Goal: Task Accomplishment & Management: Use online tool/utility

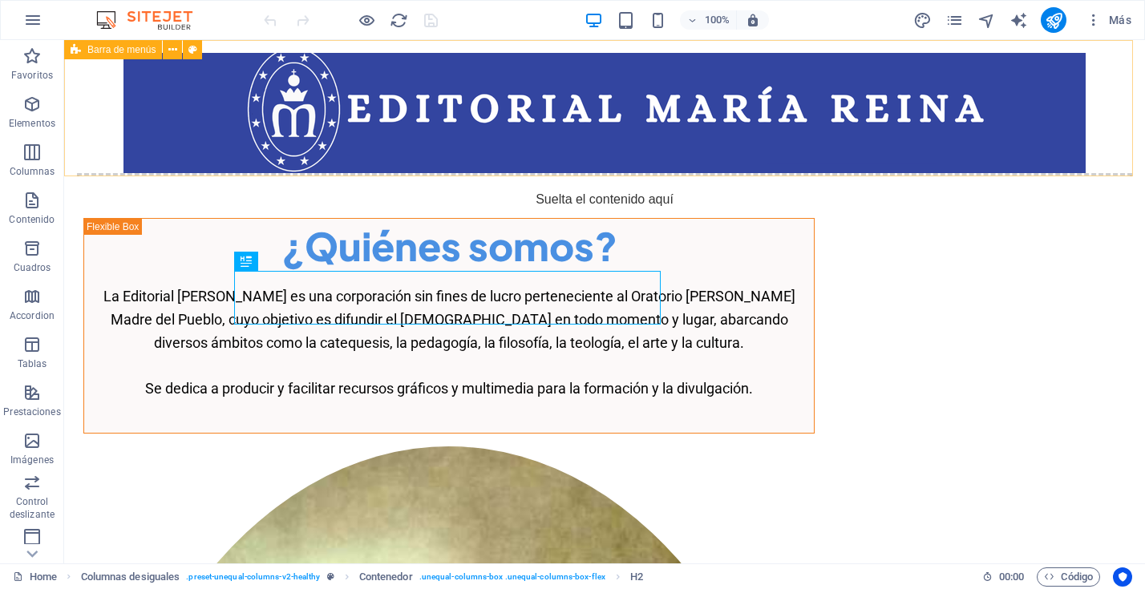
click at [87, 50] on div "Barra de menús" at bounding box center [113, 49] width 98 height 19
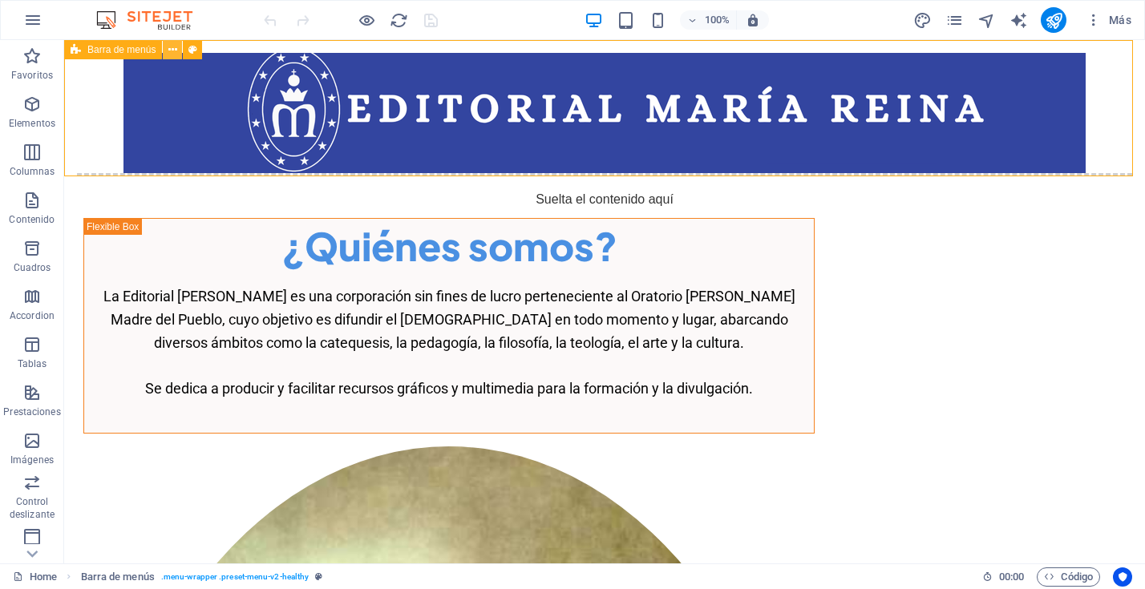
click at [170, 49] on icon at bounding box center [172, 50] width 9 height 17
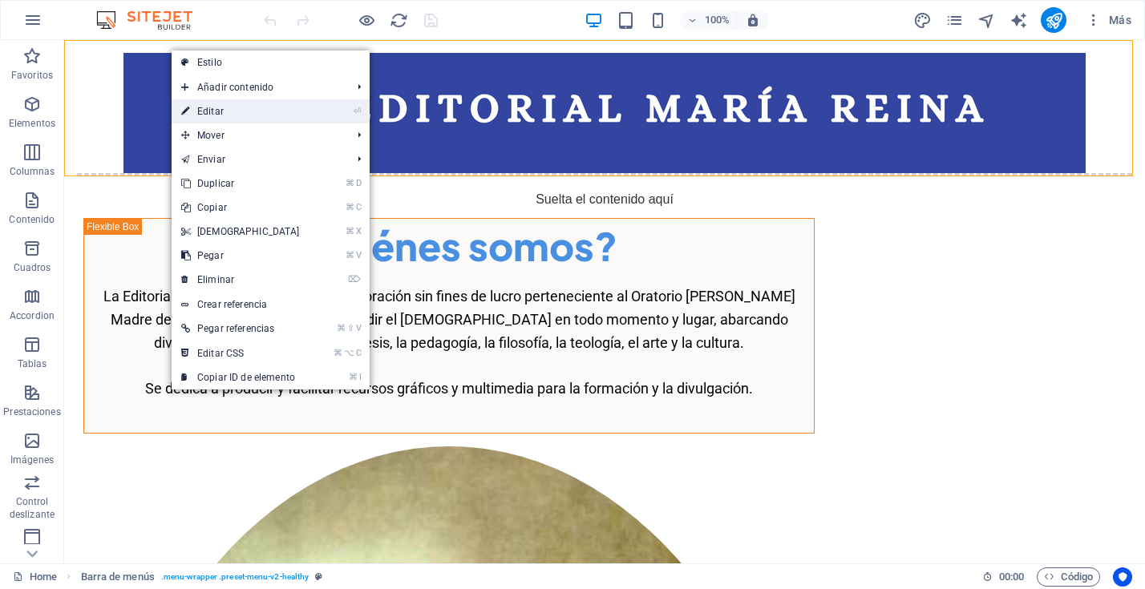
click at [223, 107] on link "⏎ Editar" at bounding box center [241, 111] width 138 height 24
select select "px"
select select "header"
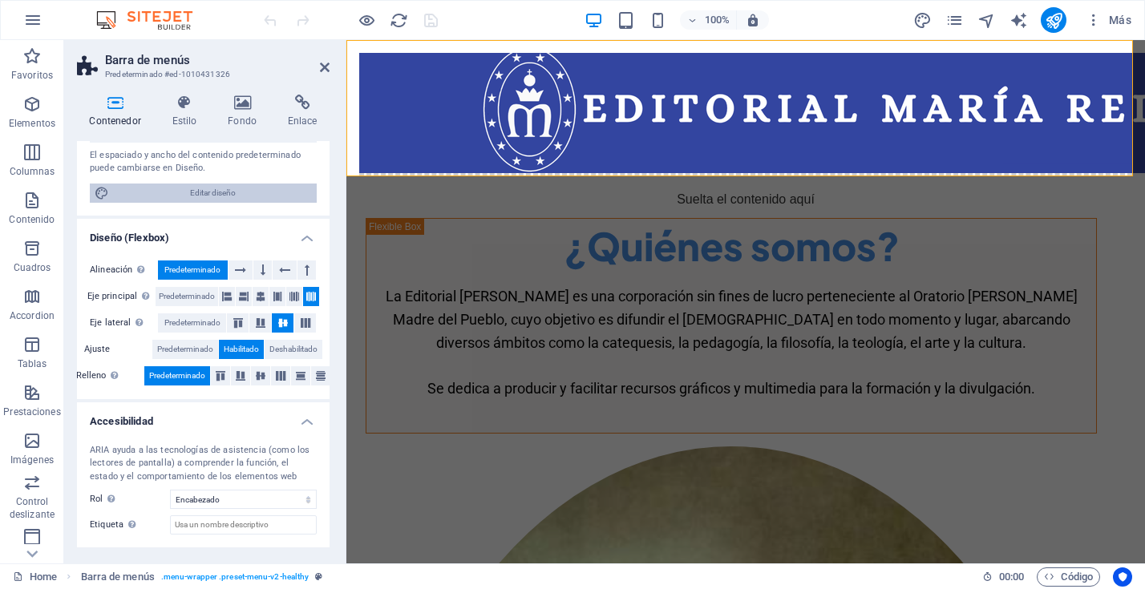
scroll to position [195, 0]
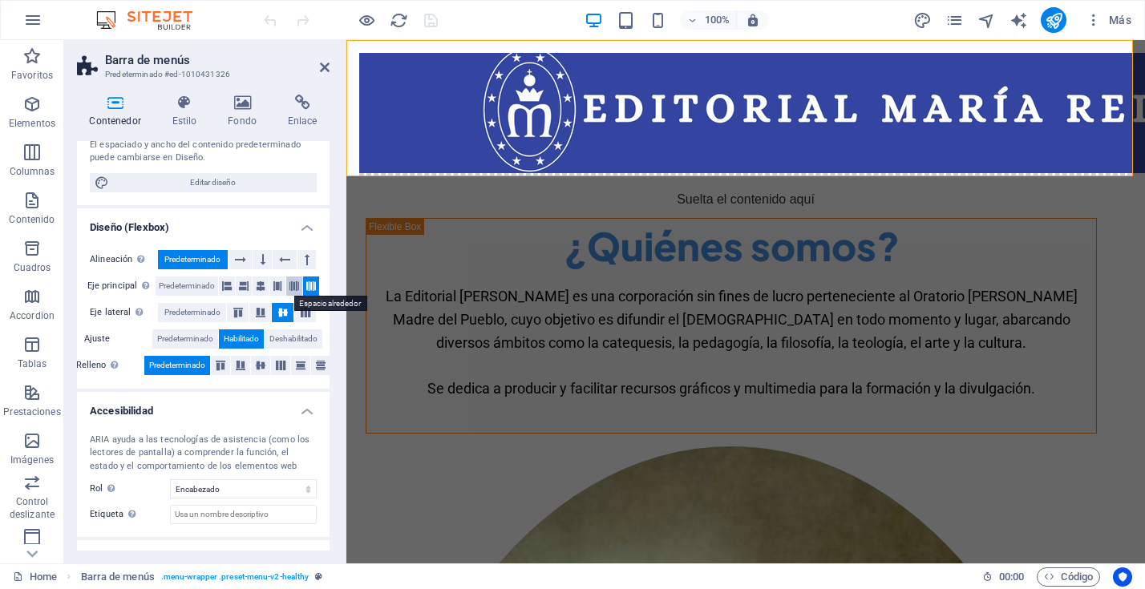
click at [292, 283] on icon at bounding box center [295, 286] width 10 height 19
click at [259, 283] on icon at bounding box center [261, 286] width 10 height 19
click at [306, 311] on icon at bounding box center [305, 313] width 19 height 10
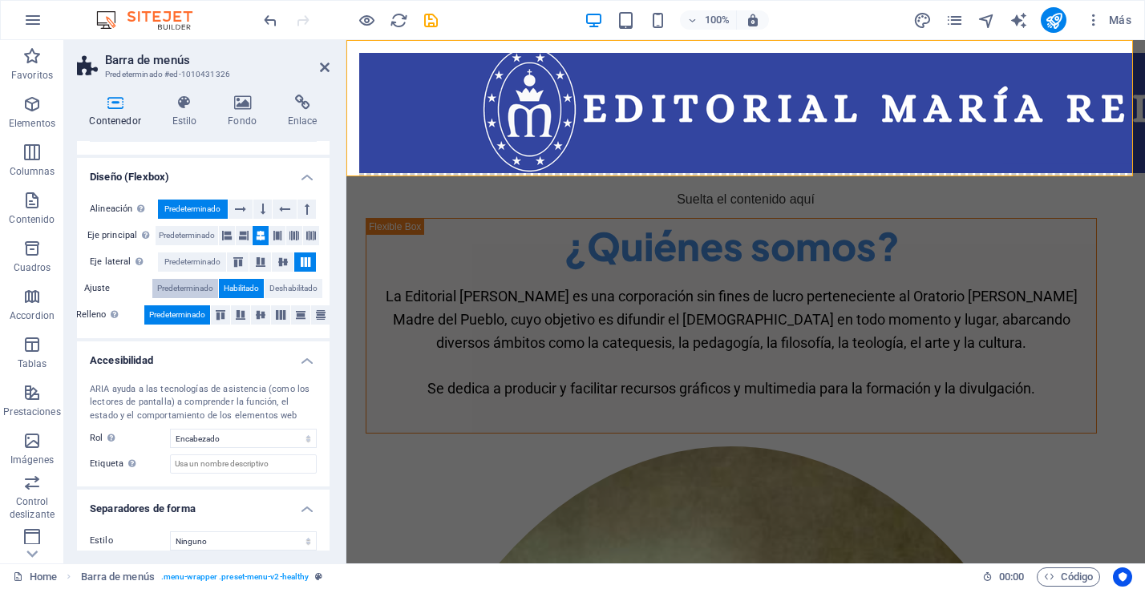
scroll to position [258, 0]
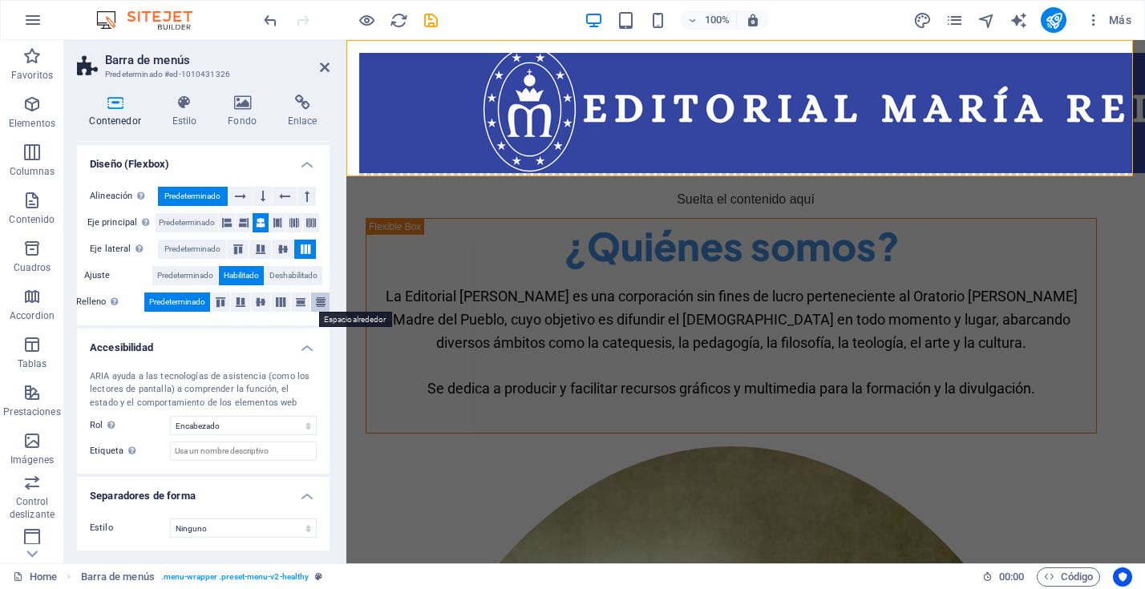
click at [316, 300] on icon at bounding box center [320, 303] width 19 height 10
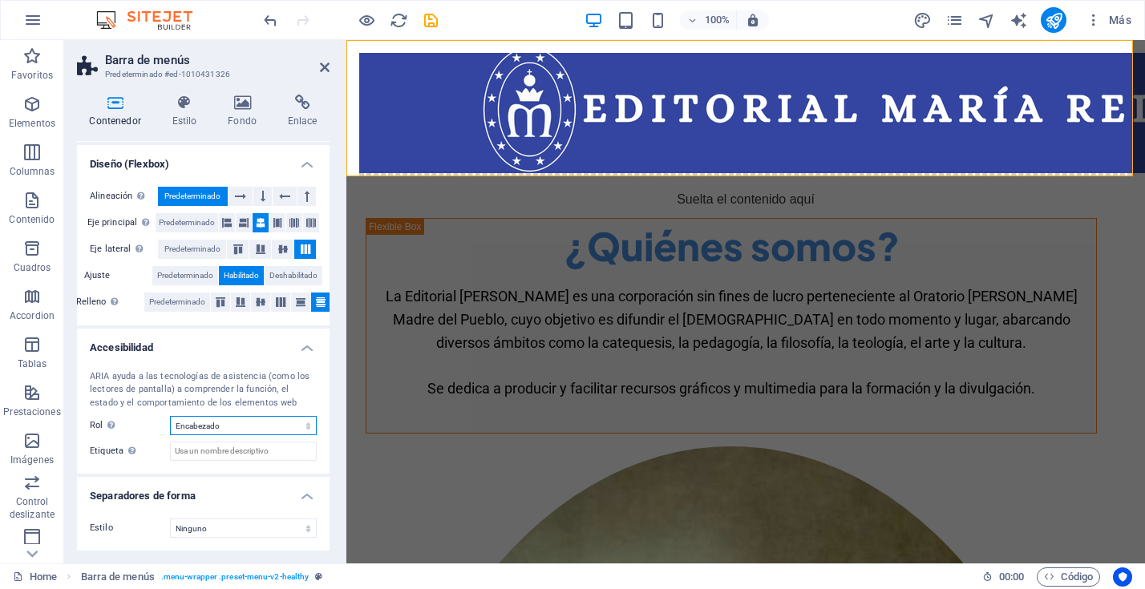
click at [302, 427] on select "Ninguno Alert Article Banner Comment Complementary Dialog Encabezado Marquee Pi…" at bounding box center [243, 425] width 147 height 19
click at [170, 416] on select "Ninguno Alert Article Banner Comment Complementary Dialog Encabezado Marquee Pi…" at bounding box center [243, 425] width 147 height 19
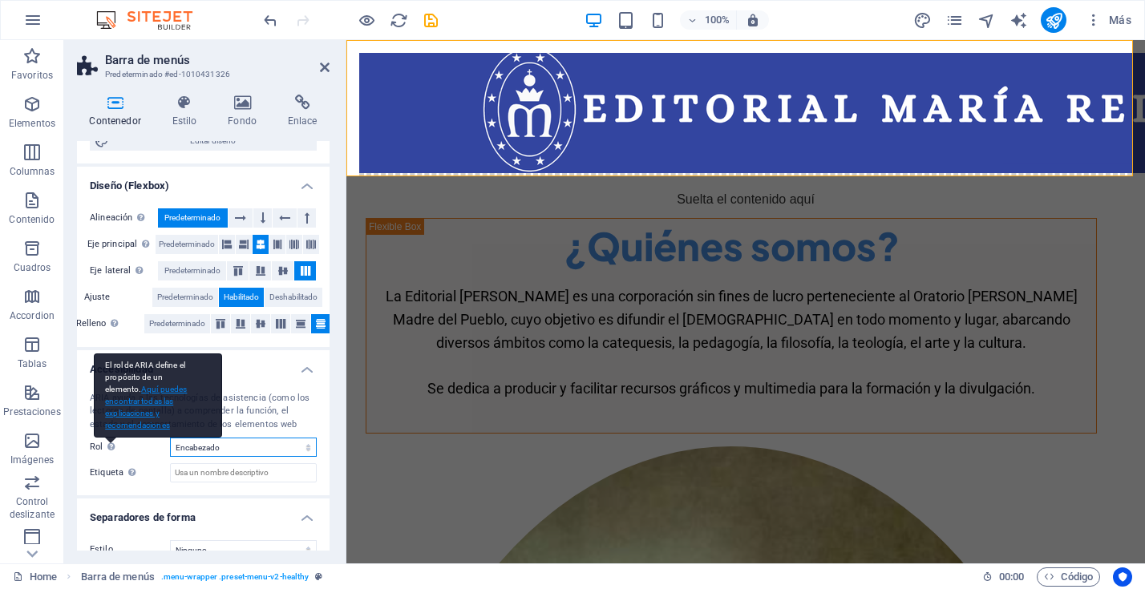
scroll to position [233, 0]
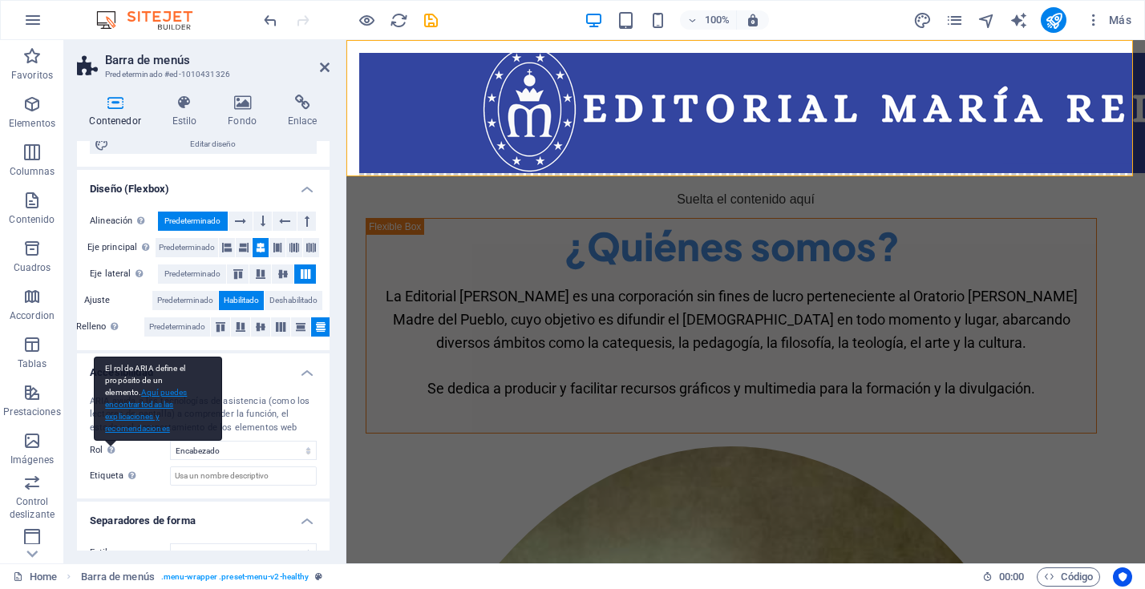
click at [132, 418] on link "Aquí puedes encontrar todas las explicaciones y recomendaciones" at bounding box center [146, 410] width 82 height 45
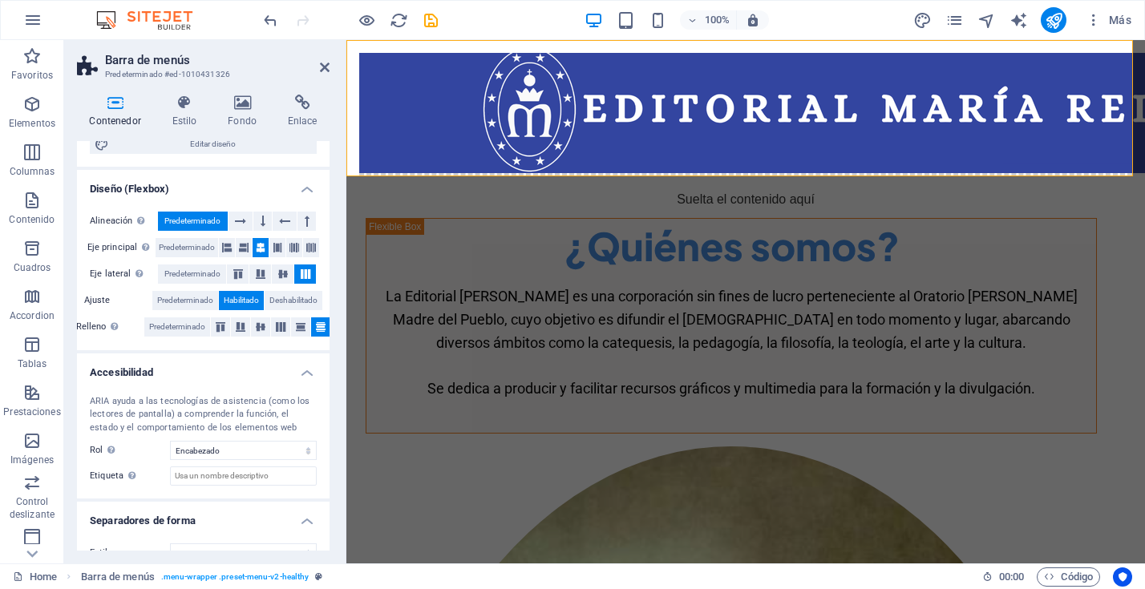
scroll to position [258, 0]
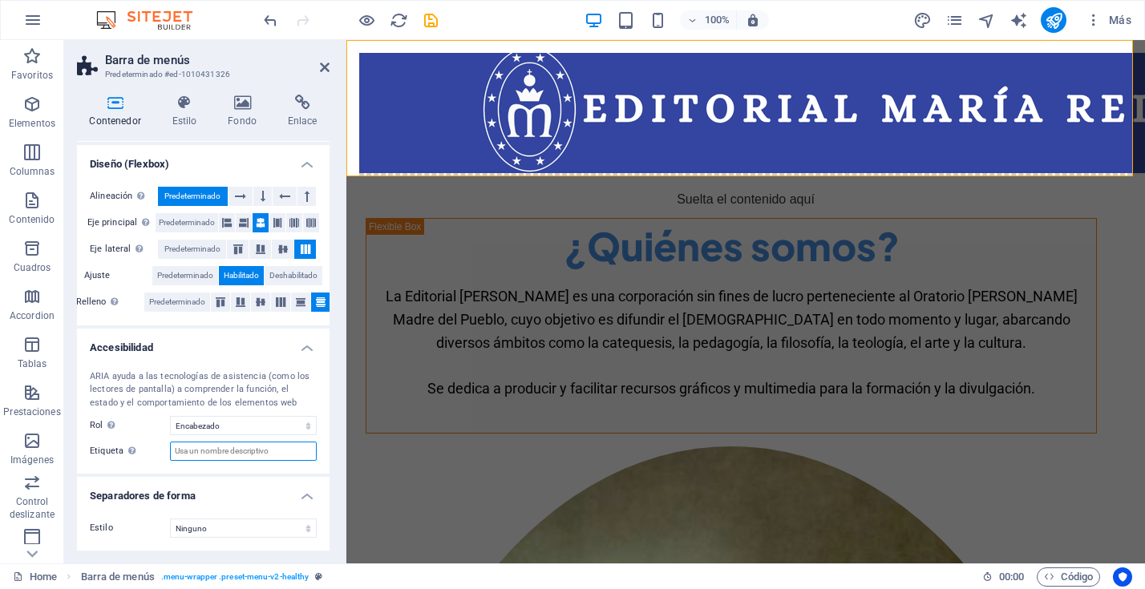
click at [243, 456] on input "Etiqueta Usa la etiqueta ARIA para proporcionar un nombre claro y descriptivo a…" at bounding box center [243, 451] width 147 height 19
type input "Título de la página"
click at [302, 531] on select "Ninguno Triángulo Cuadrado Diagonal Polígono 1 Polígono 2 Zigzag Múltiples zigz…" at bounding box center [243, 528] width 147 height 19
click at [170, 519] on select "Ninguno Triángulo Cuadrado Diagonal Polígono 1 Polígono 2 Zigzag Múltiples zigz…" at bounding box center [243, 528] width 147 height 19
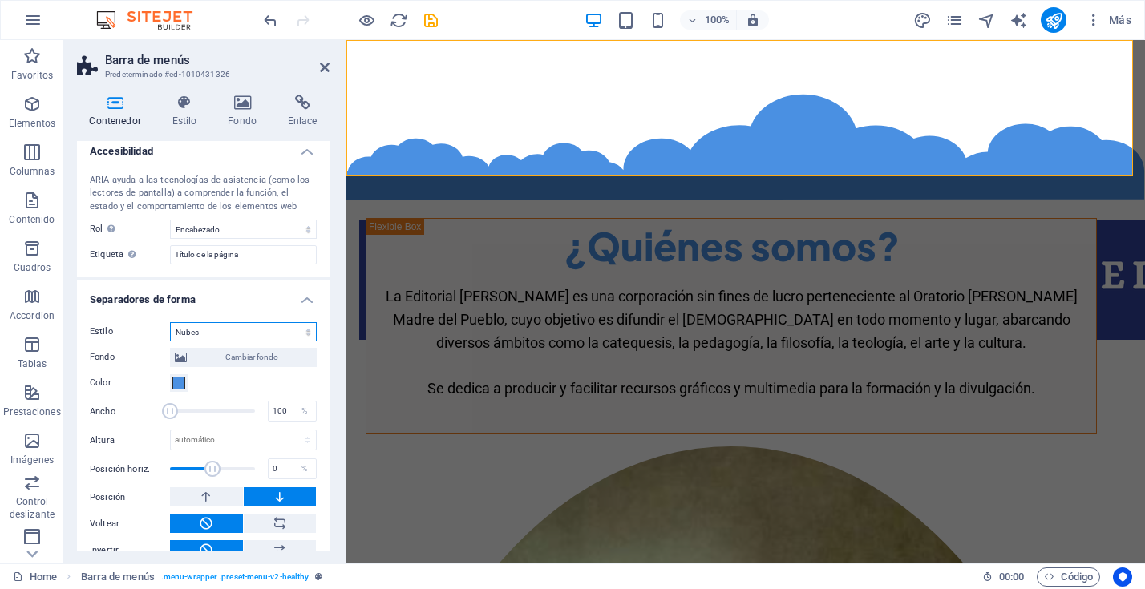
scroll to position [460, 0]
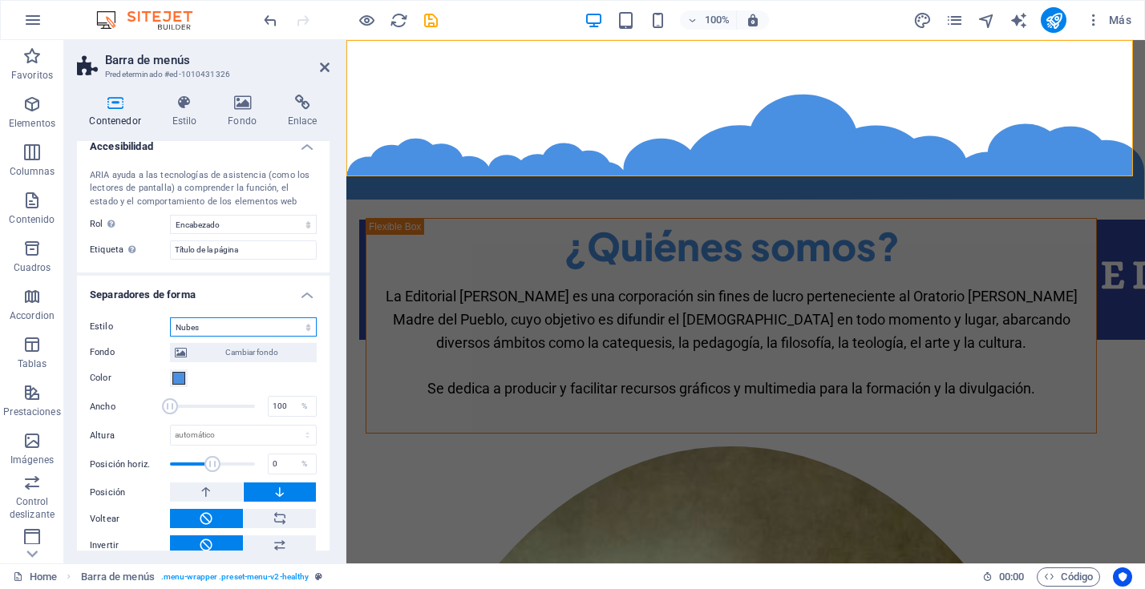
click at [306, 329] on select "Ninguno Triángulo Cuadrado Diagonal Polígono 1 Polígono 2 Zigzag Múltiples zigz…" at bounding box center [243, 327] width 147 height 19
click at [170, 318] on select "Ninguno Triángulo Cuadrado Diagonal Polígono 1 Polígono 2 Zigzag Múltiples zigz…" at bounding box center [243, 327] width 147 height 19
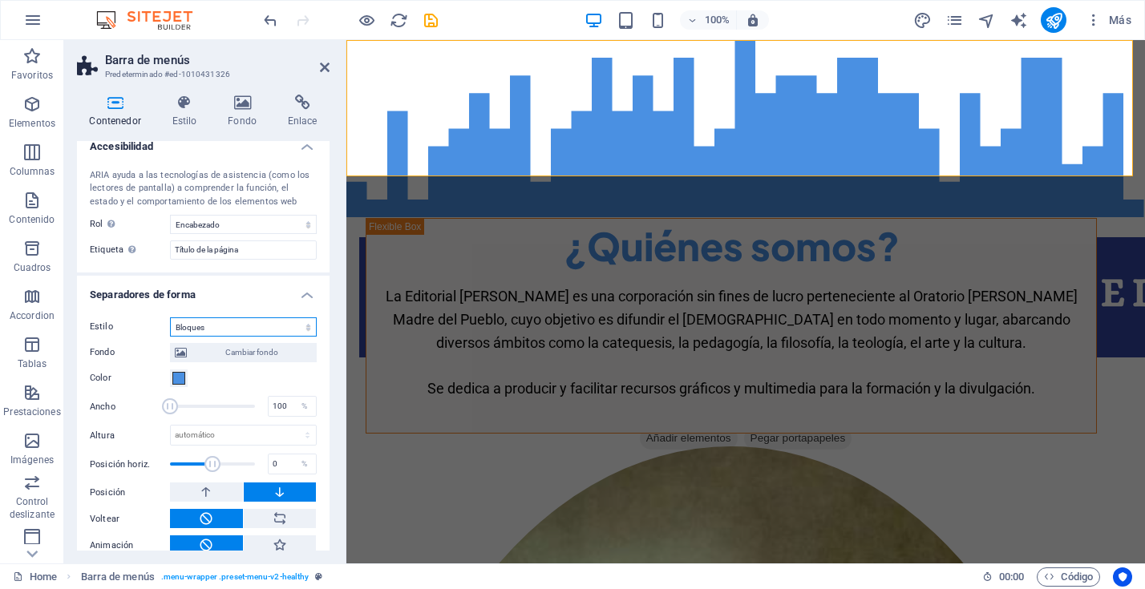
click at [298, 325] on select "Ninguno Triángulo Cuadrado Diagonal Polígono 1 Polígono 2 Zigzag Múltiples zigz…" at bounding box center [243, 327] width 147 height 19
click at [170, 318] on select "Ninguno Triángulo Cuadrado Diagonal Polígono 1 Polígono 2 Zigzag Múltiples zigz…" at bounding box center [243, 327] width 147 height 19
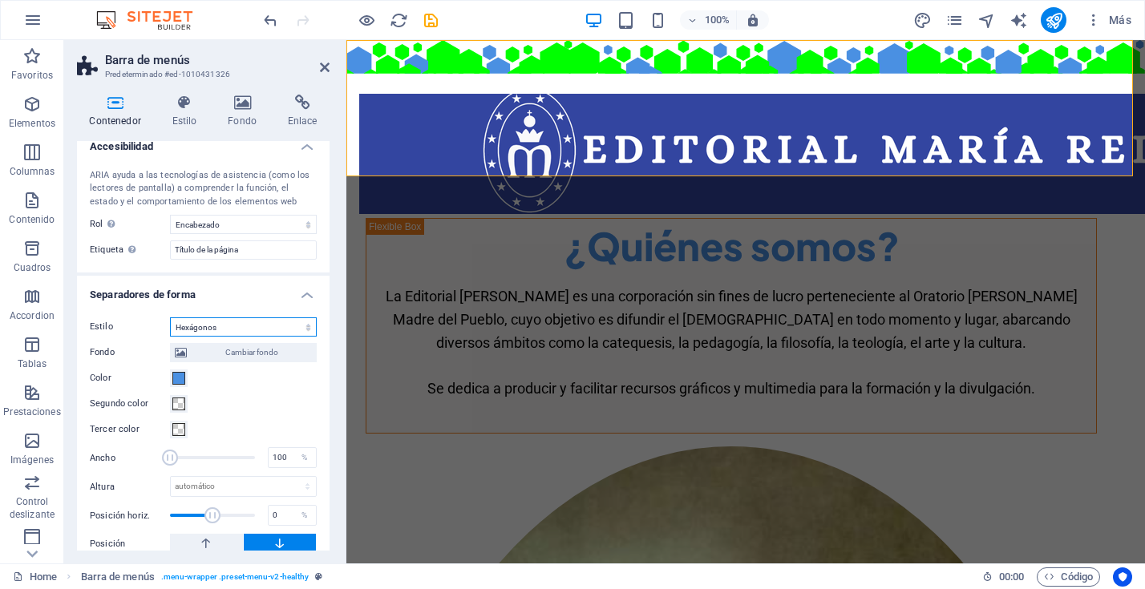
click at [305, 327] on select "Ninguno Triángulo Cuadrado Diagonal Polígono 1 Polígono 2 Zigzag Múltiples zigz…" at bounding box center [243, 327] width 147 height 19
click at [170, 326] on select "Ninguno Triángulo Cuadrado Diagonal Polígono 1 Polígono 2 Zigzag Múltiples zigz…" at bounding box center [243, 327] width 147 height 19
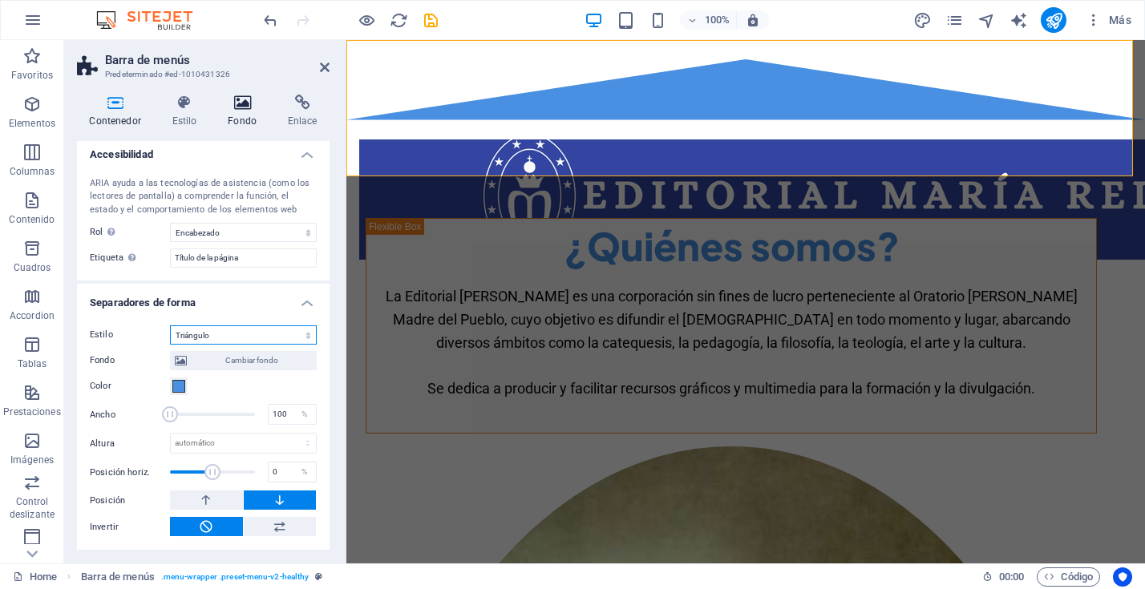
scroll to position [451, 0]
click at [302, 336] on select "Ninguno Triángulo Cuadrado Diagonal Polígono 1 Polígono 2 Zigzag Múltiples zigz…" at bounding box center [243, 335] width 147 height 19
click at [170, 346] on select "Ninguno Triángulo Cuadrado Diagonal Polígono 1 Polígono 2 Zigzag Múltiples zigz…" at bounding box center [243, 335] width 147 height 19
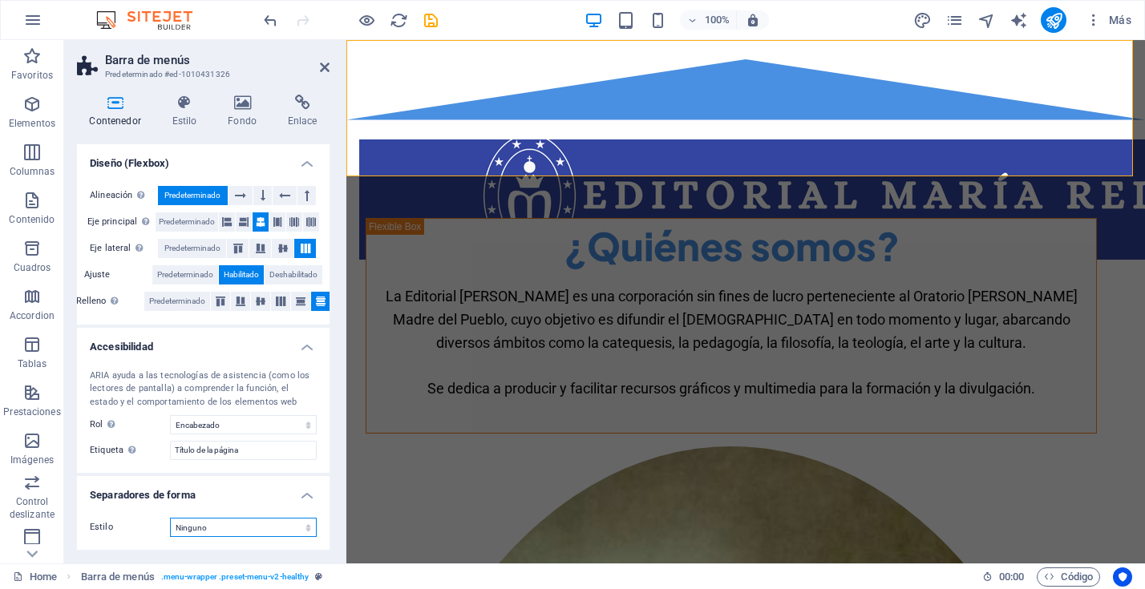
scroll to position [258, 0]
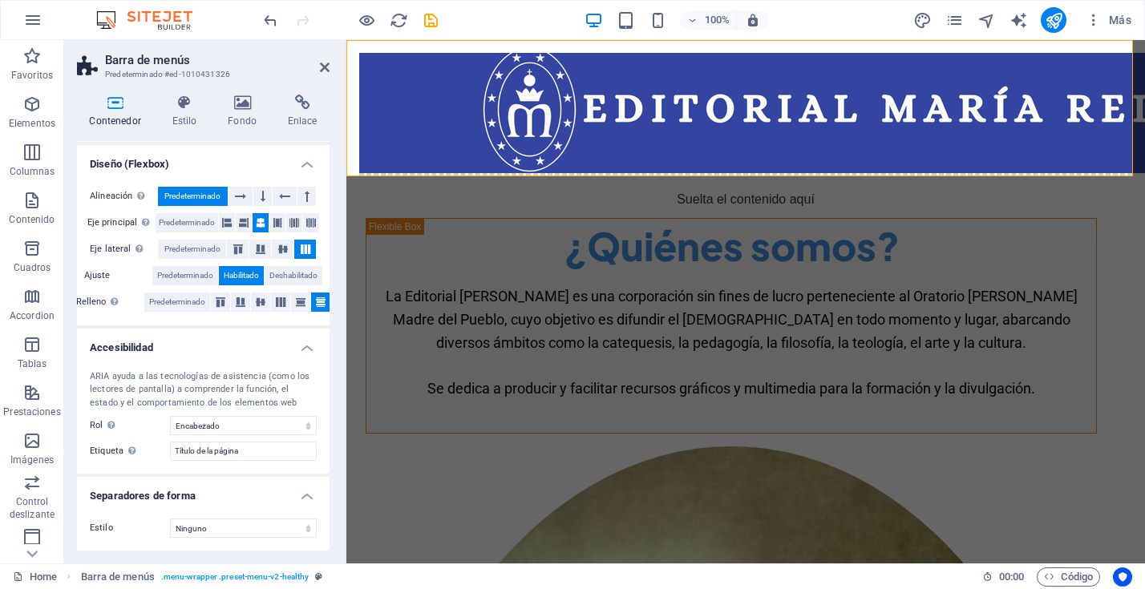
drag, startPoint x: 326, startPoint y: 359, endPoint x: 286, endPoint y: 411, distance: 65.6
click at [330, 394] on div "Contenedor Estilo Fondo Enlace Tamaño Altura 170 Predeterminado px rem % vh vw …" at bounding box center [203, 323] width 278 height 482
click at [299, 533] on select "Ninguno Triángulo Cuadrado Diagonal Polígono 1 Polígono 2 Zigzag Múltiples zigz…" at bounding box center [243, 528] width 147 height 19
select select "book"
click at [170, 519] on select "Ninguno Triángulo Cuadrado Diagonal Polígono 1 Polígono 2 Zigzag Múltiples zigz…" at bounding box center [243, 528] width 147 height 19
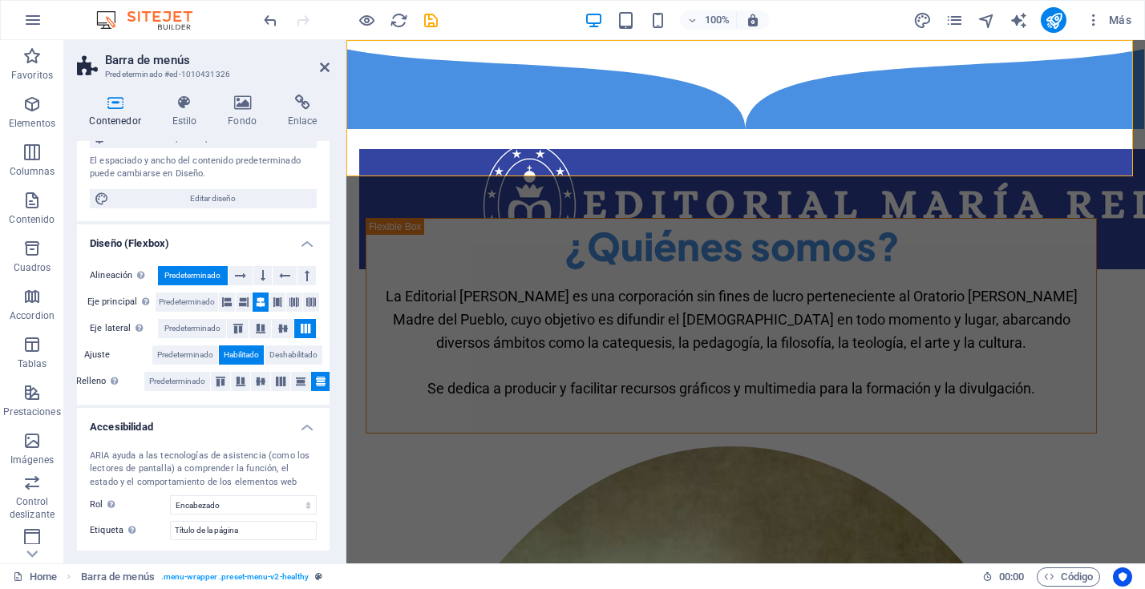
scroll to position [0, 0]
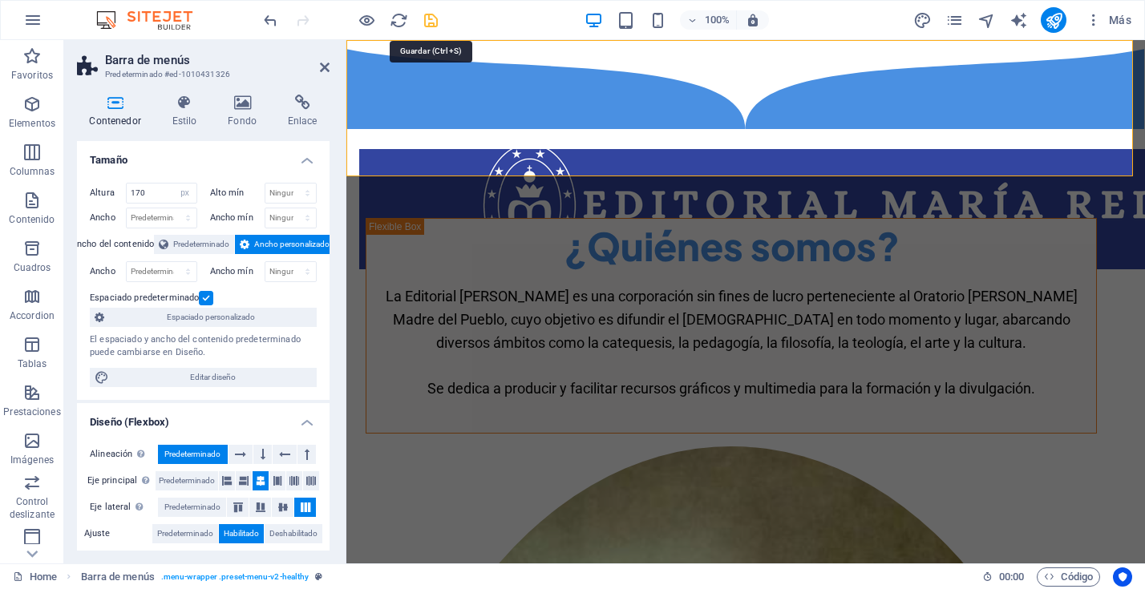
click at [431, 19] on icon "save" at bounding box center [431, 20] width 18 height 18
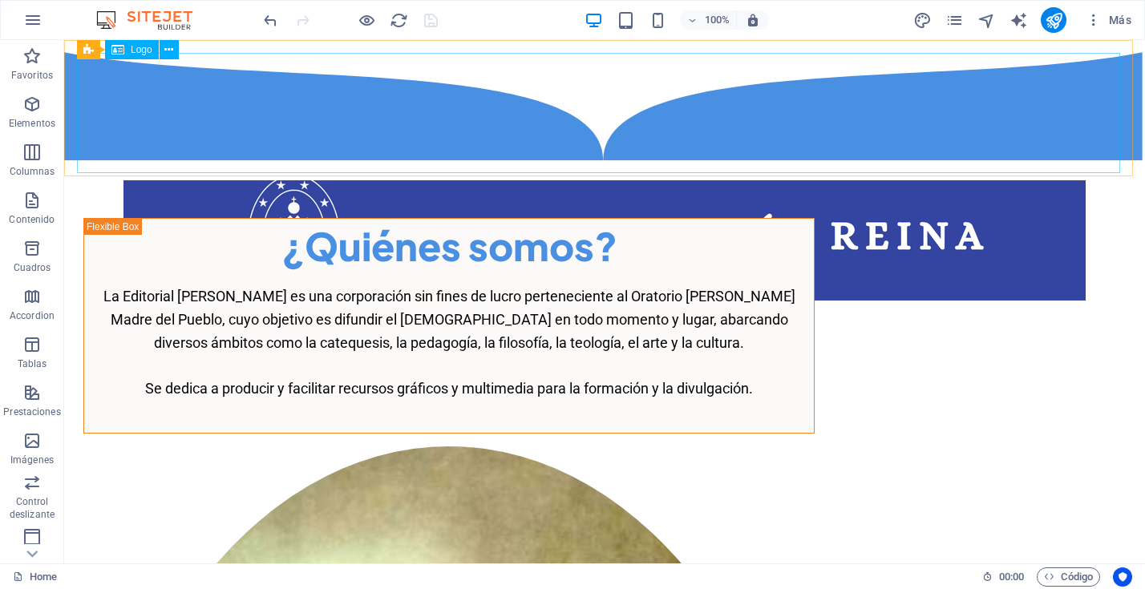
click at [131, 45] on span "Logo" at bounding box center [142, 50] width 22 height 10
click at [168, 50] on icon at bounding box center [168, 50] width 9 height 17
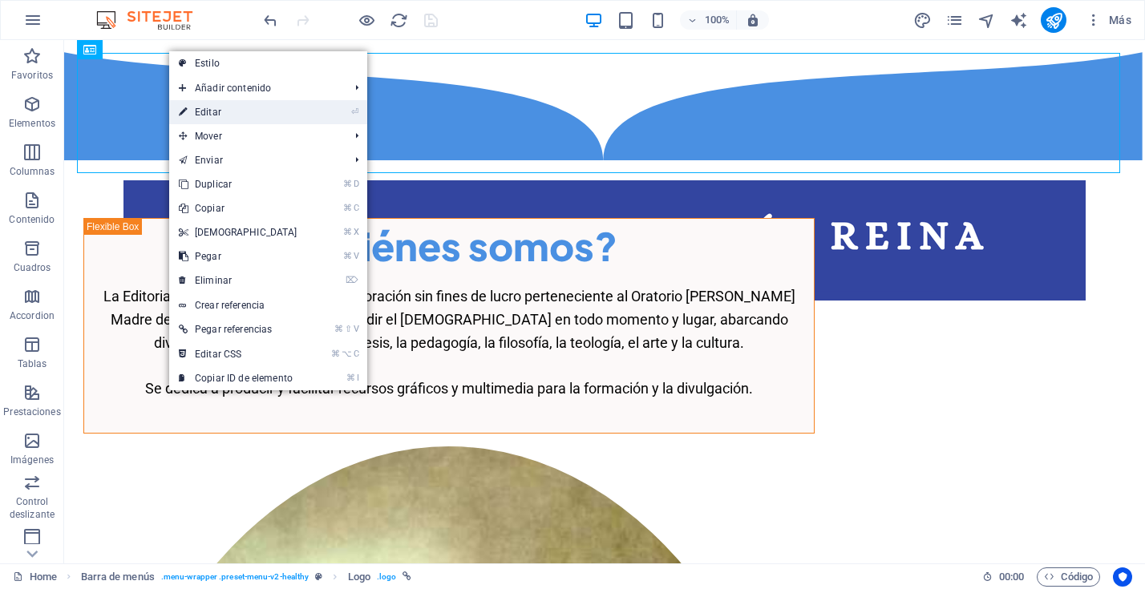
click at [229, 111] on link "⏎ Editar" at bounding box center [238, 112] width 138 height 24
select select "px"
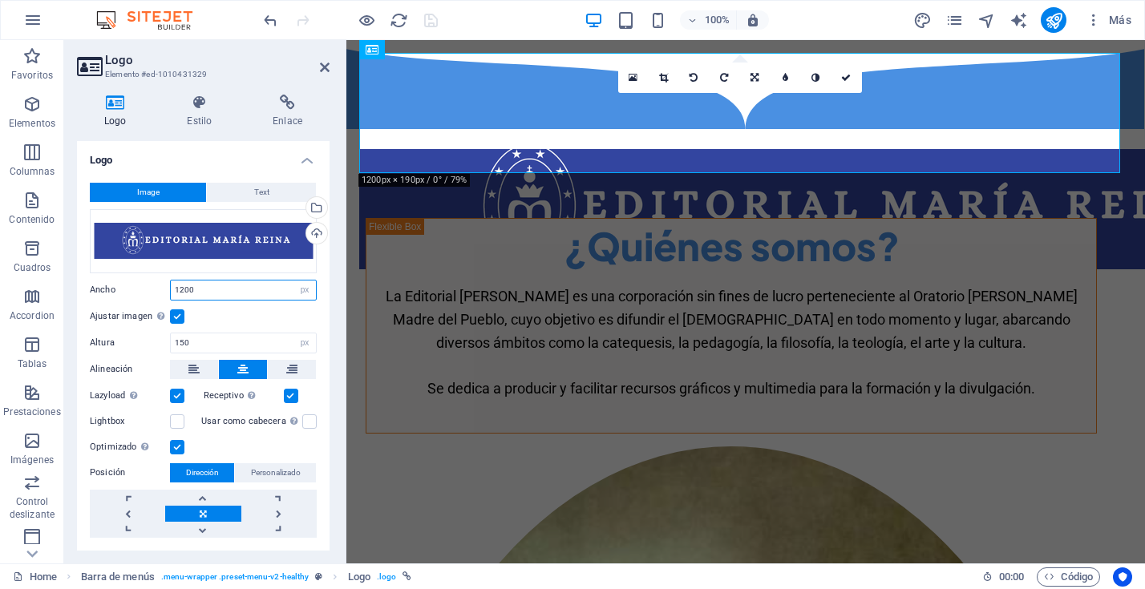
drag, startPoint x: 206, startPoint y: 291, endPoint x: 155, endPoint y: 290, distance: 51.3
click at [155, 290] on div "Ancho 1200 Predeterminado automático px rem % em vh vw" at bounding box center [203, 290] width 227 height 21
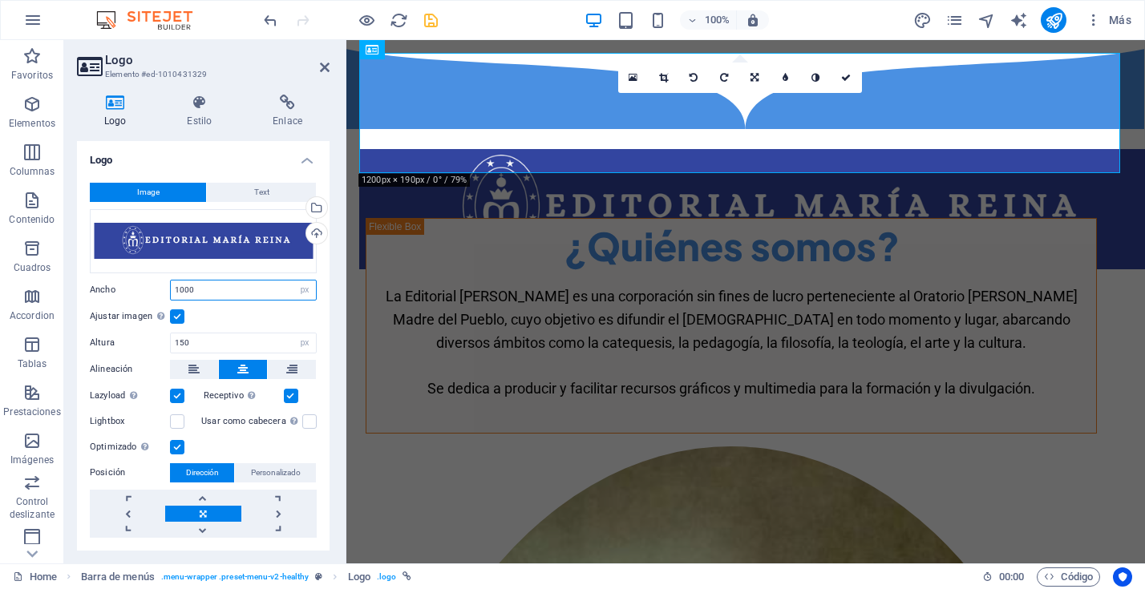
drag, startPoint x: 205, startPoint y: 292, endPoint x: 160, endPoint y: 290, distance: 44.2
click at [160, 290] on div "Ancho 1000 Predeterminado automático px rem % em vh vw" at bounding box center [203, 290] width 227 height 21
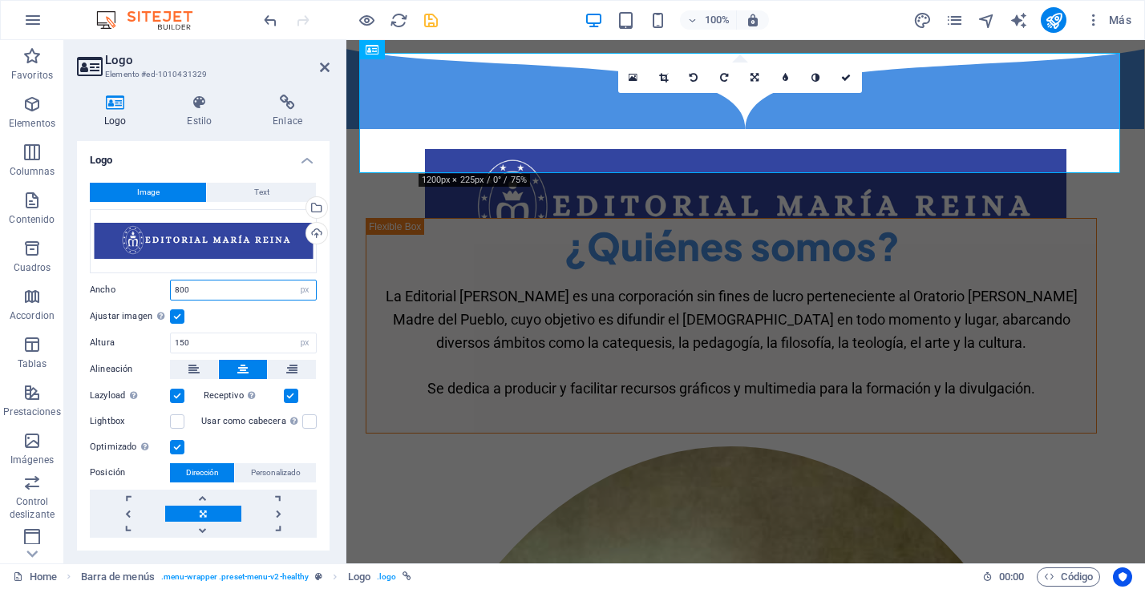
drag, startPoint x: 199, startPoint y: 292, endPoint x: 151, endPoint y: 288, distance: 48.3
click at [151, 288] on div "Ancho 800 Predeterminado automático px rem % em vh vw" at bounding box center [203, 290] width 227 height 21
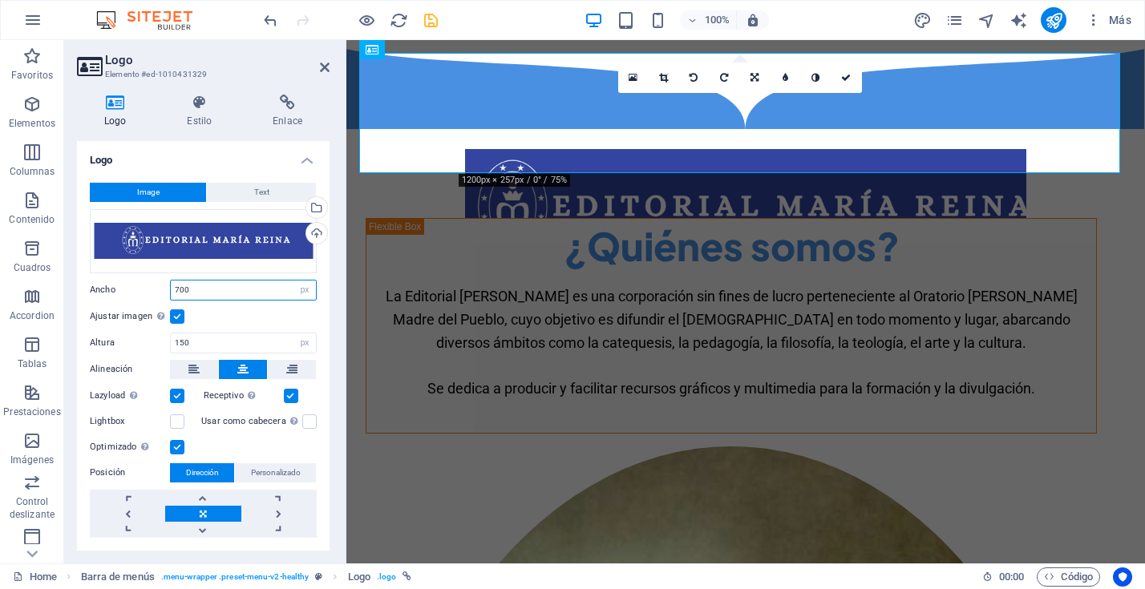
drag, startPoint x: 219, startPoint y: 286, endPoint x: 137, endPoint y: 282, distance: 81.9
click at [137, 282] on div "Ancho 700 Predeterminado automático px rem % em vh vw" at bounding box center [203, 290] width 227 height 21
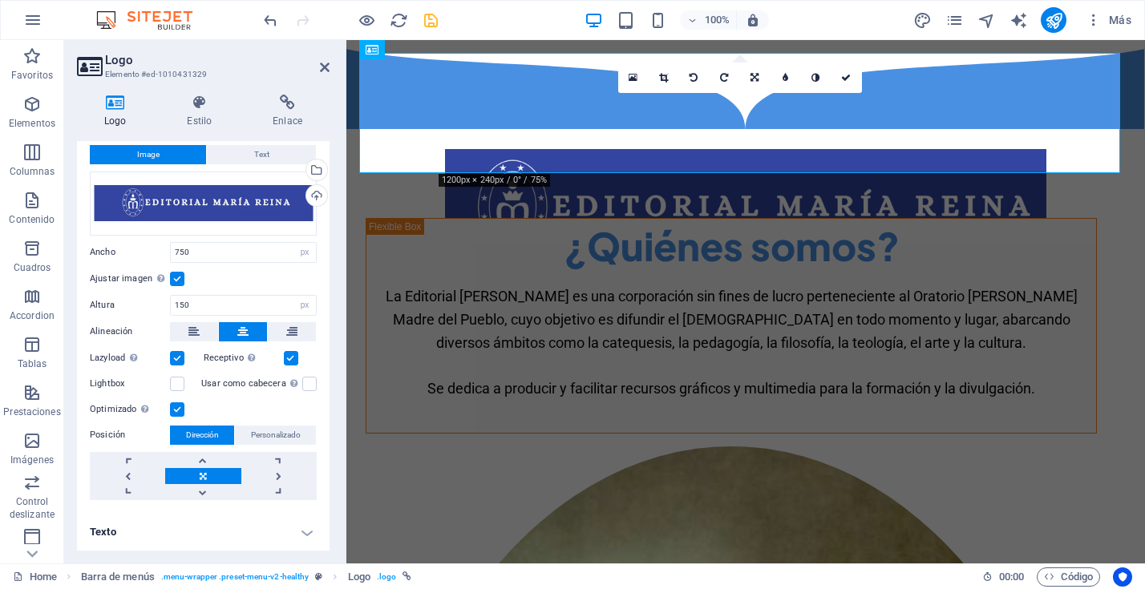
click at [177, 279] on label at bounding box center [177, 279] width 14 height 14
click at [0, 0] on input "Ajustar imagen Ajustar imagen automáticamente a un ancho y alto fijo" at bounding box center [0, 0] width 0 height 0
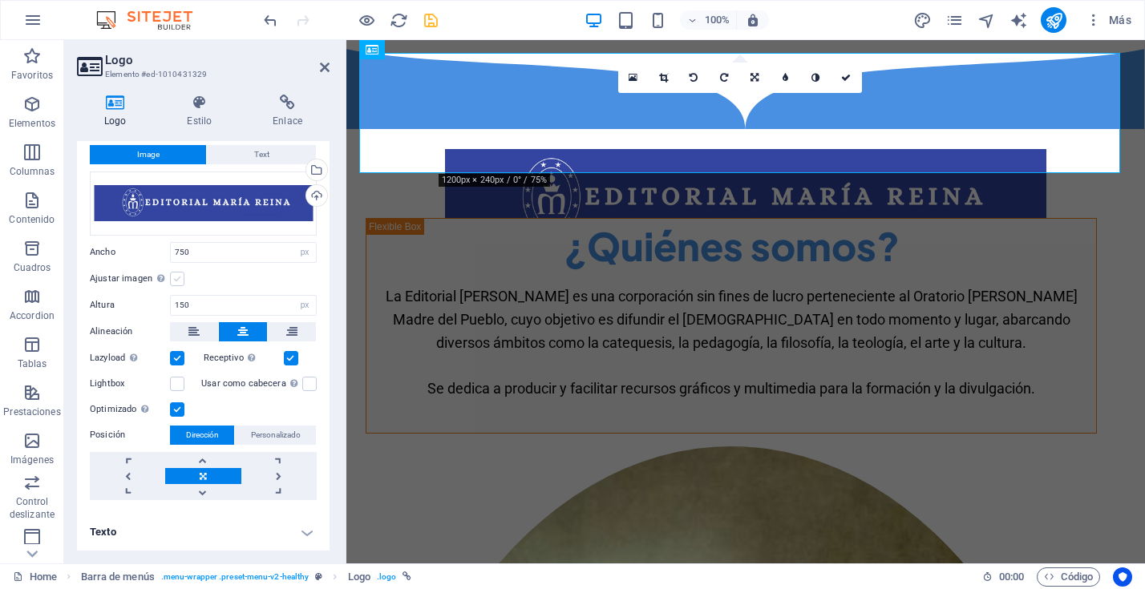
scroll to position [0, 0]
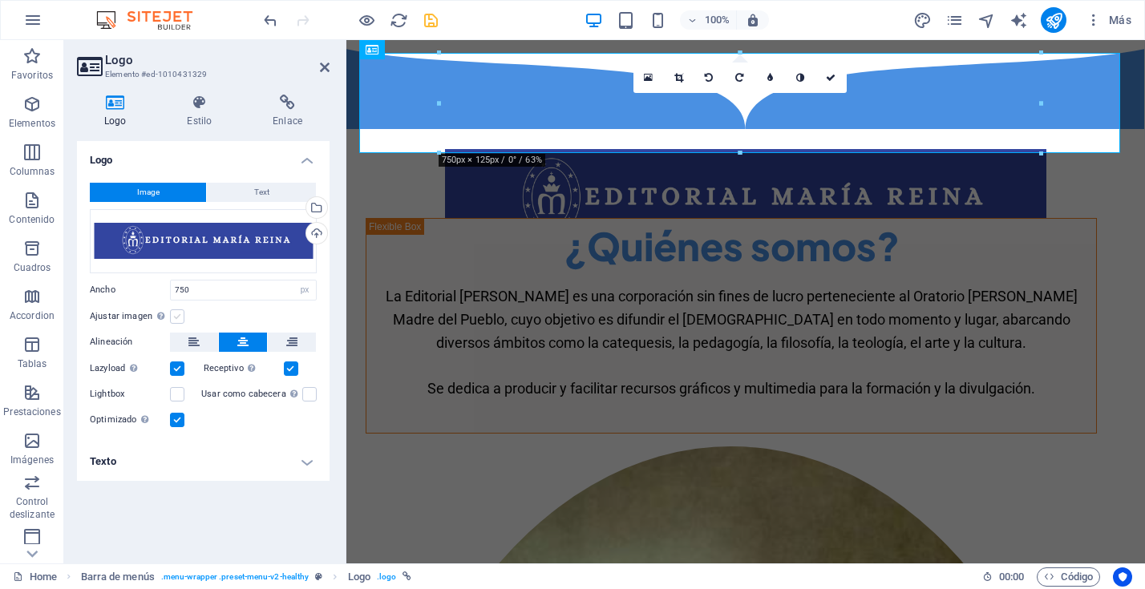
click at [174, 317] on label at bounding box center [177, 317] width 14 height 14
click at [0, 0] on input "Ajustar imagen Ajustar imagen automáticamente a un ancho y alto fijo" at bounding box center [0, 0] width 0 height 0
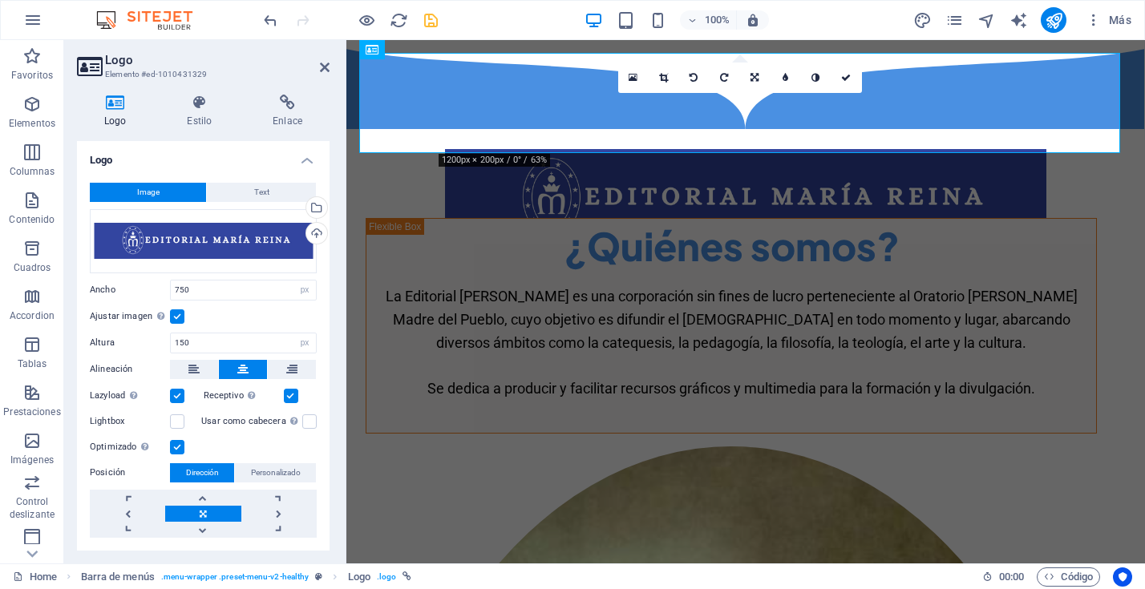
click at [177, 315] on label at bounding box center [177, 317] width 14 height 14
click at [0, 0] on input "Ajustar imagen Ajustar imagen automáticamente a un ancho y alto fijo" at bounding box center [0, 0] width 0 height 0
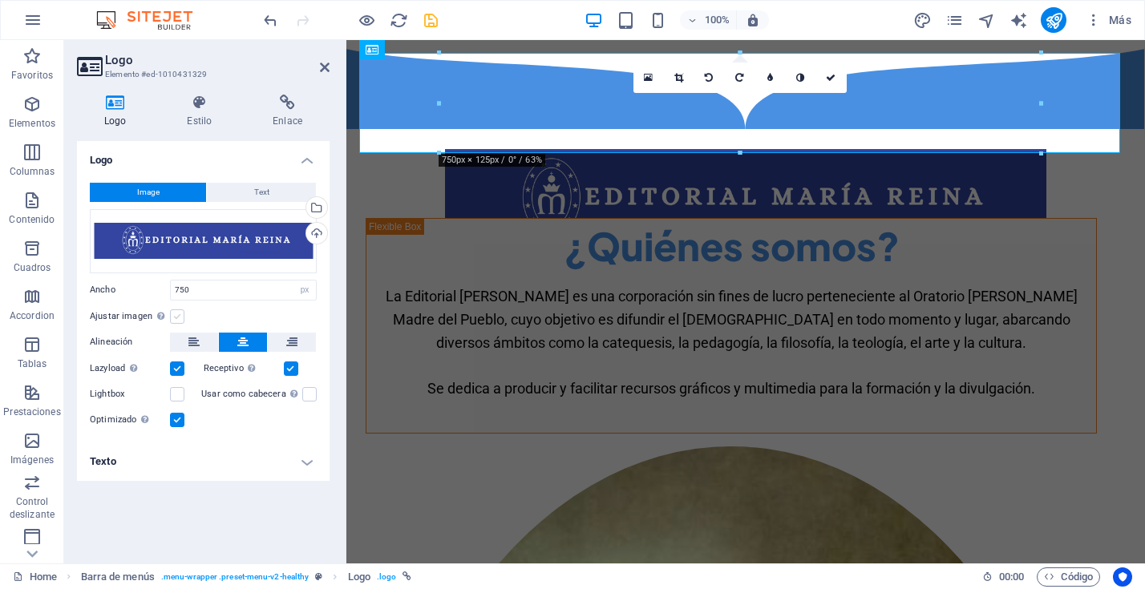
click at [177, 315] on label at bounding box center [177, 317] width 14 height 14
click at [0, 0] on input "Ajustar imagen Ajustar imagen automáticamente a un ancho y alto fijo" at bounding box center [0, 0] width 0 height 0
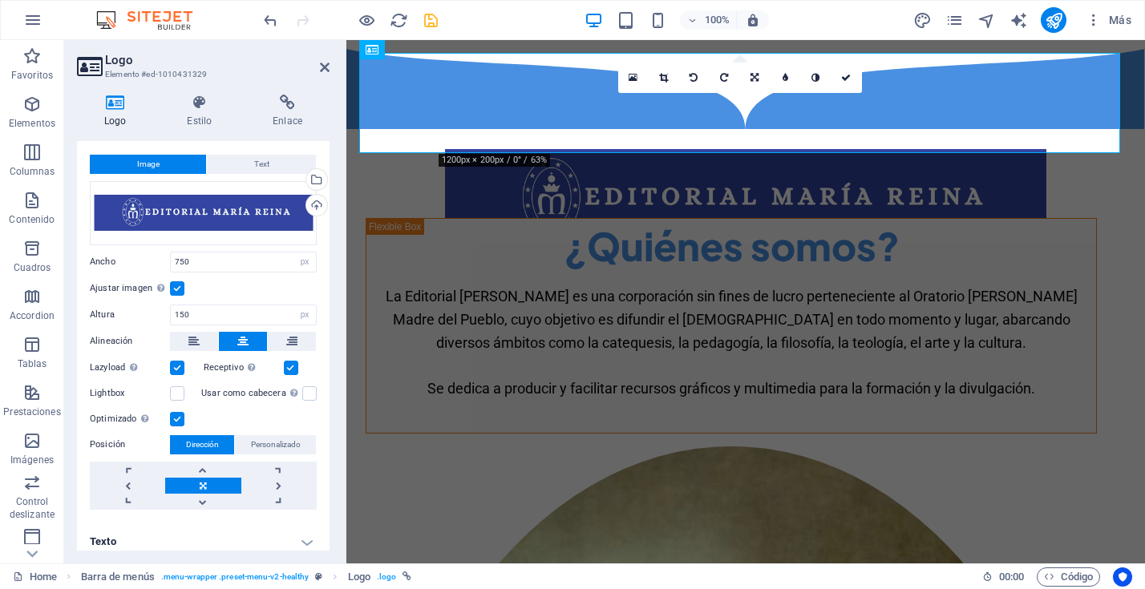
scroll to position [38, 0]
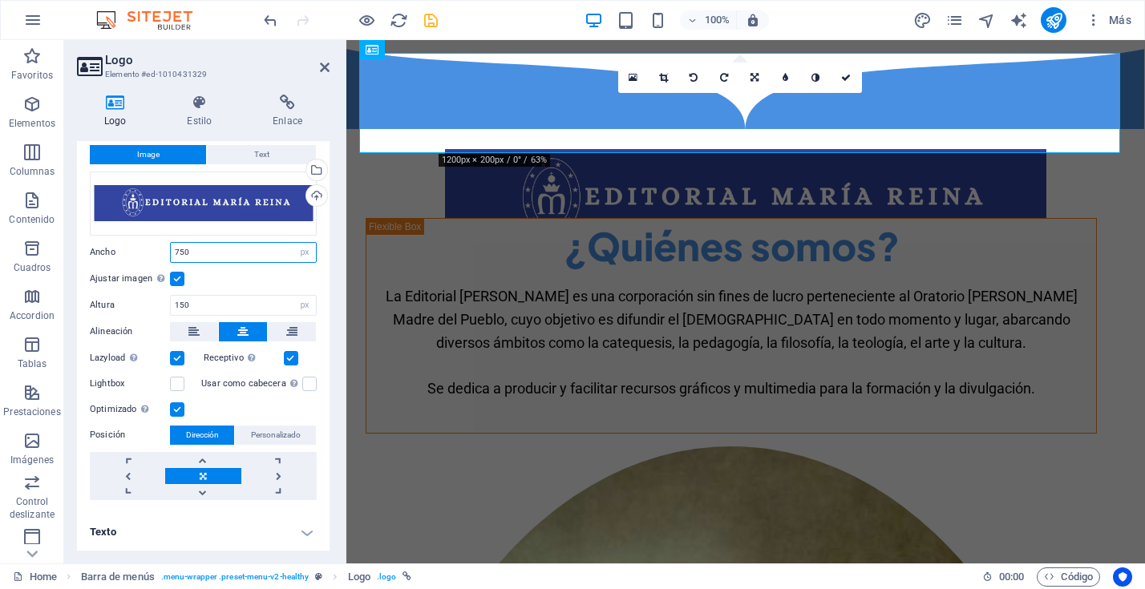
drag, startPoint x: 195, startPoint y: 261, endPoint x: 152, endPoint y: 255, distance: 42.9
click at [152, 255] on div "Ancho 750 Predeterminado automático px rem % em vh vw" at bounding box center [203, 252] width 227 height 21
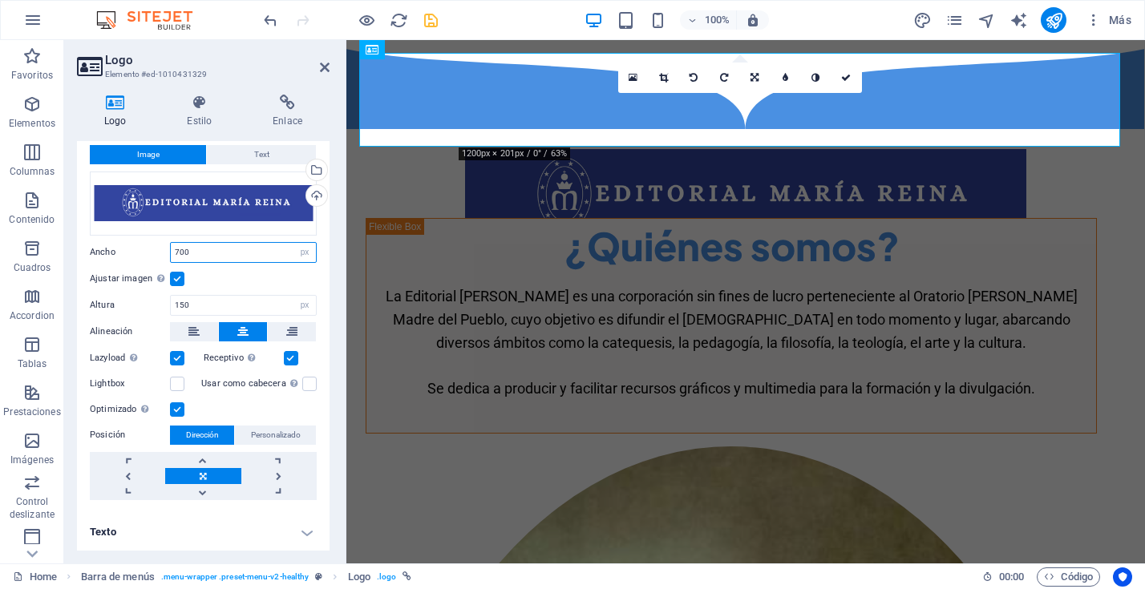
type input "700"
click at [305, 533] on h4 "Texto" at bounding box center [203, 532] width 253 height 38
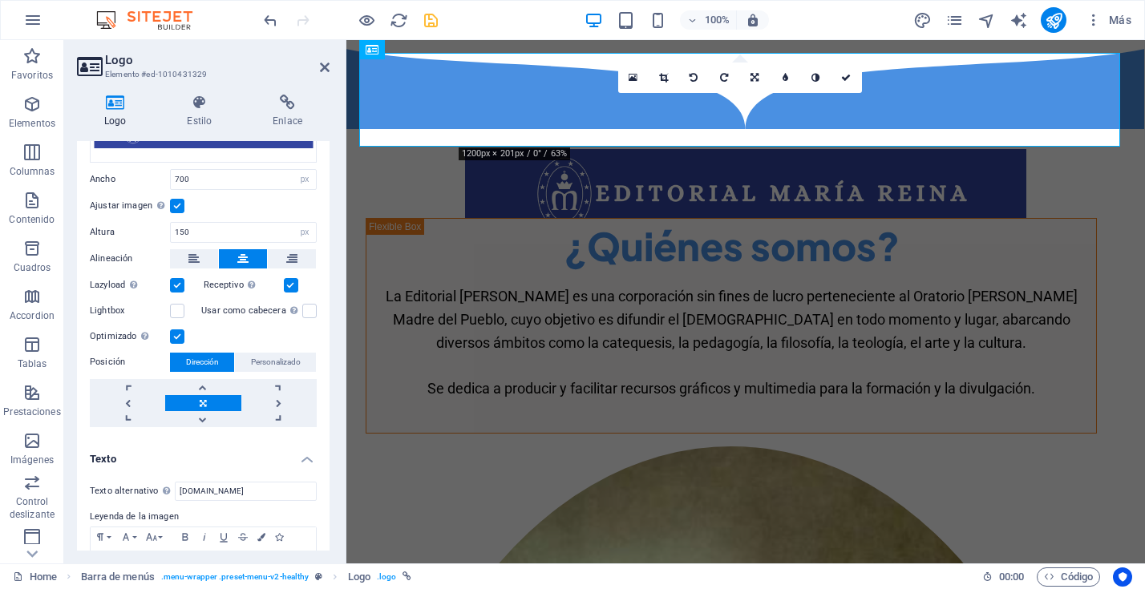
scroll to position [188, 0]
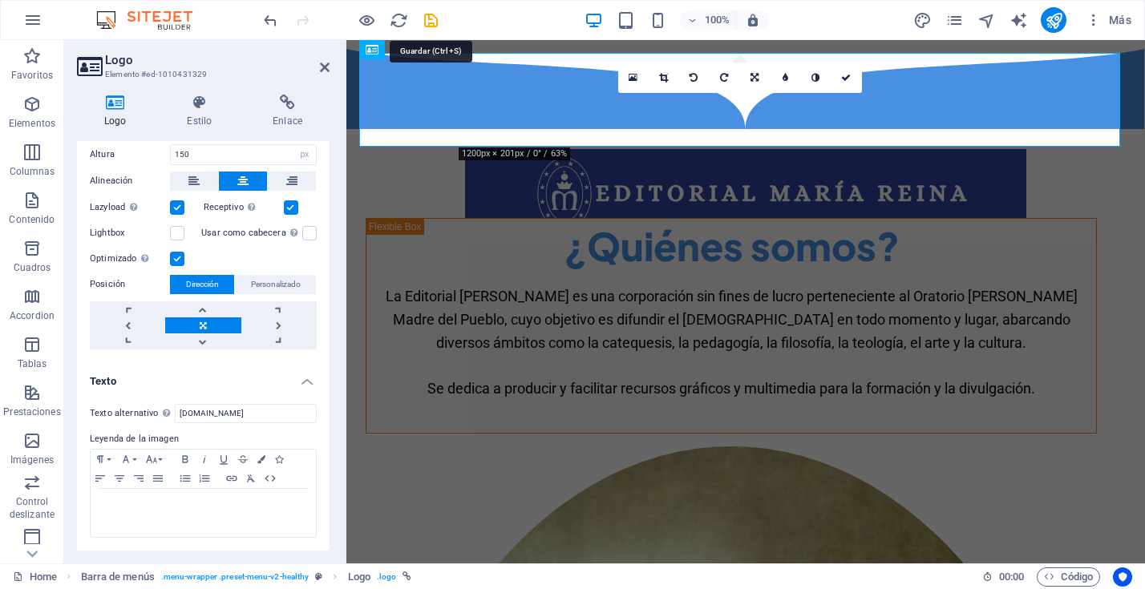
drag, startPoint x: 431, startPoint y: 17, endPoint x: 416, endPoint y: 26, distance: 17.4
click at [431, 17] on icon "save" at bounding box center [431, 20] width 18 height 18
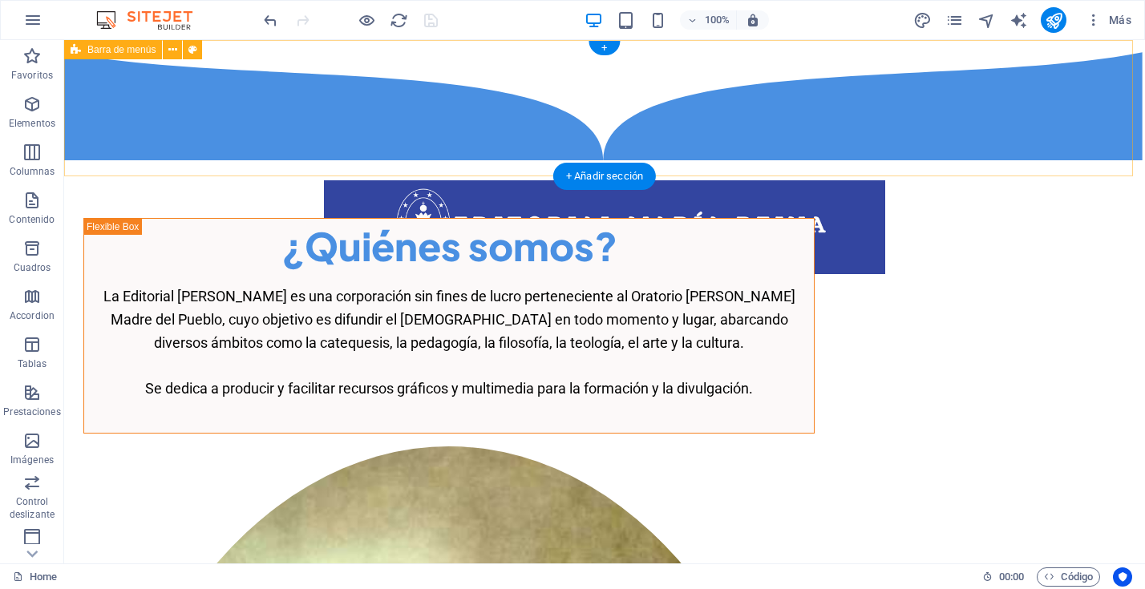
scroll to position [1, 0]
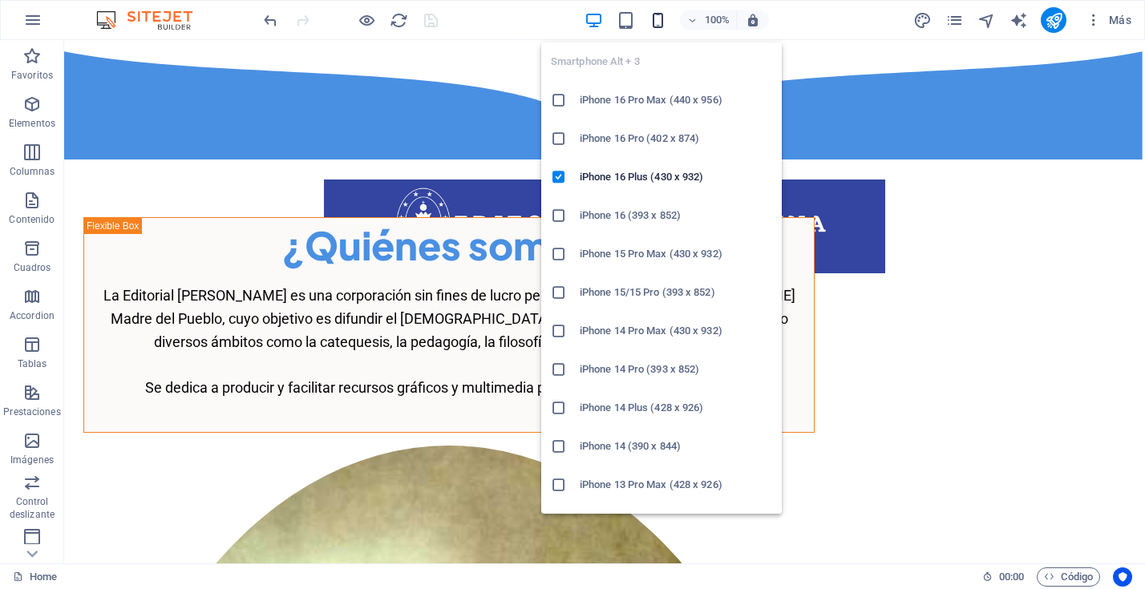
click at [663, 18] on icon "button" at bounding box center [658, 20] width 18 height 18
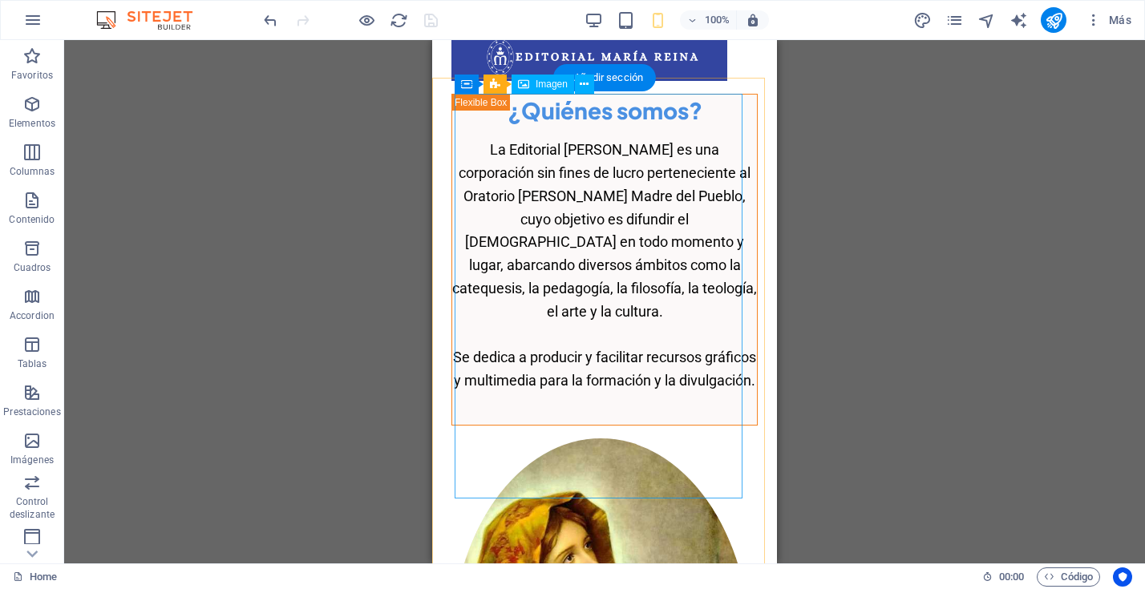
scroll to position [0, 0]
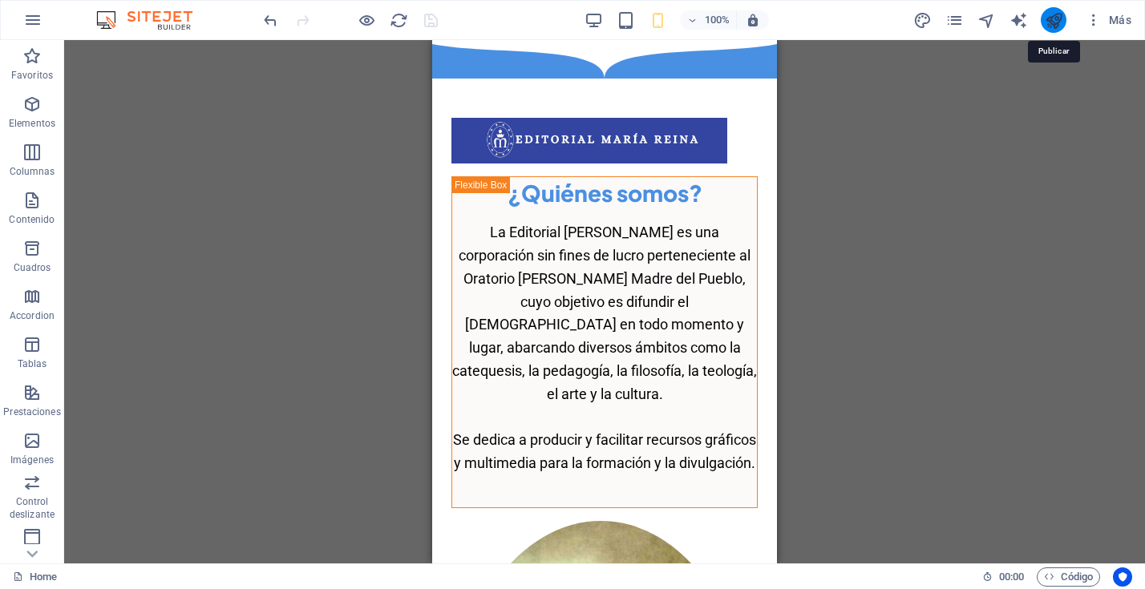
drag, startPoint x: 1048, startPoint y: 14, endPoint x: 306, endPoint y: 27, distance: 742.8
click at [1048, 14] on icon "publish" at bounding box center [1054, 20] width 18 height 18
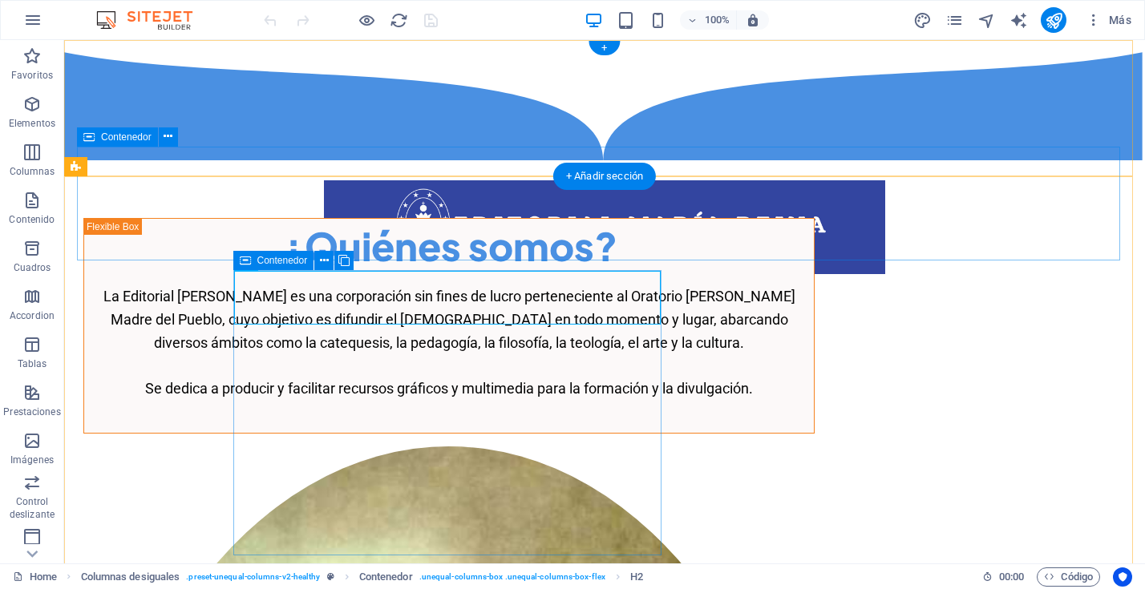
click at [723, 274] on div "Suelta el contenido aquí o Añadir elementos Pegar portapapeles" at bounding box center [604, 331] width 1055 height 114
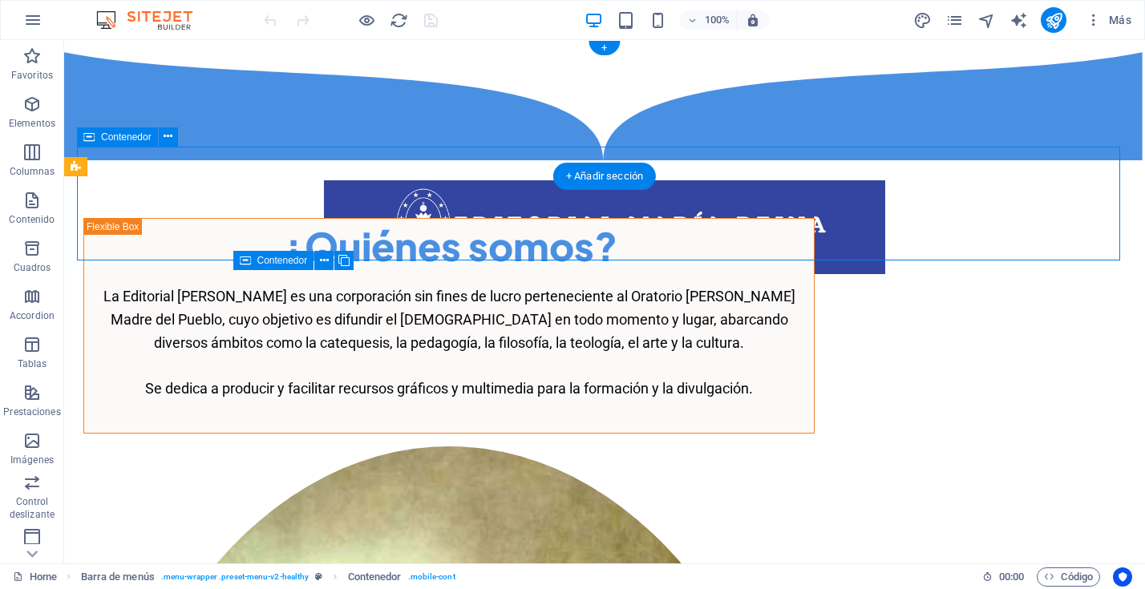
click at [671, 274] on div "Suelta el contenido aquí o Añadir elementos Pegar portapapeles" at bounding box center [604, 331] width 1055 height 114
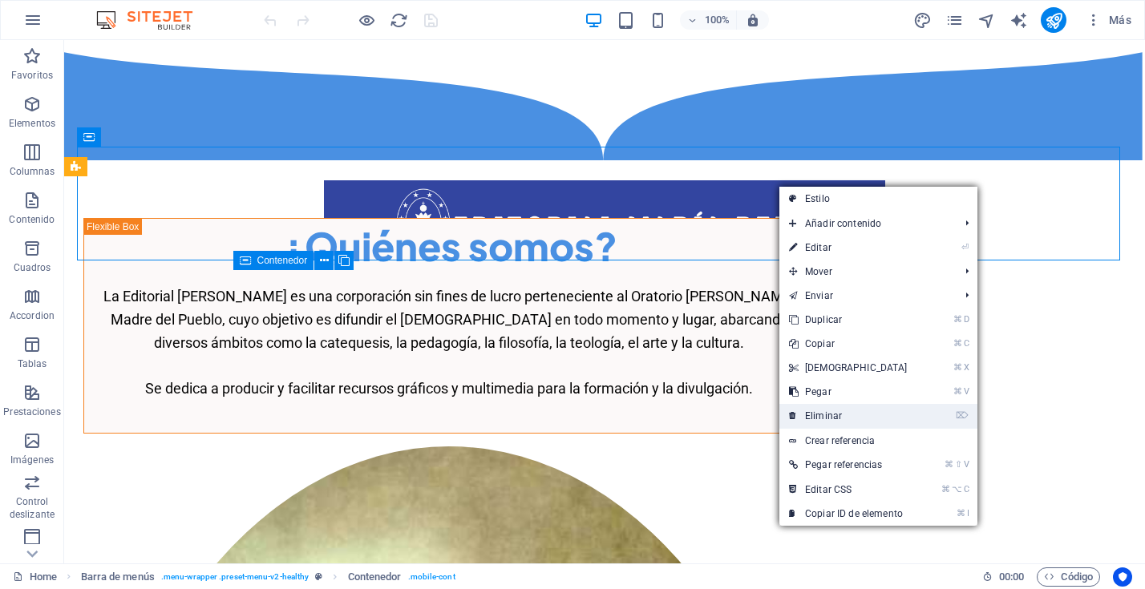
click at [827, 416] on link "⌦ Eliminar" at bounding box center [849, 416] width 138 height 24
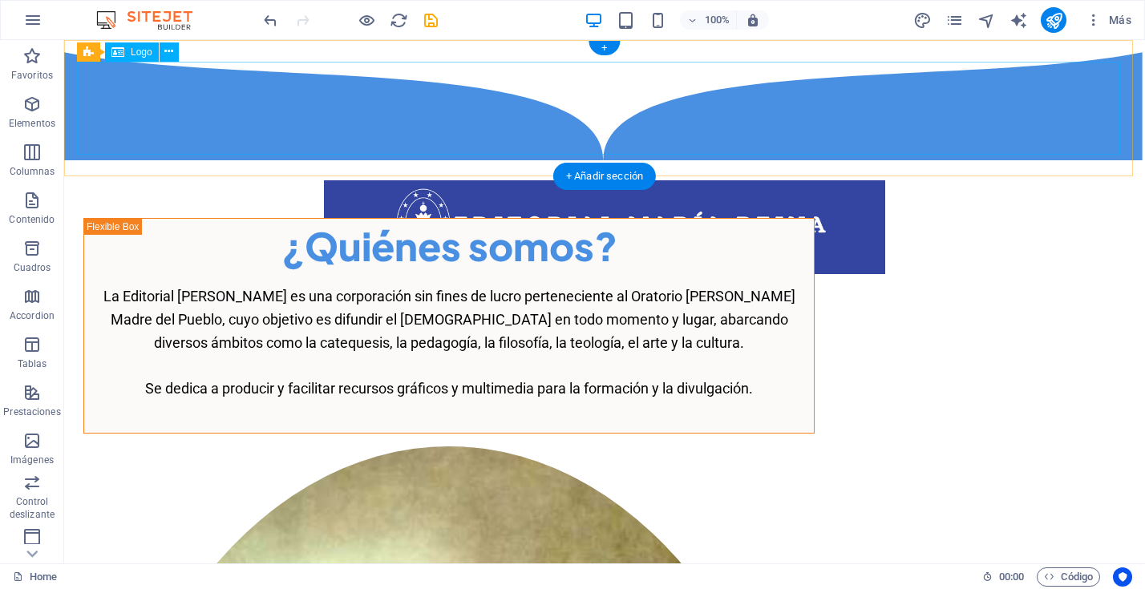
click at [230, 180] on div "Título de la página" at bounding box center [604, 227] width 1055 height 94
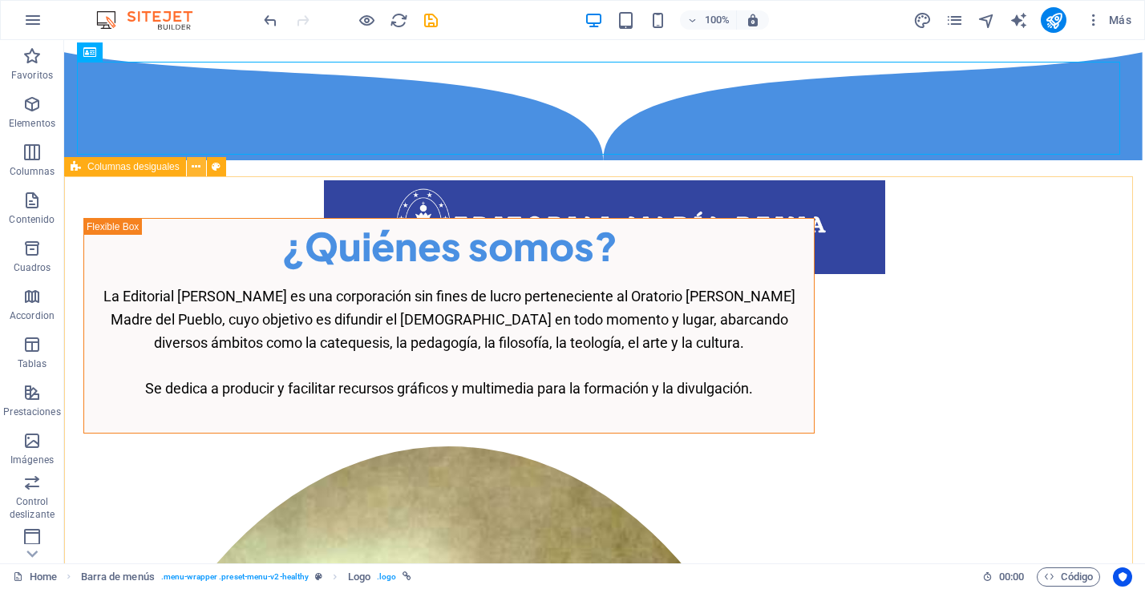
click at [200, 165] on icon at bounding box center [196, 167] width 9 height 17
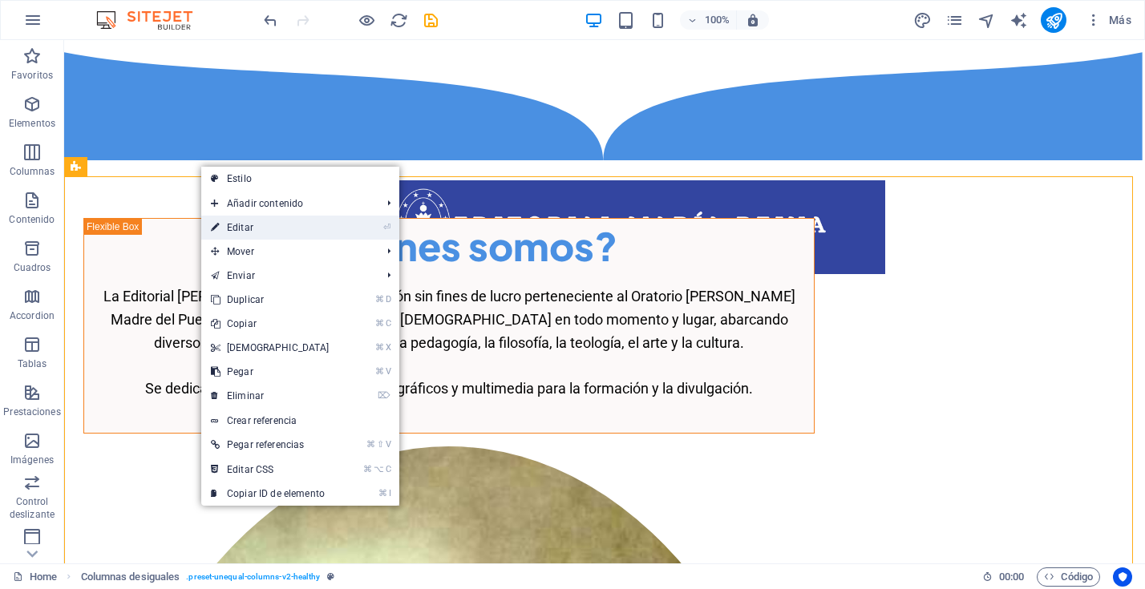
click at [251, 225] on link "⏎ Editar" at bounding box center [270, 228] width 138 height 24
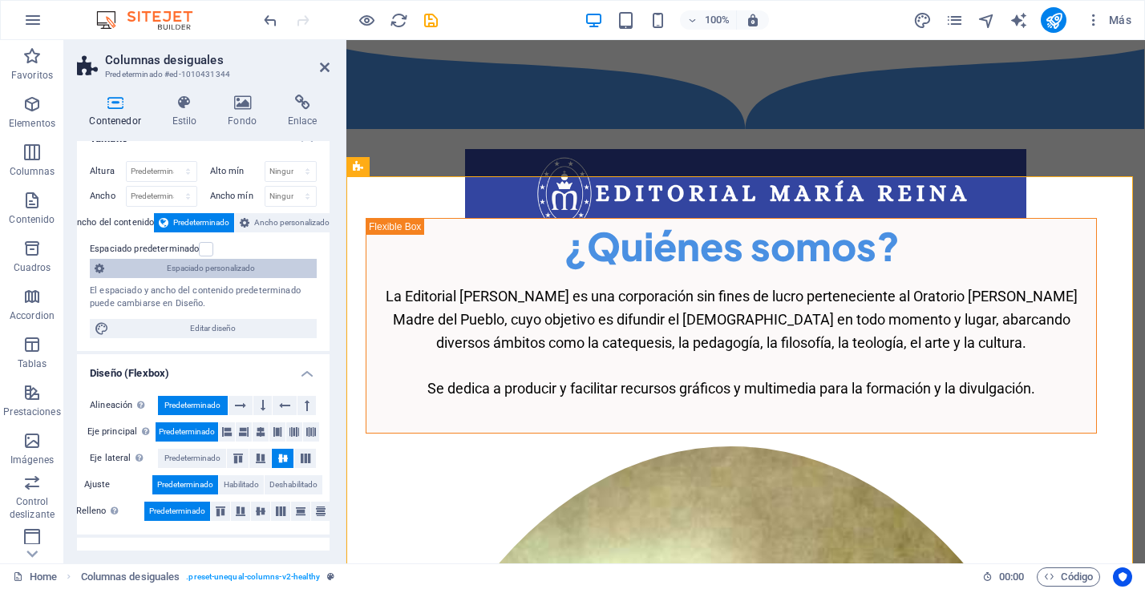
scroll to position [26, 0]
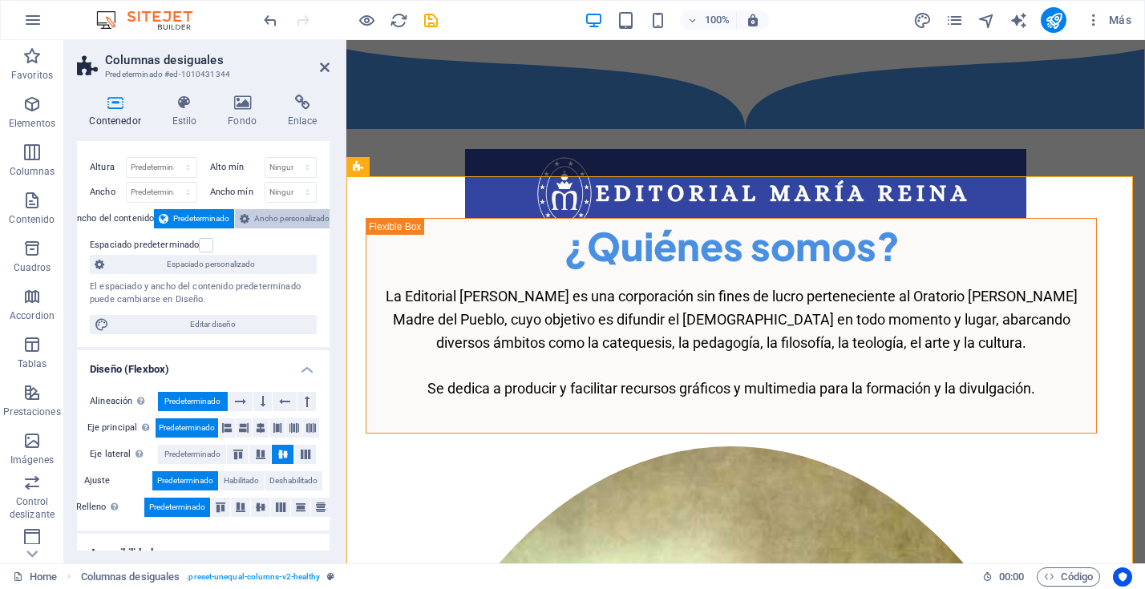
click at [274, 219] on span "Ancho personalizado" at bounding box center [291, 218] width 75 height 19
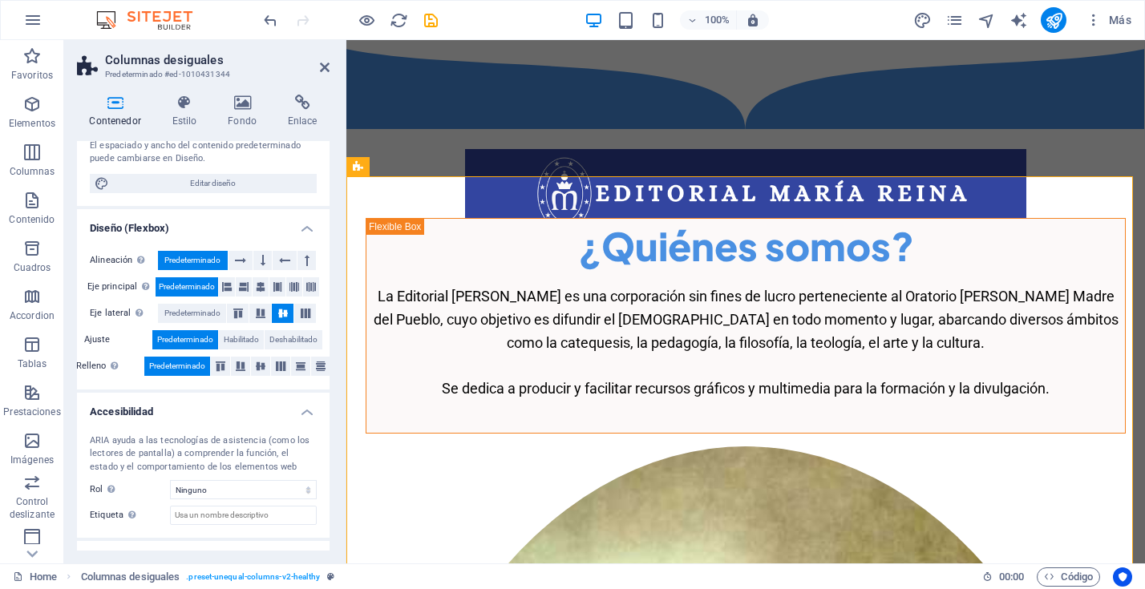
scroll to position [196, 0]
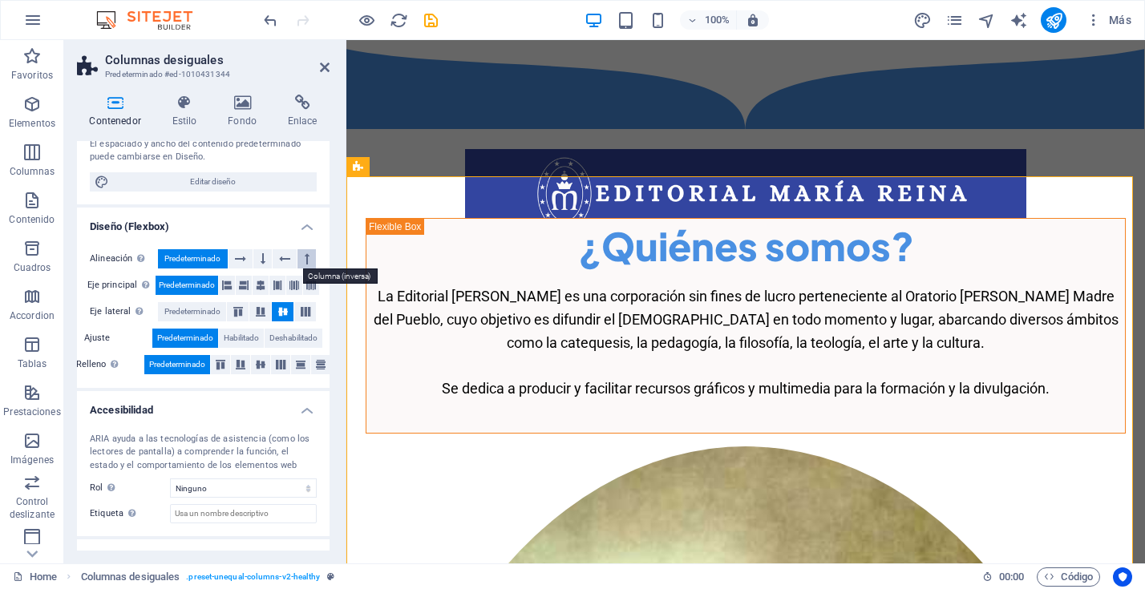
click at [305, 256] on icon at bounding box center [307, 258] width 5 height 19
click at [261, 259] on icon at bounding box center [263, 258] width 5 height 19
click at [282, 259] on icon at bounding box center [284, 258] width 11 height 19
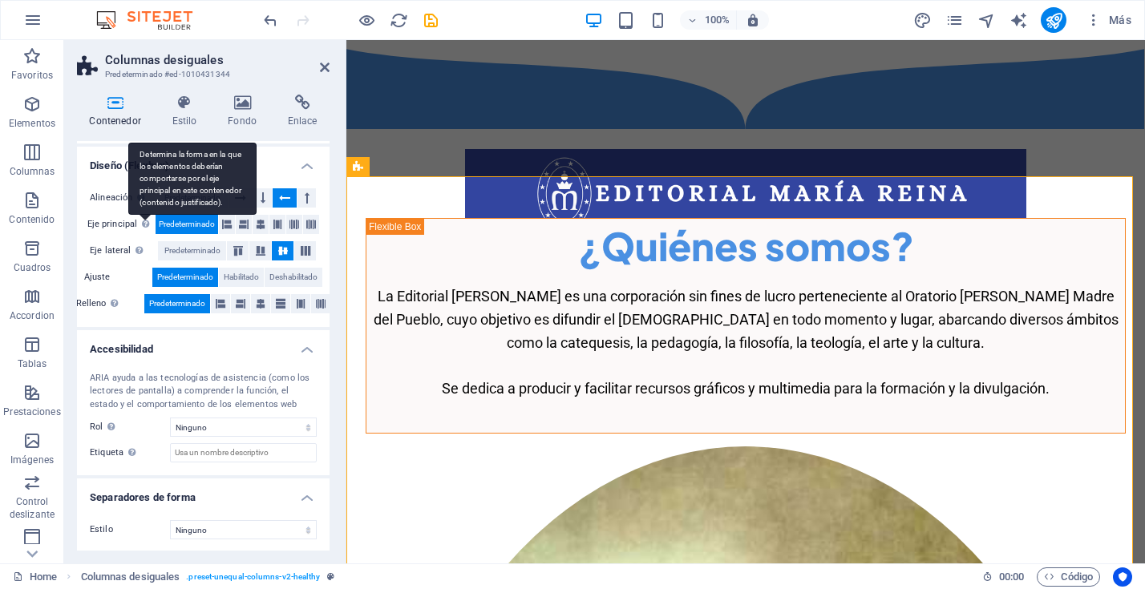
scroll to position [252, 0]
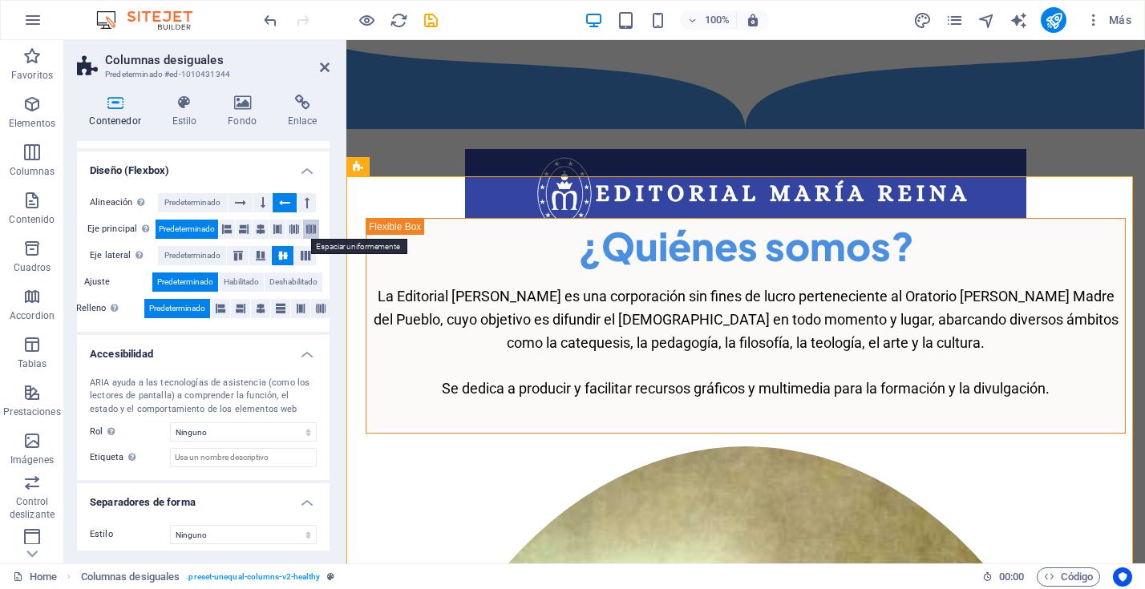
click at [310, 229] on icon at bounding box center [311, 229] width 10 height 19
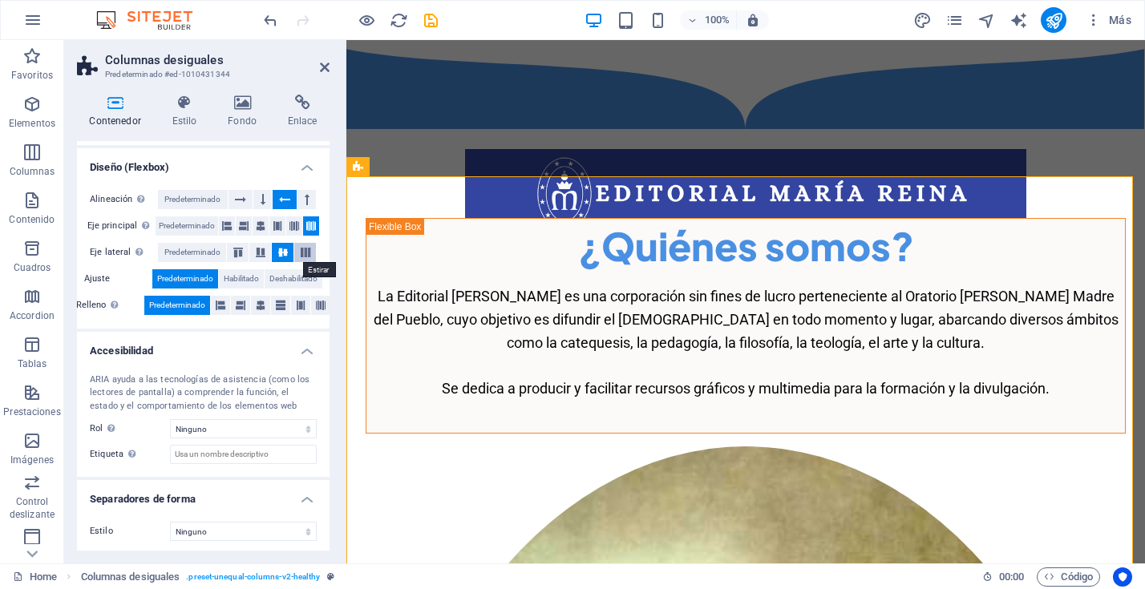
click at [305, 250] on icon at bounding box center [305, 253] width 19 height 10
click at [242, 276] on span "Habilitado" at bounding box center [241, 278] width 35 height 19
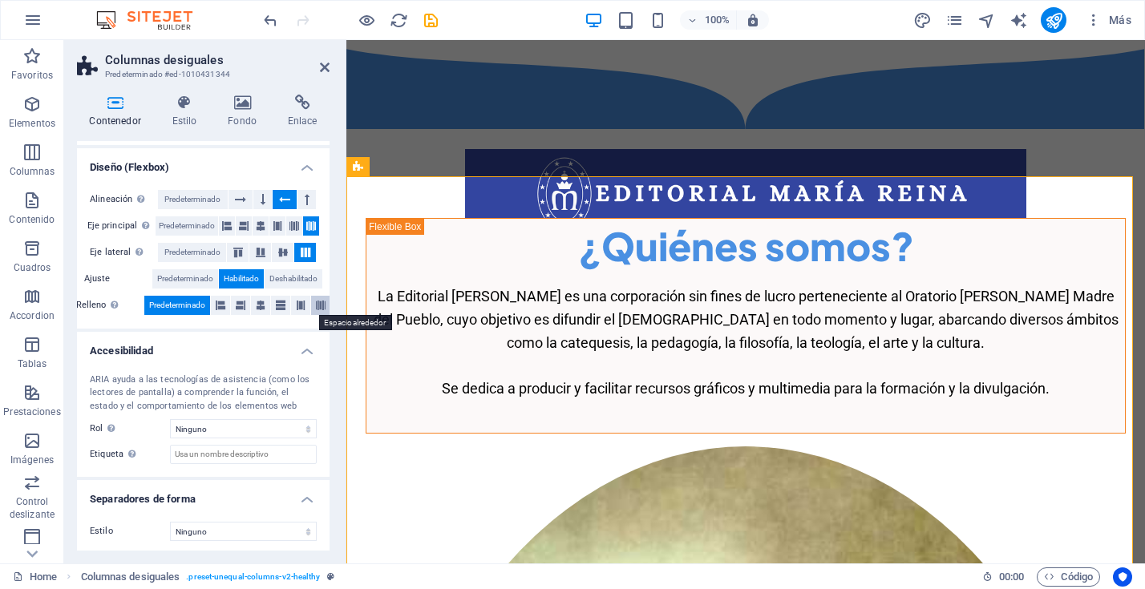
click at [322, 303] on icon at bounding box center [321, 305] width 10 height 19
click at [279, 306] on icon at bounding box center [281, 305] width 10 height 19
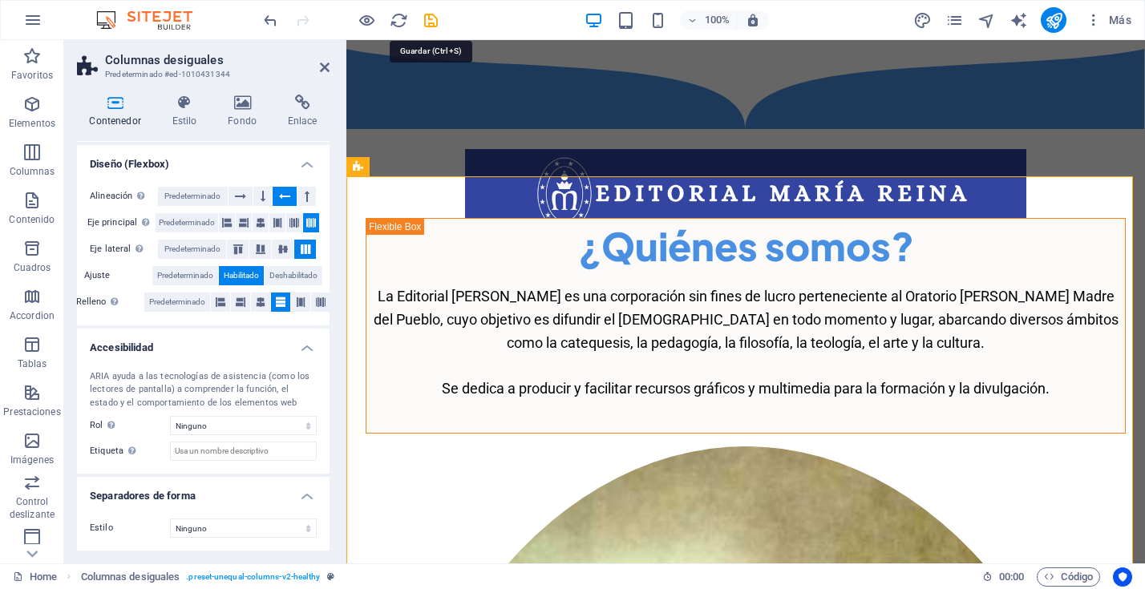
click at [432, 17] on icon "save" at bounding box center [431, 20] width 18 height 18
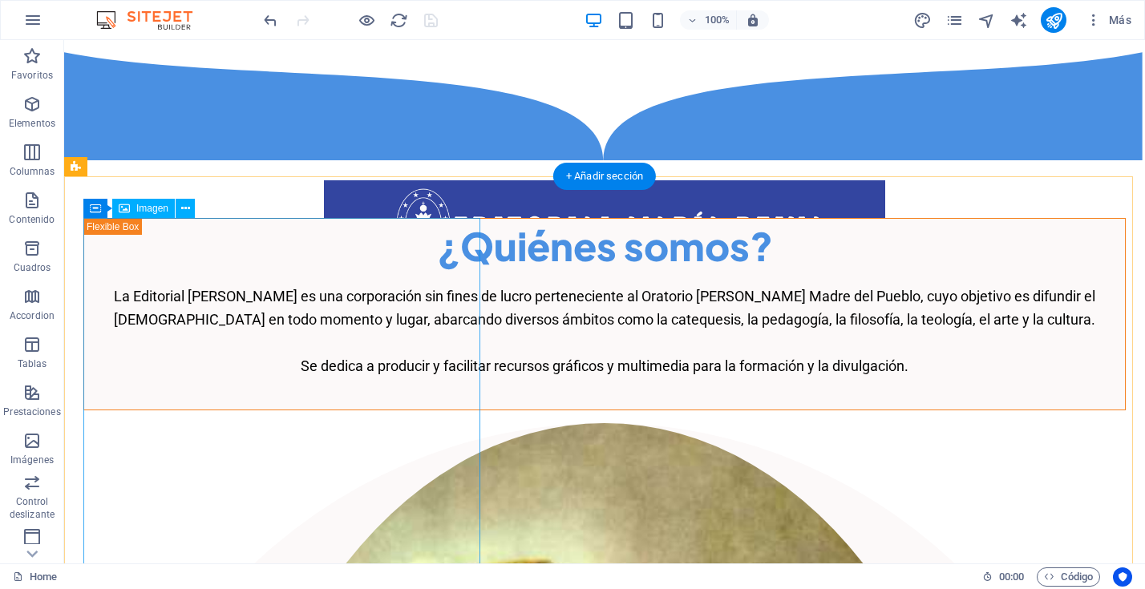
scroll to position [40, 0]
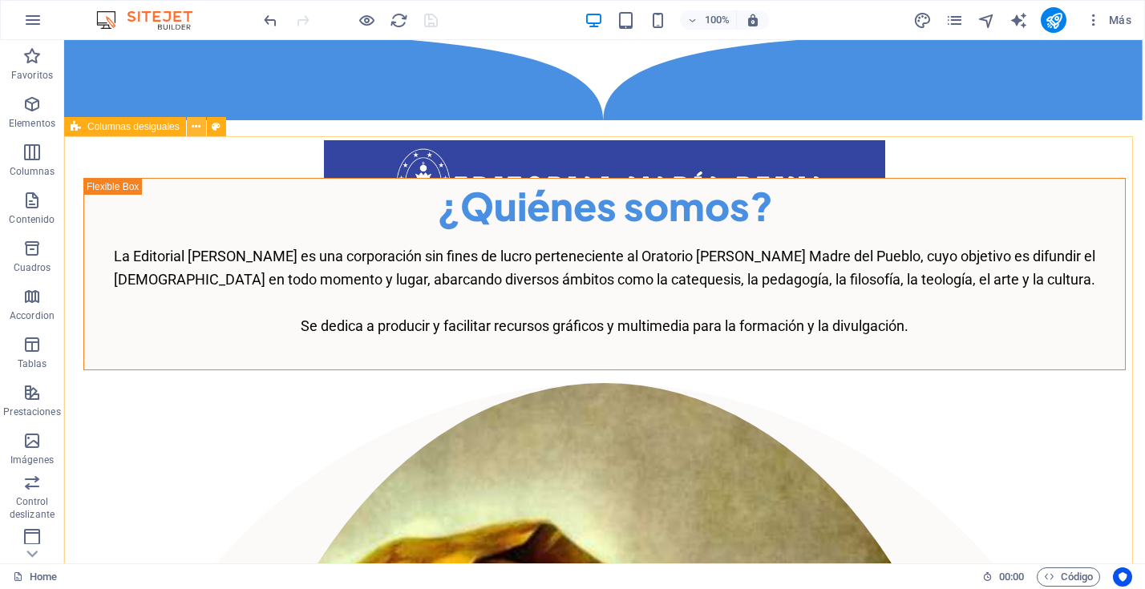
click at [200, 123] on icon at bounding box center [196, 127] width 9 height 17
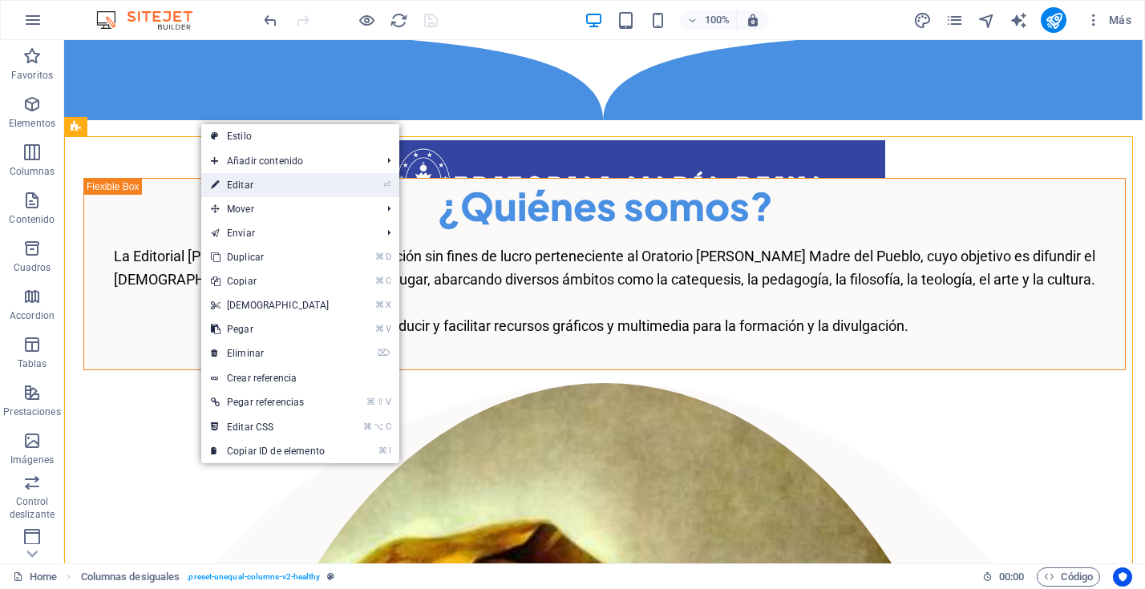
click at [249, 187] on link "⏎ Editar" at bounding box center [270, 185] width 138 height 24
select select "%"
select select "rem"
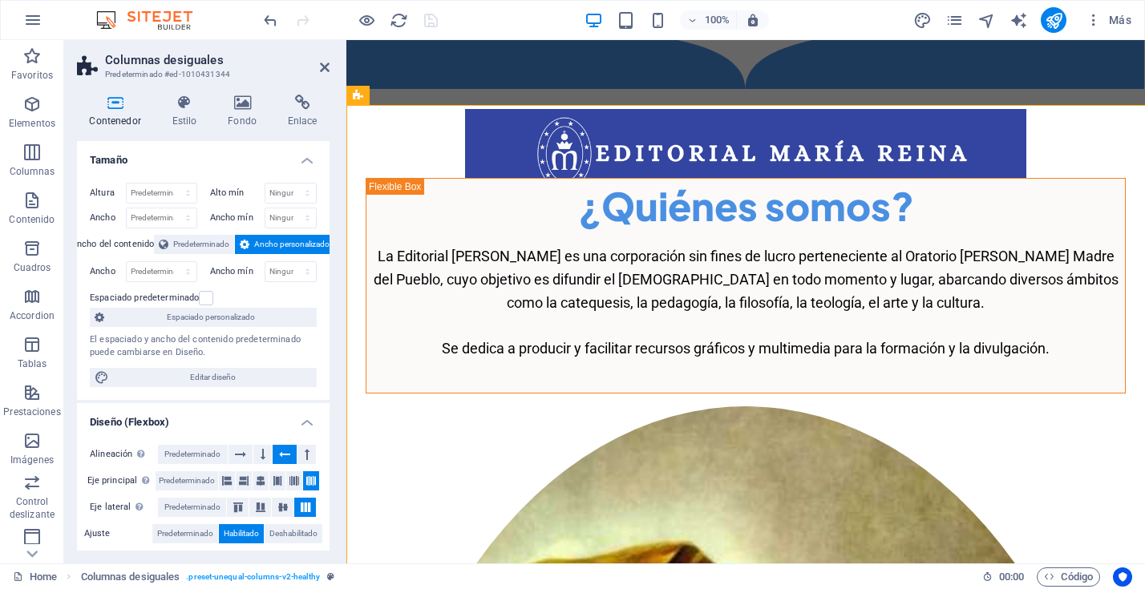
scroll to position [71, 0]
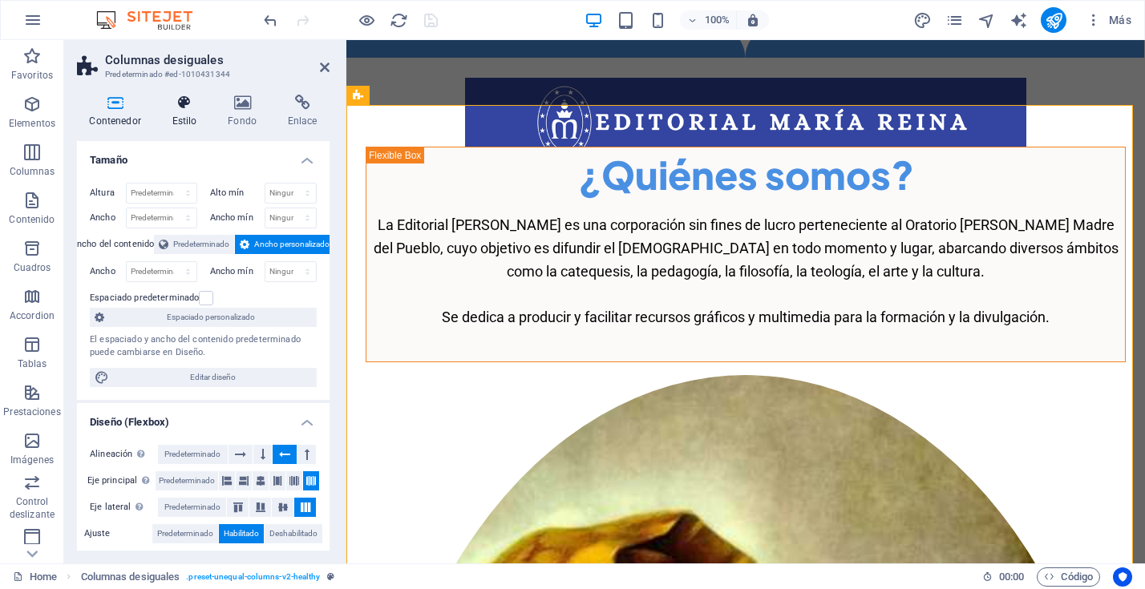
click at [190, 111] on h4 "Estilo" at bounding box center [188, 112] width 56 height 34
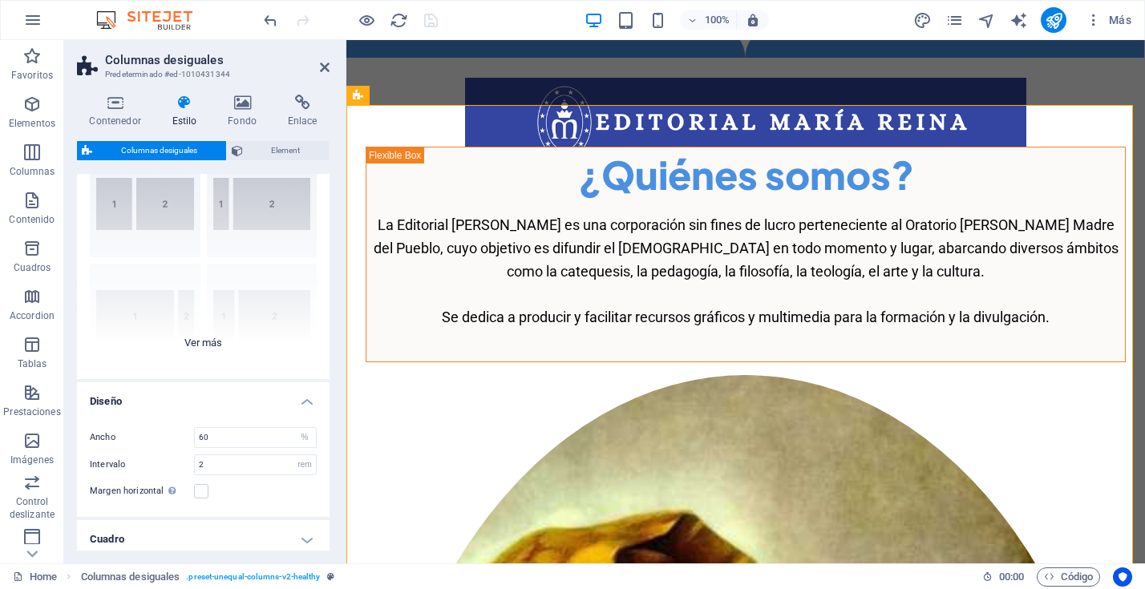
scroll to position [136, 0]
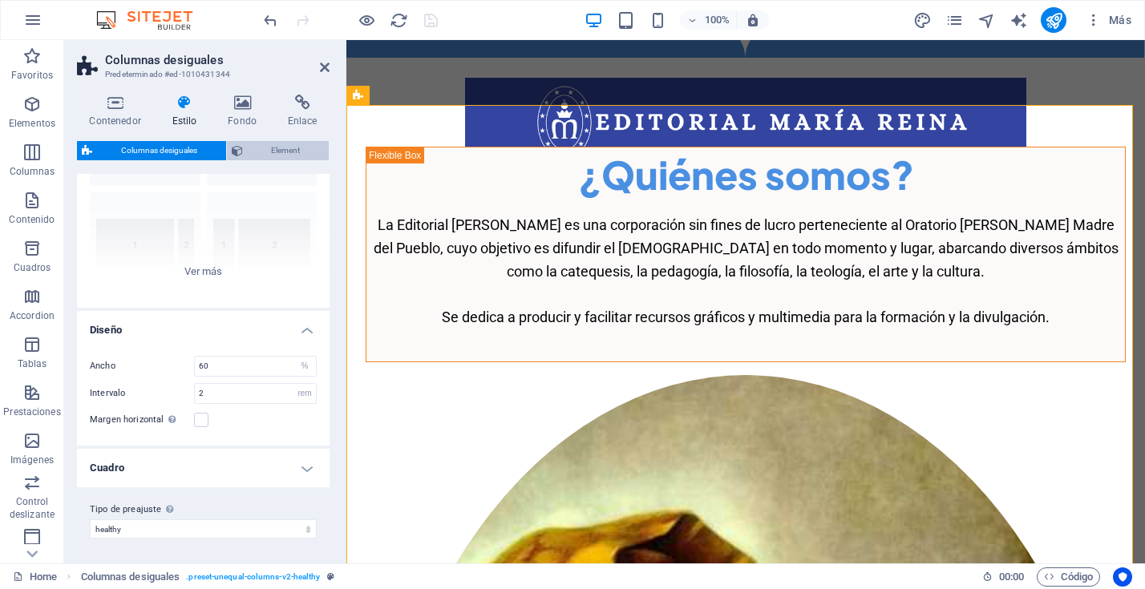
click at [278, 150] on span "Element" at bounding box center [286, 150] width 77 height 19
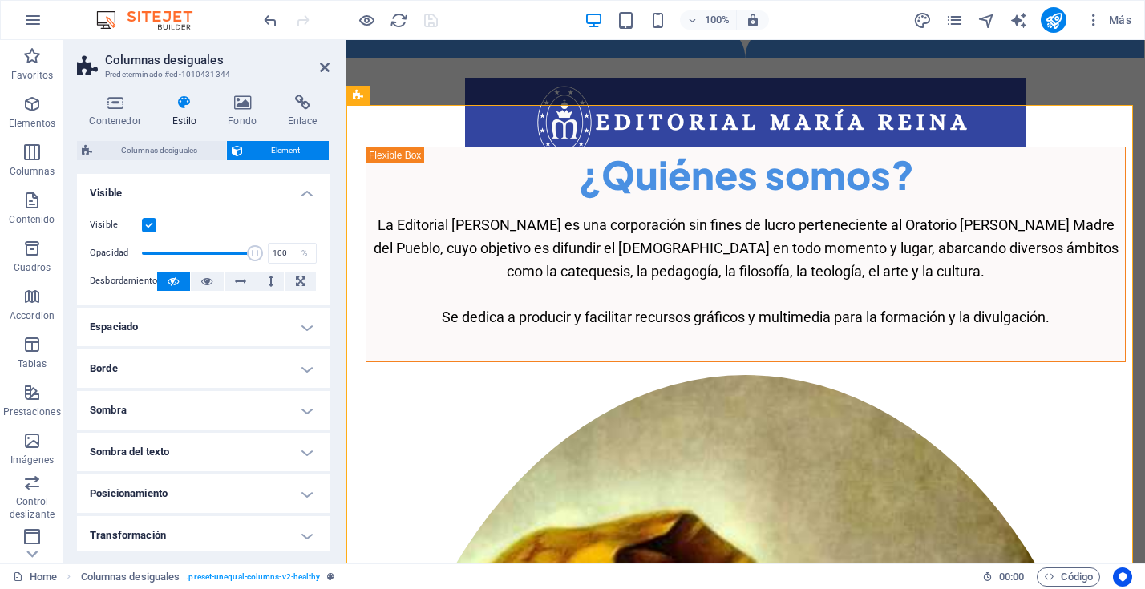
click at [303, 322] on h4 "Espaciado" at bounding box center [203, 327] width 253 height 38
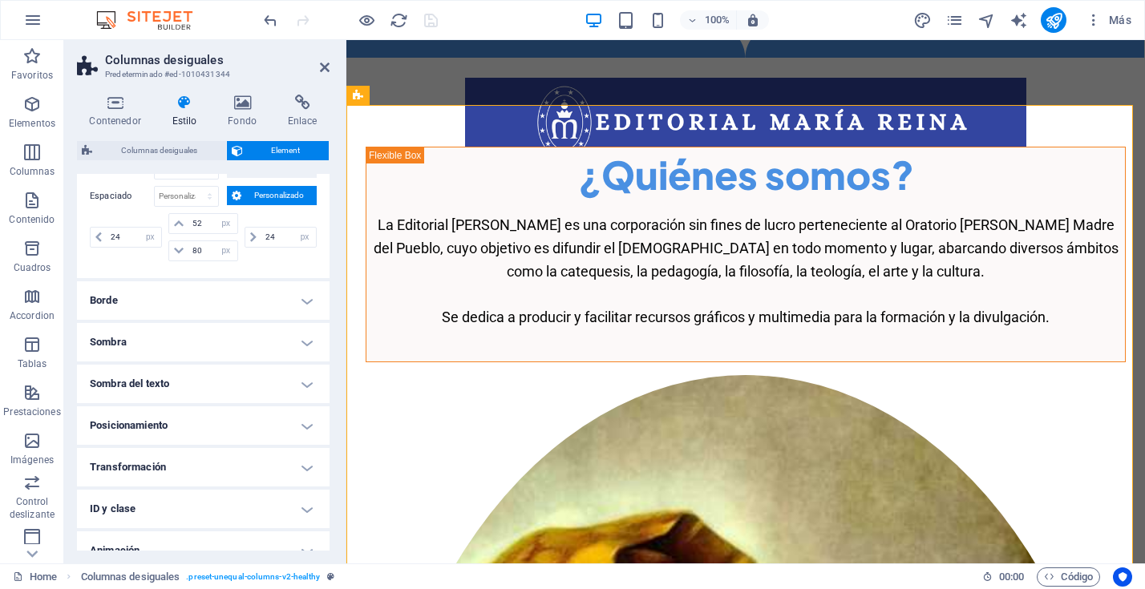
scroll to position [195, 0]
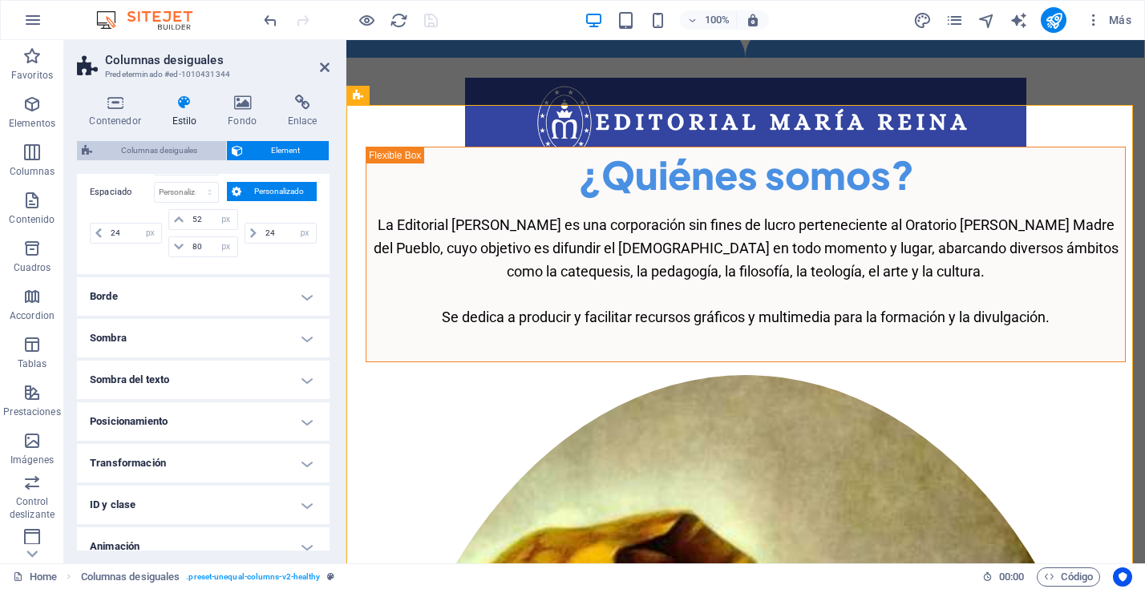
click at [168, 152] on span "Columnas desiguales" at bounding box center [159, 150] width 124 height 19
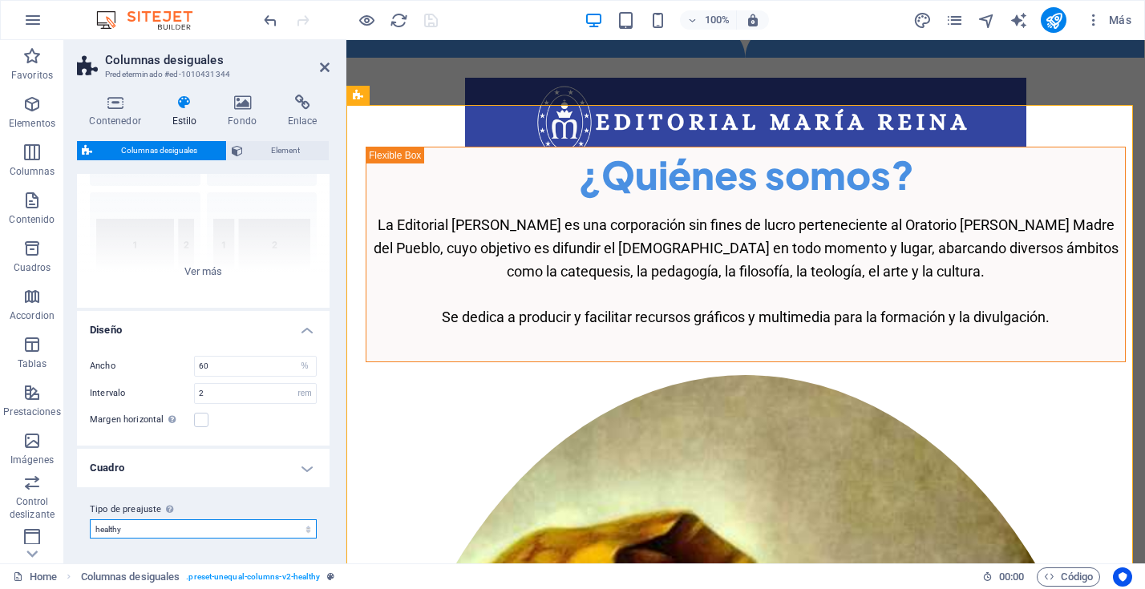
click at [307, 529] on select "healthy healthy2 Añadir tipo de preajuste" at bounding box center [203, 529] width 227 height 19
select select "preset-unequal-columns-v2-healthy2"
click at [90, 520] on select "healthy healthy2 Añadir tipo de preajuste" at bounding box center [203, 529] width 227 height 19
type input "48"
type input "100"
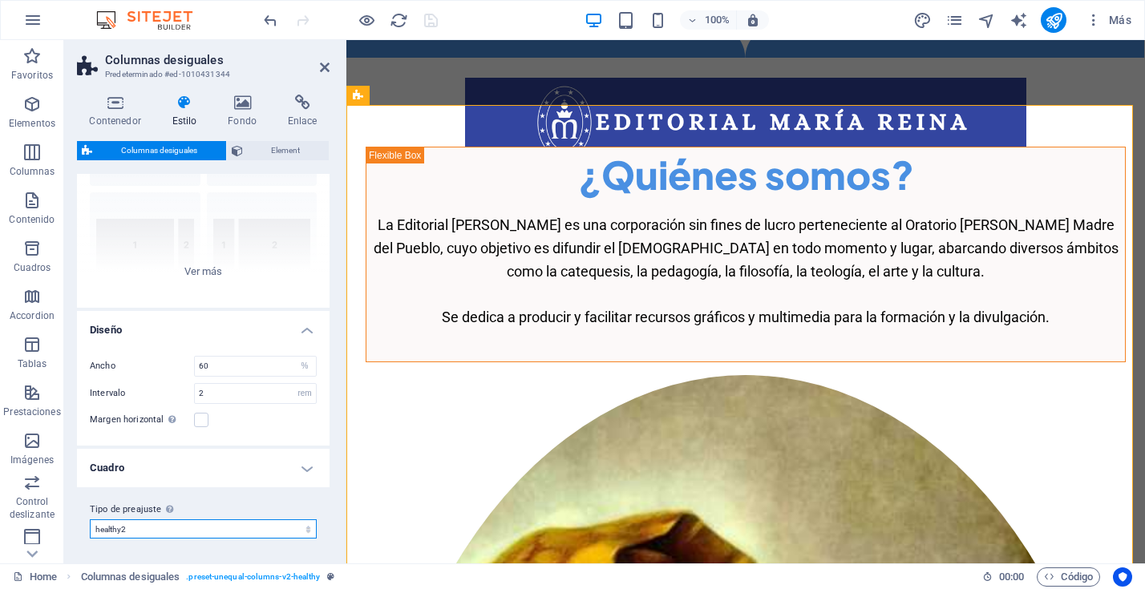
select select "px"
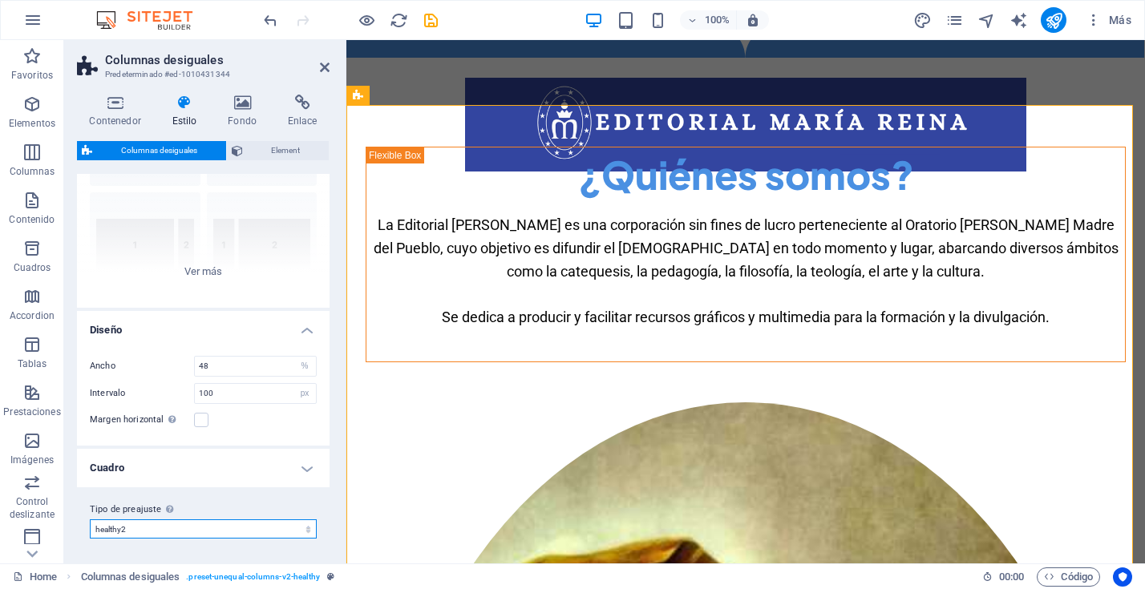
click at [306, 529] on select "healthy healthy2 Añadir tipo de preajuste" at bounding box center [203, 529] width 227 height 19
click at [90, 520] on select "healthy healthy2 Añadir tipo de preajuste" at bounding box center [203, 529] width 227 height 19
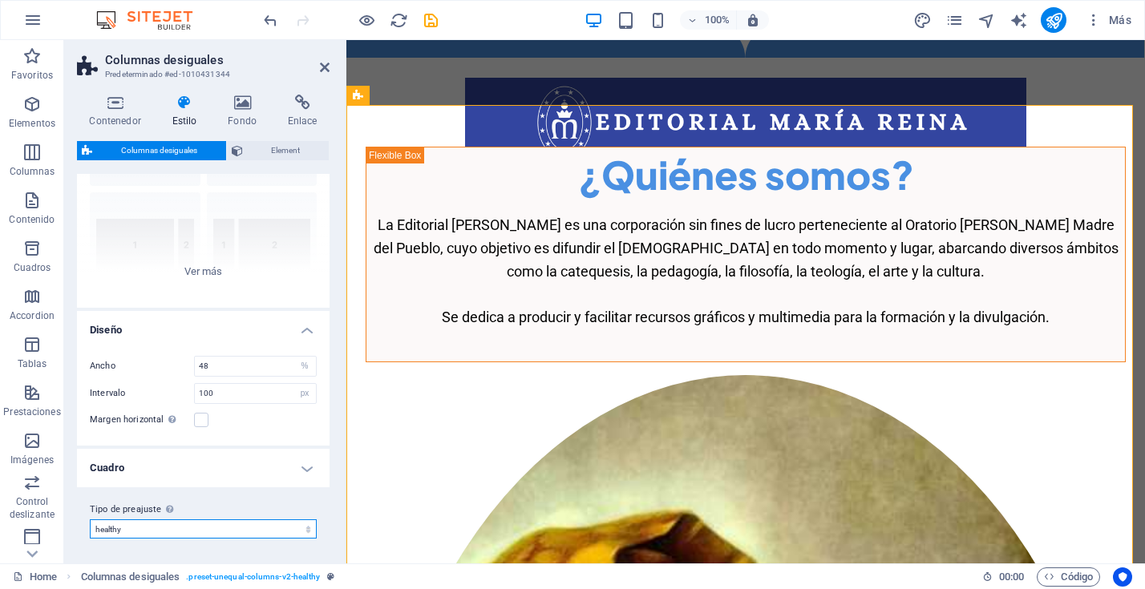
click at [303, 529] on select "healthy healthy2 Añadir tipo de preajuste" at bounding box center [203, 529] width 227 height 19
click at [90, 520] on select "healthy healthy2 Añadir tipo de preajuste" at bounding box center [203, 529] width 227 height 19
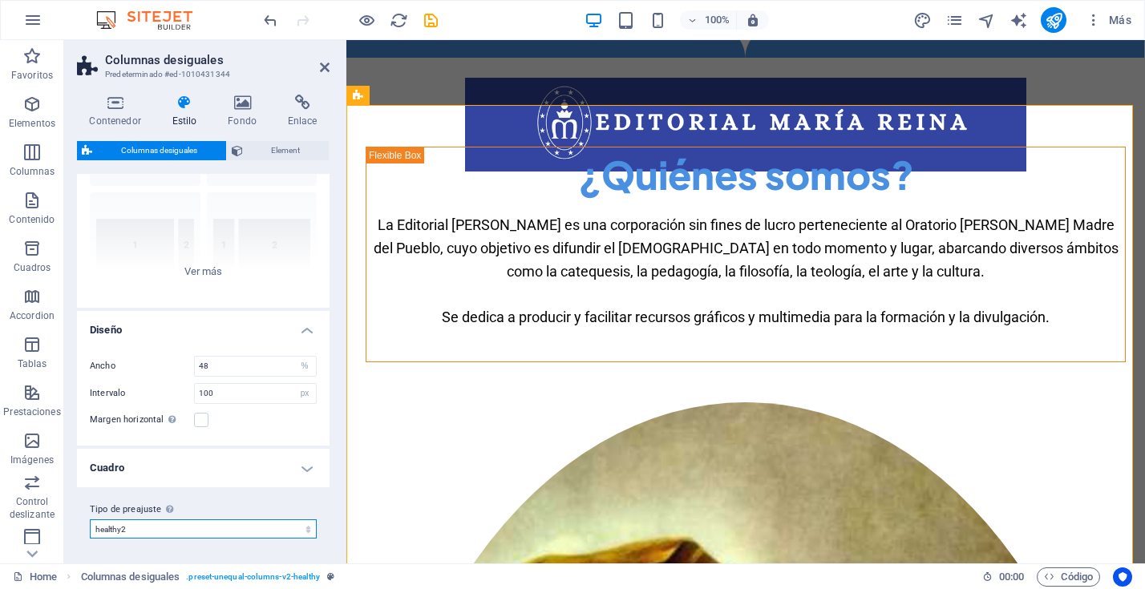
click at [304, 527] on select "healthy healthy2 Añadir tipo de preajuste" at bounding box center [203, 529] width 227 height 19
select select "preset-unequal-columns-v2-healthy"
click at [90, 520] on select "healthy healthy2 Añadir tipo de preajuste" at bounding box center [203, 529] width 227 height 19
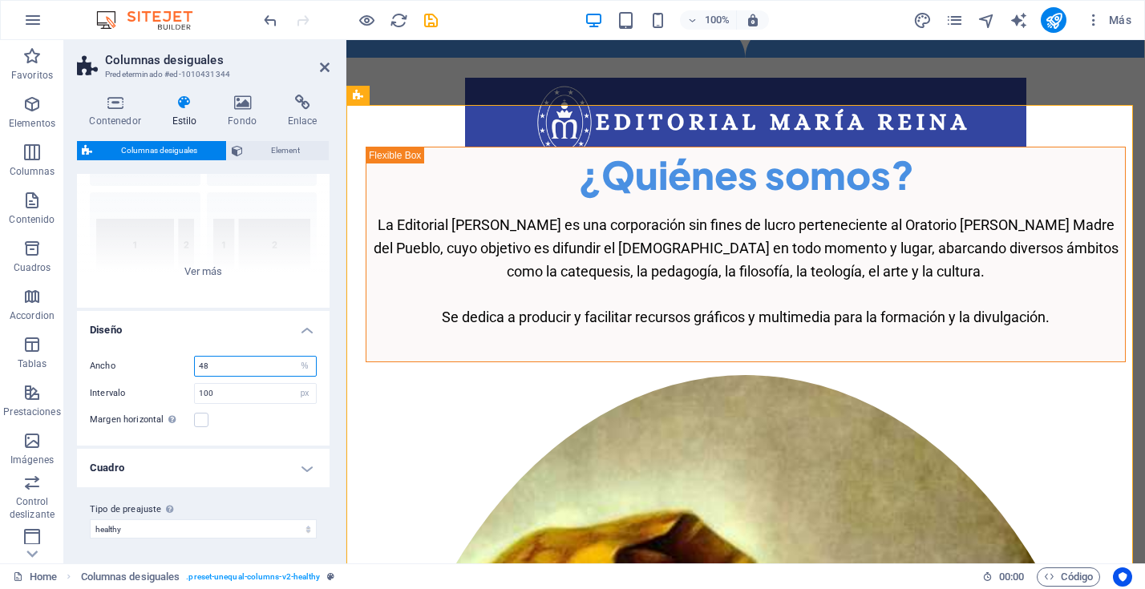
drag, startPoint x: 237, startPoint y: 363, endPoint x: 157, endPoint y: 364, distance: 79.4
click at [157, 364] on div "Ancho 48 px rem % vh vw" at bounding box center [203, 366] width 227 height 21
type input "60"
click at [221, 391] on input "100" at bounding box center [255, 393] width 121 height 19
click at [428, 19] on icon "save" at bounding box center [431, 20] width 18 height 18
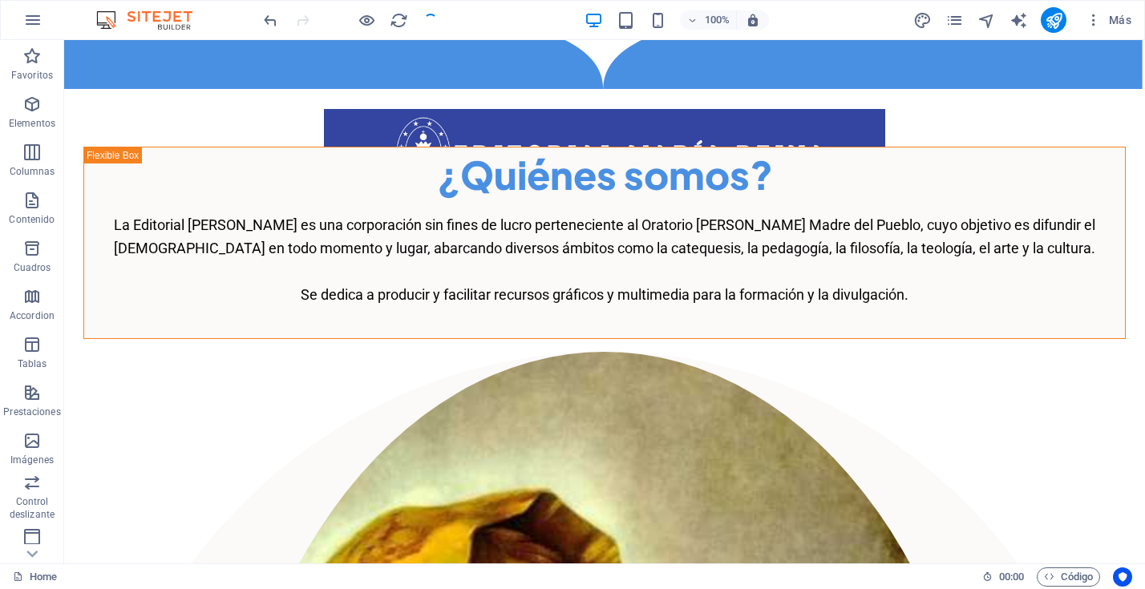
scroll to position [40, 0]
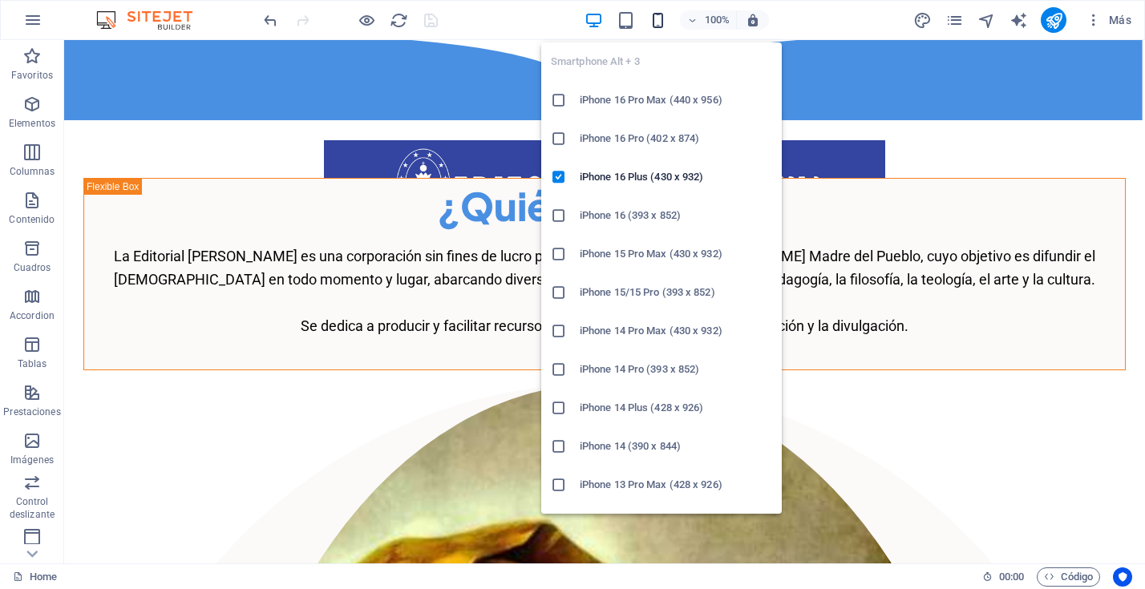
click at [659, 22] on icon "button" at bounding box center [658, 20] width 18 height 18
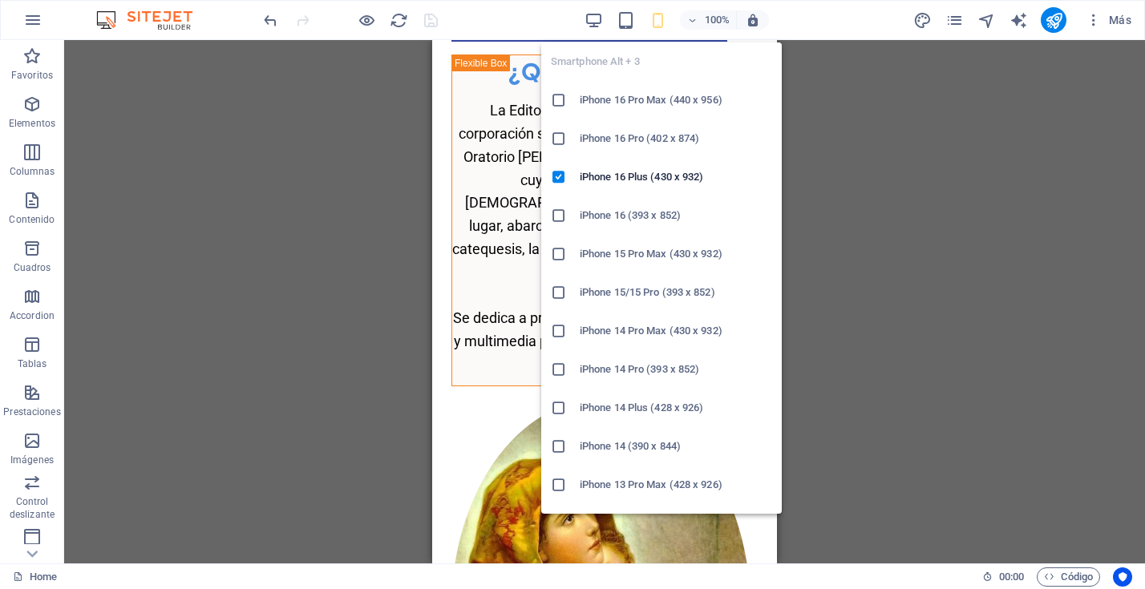
scroll to position [121, 0]
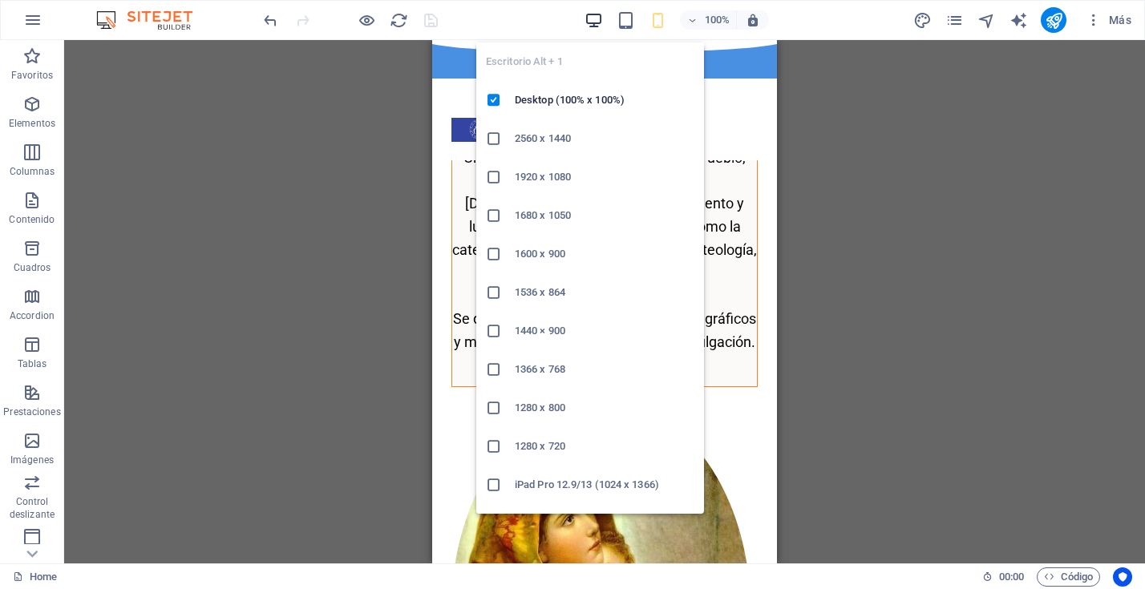
click at [598, 21] on icon "button" at bounding box center [594, 20] width 18 height 18
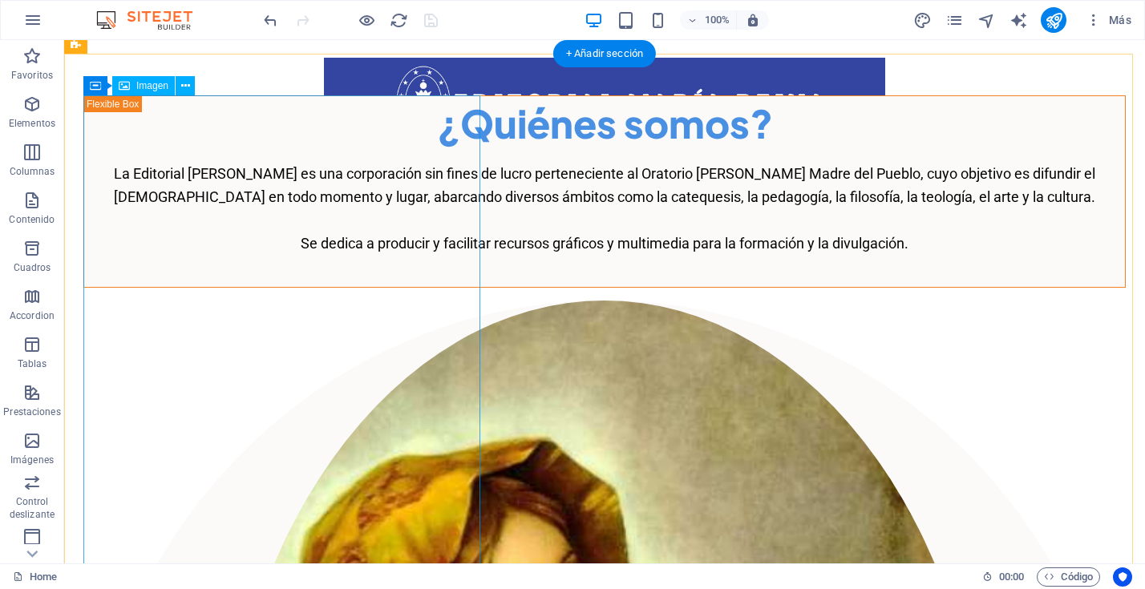
scroll to position [0, 0]
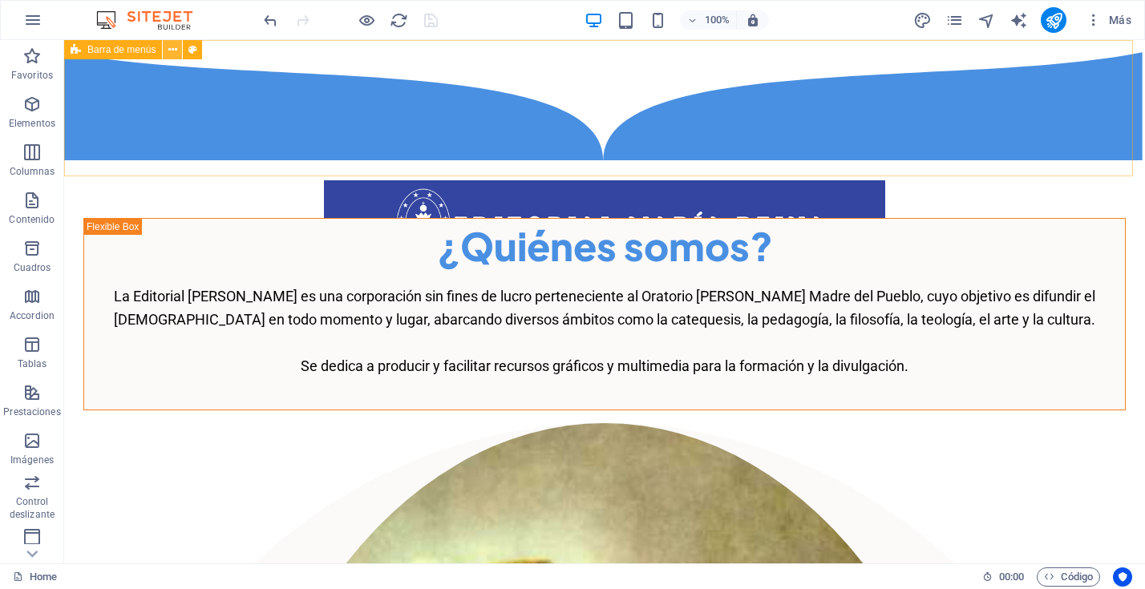
click at [173, 49] on icon at bounding box center [172, 50] width 9 height 17
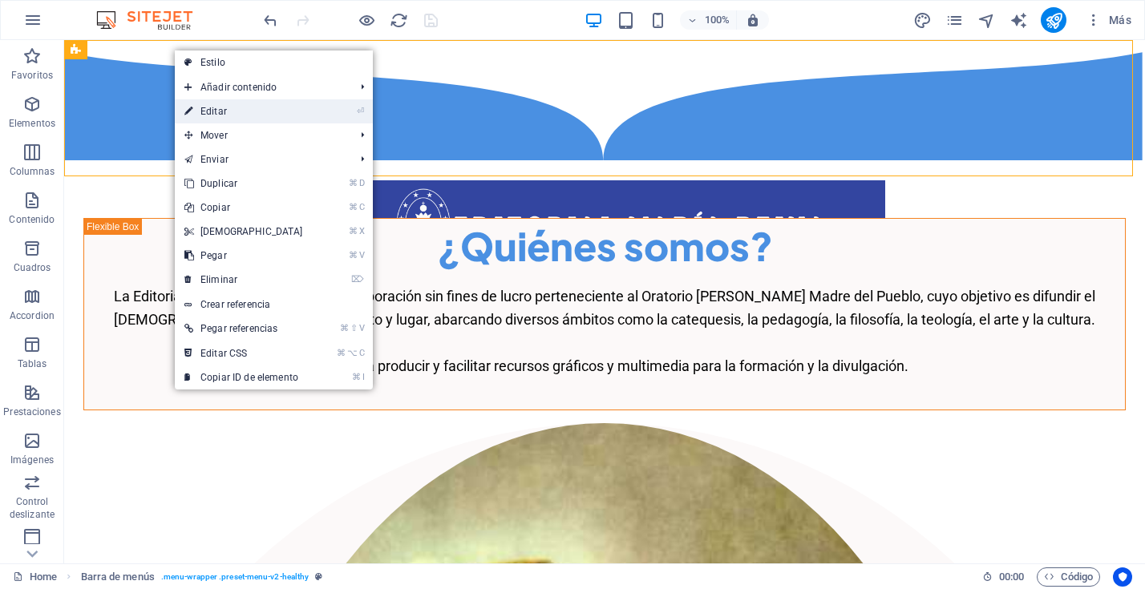
click at [207, 112] on link "⏎ Editar" at bounding box center [244, 111] width 138 height 24
select select "px"
select select "header"
select select "book"
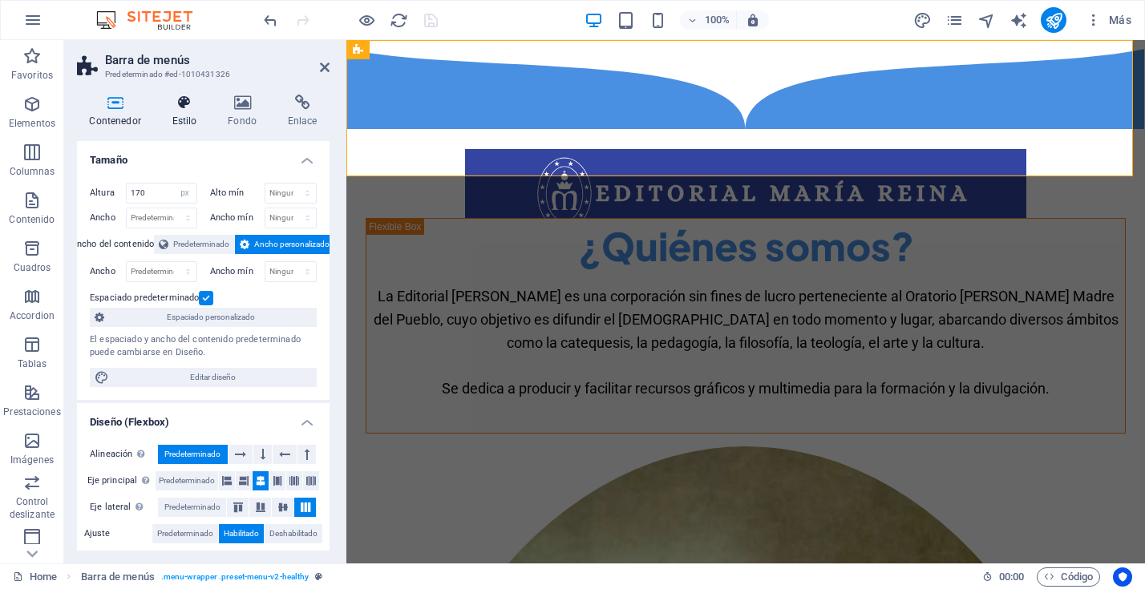
click at [188, 108] on icon at bounding box center [185, 103] width 50 height 16
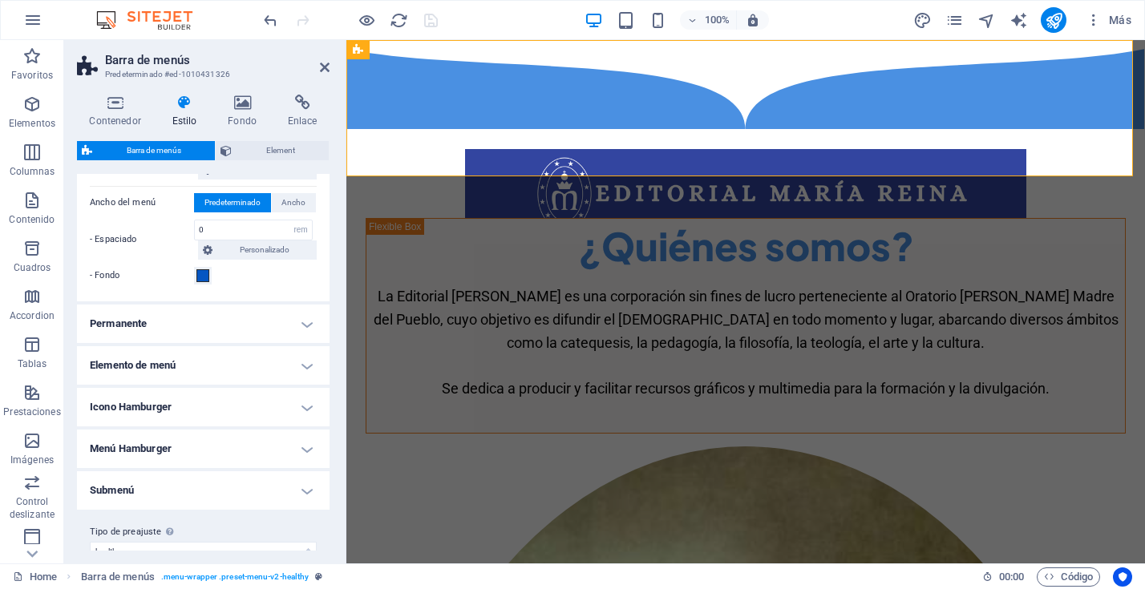
scroll to position [501, 0]
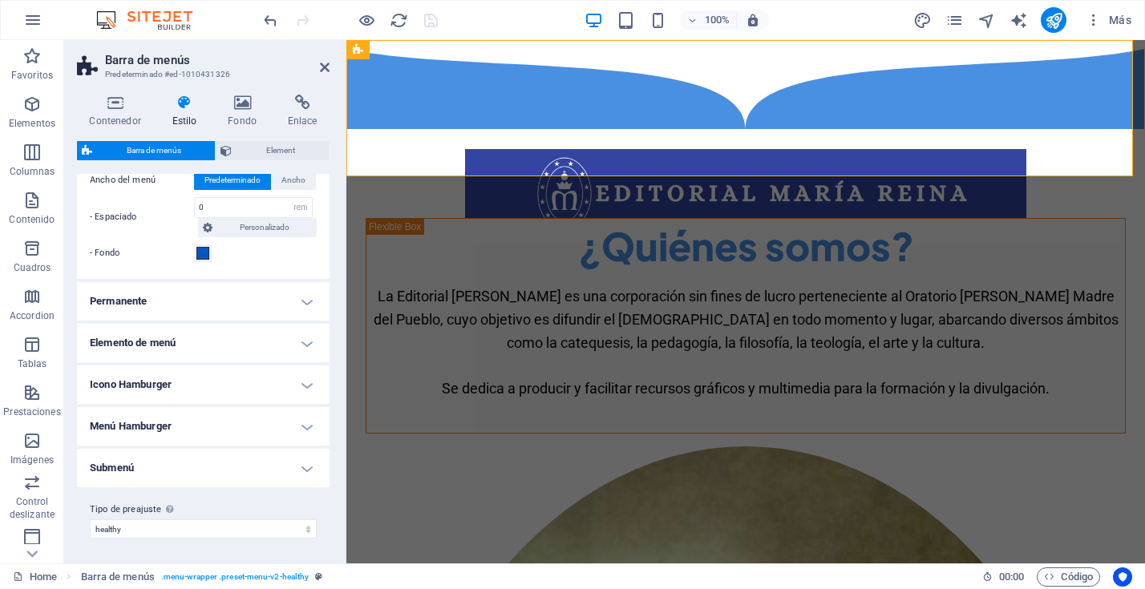
click at [307, 300] on h4 "Permanente" at bounding box center [203, 301] width 253 height 38
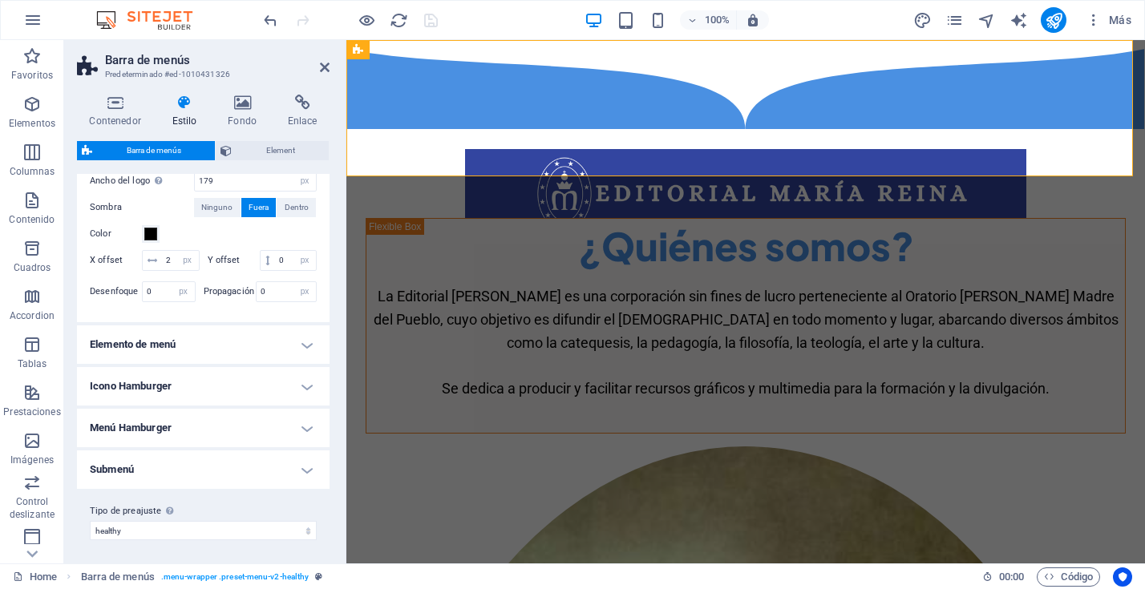
scroll to position [790, 0]
click at [299, 342] on h4 "Elemento de menú" at bounding box center [203, 342] width 253 height 38
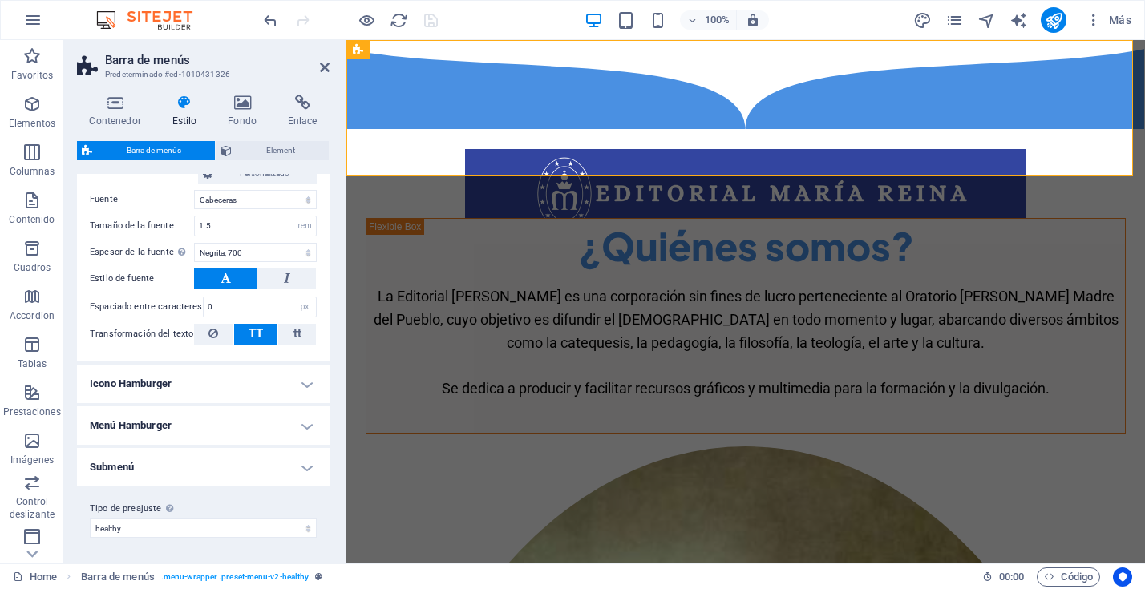
scroll to position [1286, 0]
click at [302, 391] on h4 "Icono Hamburger" at bounding box center [203, 384] width 253 height 38
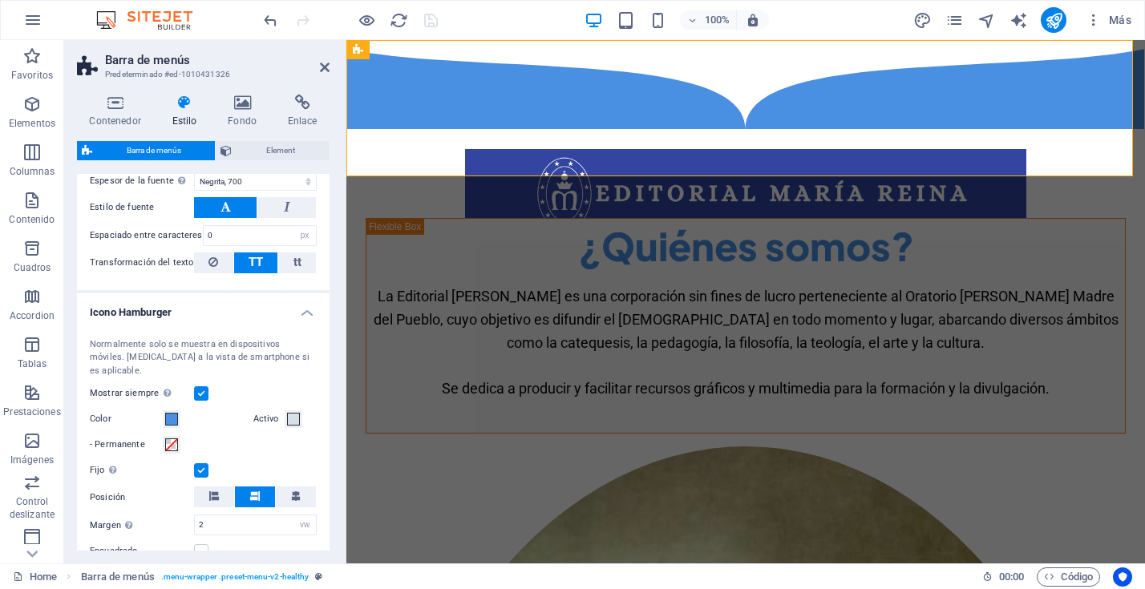
scroll to position [1577, 0]
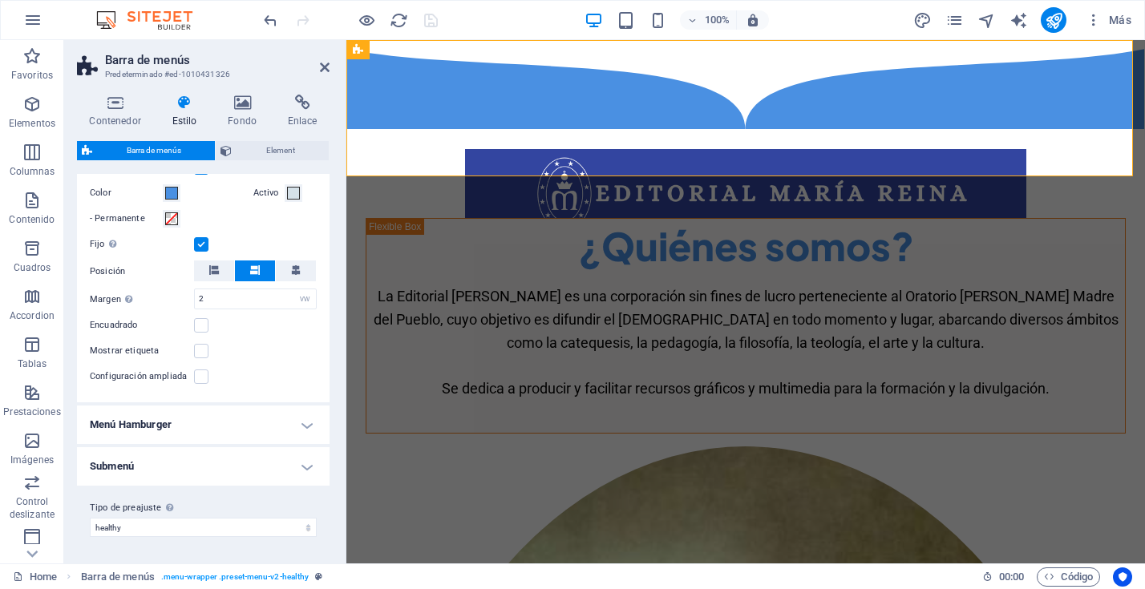
click at [301, 425] on h4 "Menú Hamburger" at bounding box center [203, 425] width 253 height 38
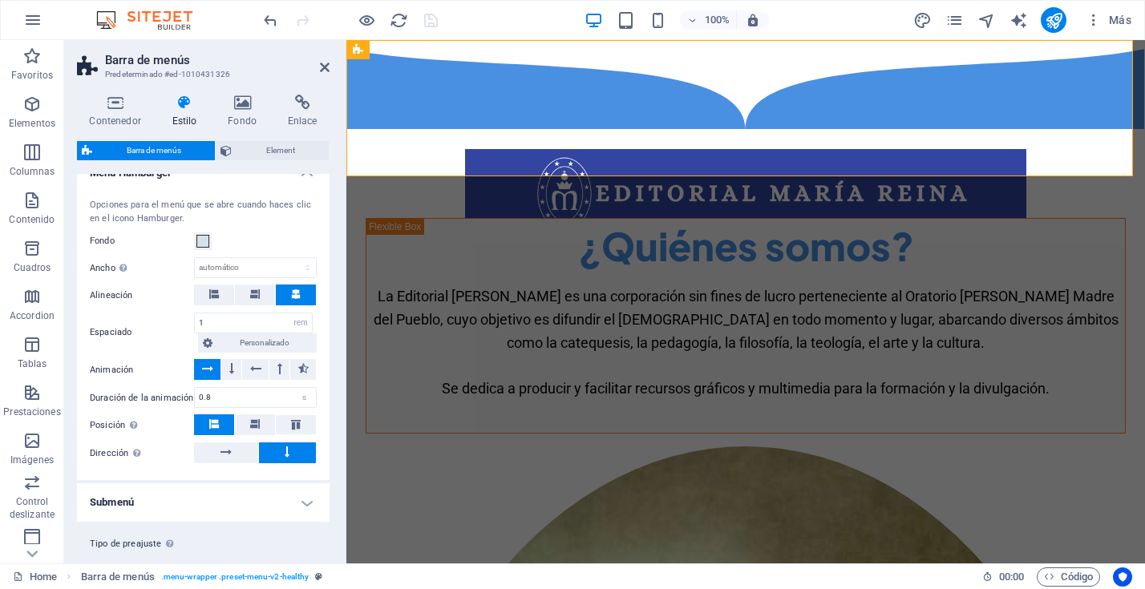
scroll to position [1863, 0]
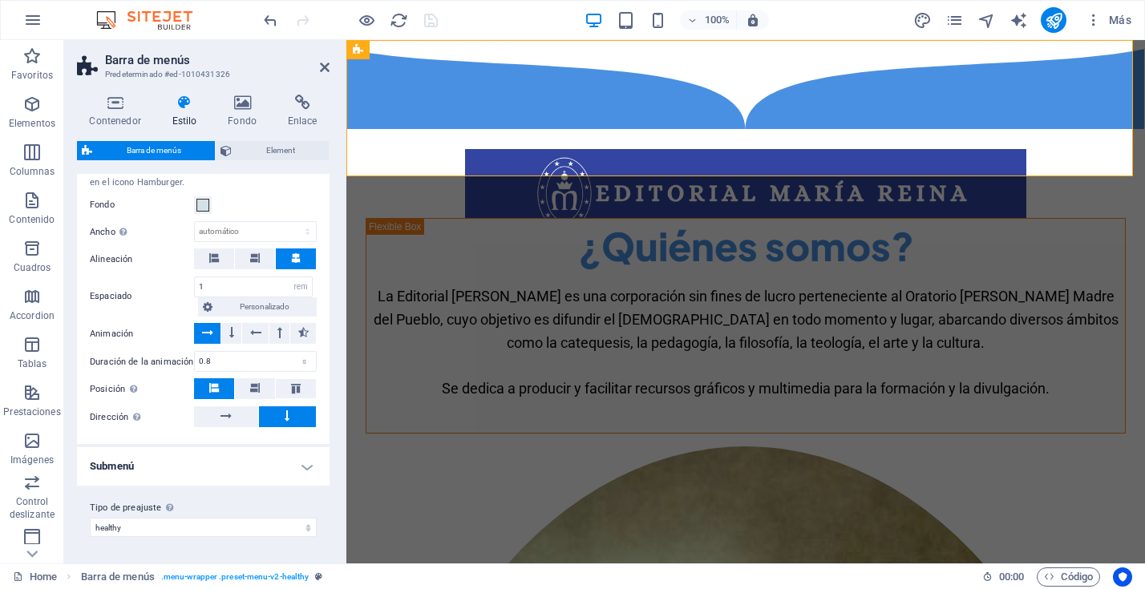
click at [300, 469] on h4 "Submenú" at bounding box center [203, 467] width 253 height 38
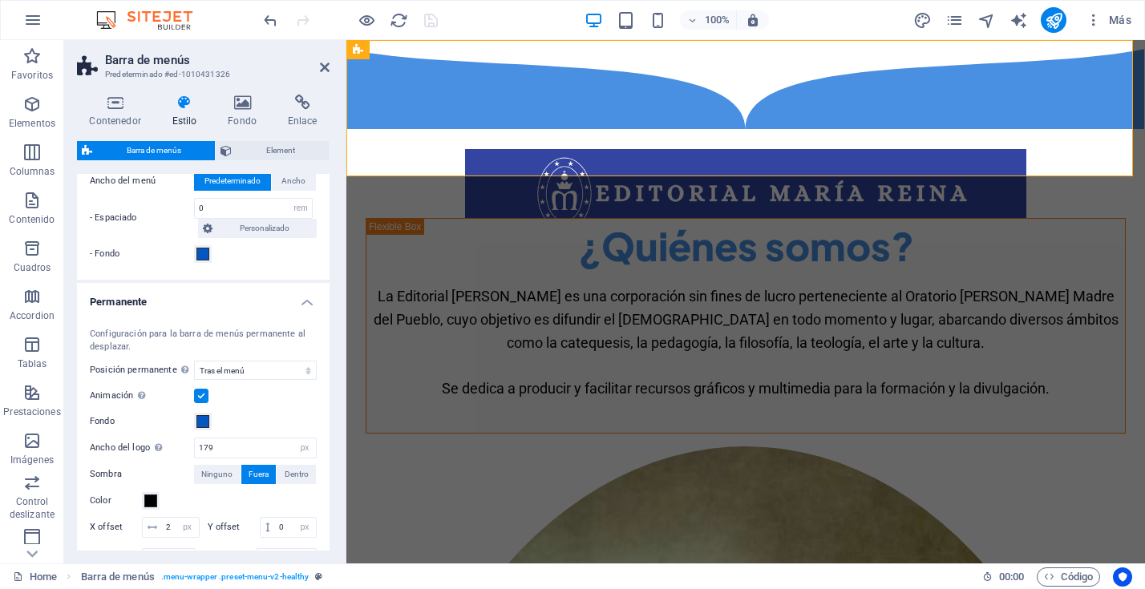
scroll to position [0, 0]
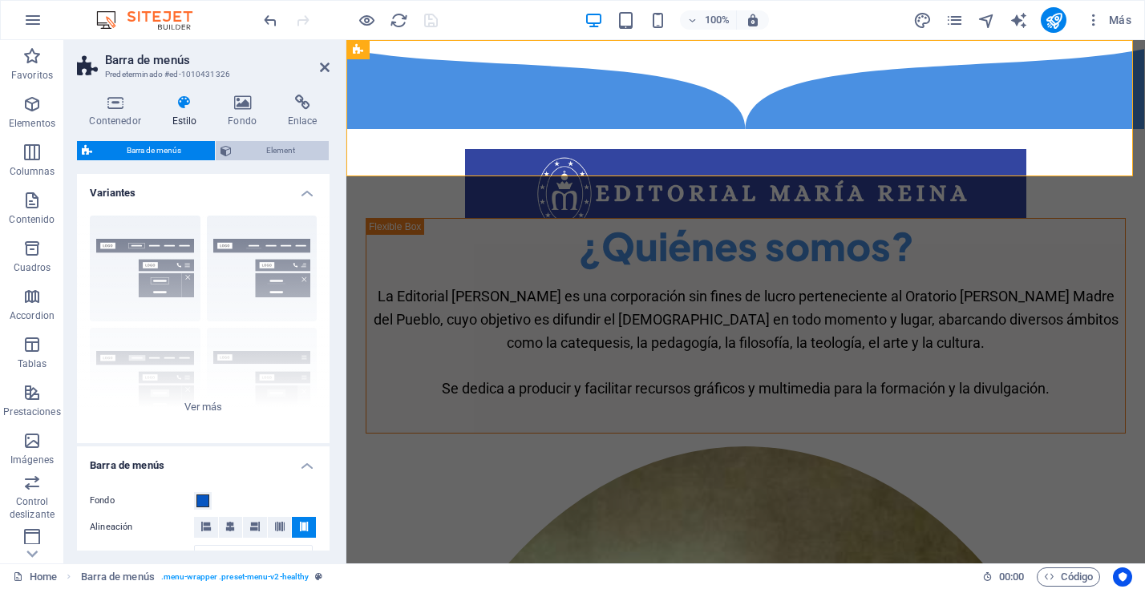
click at [269, 149] on span "Element" at bounding box center [280, 150] width 87 height 19
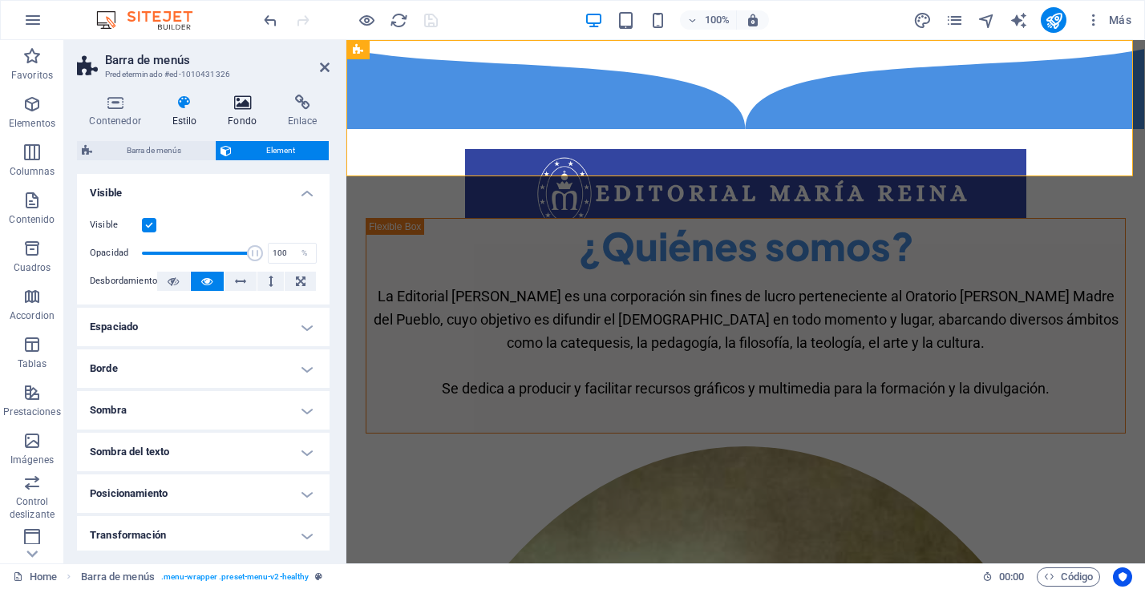
click at [237, 103] on icon at bounding box center [243, 103] width 54 height 16
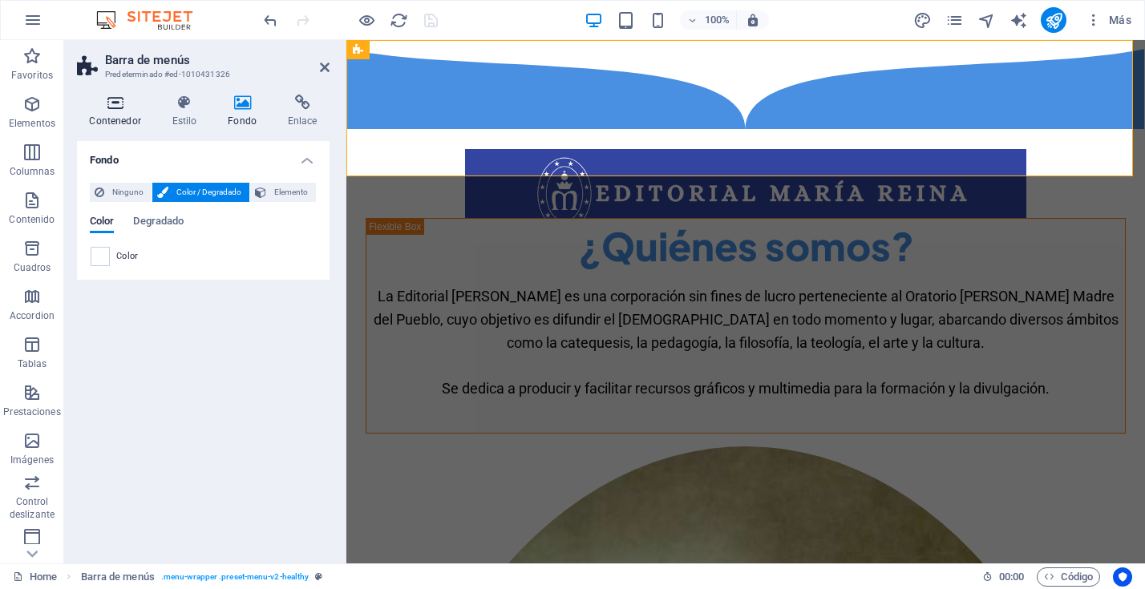
click at [115, 111] on h4 "Contenedor" at bounding box center [118, 112] width 83 height 34
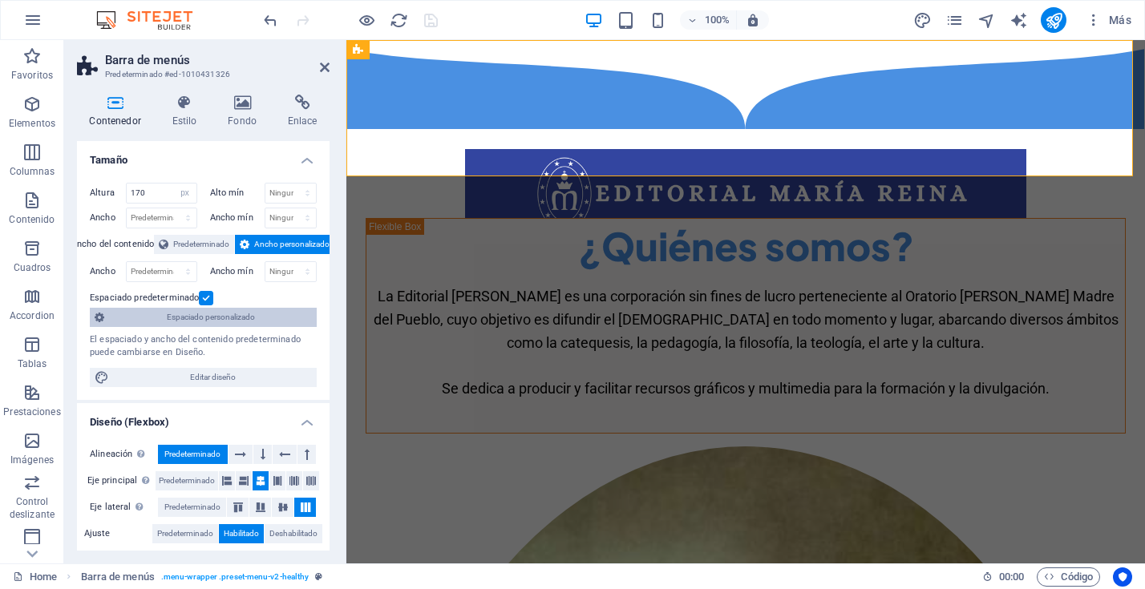
click at [241, 316] on span "Espaciado personalizado" at bounding box center [210, 317] width 203 height 19
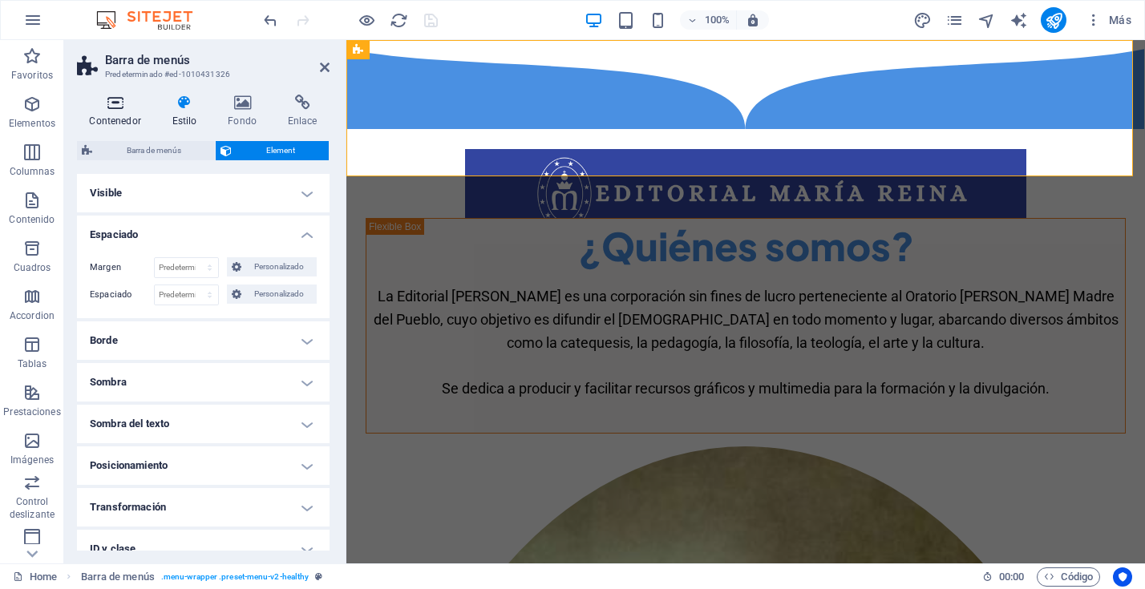
click at [124, 116] on h4 "Contenedor" at bounding box center [118, 112] width 83 height 34
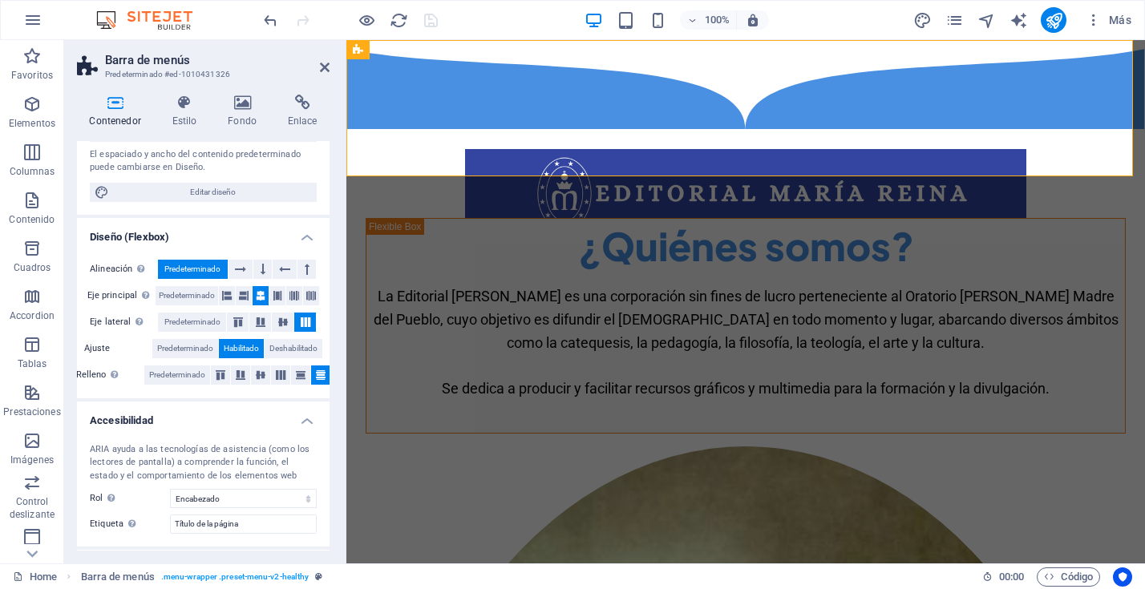
scroll to position [187, 0]
click at [310, 290] on icon at bounding box center [311, 294] width 10 height 19
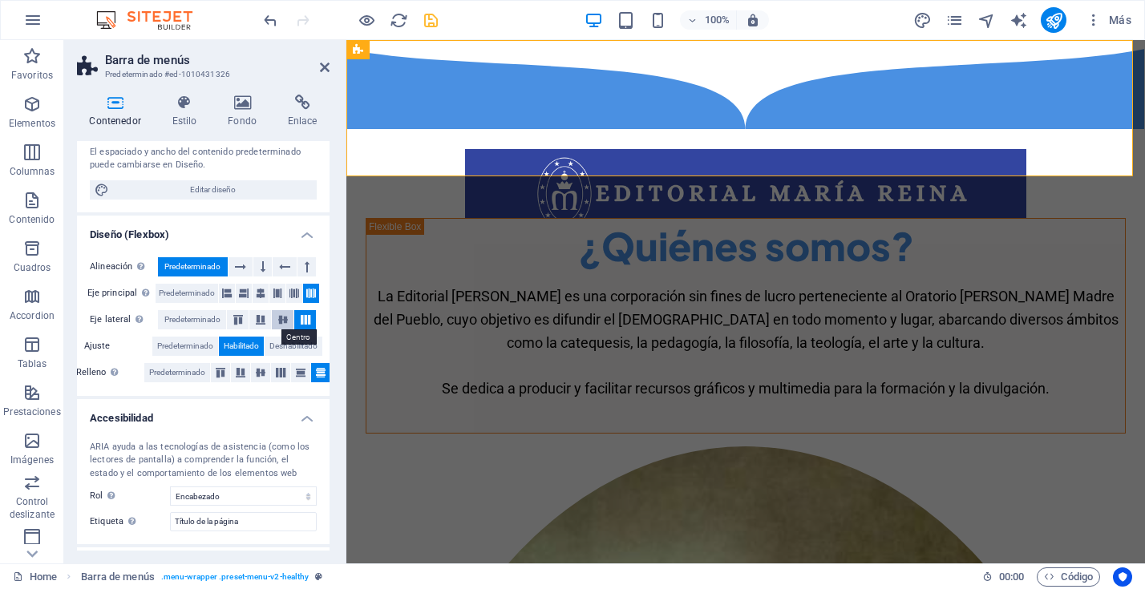
click at [279, 318] on icon at bounding box center [282, 320] width 19 height 10
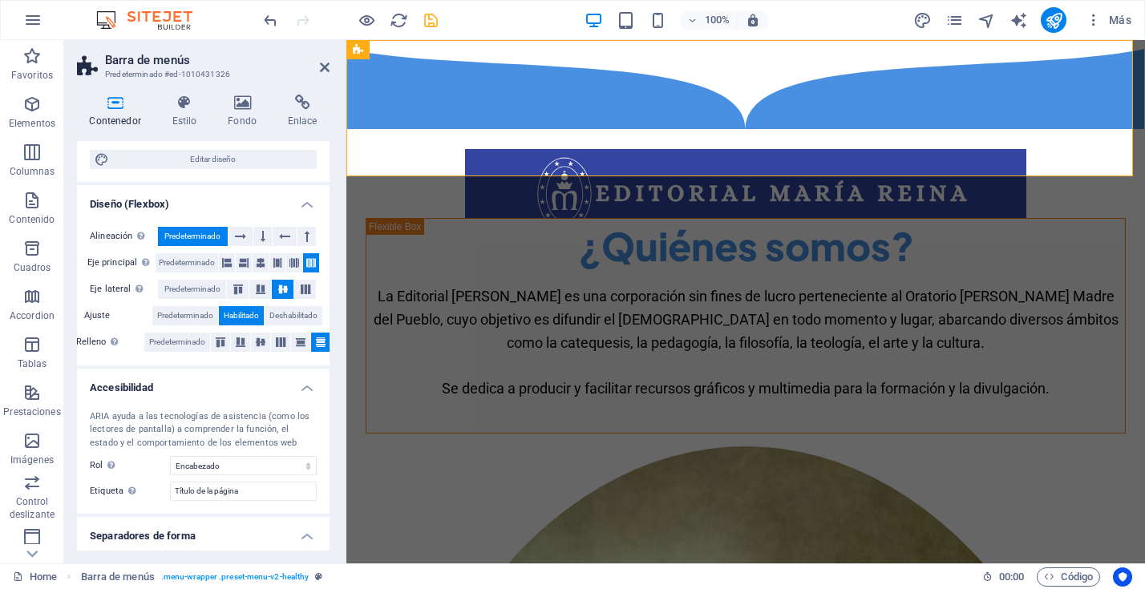
scroll to position [230, 0]
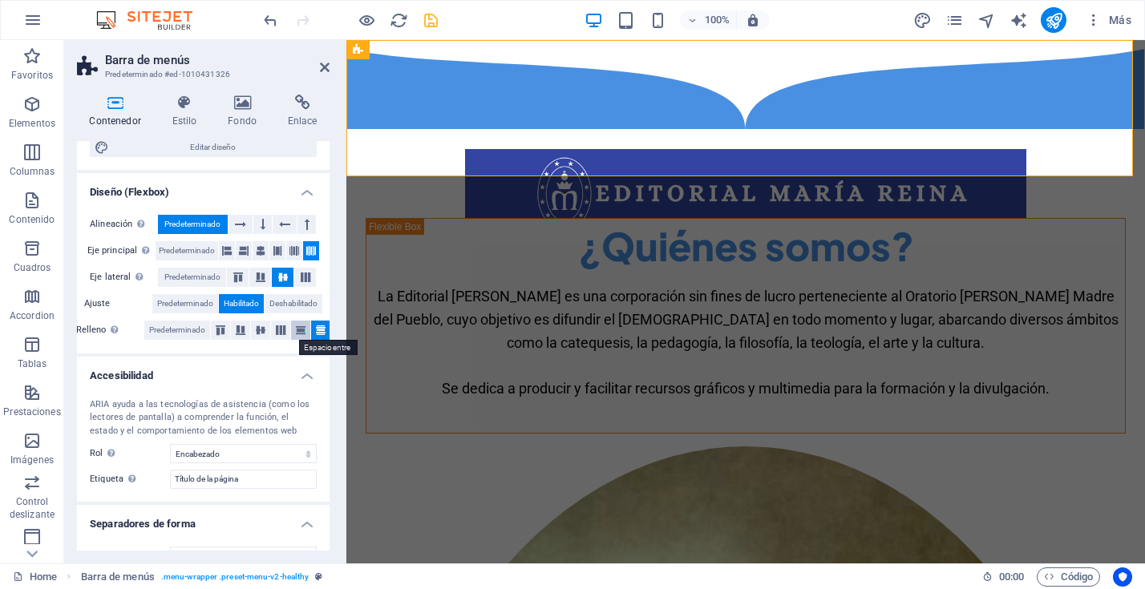
click at [298, 330] on icon at bounding box center [300, 331] width 19 height 10
click at [282, 331] on icon at bounding box center [280, 331] width 19 height 10
click at [256, 331] on icon at bounding box center [260, 331] width 19 height 10
click at [240, 332] on icon at bounding box center [240, 331] width 19 height 10
click at [220, 331] on icon at bounding box center [220, 331] width 19 height 10
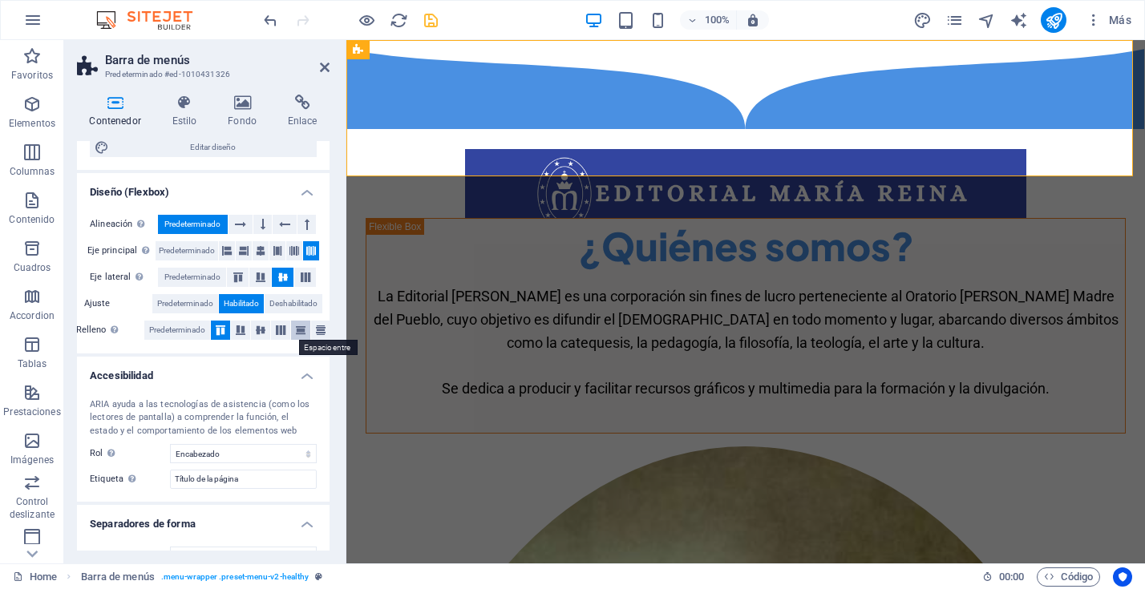
click at [298, 330] on icon at bounding box center [300, 331] width 19 height 10
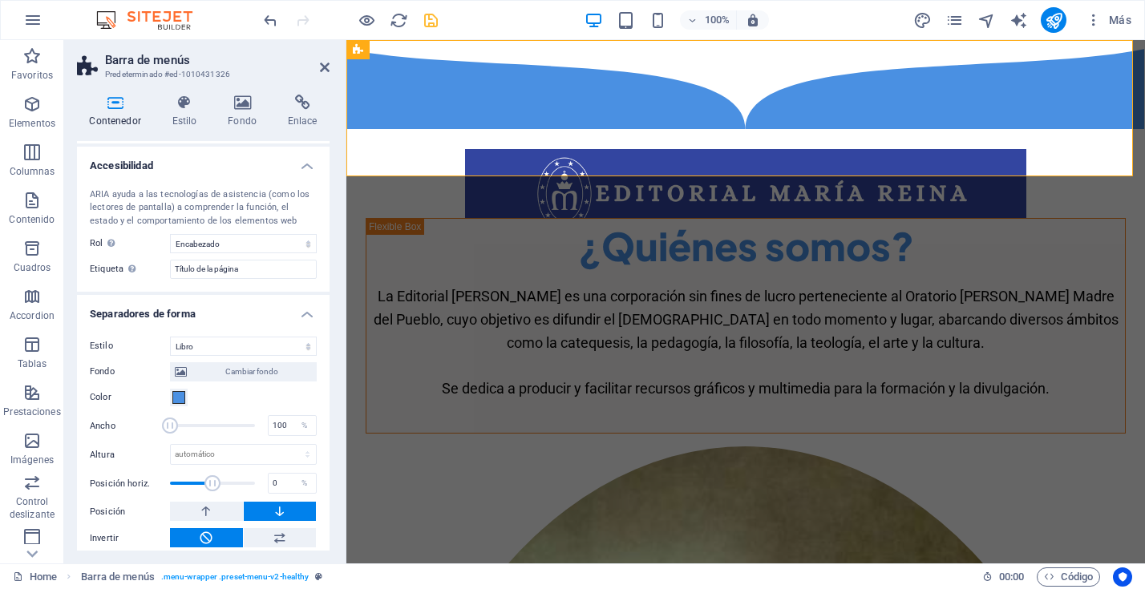
scroll to position [477, 0]
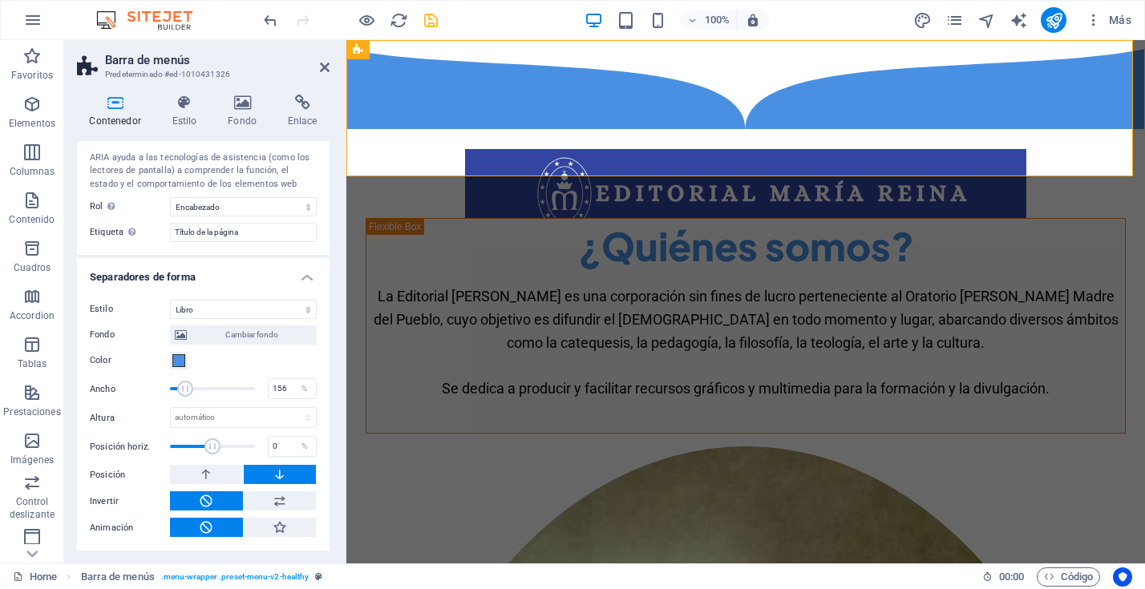
drag, startPoint x: 174, startPoint y: 391, endPoint x: 185, endPoint y: 392, distance: 11.3
click at [185, 392] on span at bounding box center [185, 389] width 16 height 16
drag, startPoint x: 186, startPoint y: 391, endPoint x: 160, endPoint y: 391, distance: 25.7
click at [162, 391] on span at bounding box center [170, 389] width 16 height 16
drag, startPoint x: 286, startPoint y: 389, endPoint x: 245, endPoint y: 388, distance: 40.9
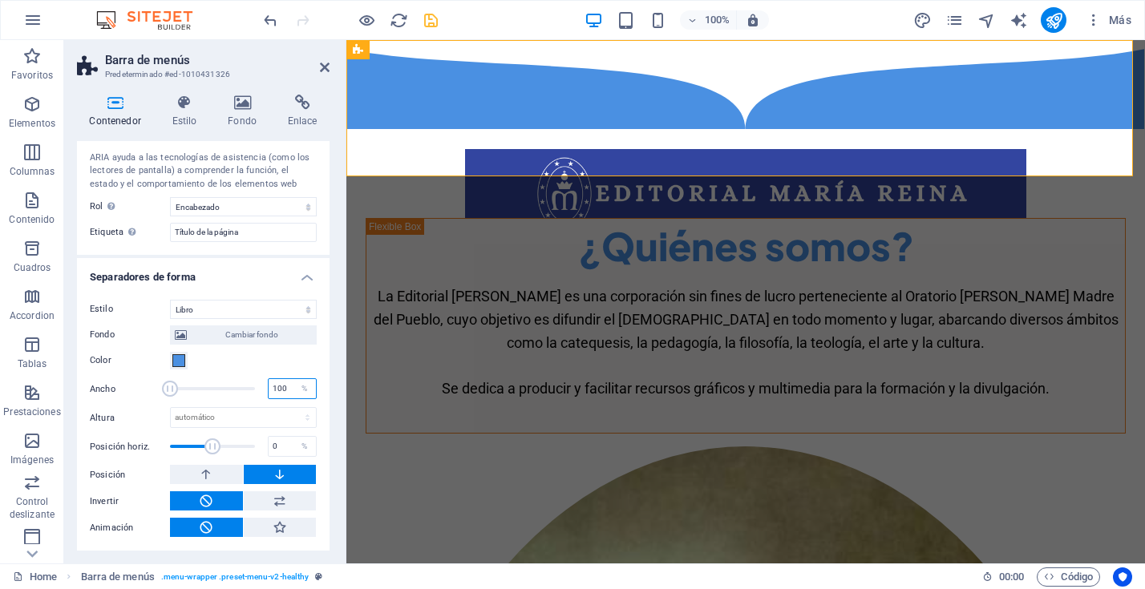
click at [245, 388] on div "Ancho 100 %" at bounding box center [203, 389] width 227 height 24
type input "100"
drag, startPoint x: 210, startPoint y: 448, endPoint x: 238, endPoint y: 452, distance: 28.3
click at [238, 452] on span at bounding box center [241, 447] width 16 height 16
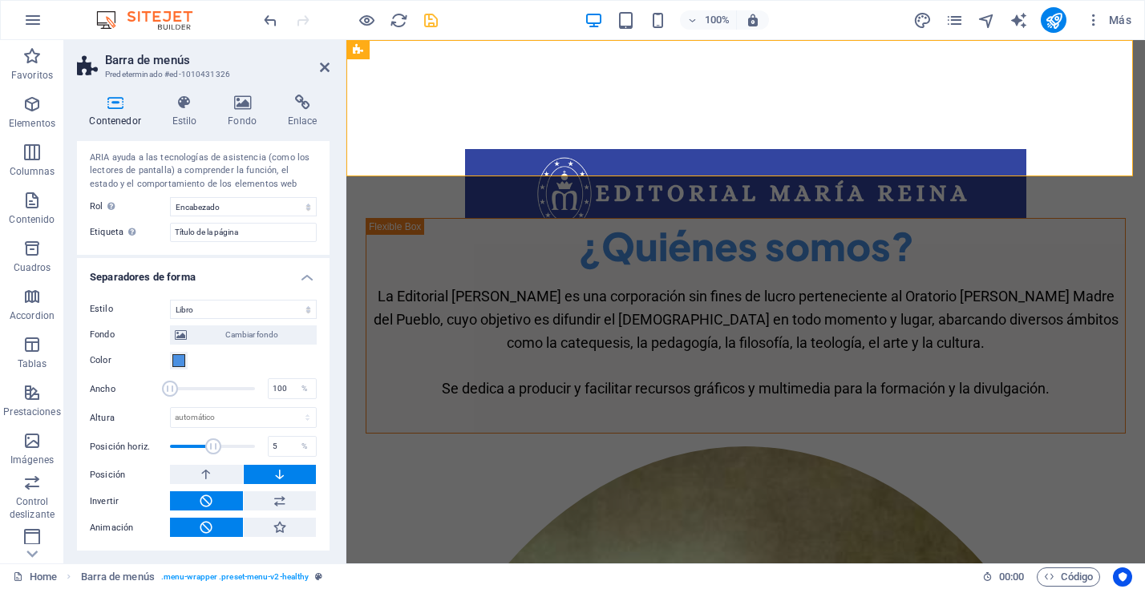
drag, startPoint x: 240, startPoint y: 450, endPoint x: 212, endPoint y: 451, distance: 28.1
click at [212, 451] on span at bounding box center [213, 447] width 16 height 16
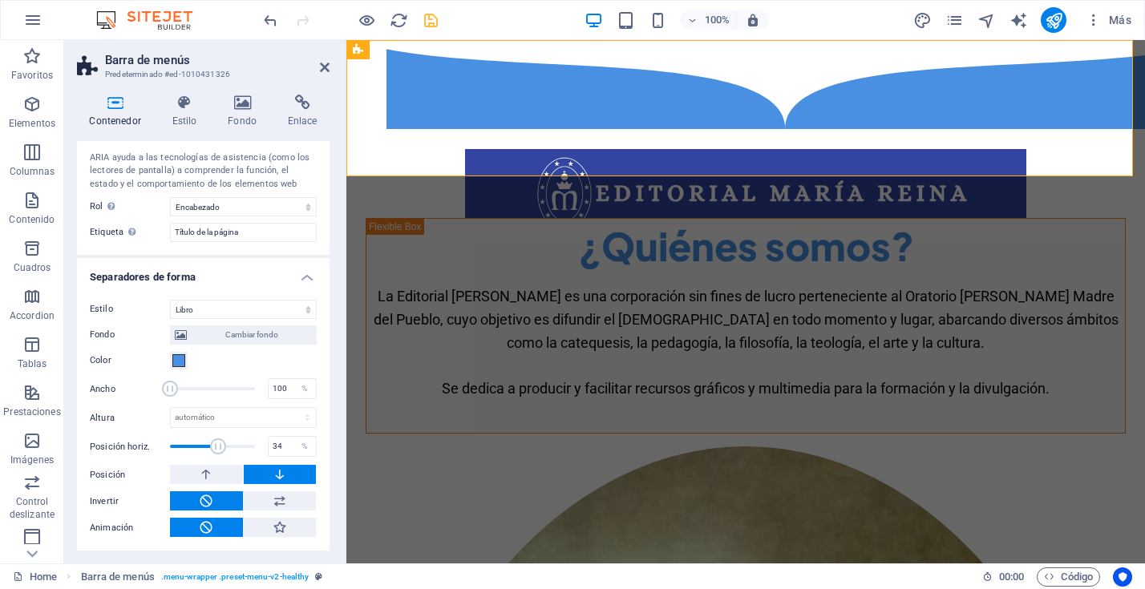
click at [217, 448] on span at bounding box center [218, 447] width 16 height 16
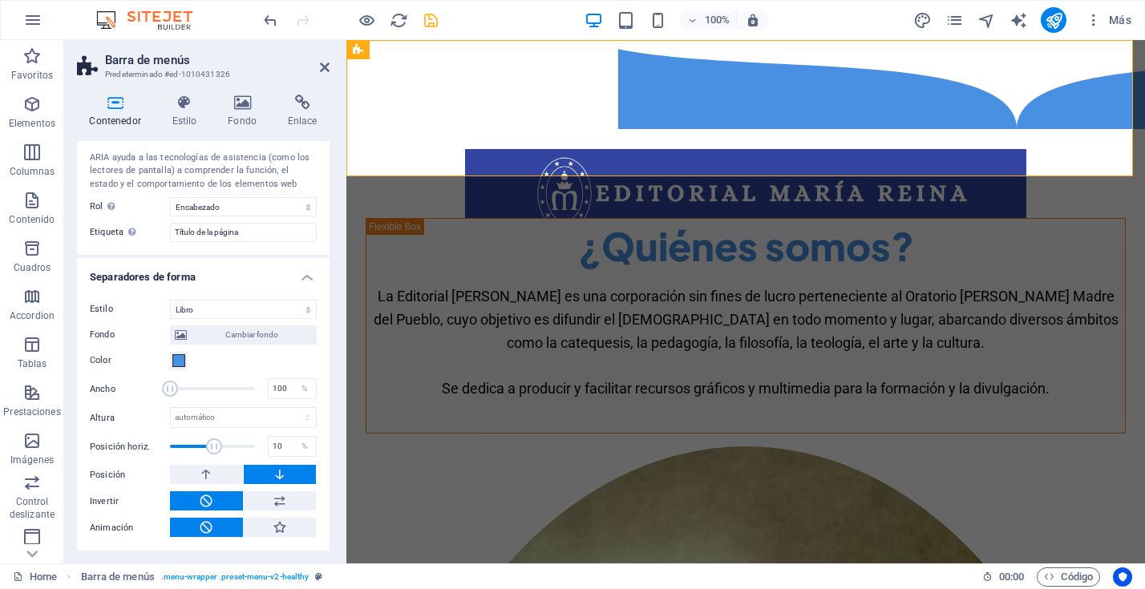
click at [213, 449] on span at bounding box center [214, 447] width 16 height 16
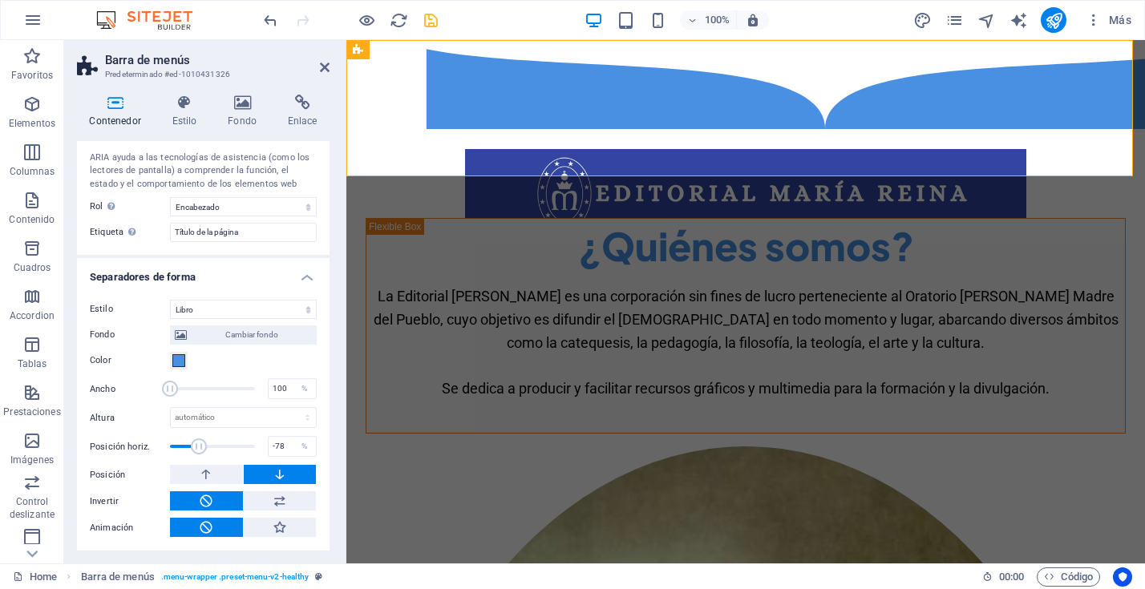
drag, startPoint x: 213, startPoint y: 448, endPoint x: 198, endPoint y: 448, distance: 14.4
click at [198, 448] on span at bounding box center [199, 447] width 16 height 16
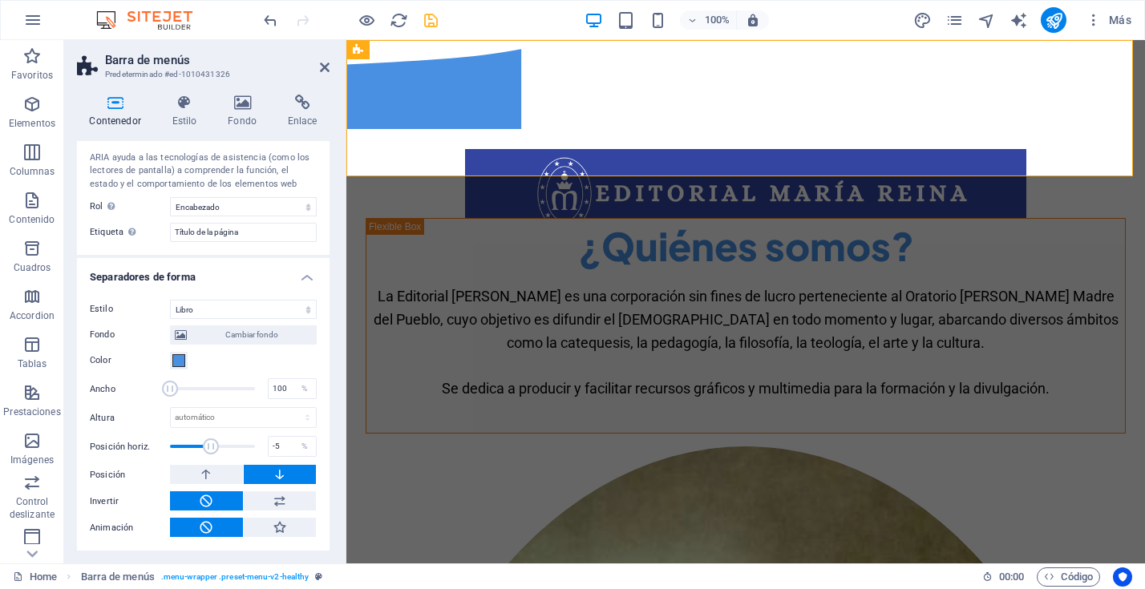
type input "0"
drag, startPoint x: 198, startPoint y: 448, endPoint x: 211, endPoint y: 449, distance: 12.9
click at [211, 449] on span at bounding box center [213, 447] width 16 height 16
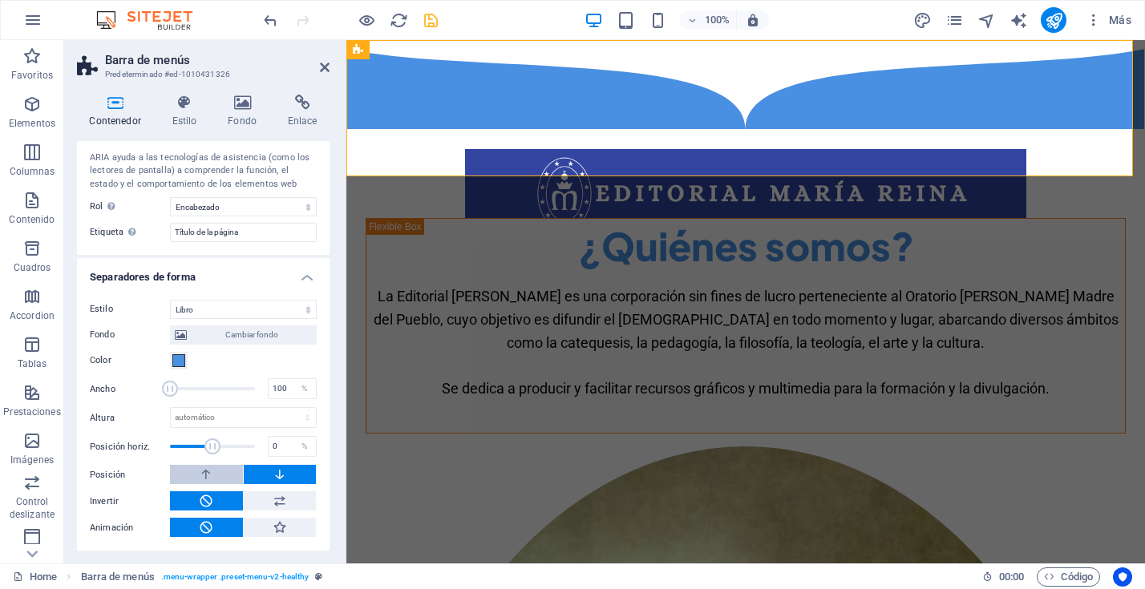
click at [206, 473] on icon at bounding box center [206, 474] width 14 height 19
click at [278, 502] on icon at bounding box center [280, 501] width 14 height 19
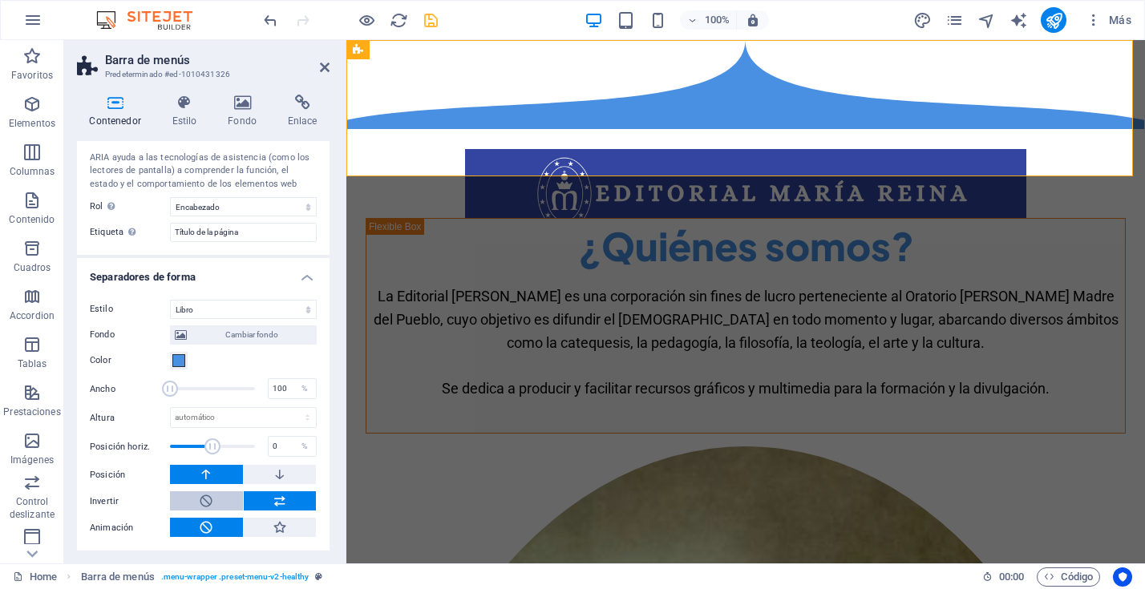
click at [211, 500] on icon at bounding box center [206, 501] width 14 height 19
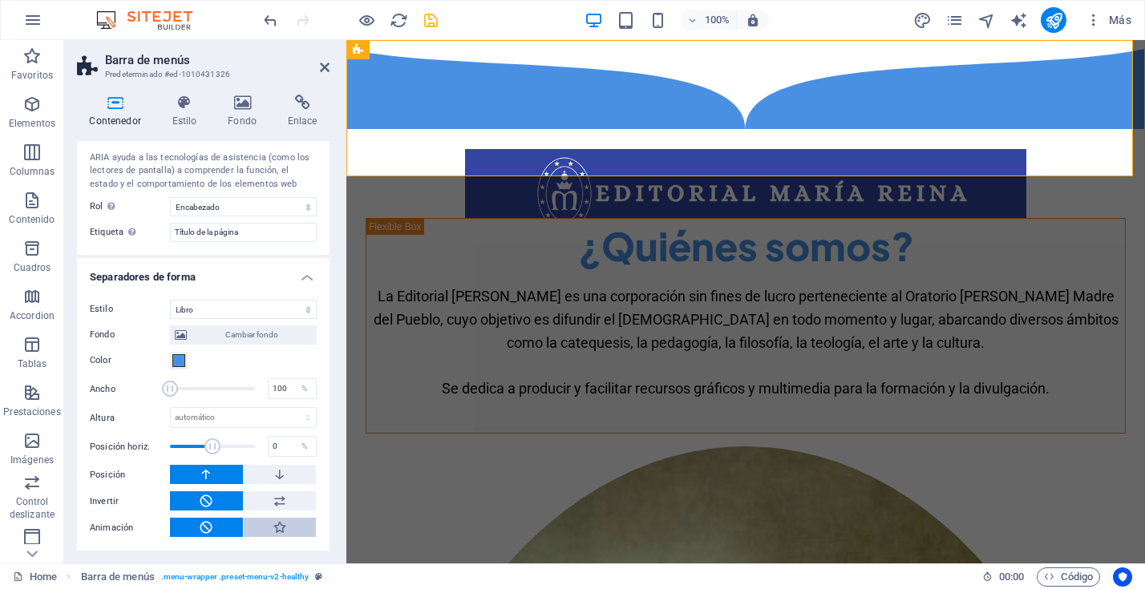
click at [277, 525] on icon at bounding box center [280, 527] width 14 height 19
type input "400"
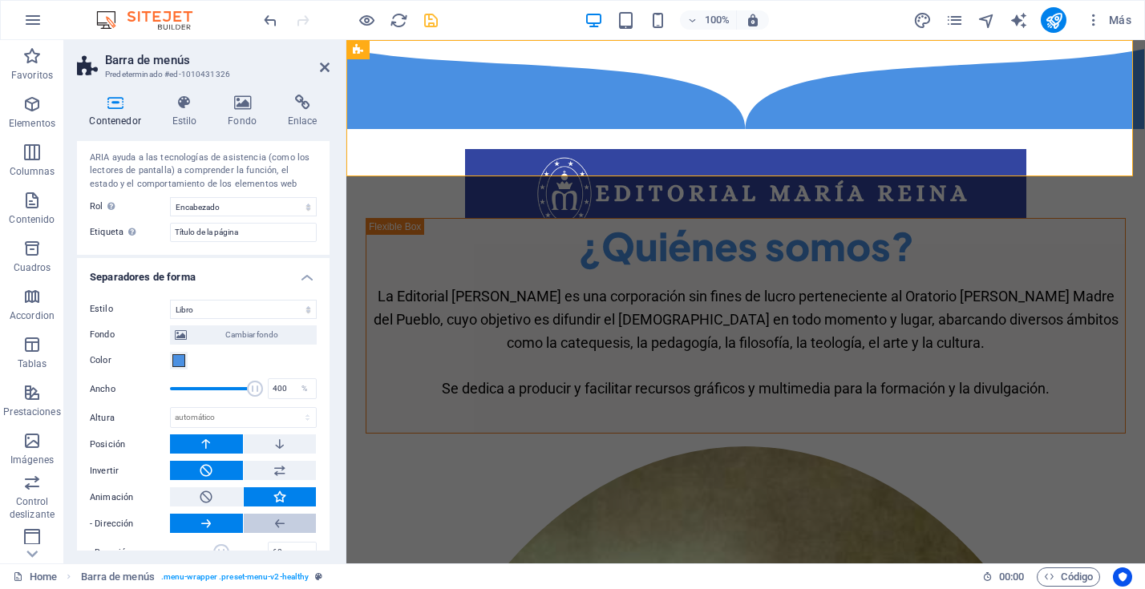
scroll to position [504, 0]
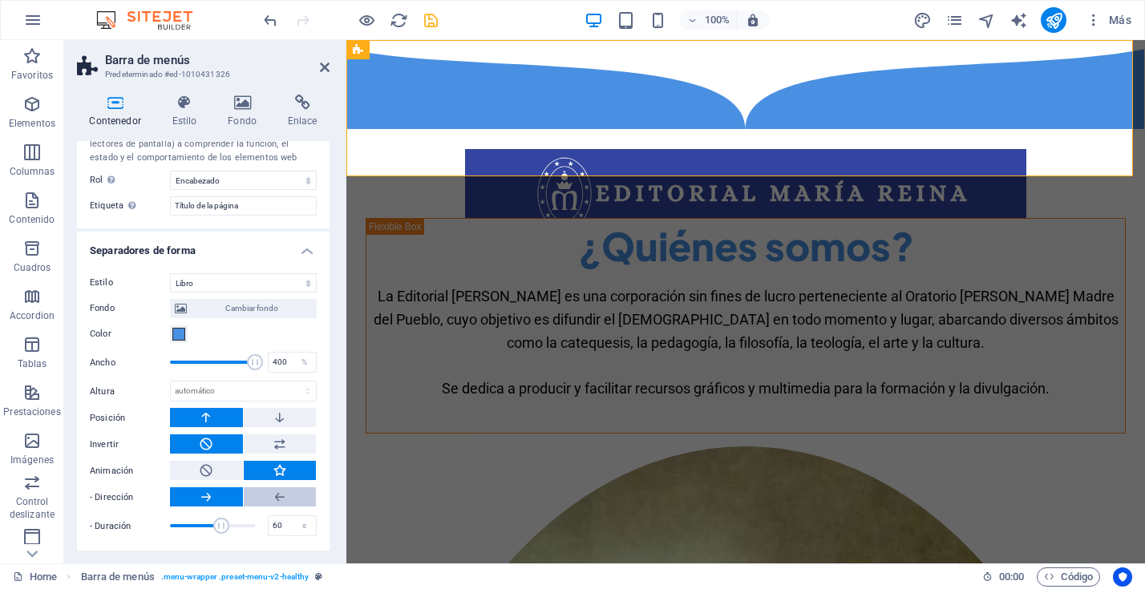
click at [277, 495] on icon at bounding box center [280, 497] width 14 height 19
drag, startPoint x: 221, startPoint y: 528, endPoint x: 203, endPoint y: 529, distance: 18.5
click at [203, 529] on span at bounding box center [204, 526] width 16 height 16
type input "50"
click at [211, 529] on span at bounding box center [213, 526] width 16 height 16
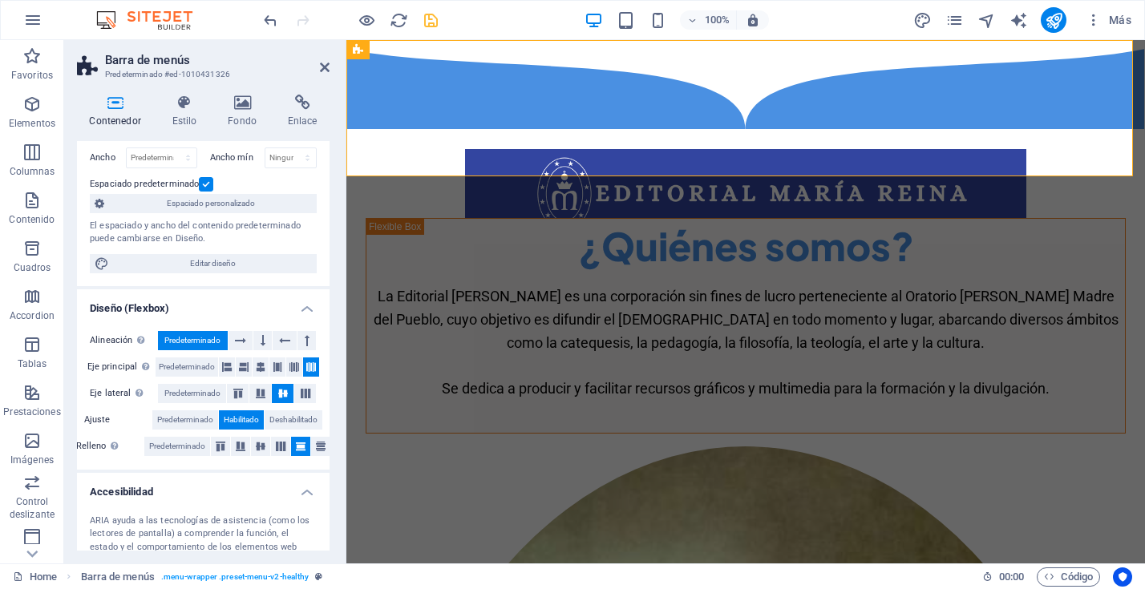
scroll to position [0, 0]
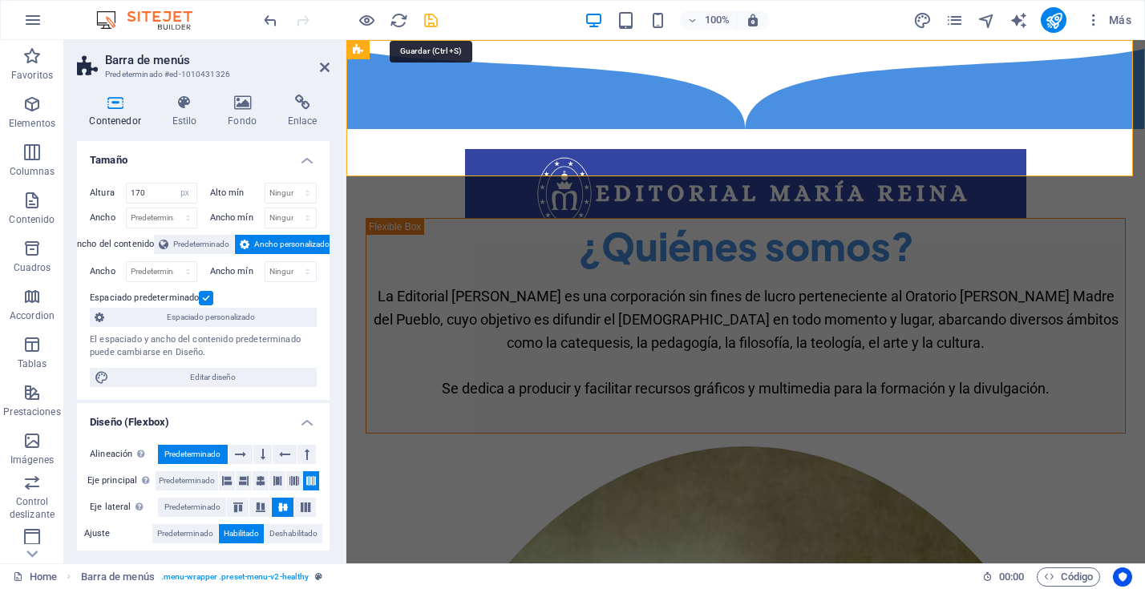
drag, startPoint x: 436, startPoint y: 20, endPoint x: 344, endPoint y: 3, distance: 93.8
click at [436, 20] on icon "save" at bounding box center [431, 20] width 18 height 18
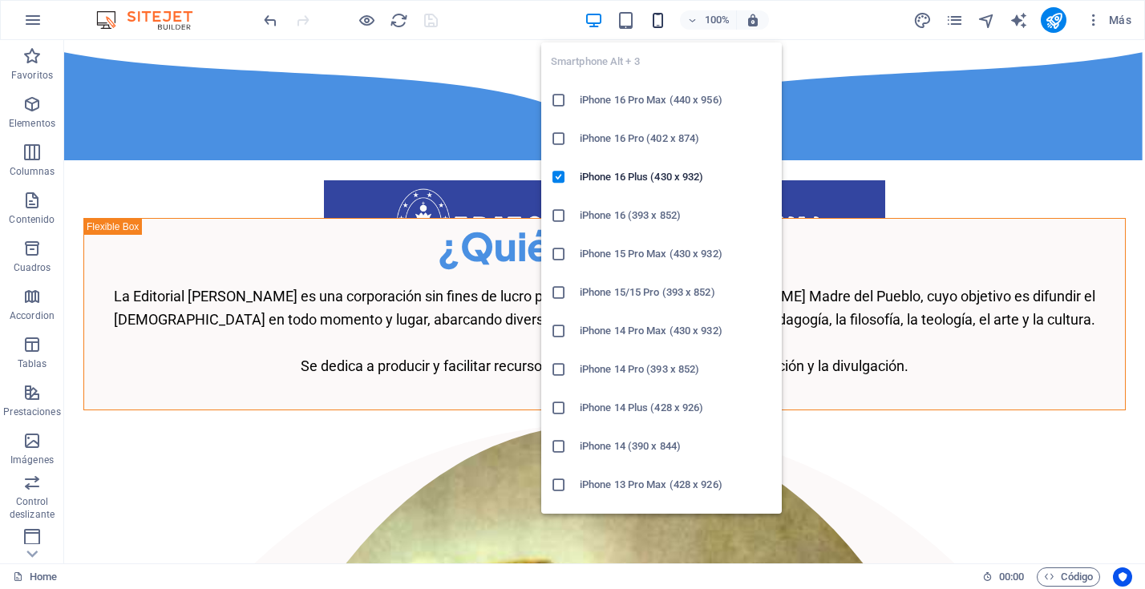
click at [654, 22] on icon "button" at bounding box center [658, 20] width 18 height 18
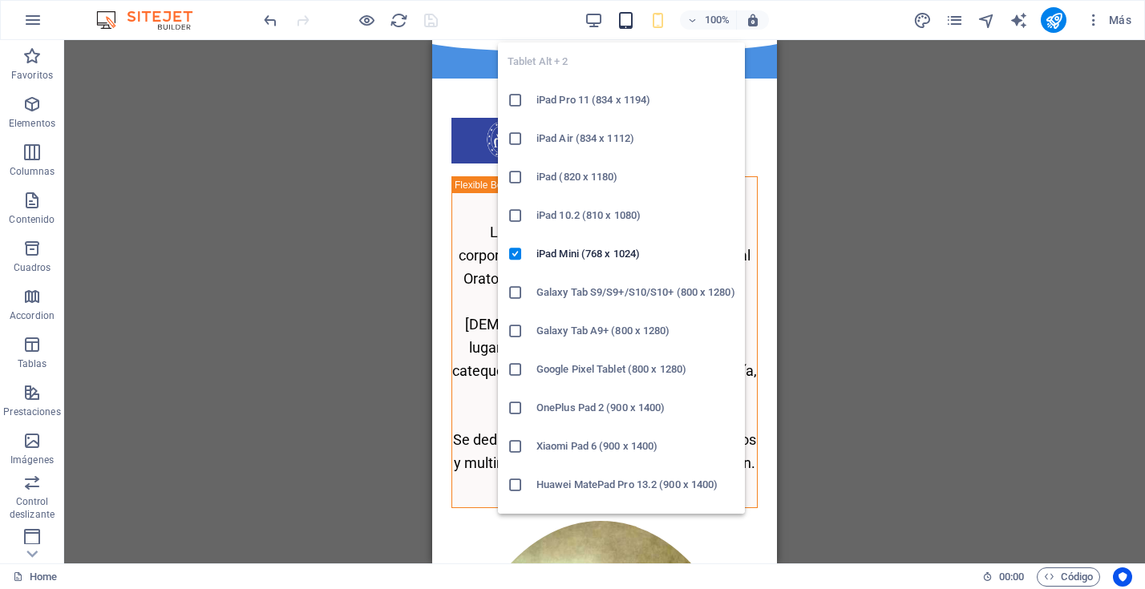
click at [630, 22] on icon "button" at bounding box center [626, 20] width 18 height 18
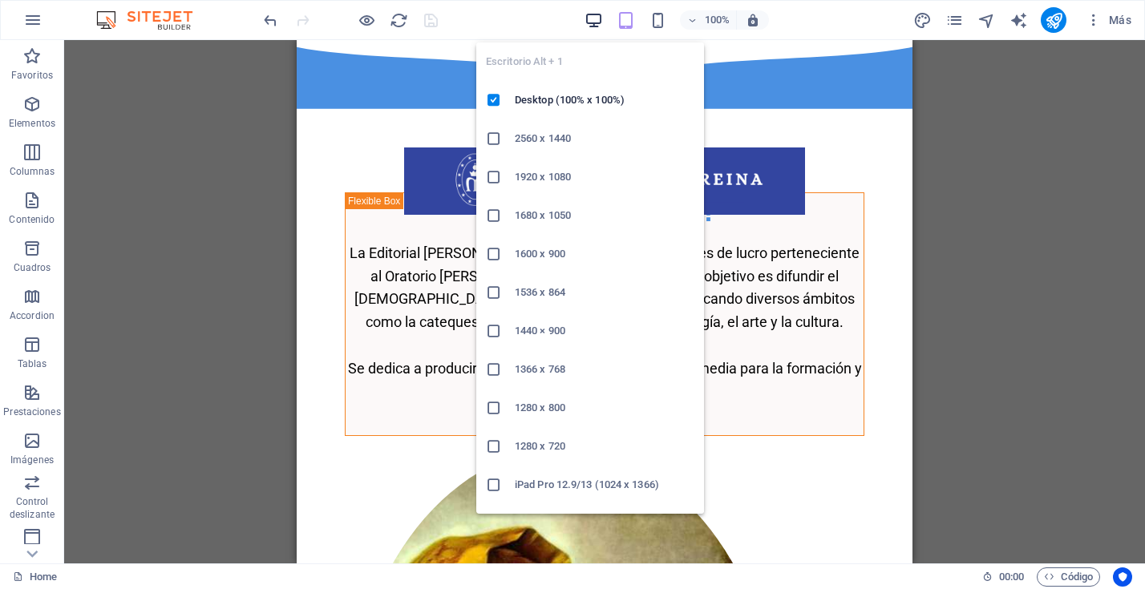
drag, startPoint x: 594, startPoint y: 14, endPoint x: 475, endPoint y: 11, distance: 119.5
click at [594, 14] on icon "button" at bounding box center [594, 20] width 18 height 18
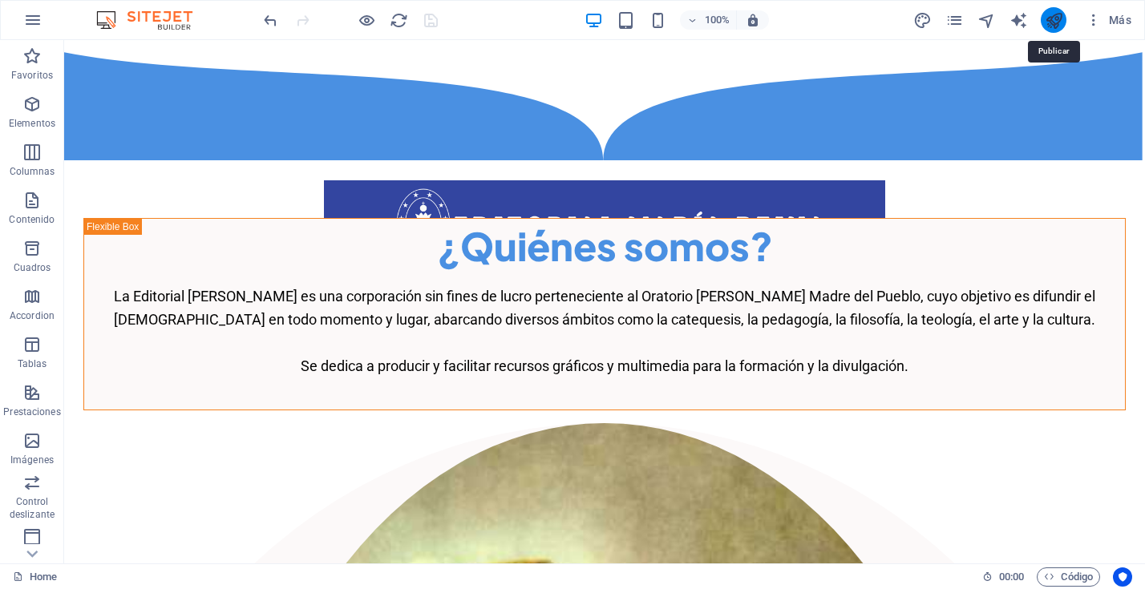
click at [1048, 19] on icon "publish" at bounding box center [1054, 20] width 18 height 18
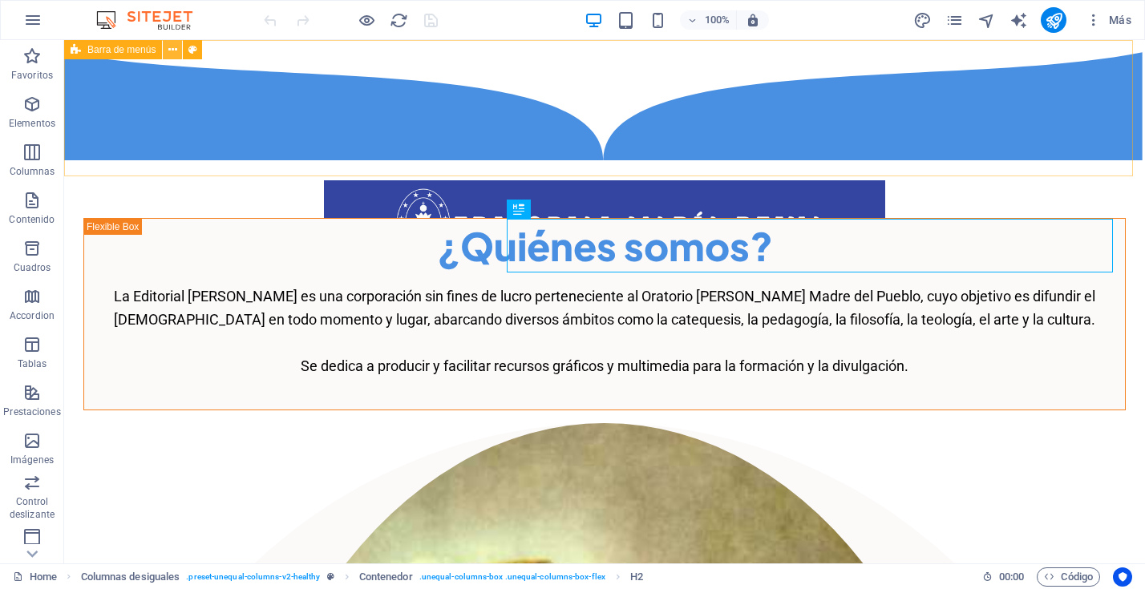
click at [173, 50] on icon at bounding box center [172, 50] width 9 height 17
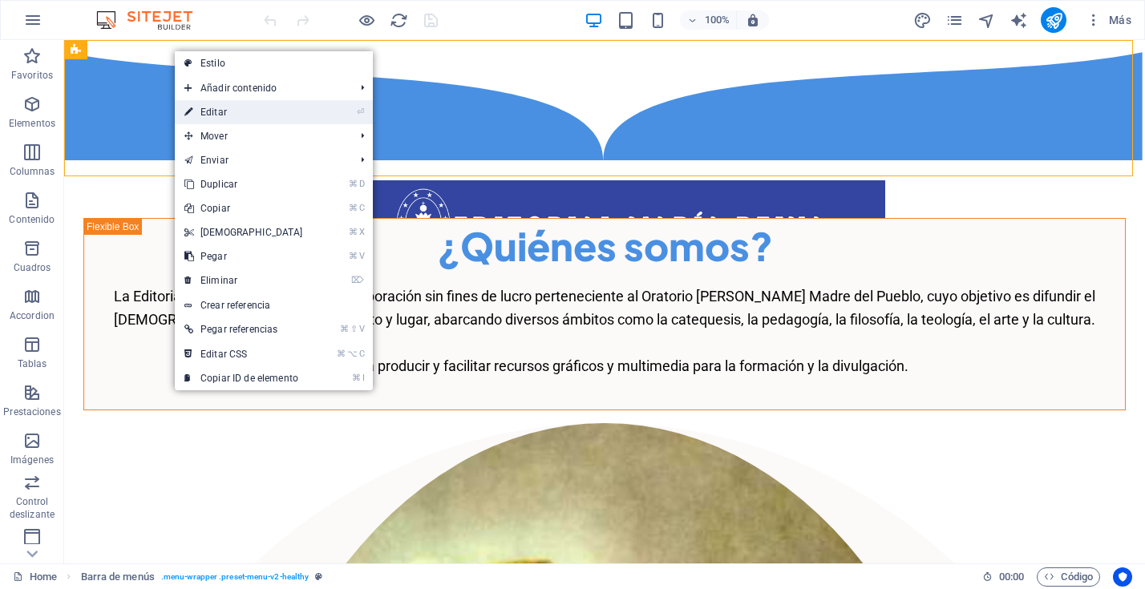
click at [229, 113] on link "⏎ Editar" at bounding box center [244, 112] width 138 height 24
select select "px"
select select "header"
select select "book"
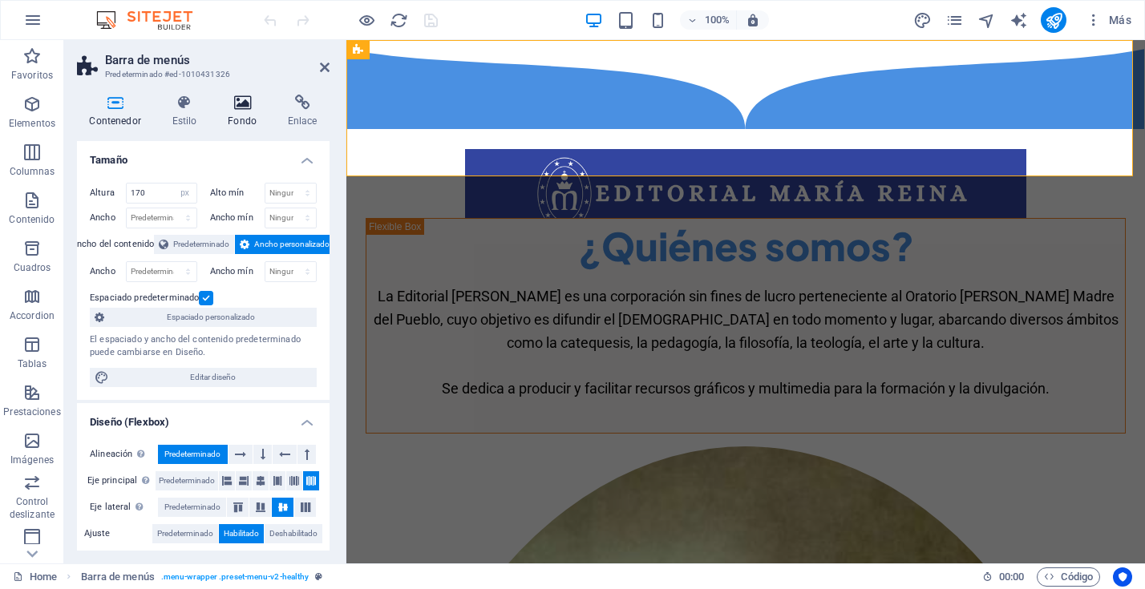
click at [248, 109] on icon at bounding box center [243, 103] width 54 height 16
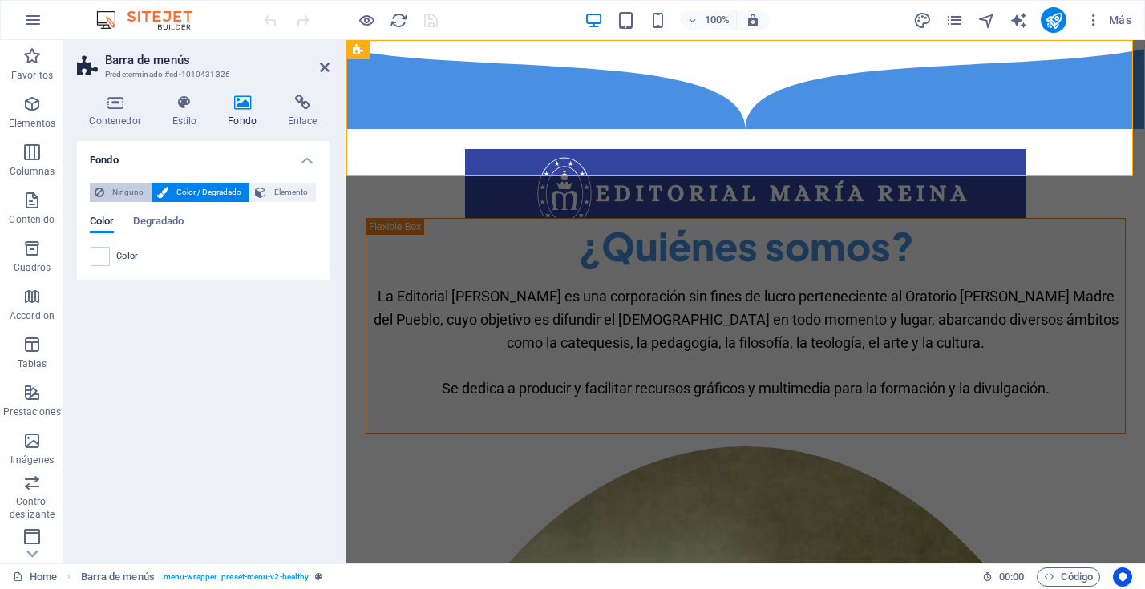
click at [132, 191] on span "Ninguno" at bounding box center [128, 192] width 38 height 19
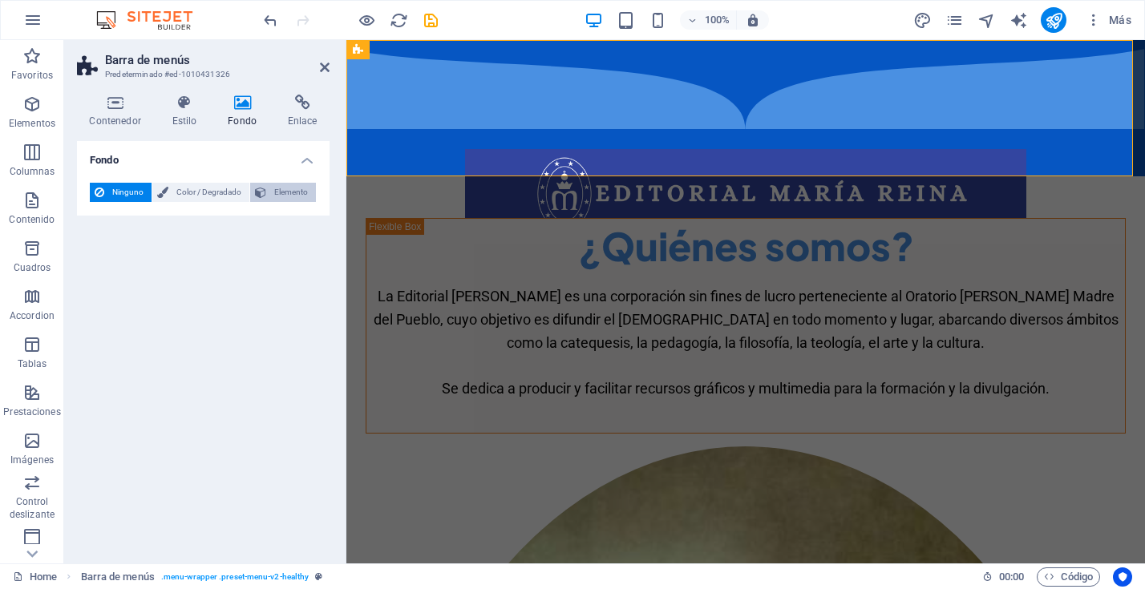
click at [293, 193] on span "Elemento" at bounding box center [291, 192] width 40 height 19
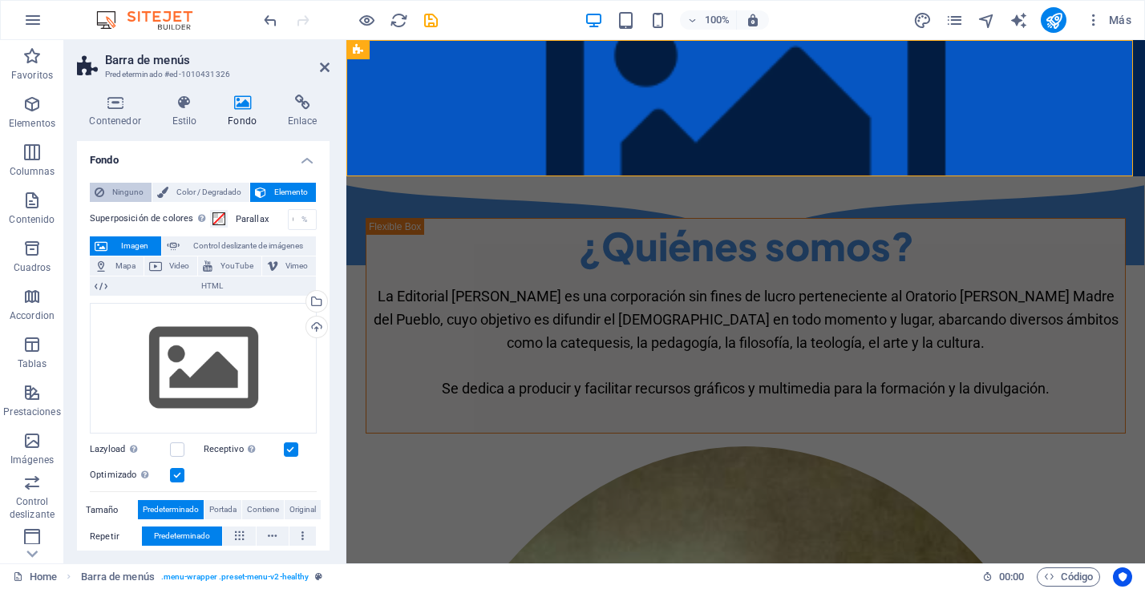
click at [123, 191] on span "Ninguno" at bounding box center [128, 192] width 38 height 19
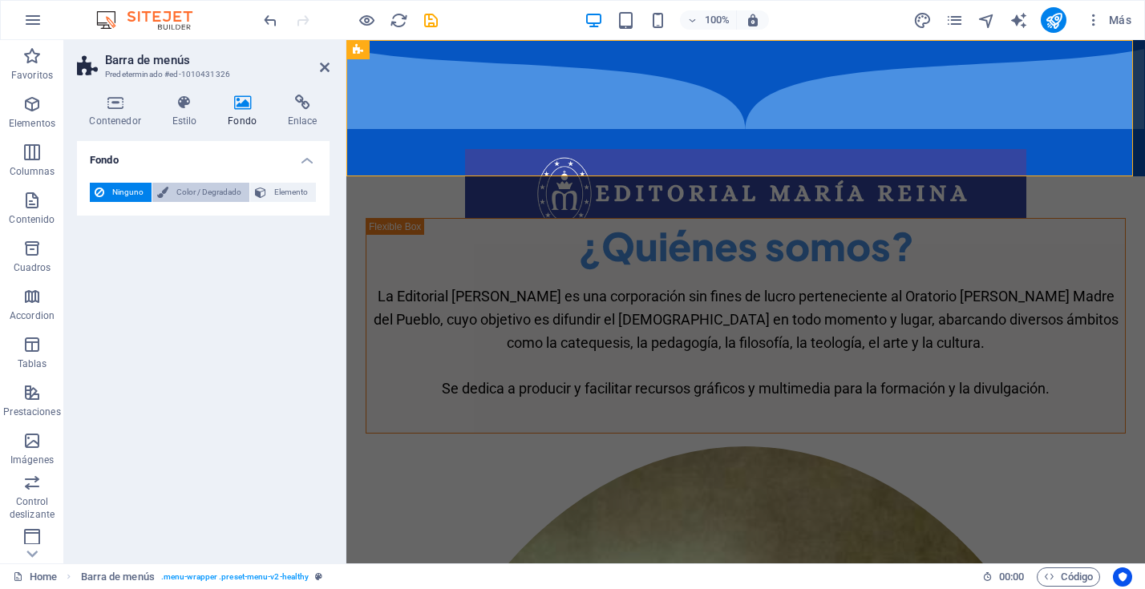
click at [213, 193] on span "Color / Degradado" at bounding box center [208, 192] width 71 height 19
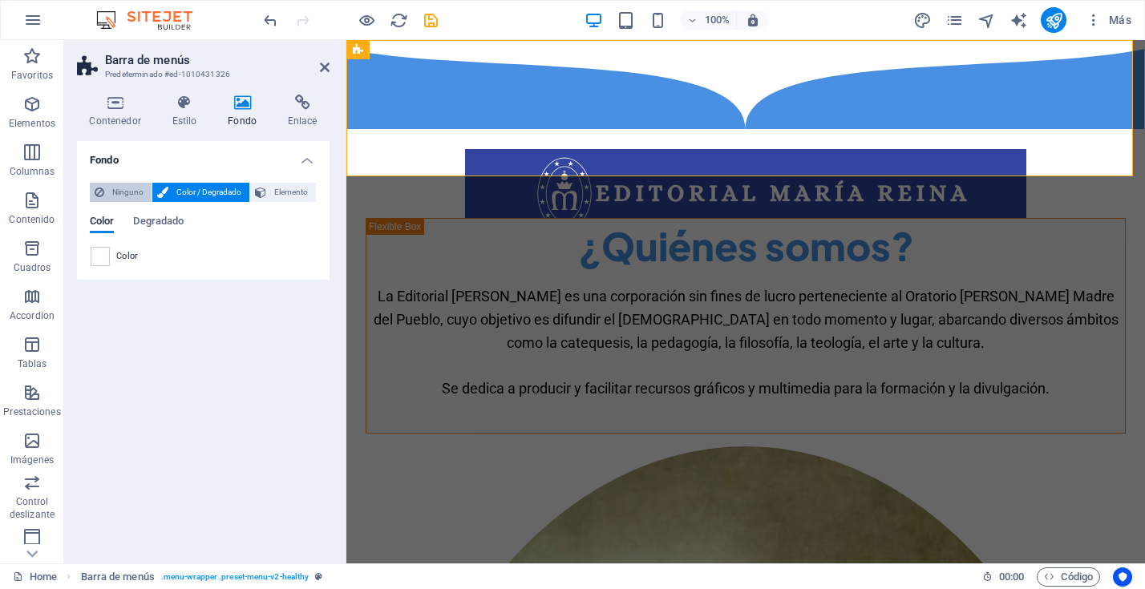
click at [97, 188] on icon at bounding box center [100, 192] width 10 height 19
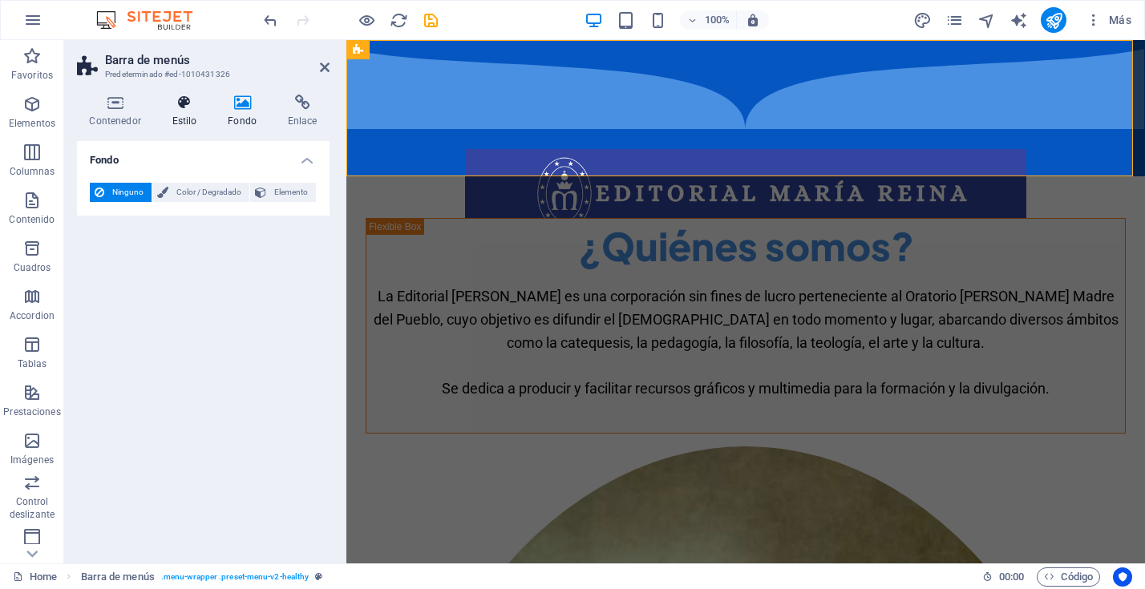
click at [179, 109] on icon at bounding box center [185, 103] width 50 height 16
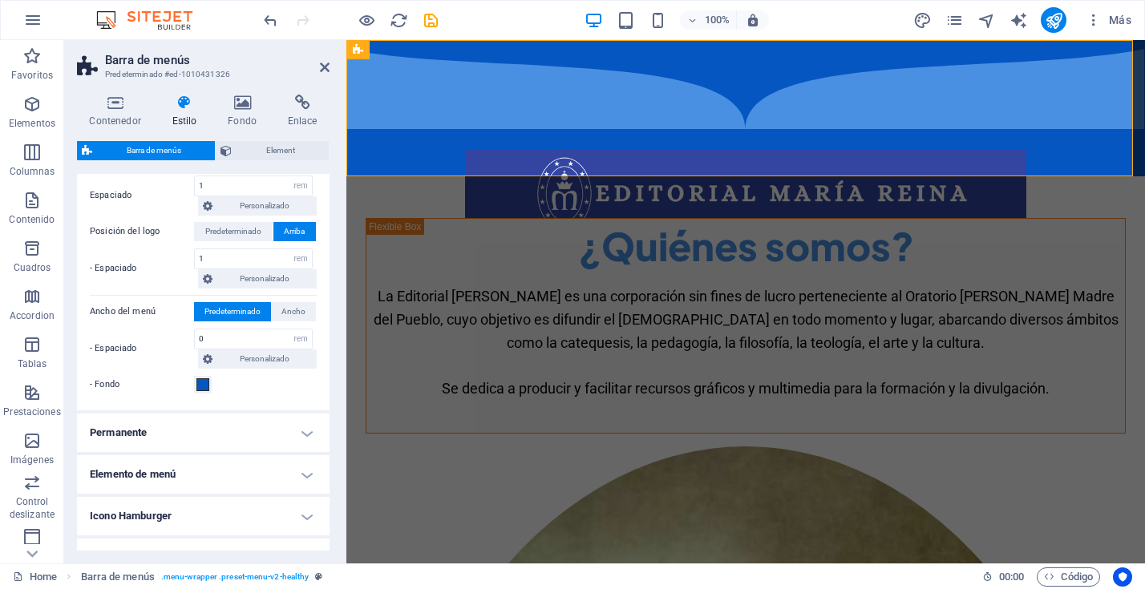
scroll to position [387, 0]
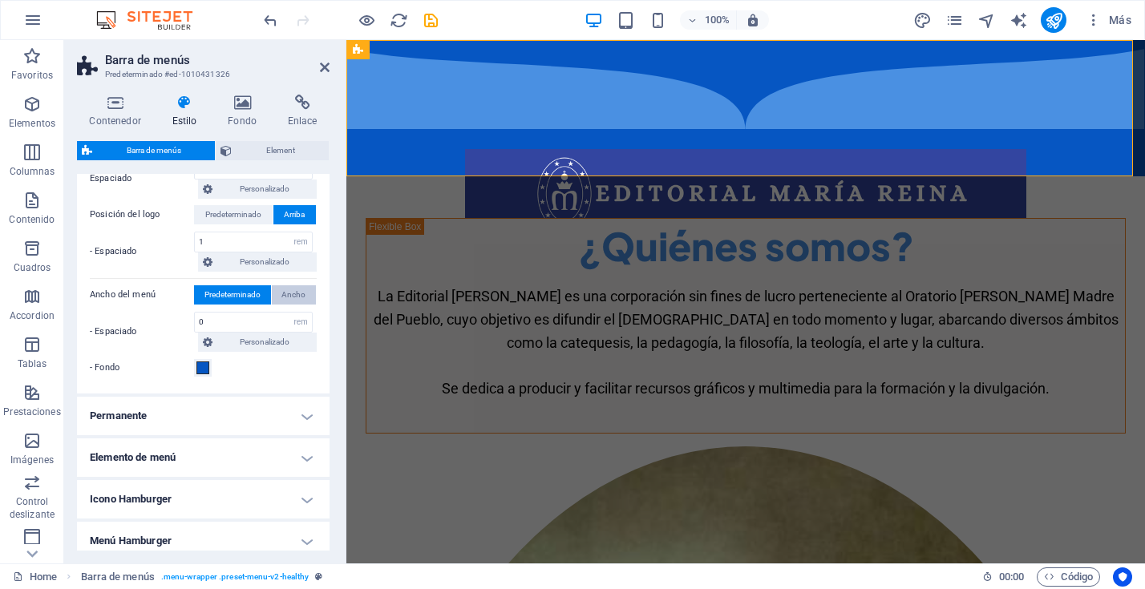
click at [291, 296] on span "Ancho" at bounding box center [294, 295] width 24 height 19
click at [209, 339] on icon at bounding box center [208, 342] width 10 height 19
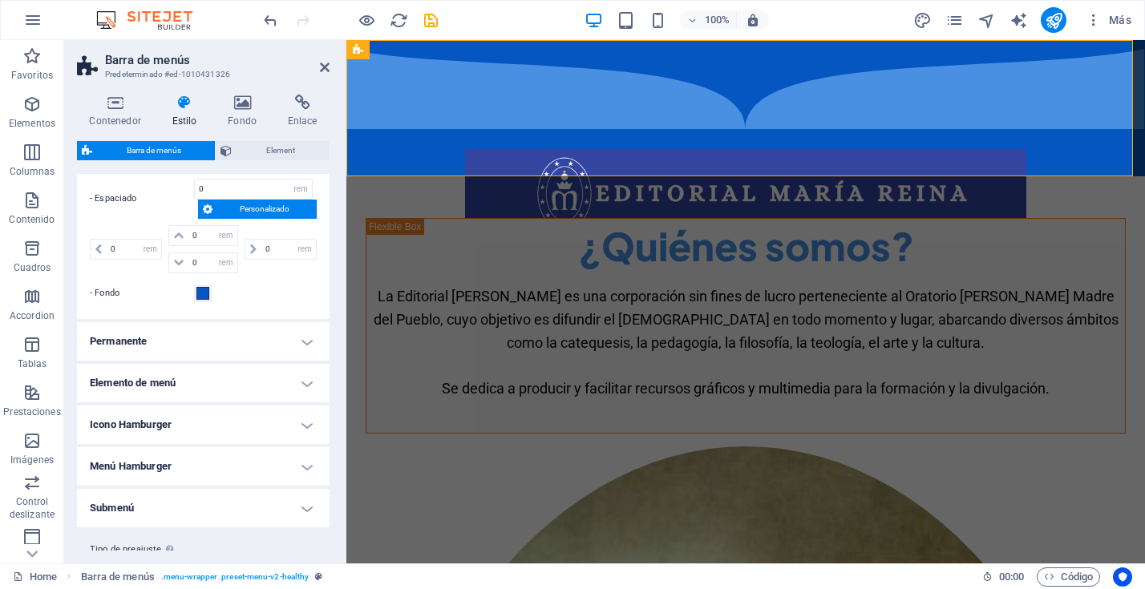
scroll to position [519, 0]
click at [204, 293] on span at bounding box center [202, 294] width 13 height 13
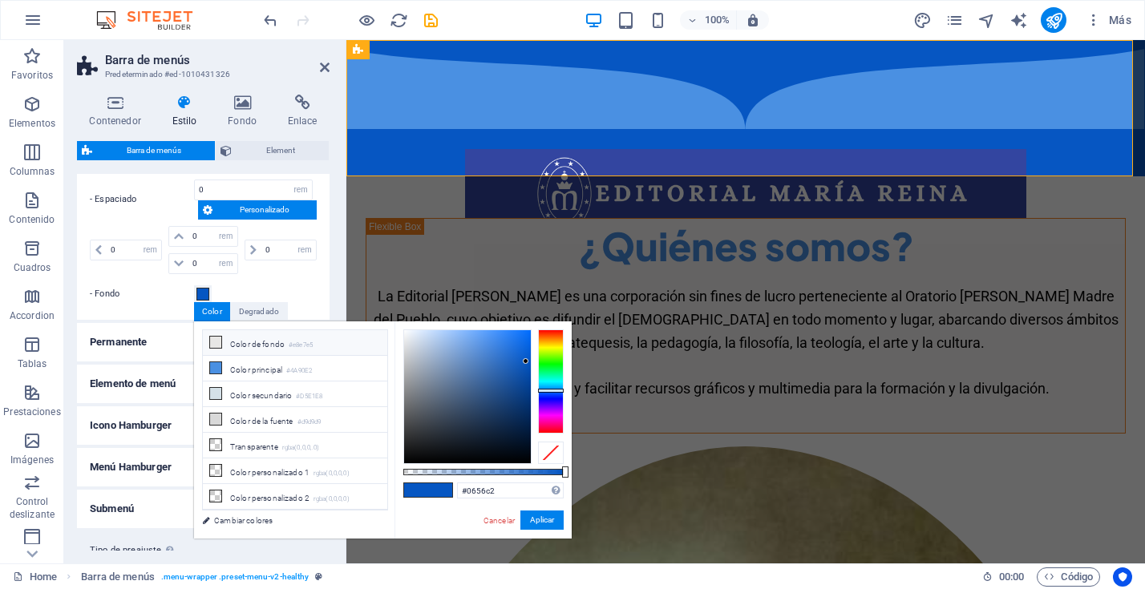
click at [217, 342] on icon at bounding box center [215, 342] width 11 height 11
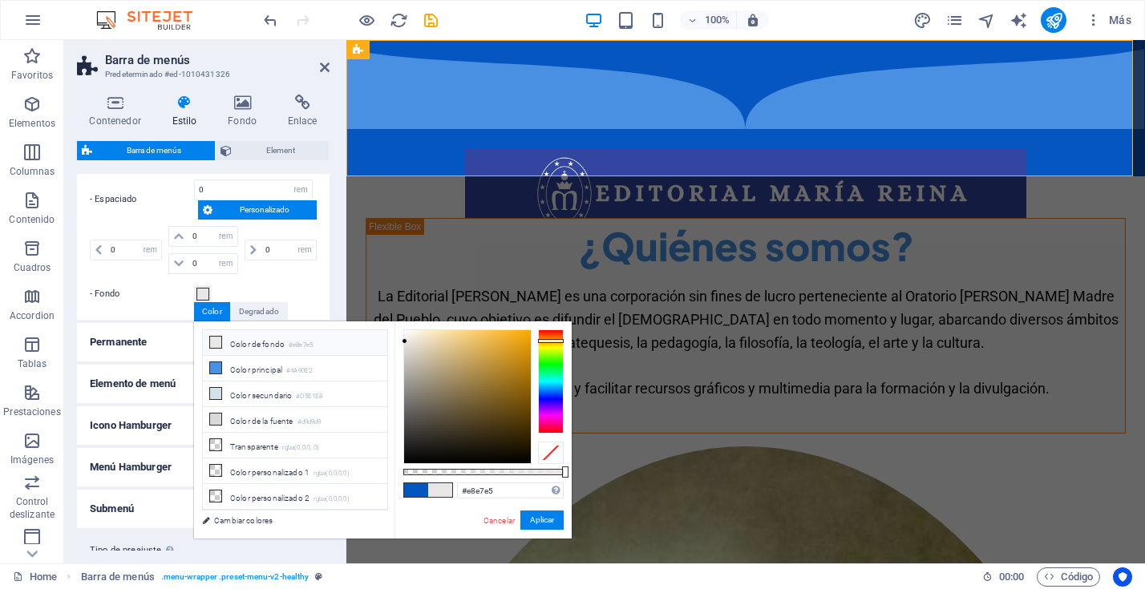
scroll to position [2, 0]
type input "#ffffff"
drag, startPoint x: 403, startPoint y: 340, endPoint x: 403, endPoint y: 322, distance: 17.7
click at [403, 322] on div "#ffffff Formatos soportados #0852ed rgb(8, 82, 237) rgba(8, 82, 237, 90%) hsv(2…" at bounding box center [483, 547] width 177 height 450
click at [544, 521] on button "Aplicar" at bounding box center [542, 520] width 43 height 19
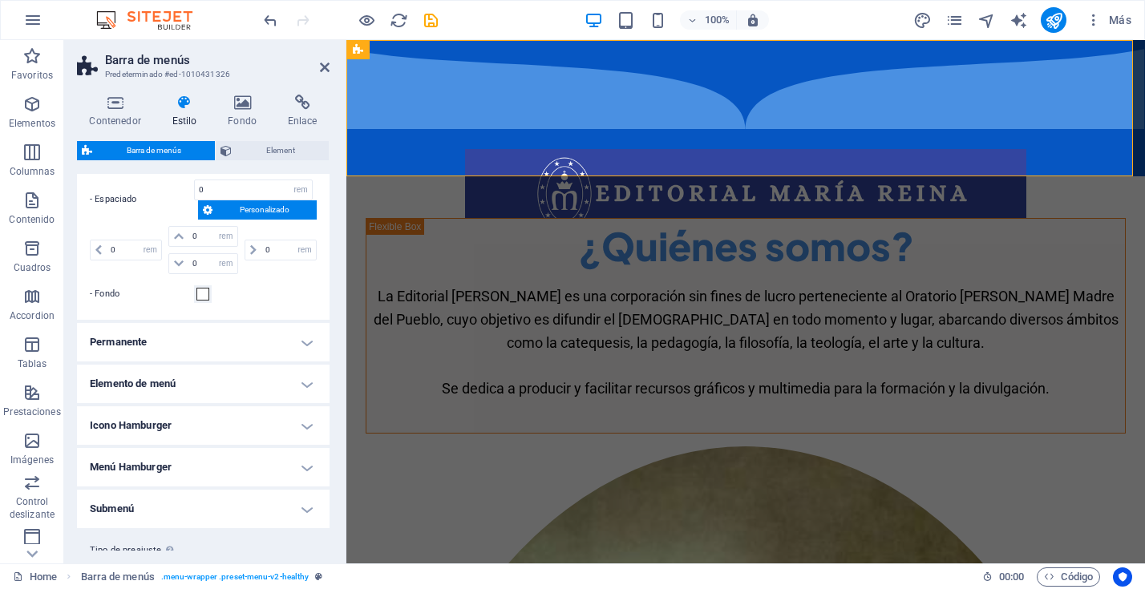
click at [298, 342] on h4 "Permanente" at bounding box center [203, 342] width 253 height 38
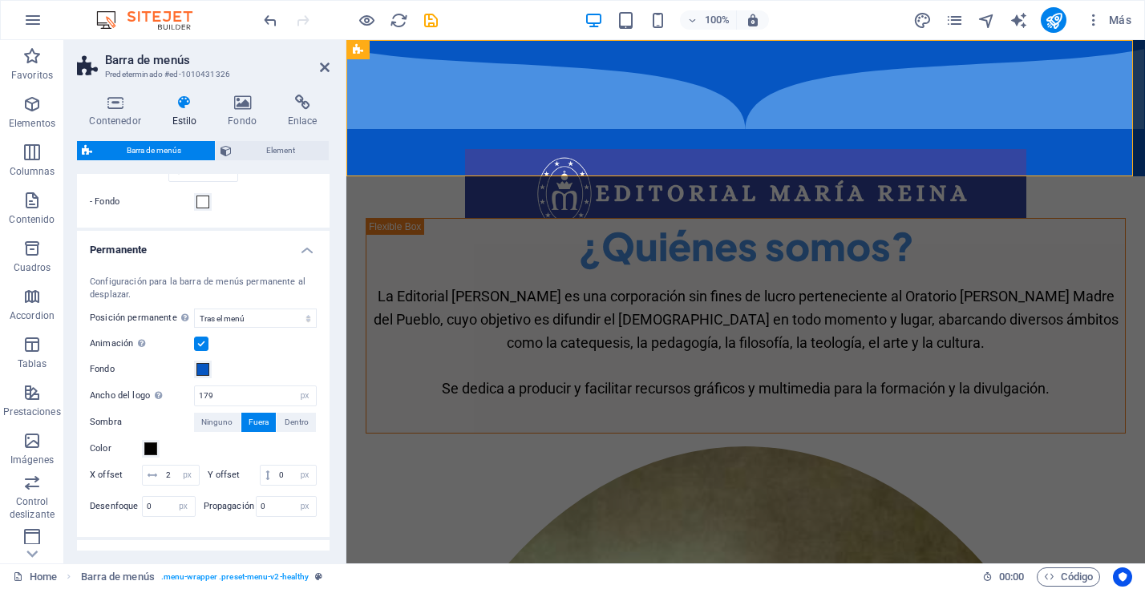
scroll to position [612, 0]
click at [307, 318] on select "Deshabilitado Instantáneo Tras el menú Tras el banner Al desplazarse hacia arri…" at bounding box center [255, 317] width 123 height 19
click at [194, 308] on select "Deshabilitado Instantáneo Tras el menú Tras el banner Al desplazarse hacia arri…" at bounding box center [255, 317] width 123 height 19
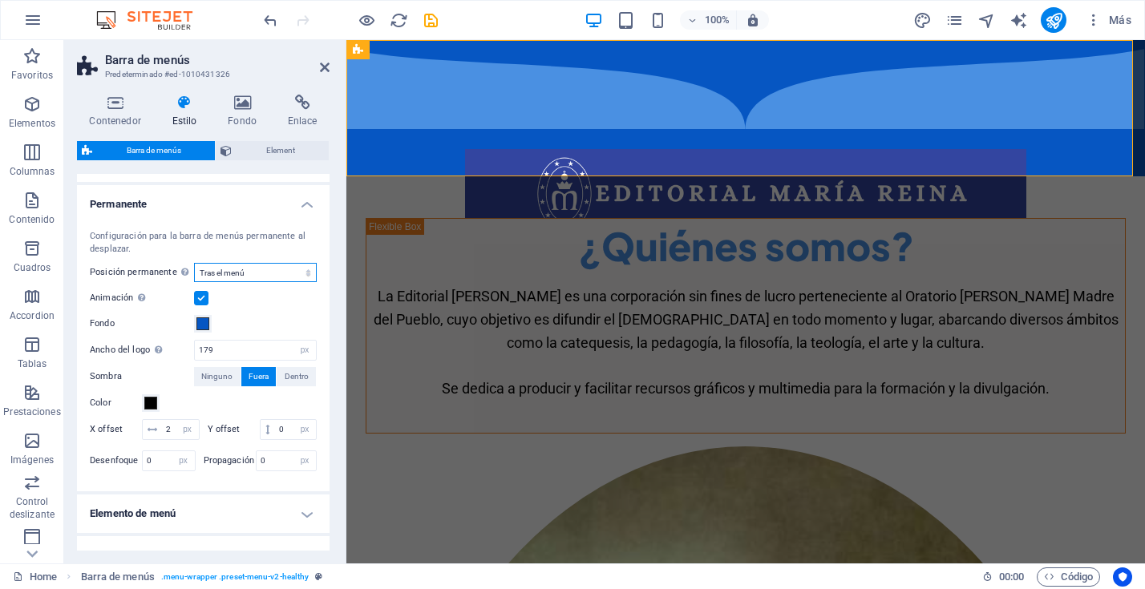
scroll to position [669, 0]
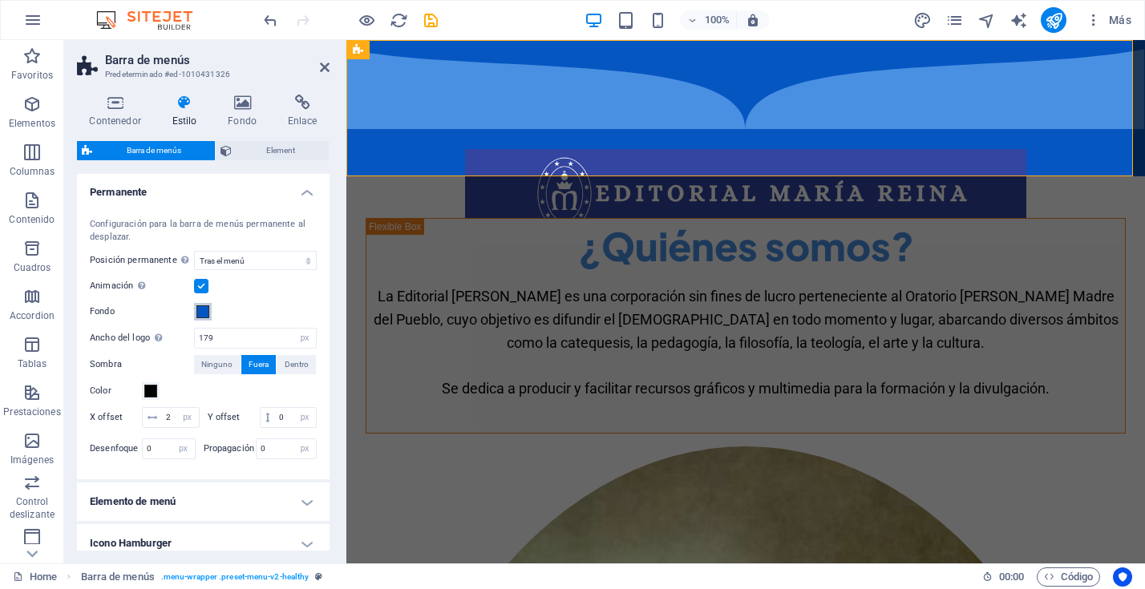
click at [202, 312] on span at bounding box center [202, 312] width 13 height 13
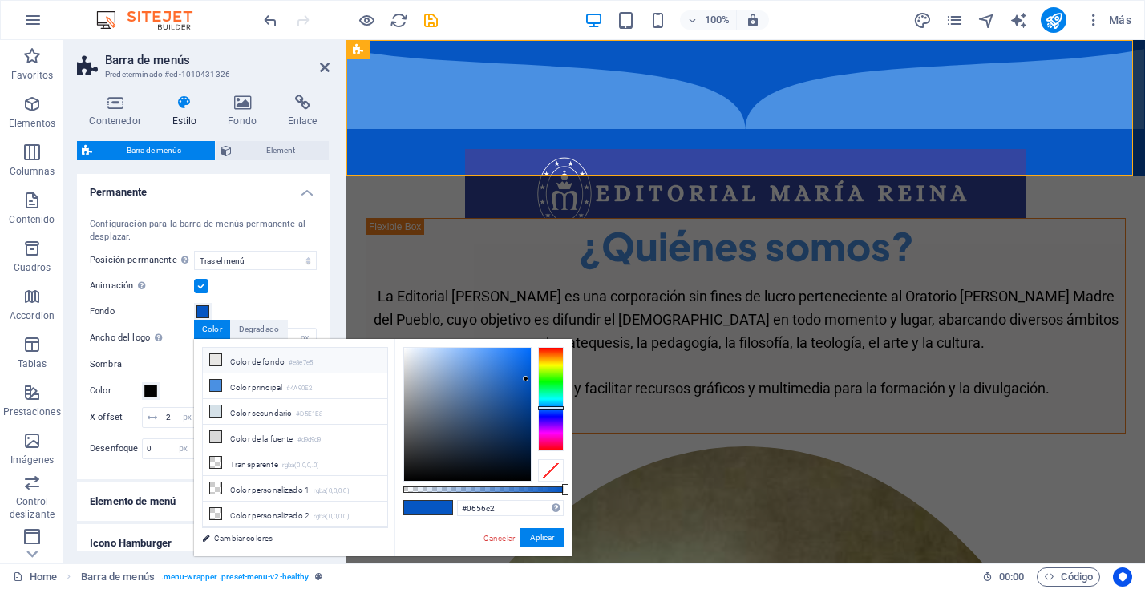
click at [216, 361] on icon at bounding box center [215, 359] width 11 height 11
type input "#e8e7e5"
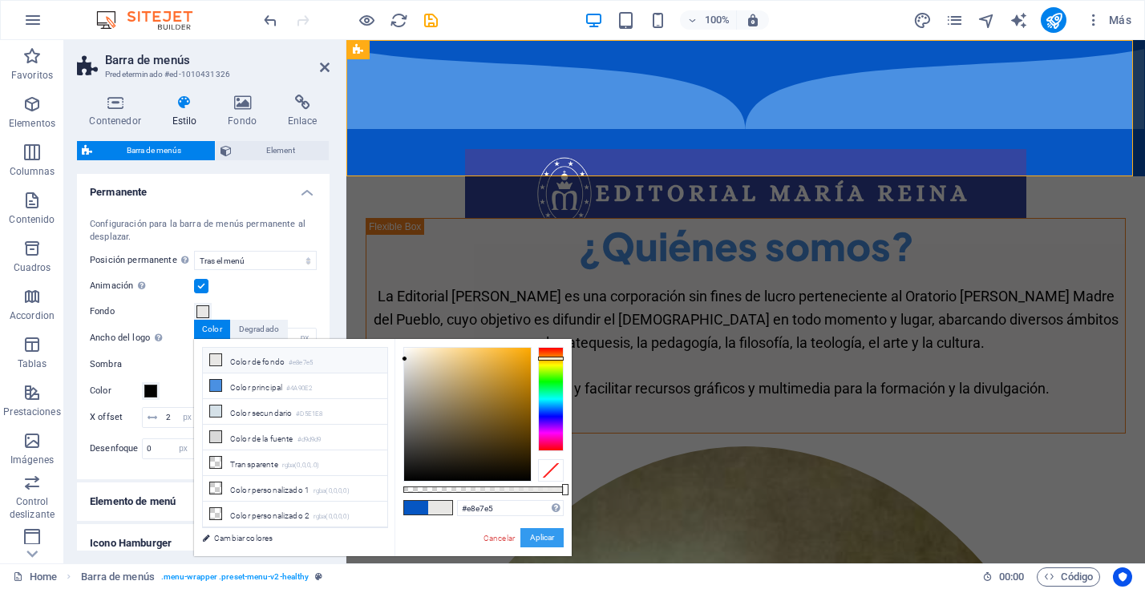
click at [545, 541] on button "Aplicar" at bounding box center [542, 538] width 43 height 19
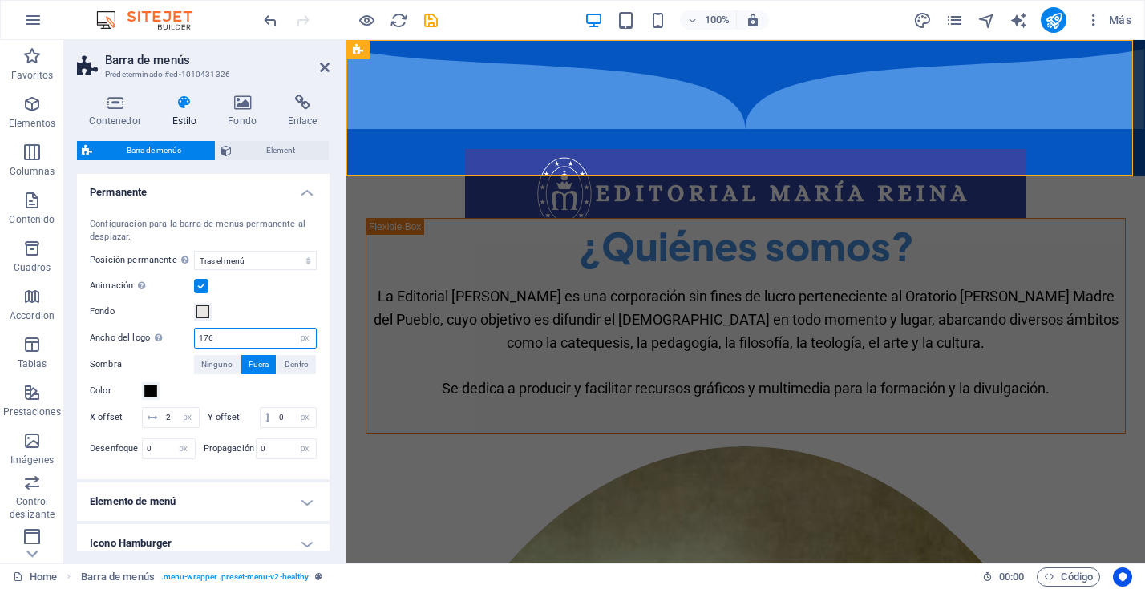
drag, startPoint x: 219, startPoint y: 338, endPoint x: 204, endPoint y: 339, distance: 15.3
click at [204, 339] on input "176" at bounding box center [255, 338] width 121 height 19
type input "100"
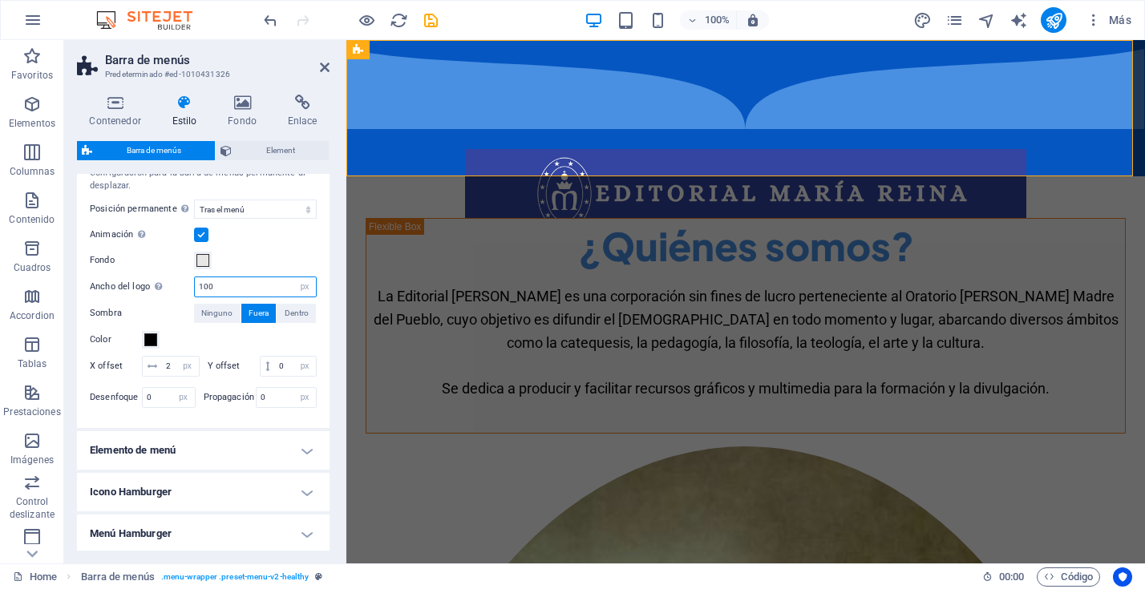
scroll to position [735, 0]
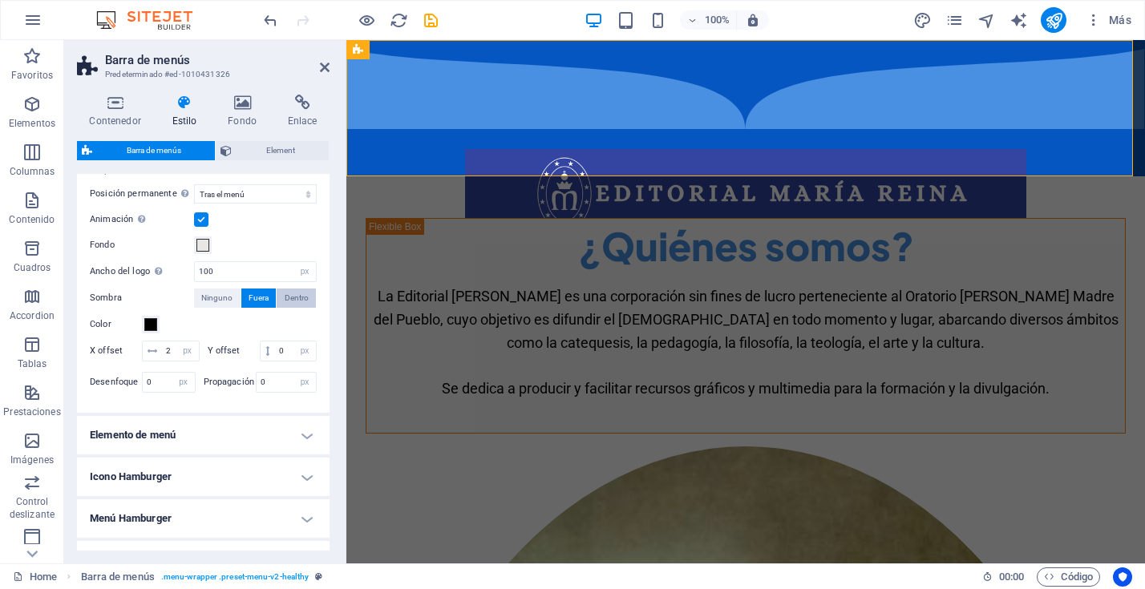
click at [292, 298] on span "Dentro" at bounding box center [297, 298] width 24 height 19
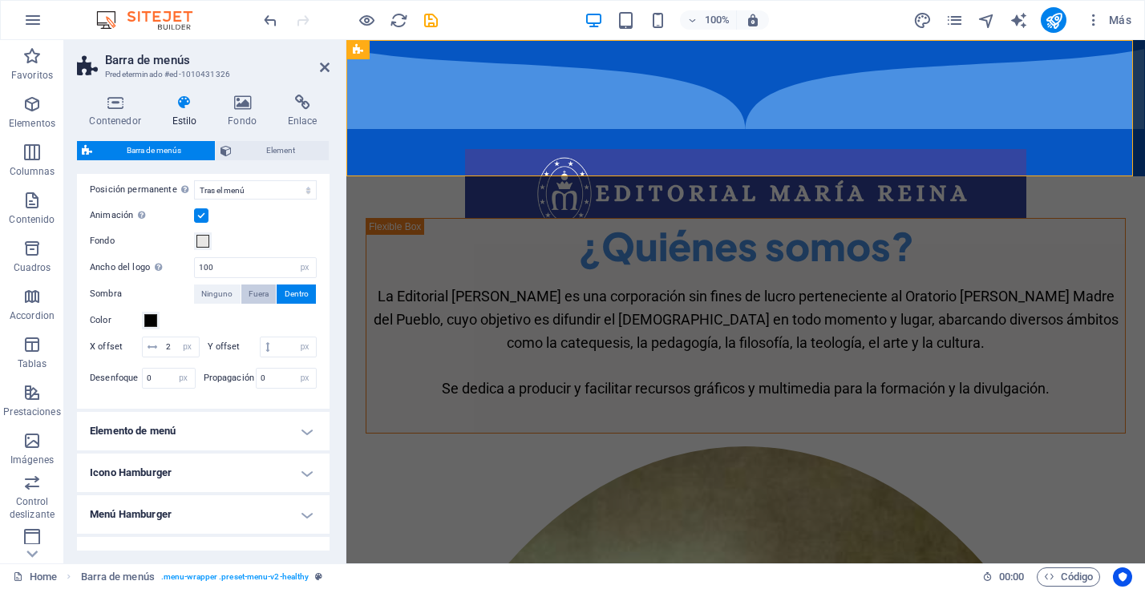
click at [250, 305] on div "Sombra Ninguno Fuera Dentro" at bounding box center [203, 295] width 227 height 20
click at [253, 299] on span "Fuera" at bounding box center [259, 296] width 20 height 19
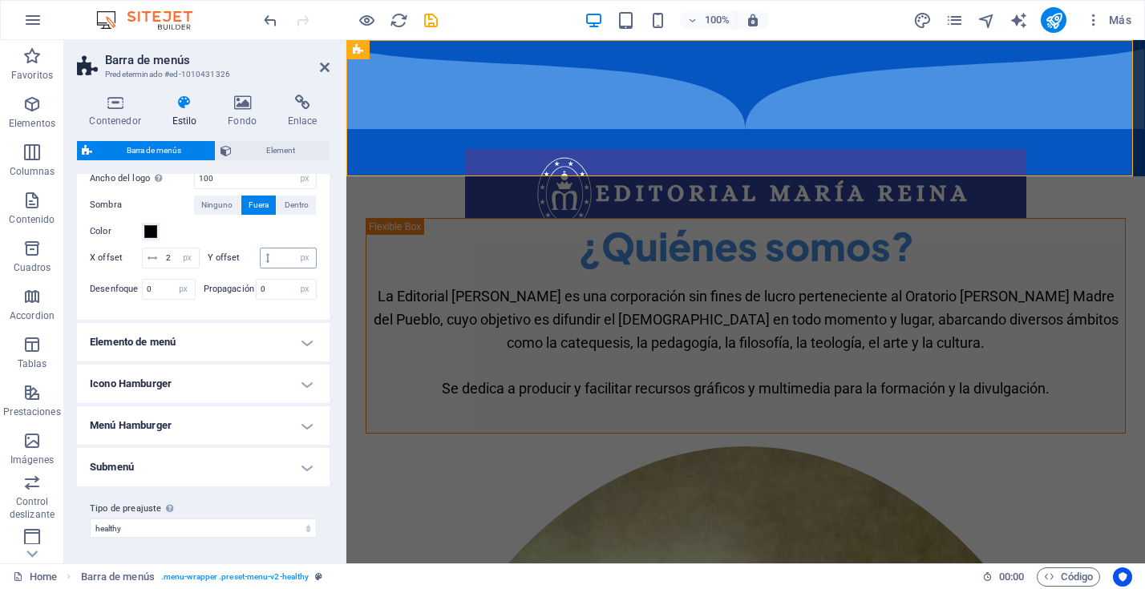
scroll to position [849, 0]
click at [302, 343] on h4 "Elemento de menú" at bounding box center [203, 342] width 253 height 38
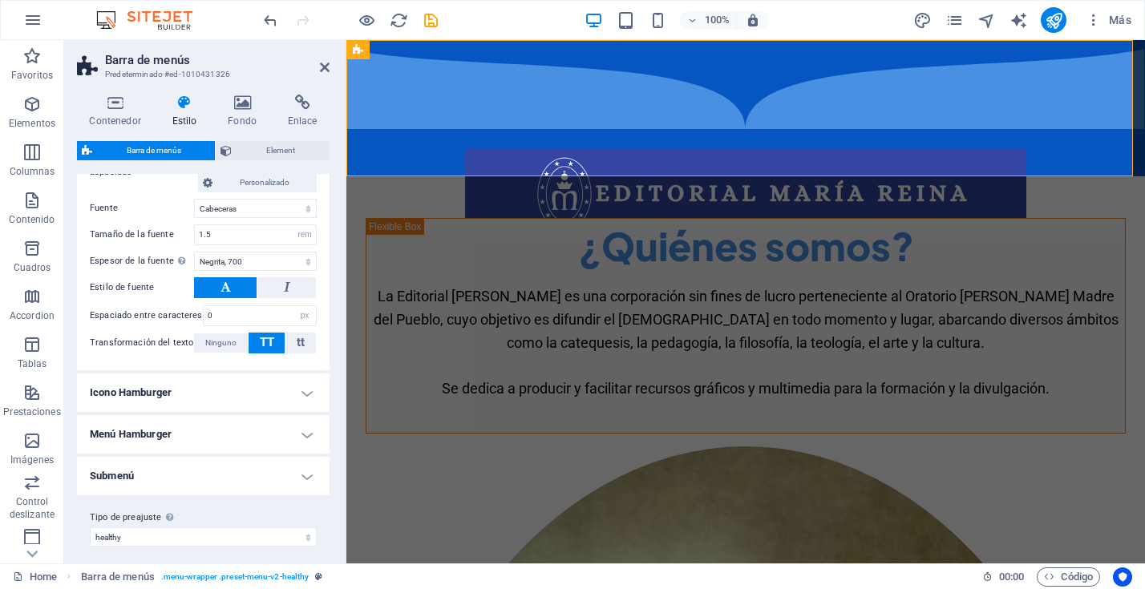
scroll to position [1352, 0]
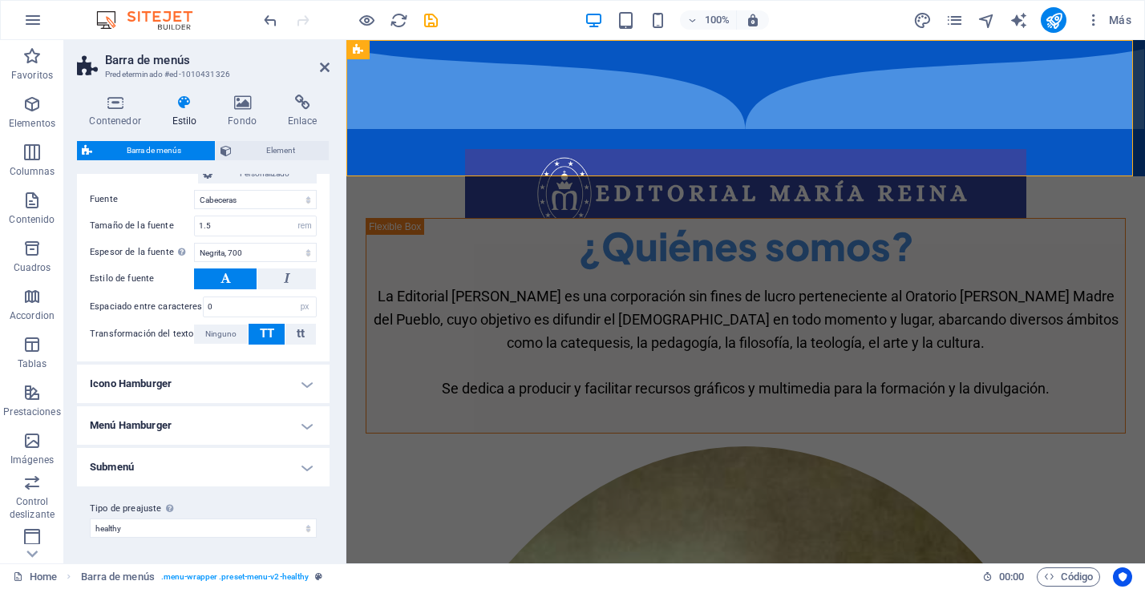
click at [291, 382] on h4 "Icono Hamburger" at bounding box center [203, 384] width 253 height 38
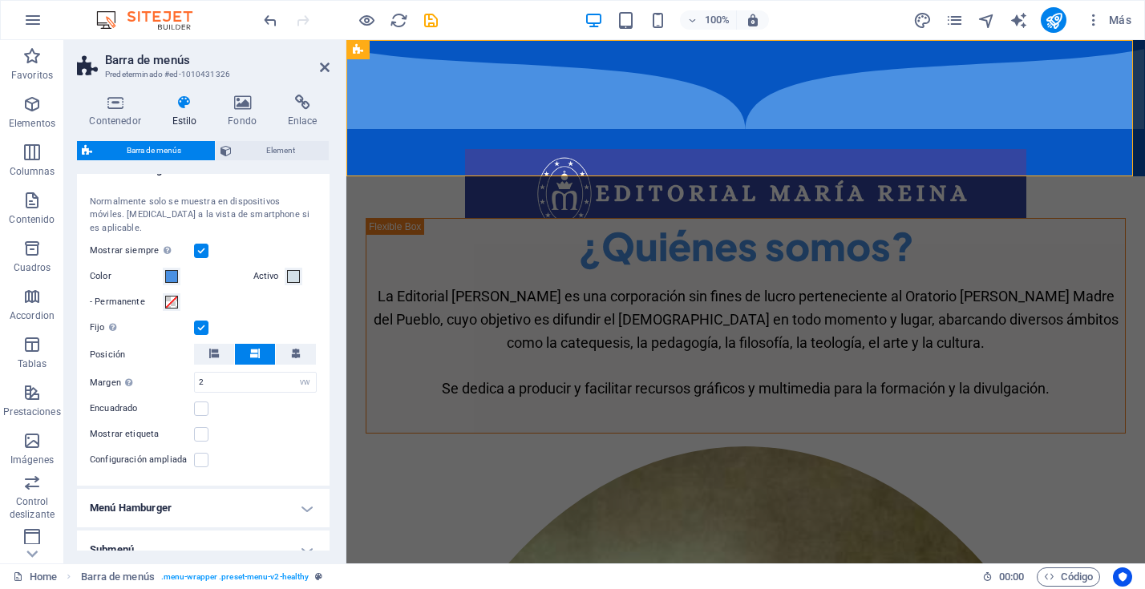
scroll to position [1551, 0]
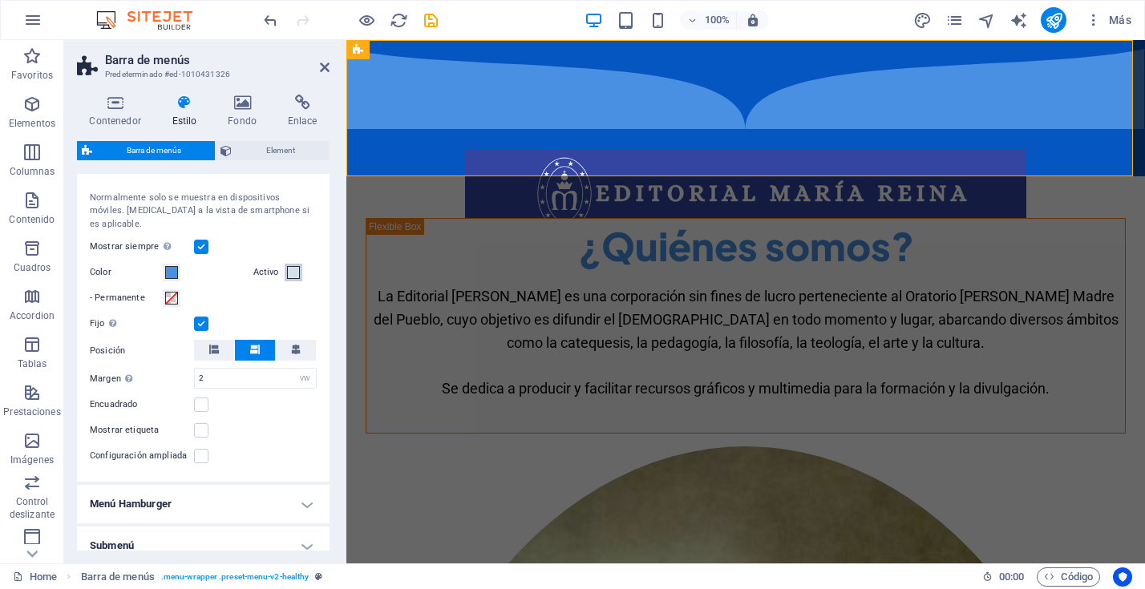
click at [289, 278] on span at bounding box center [293, 272] width 13 height 13
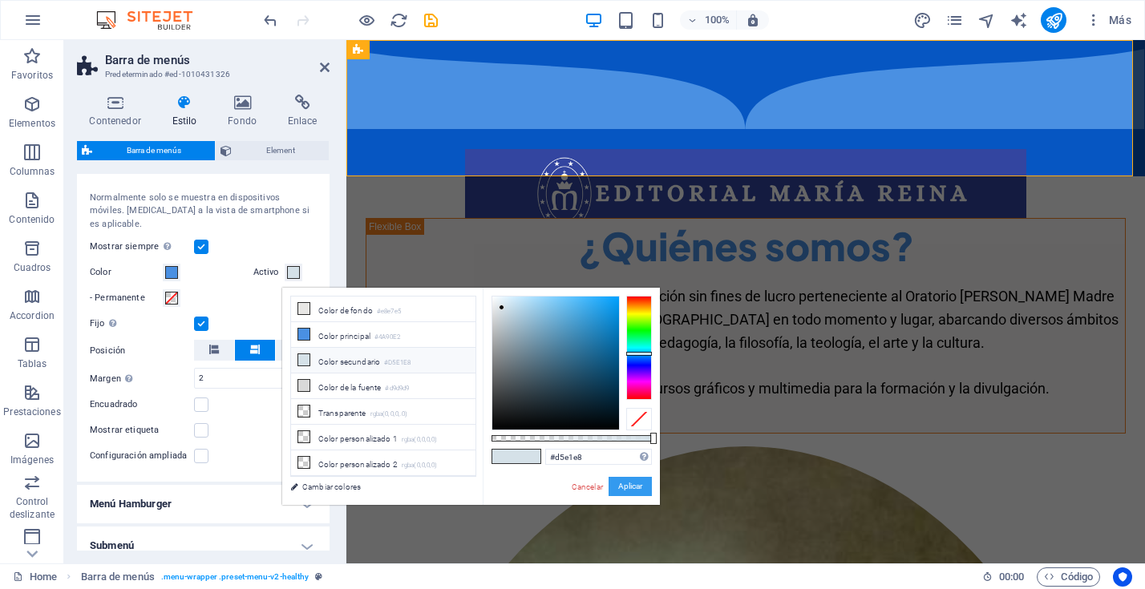
click at [625, 492] on button "Aplicar" at bounding box center [630, 486] width 43 height 19
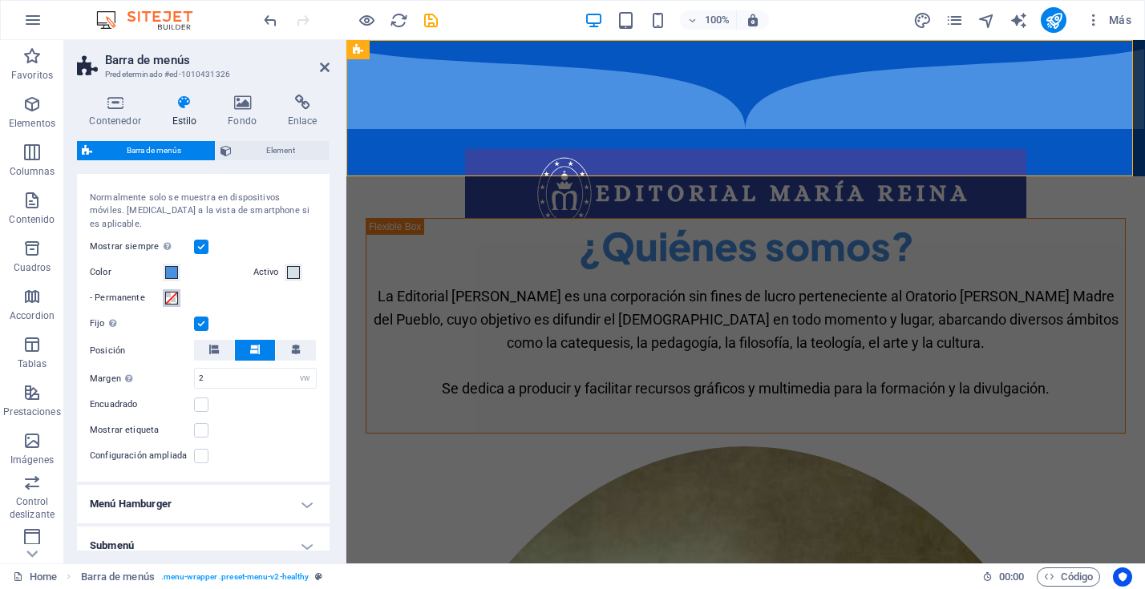
click at [167, 300] on span at bounding box center [171, 298] width 13 height 13
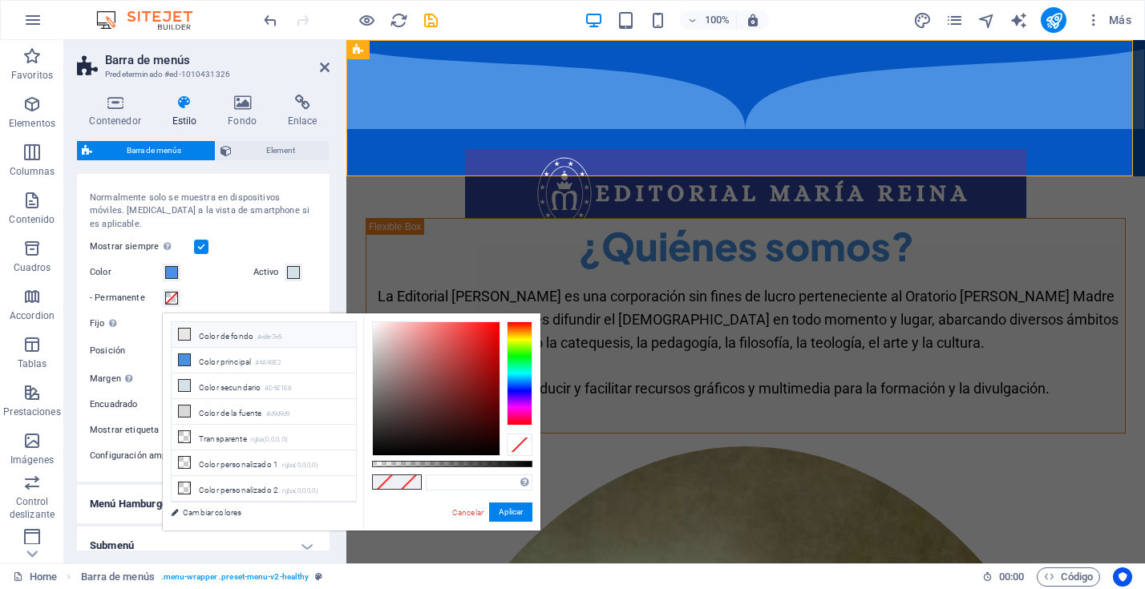
click at [228, 339] on li "Color de fondo #e8e7e5" at bounding box center [264, 335] width 184 height 26
type input "#e8e7e5"
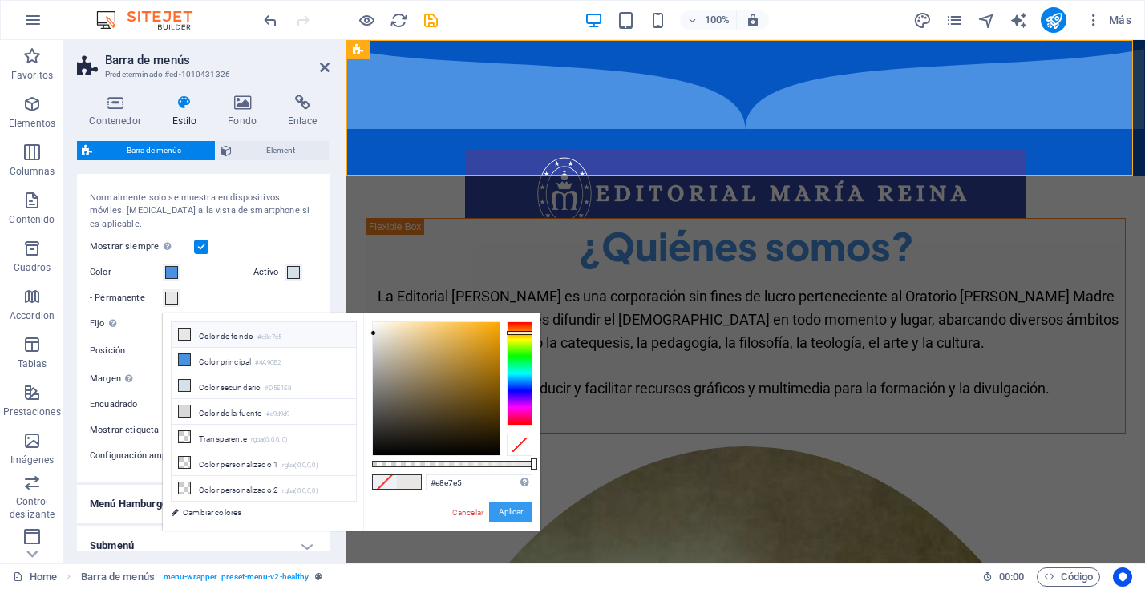
drag, startPoint x: 509, startPoint y: 515, endPoint x: 24, endPoint y: 386, distance: 502.1
click at [509, 515] on button "Aplicar" at bounding box center [510, 512] width 43 height 19
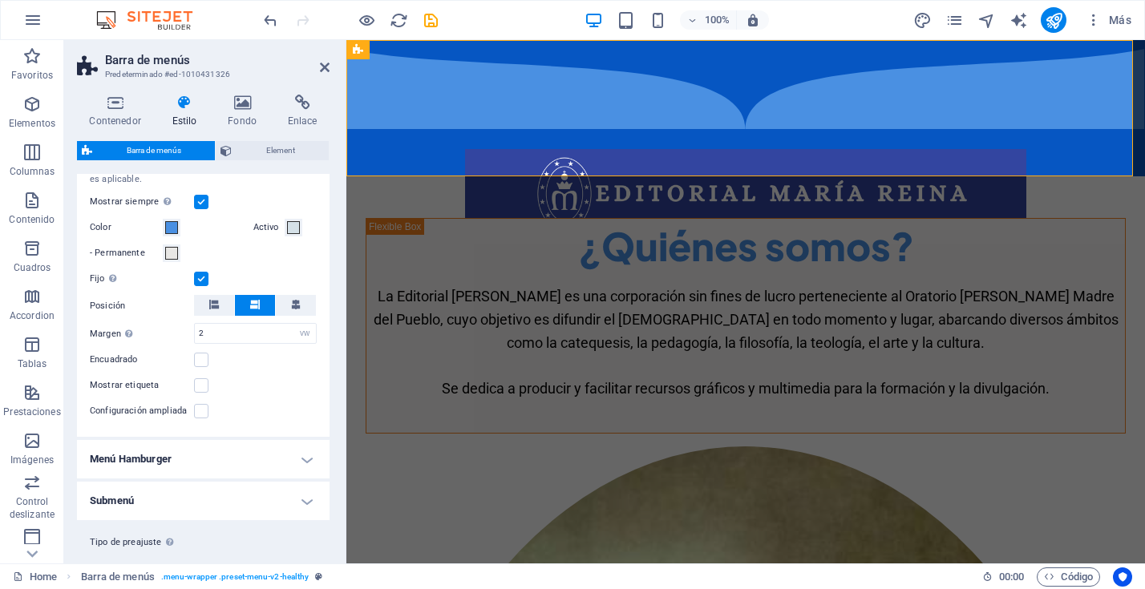
scroll to position [1602, 0]
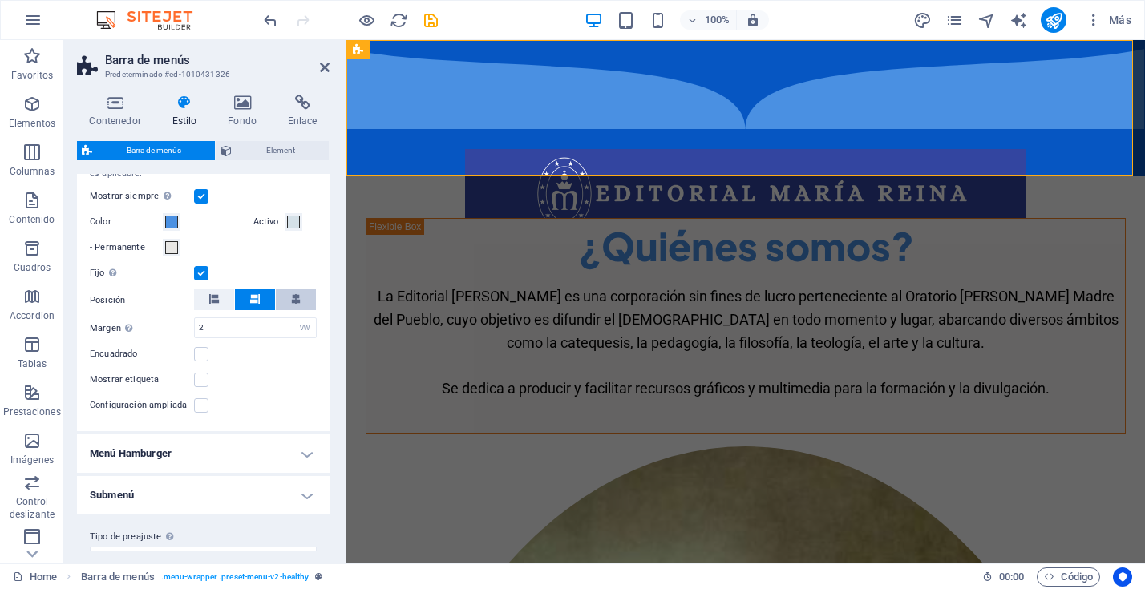
click at [291, 304] on icon at bounding box center [296, 299] width 10 height 10
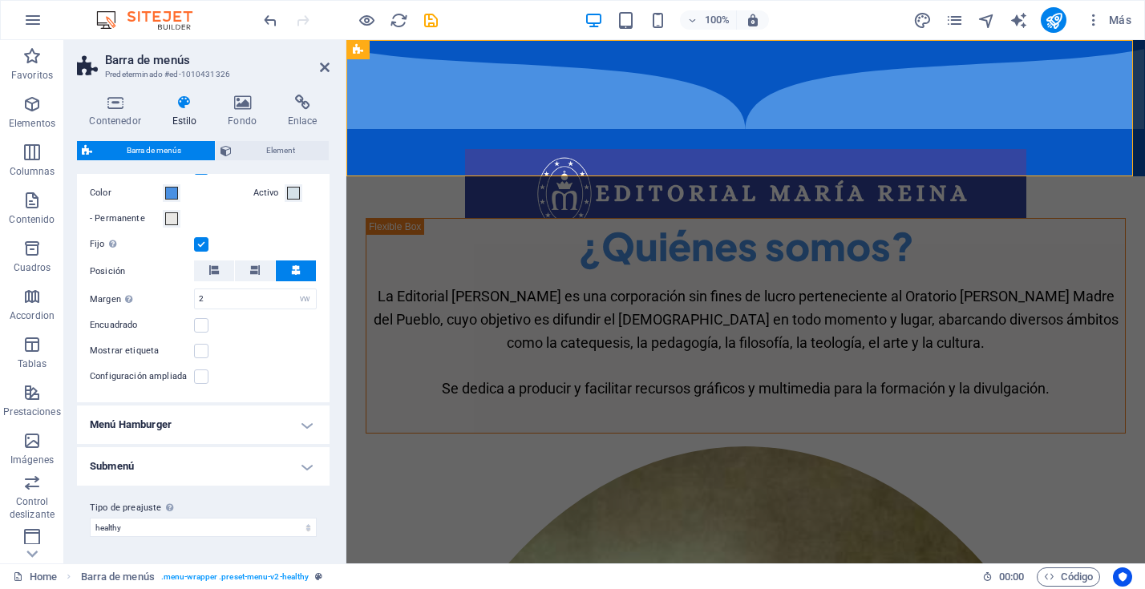
scroll to position [1635, 0]
click at [202, 324] on label at bounding box center [201, 325] width 14 height 14
click at [0, 0] on input "Encuadrado" at bounding box center [0, 0] width 0 height 0
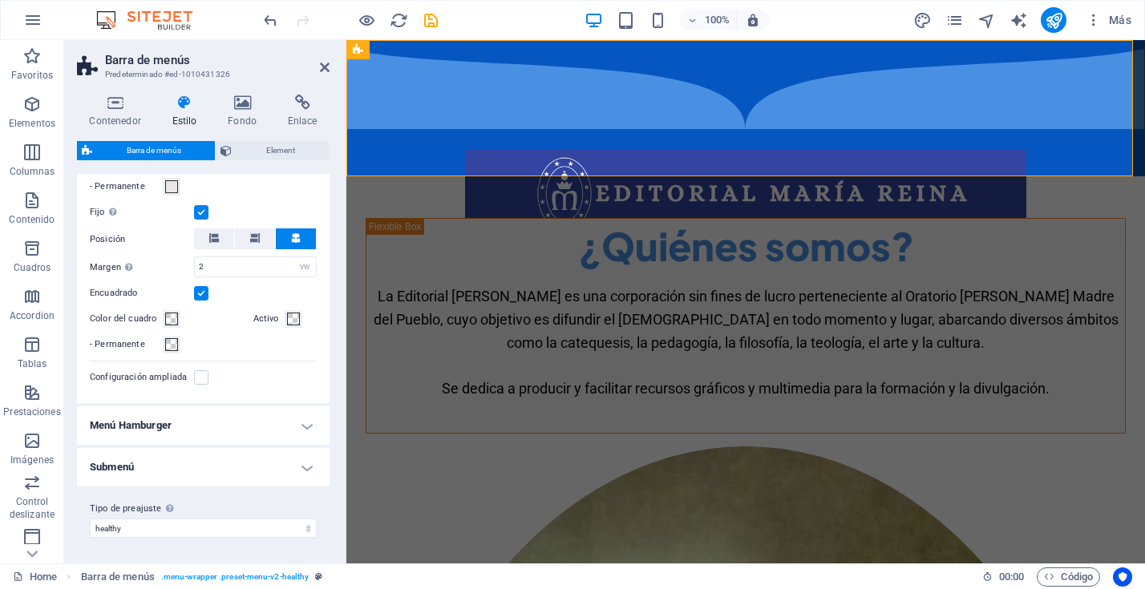
scroll to position [1668, 0]
click at [306, 427] on h4 "Menú Hamburger" at bounding box center [203, 425] width 253 height 38
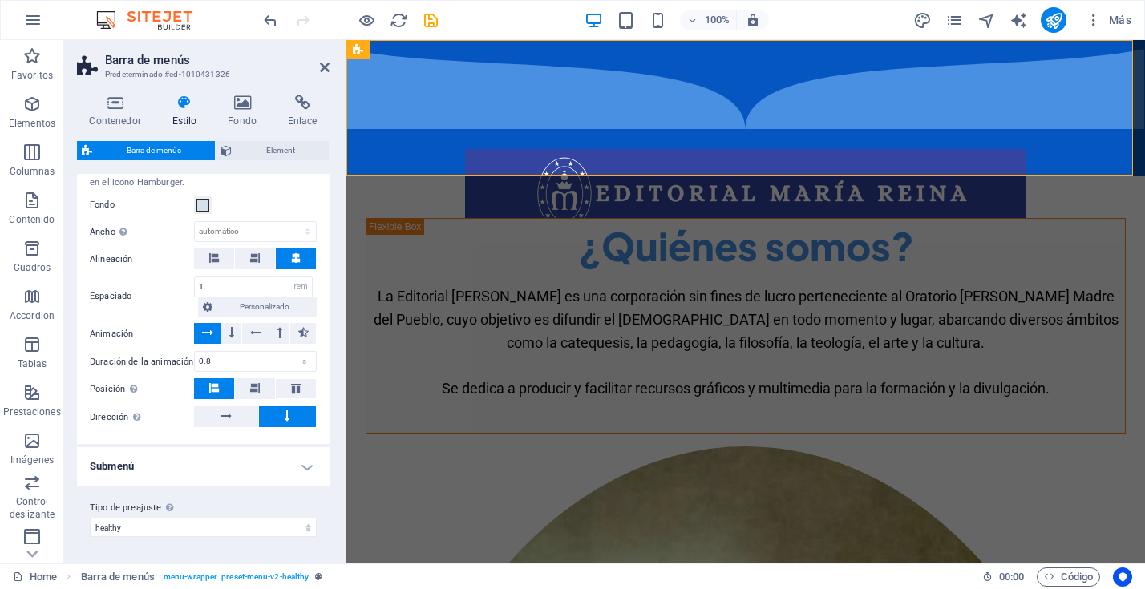
scroll to position [1955, 0]
click at [260, 391] on button at bounding box center [255, 389] width 40 height 21
click at [289, 390] on icon at bounding box center [295, 389] width 19 height 10
click at [298, 470] on h4 "Submenú" at bounding box center [203, 467] width 253 height 38
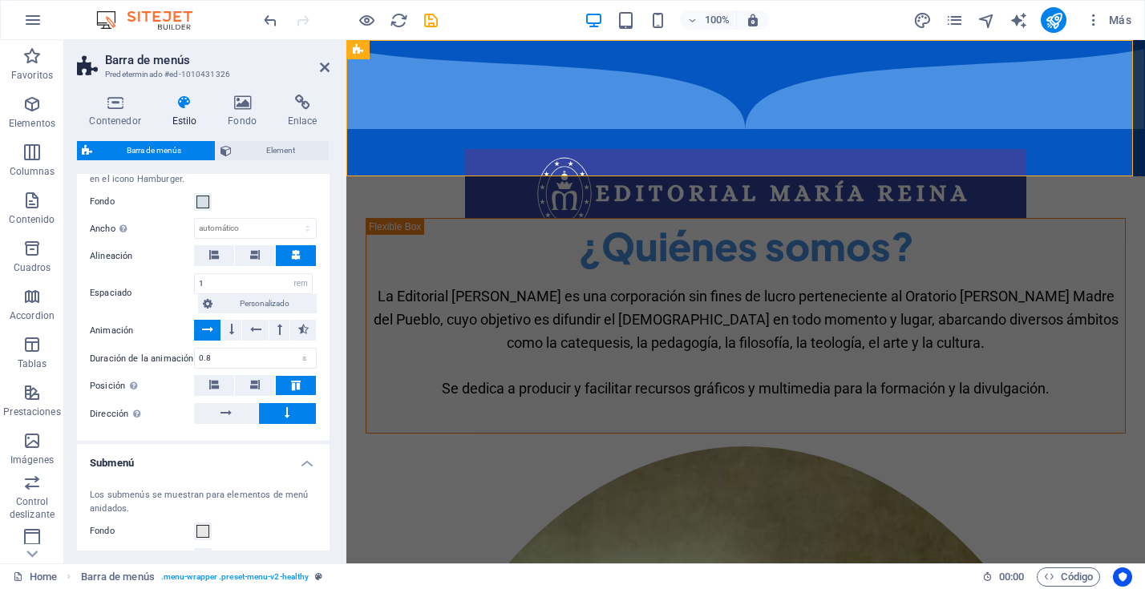
scroll to position [2218, 0]
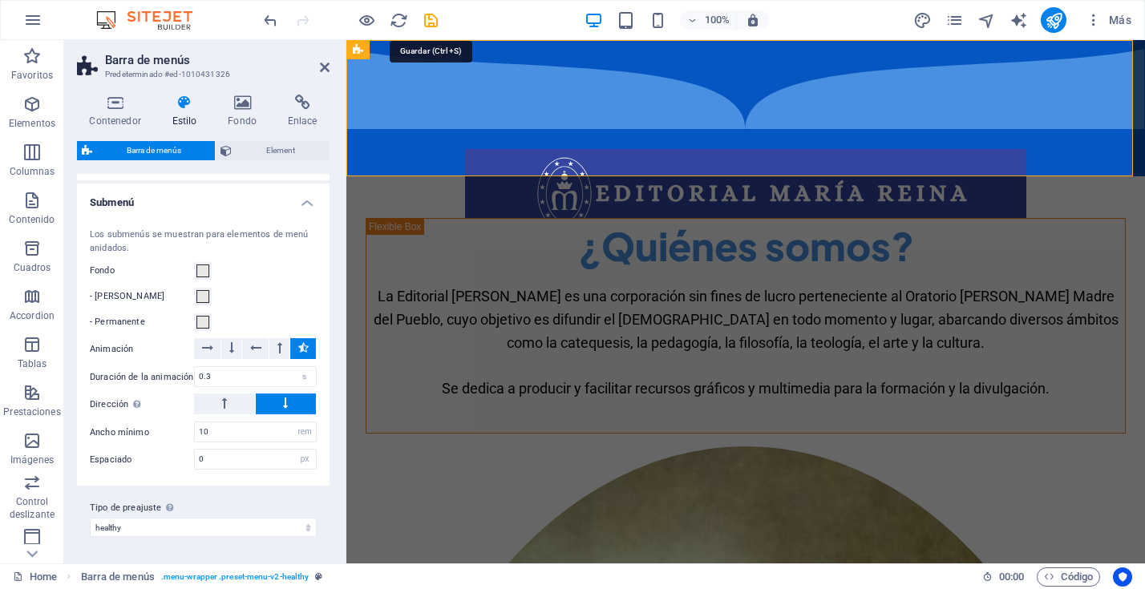
drag, startPoint x: 428, startPoint y: 21, endPoint x: 427, endPoint y: 34, distance: 12.9
click at [428, 21] on icon "save" at bounding box center [431, 20] width 18 height 18
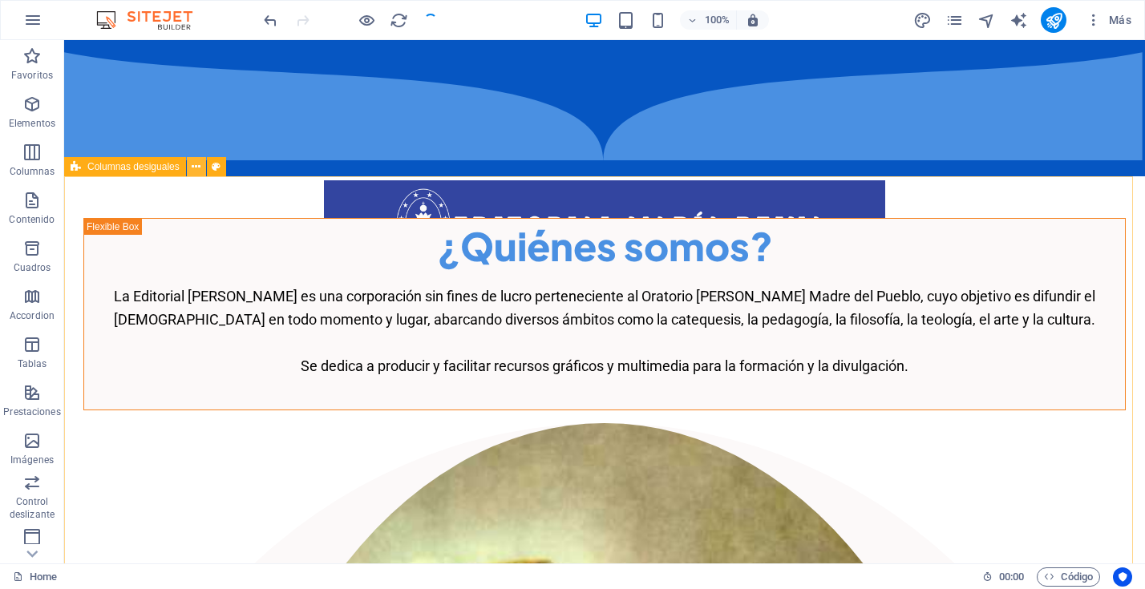
click at [199, 167] on icon at bounding box center [196, 167] width 9 height 17
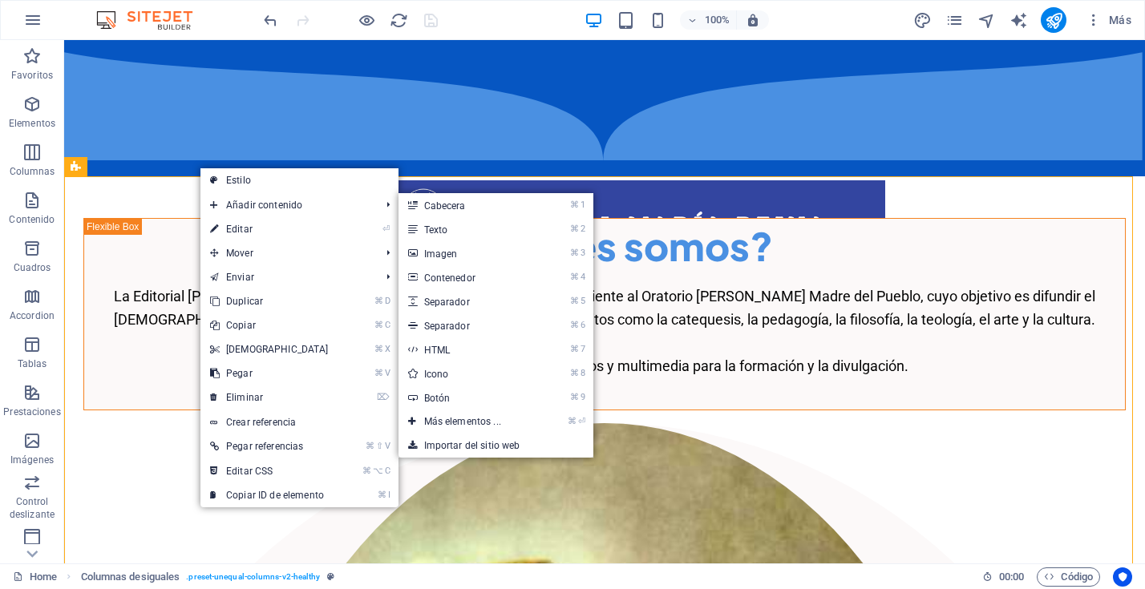
click at [237, 227] on link "⏎ Editar" at bounding box center [270, 229] width 138 height 24
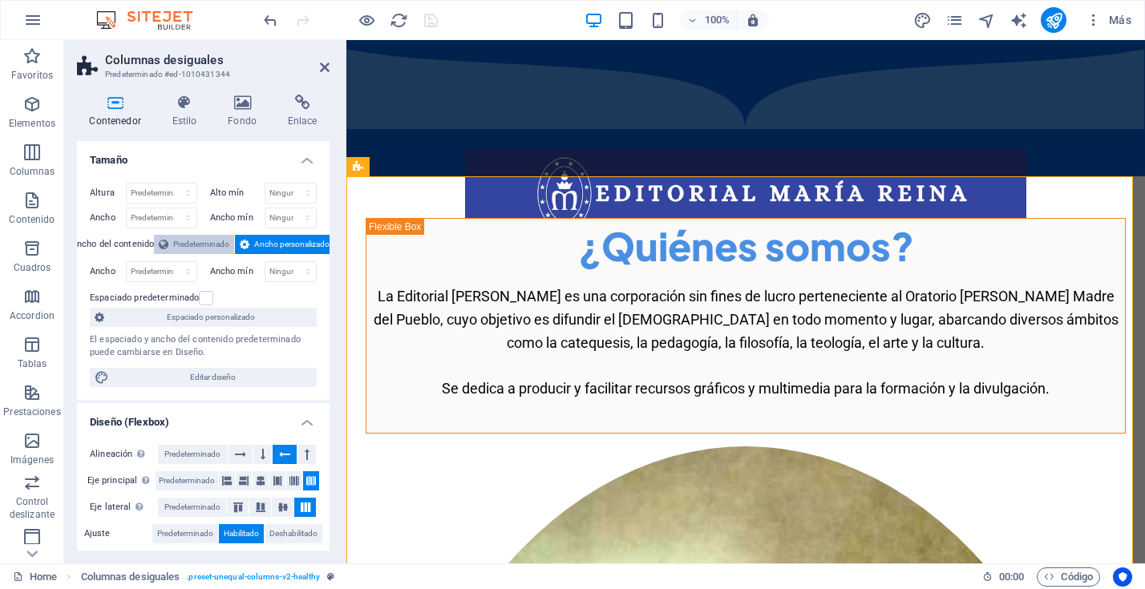
click at [210, 242] on span "Predeterminado" at bounding box center [201, 244] width 56 height 19
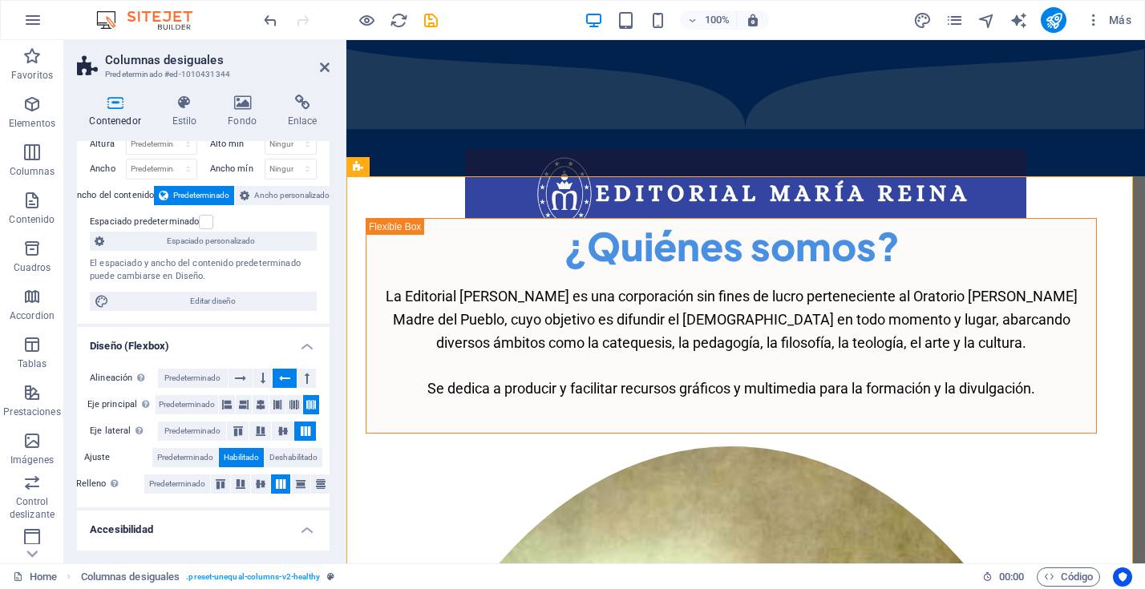
scroll to position [51, 0]
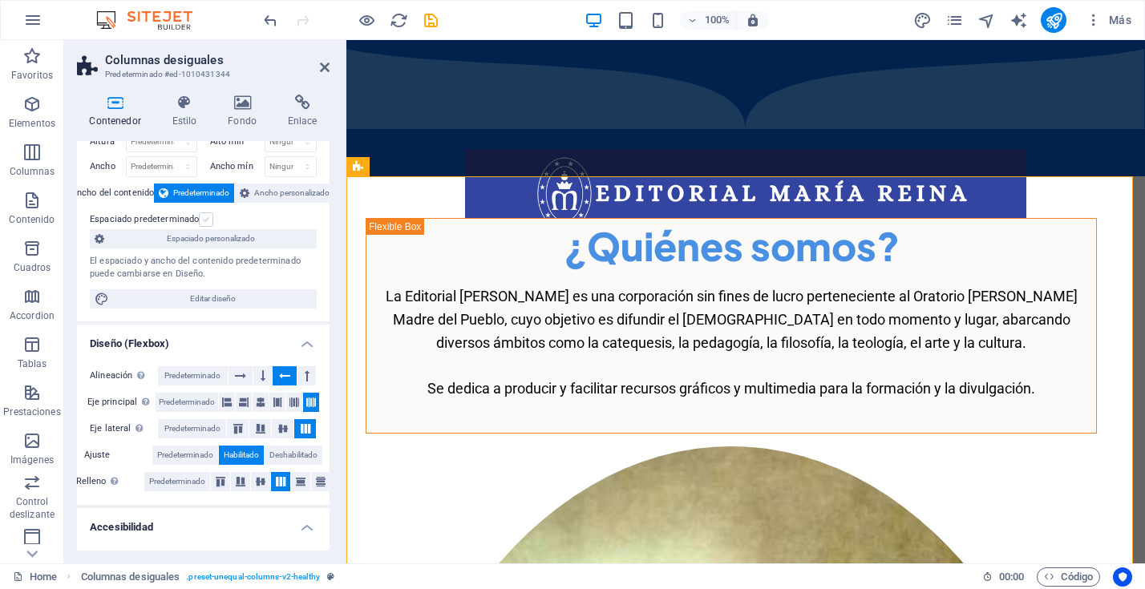
click at [208, 221] on label at bounding box center [206, 220] width 14 height 14
click at [0, 0] on input "Espaciado predeterminado" at bounding box center [0, 0] width 0 height 0
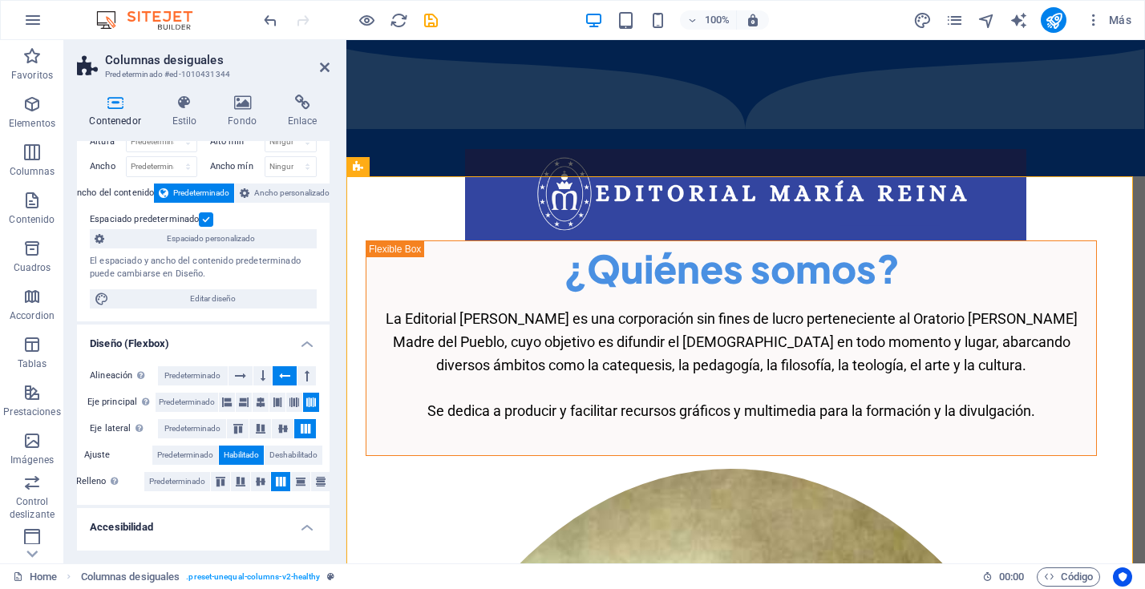
click at [208, 221] on label at bounding box center [206, 220] width 14 height 14
click at [0, 0] on input "Espaciado predeterminado" at bounding box center [0, 0] width 0 height 0
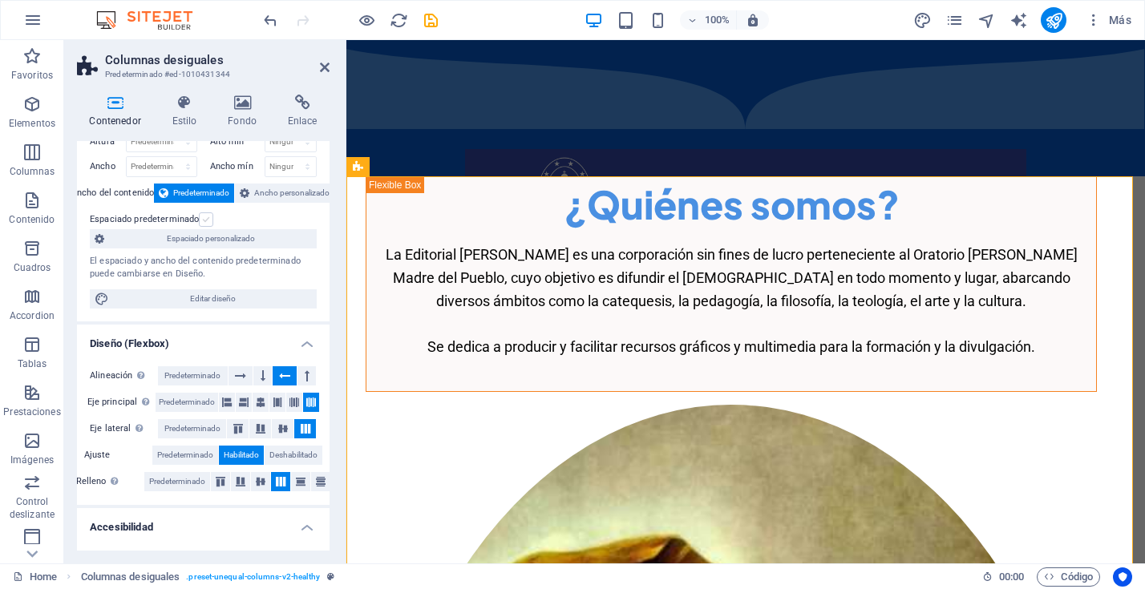
click at [206, 219] on label at bounding box center [206, 220] width 14 height 14
click at [0, 0] on input "Espaciado predeterminado" at bounding box center [0, 0] width 0 height 0
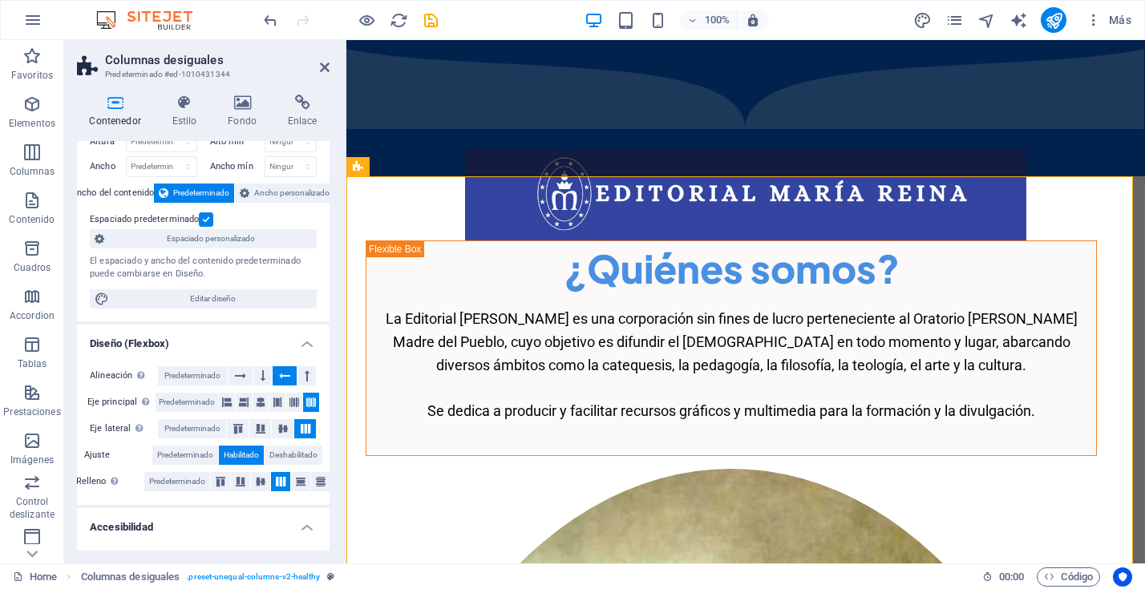
click at [206, 219] on label at bounding box center [206, 220] width 14 height 14
click at [0, 0] on input "Espaciado predeterminado" at bounding box center [0, 0] width 0 height 0
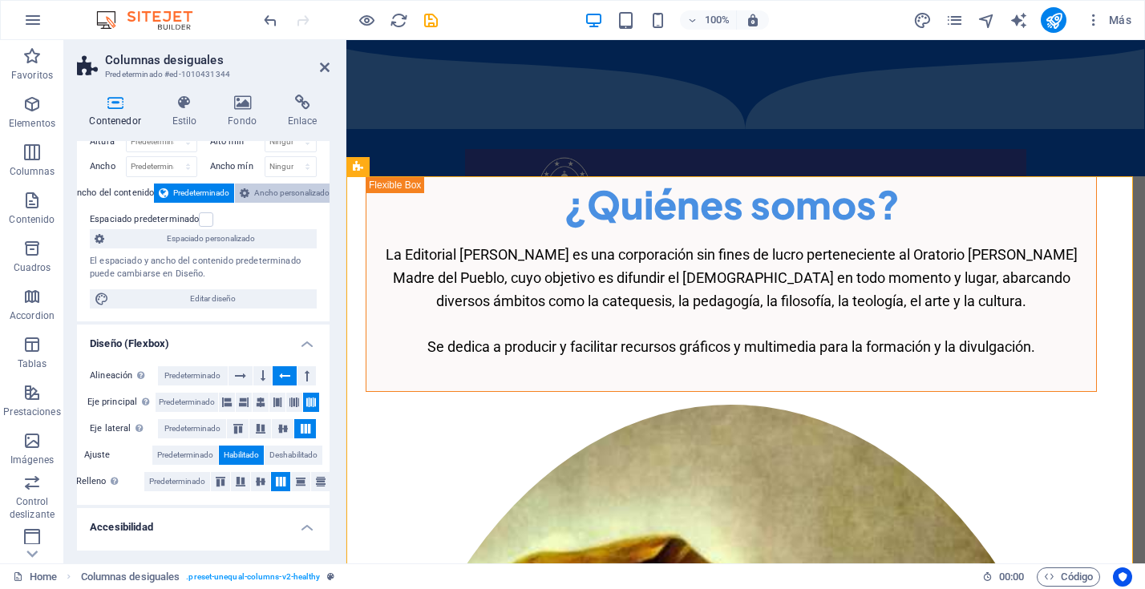
click at [268, 192] on span "Ancho personalizado" at bounding box center [291, 193] width 75 height 19
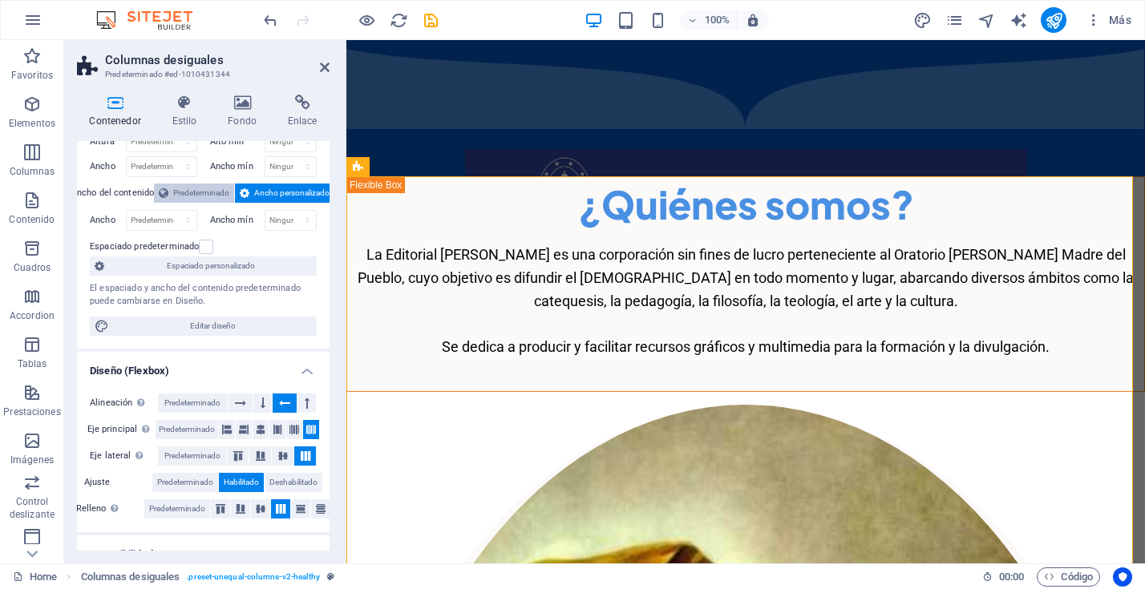
click at [207, 192] on span "Predeterminado" at bounding box center [201, 193] width 56 height 19
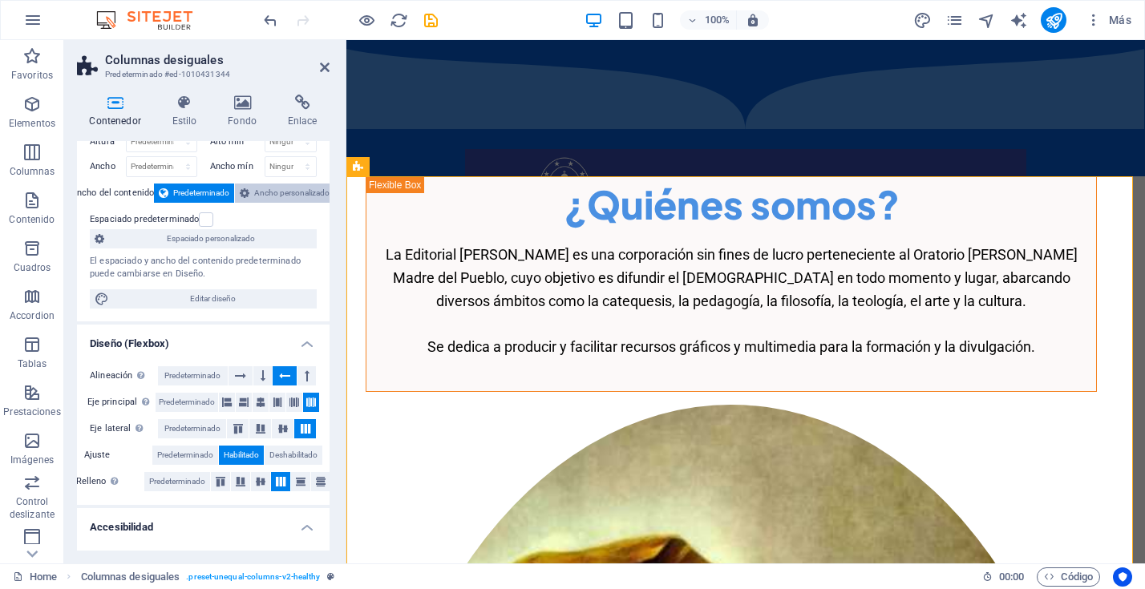
click at [279, 192] on span "Ancho personalizado" at bounding box center [291, 193] width 75 height 19
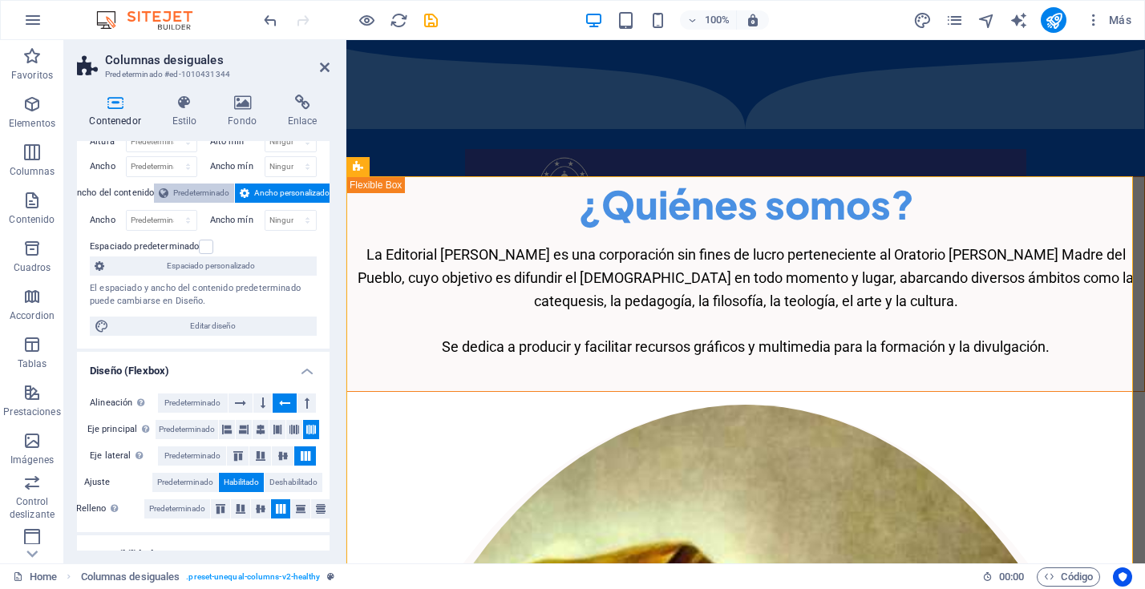
click at [209, 194] on span "Predeterminado" at bounding box center [201, 193] width 56 height 19
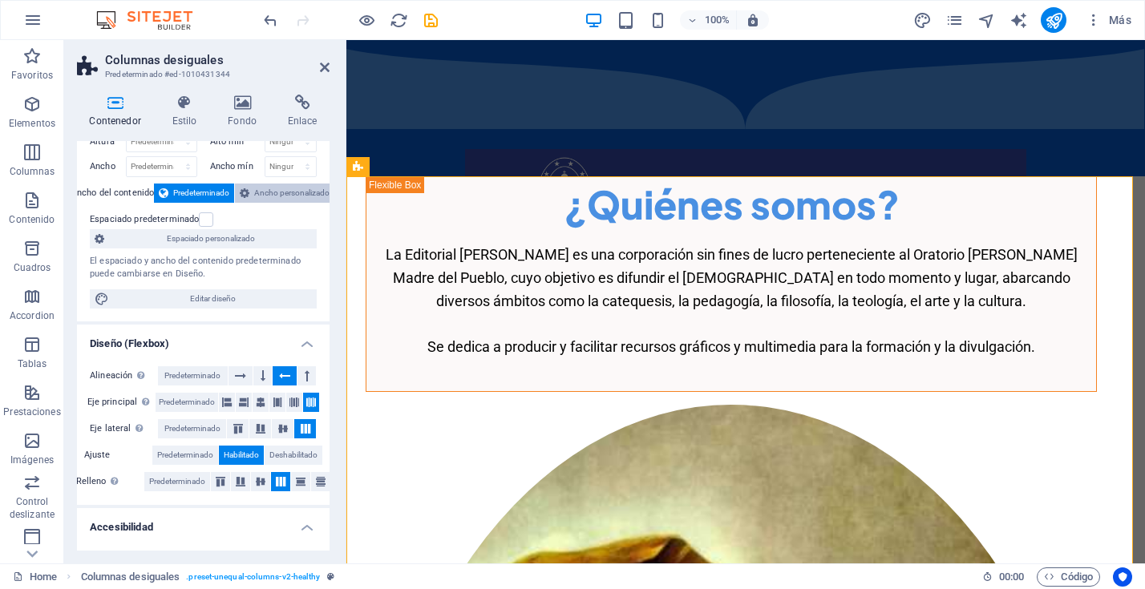
click at [280, 192] on span "Ancho personalizado" at bounding box center [291, 193] width 75 height 19
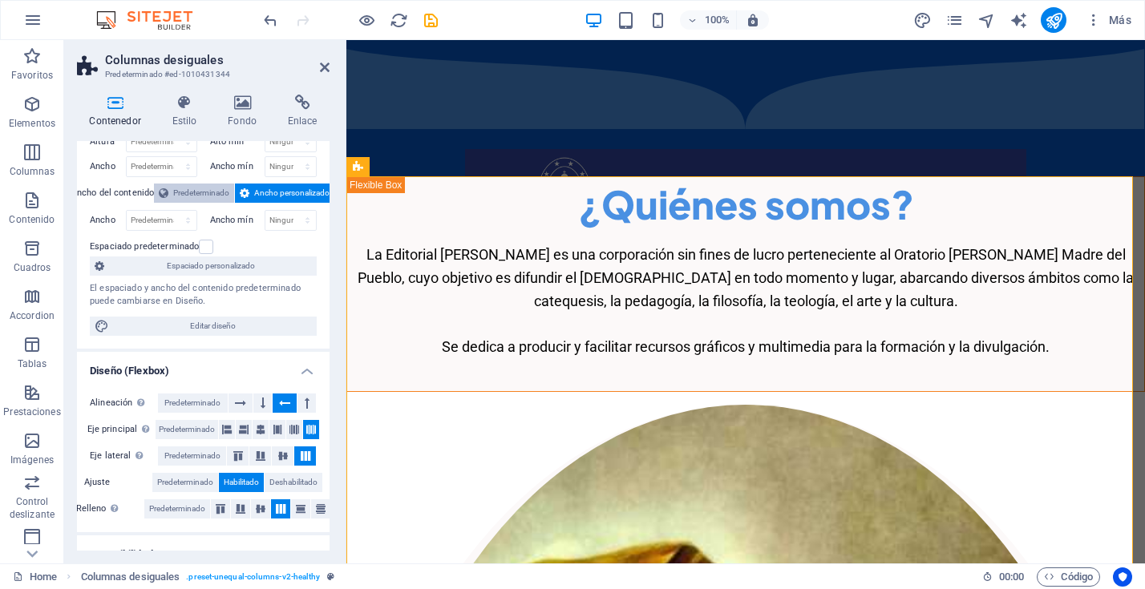
click at [197, 188] on span "Predeterminado" at bounding box center [201, 193] width 56 height 19
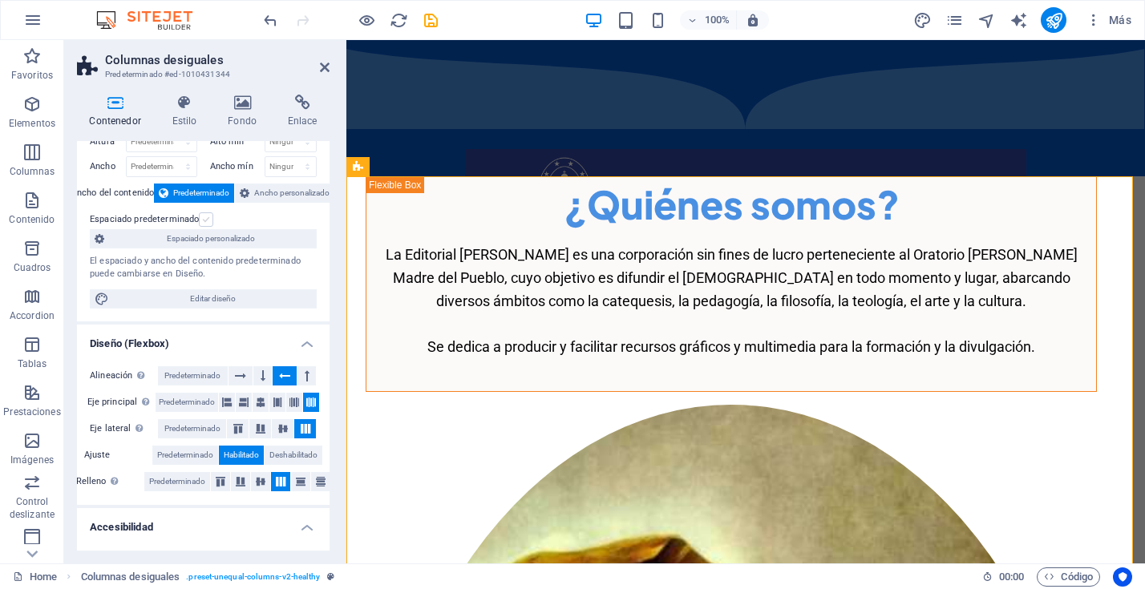
click at [206, 220] on label at bounding box center [206, 220] width 14 height 14
click at [0, 0] on input "Espaciado predeterminado" at bounding box center [0, 0] width 0 height 0
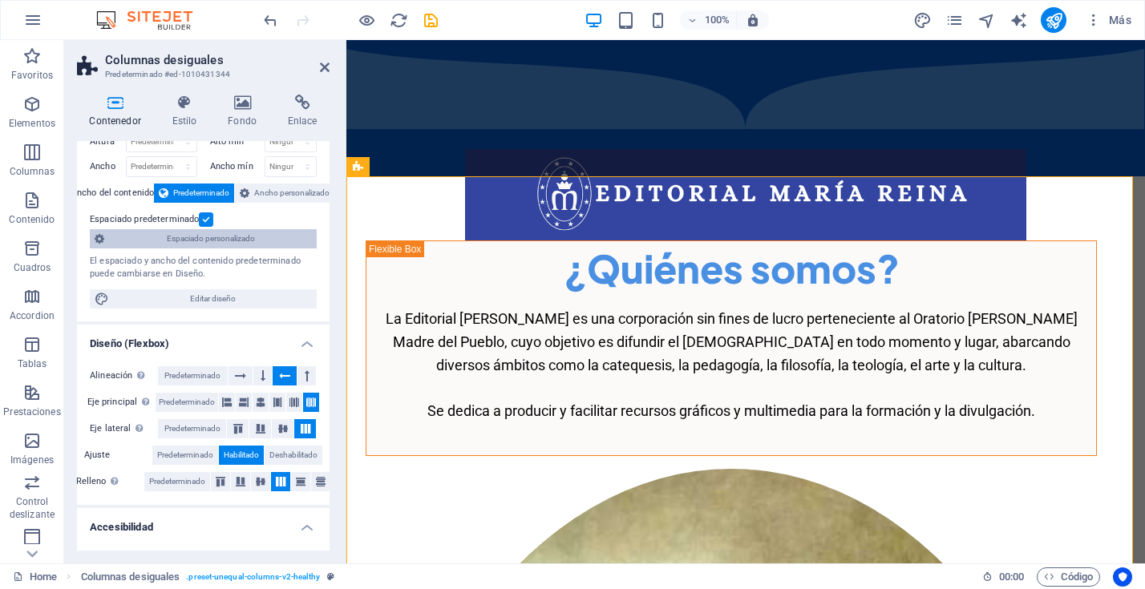
click at [208, 243] on span "Espaciado personalizado" at bounding box center [210, 238] width 203 height 19
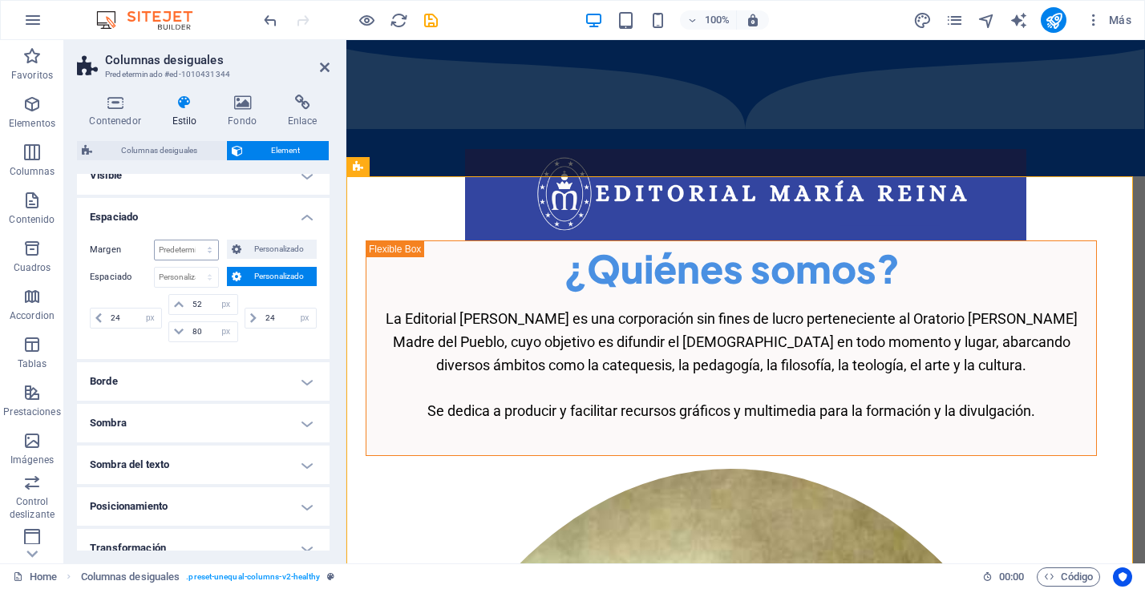
scroll to position [19, 0]
click at [197, 250] on select "Predeterminado automático px % rem vw vh Personalizado" at bounding box center [186, 248] width 63 height 19
click at [155, 239] on select "Predeterminado automático px % rem vw vh Personalizado" at bounding box center [186, 248] width 63 height 19
select select "DISABLED_OPTION_VALUE"
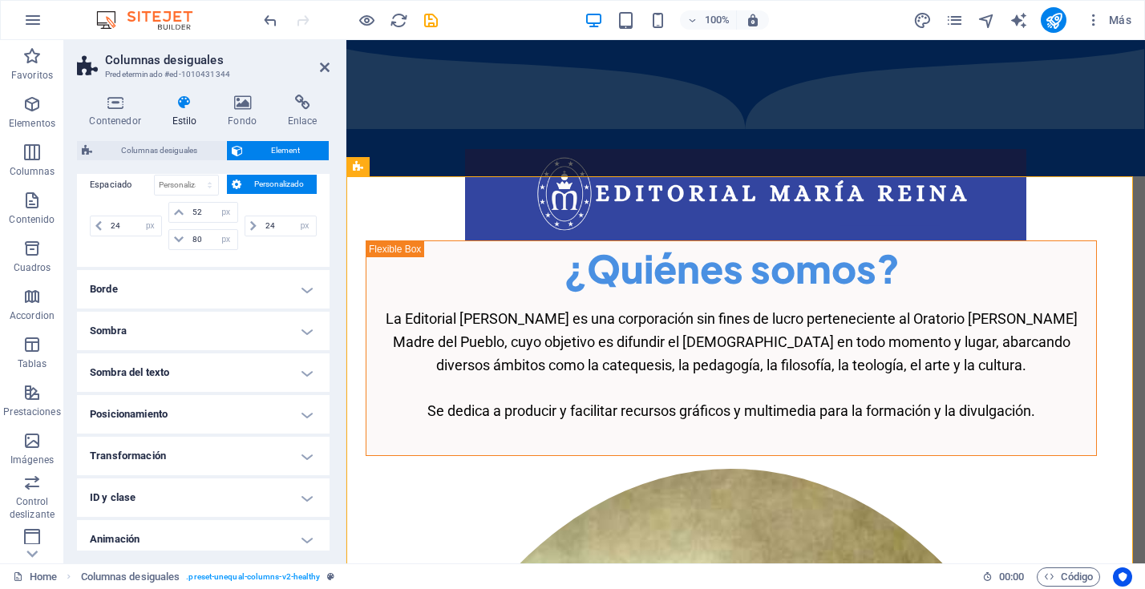
scroll to position [115, 0]
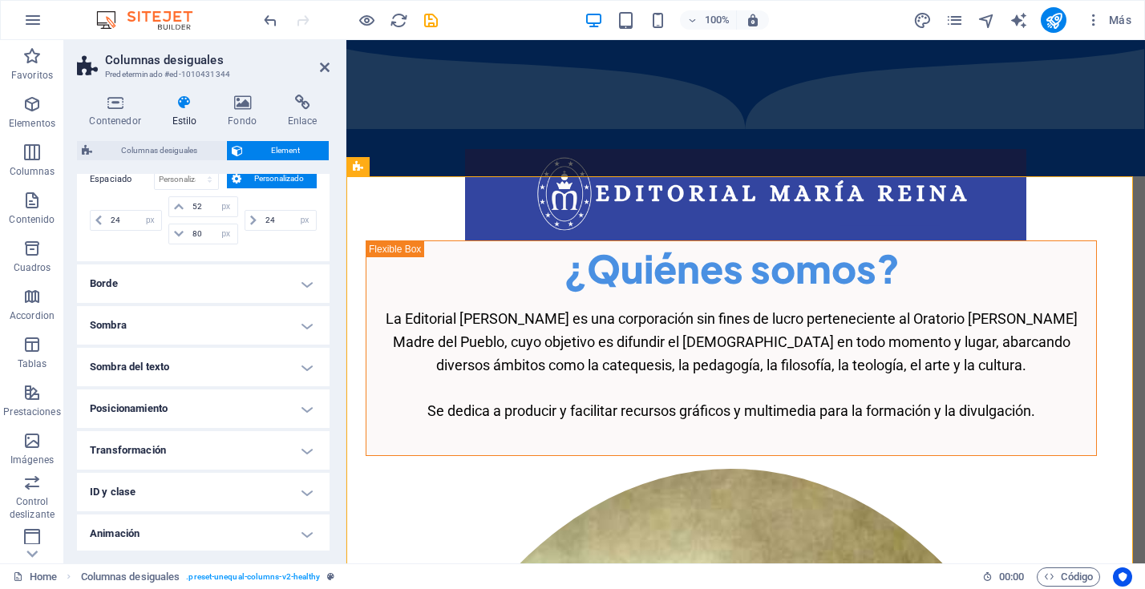
click at [305, 284] on h4 "Borde" at bounding box center [203, 284] width 253 height 38
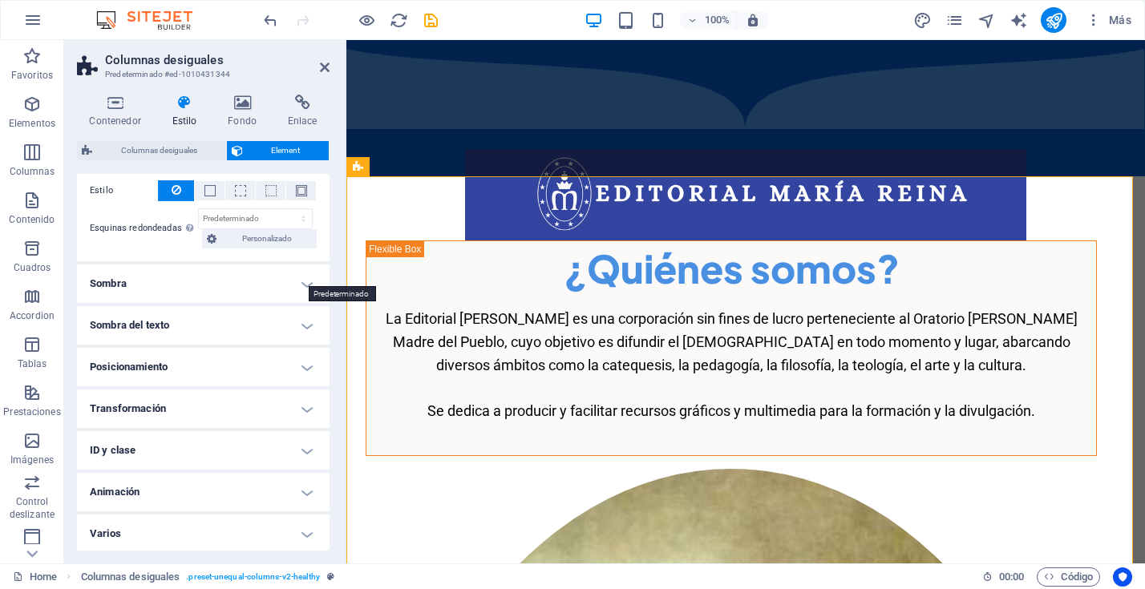
scroll to position [243, 0]
click at [308, 371] on h4 "Posicionamiento" at bounding box center [203, 365] width 253 height 38
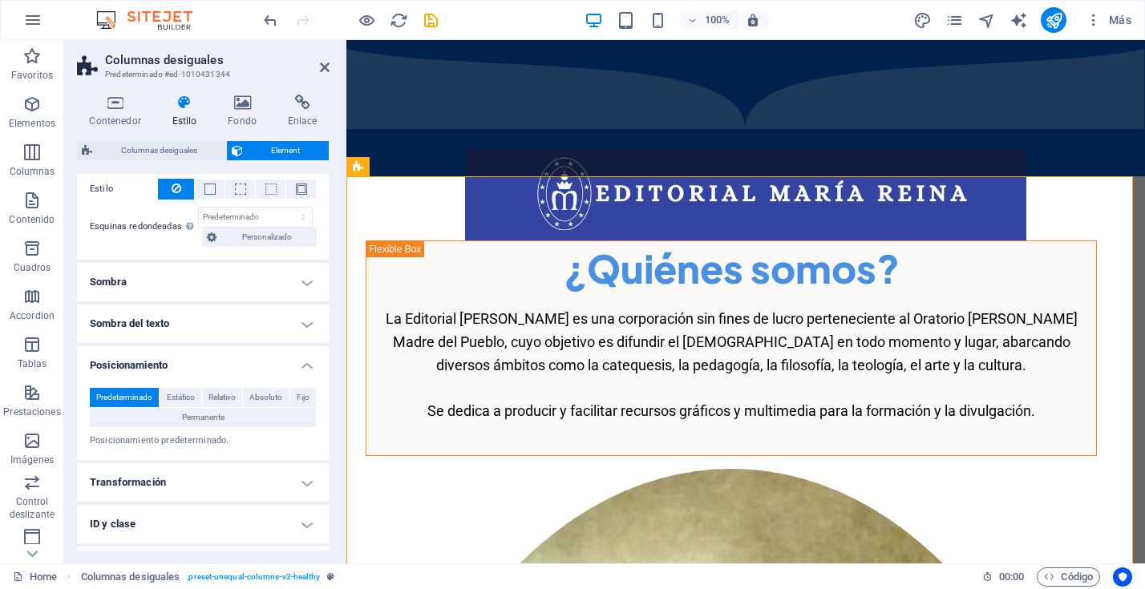
scroll to position [318, 0]
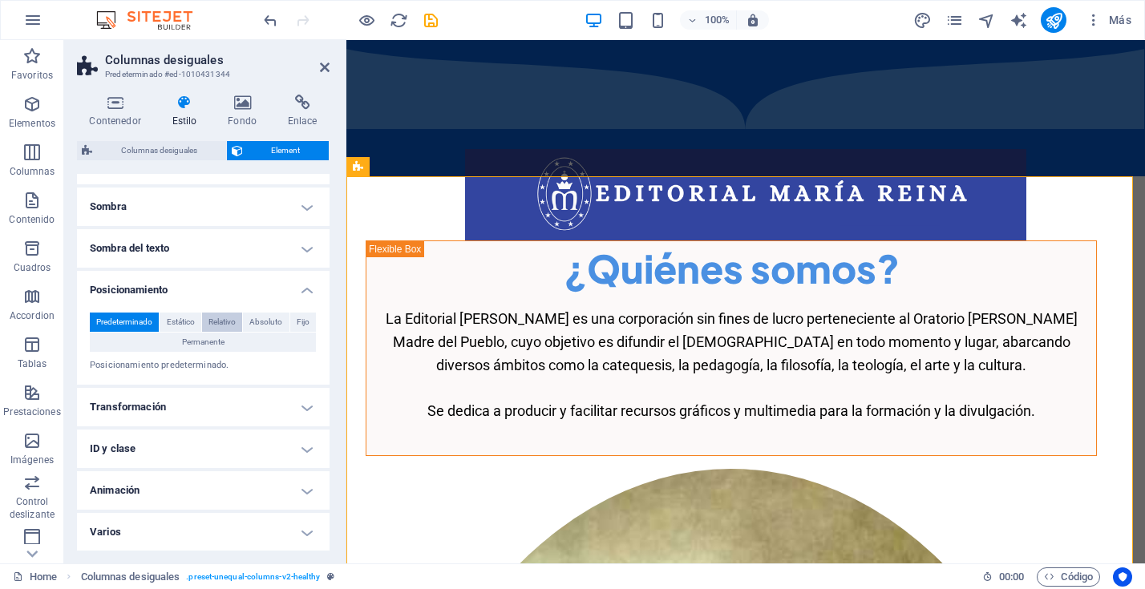
click at [218, 320] on span "Relativo" at bounding box center [222, 322] width 27 height 19
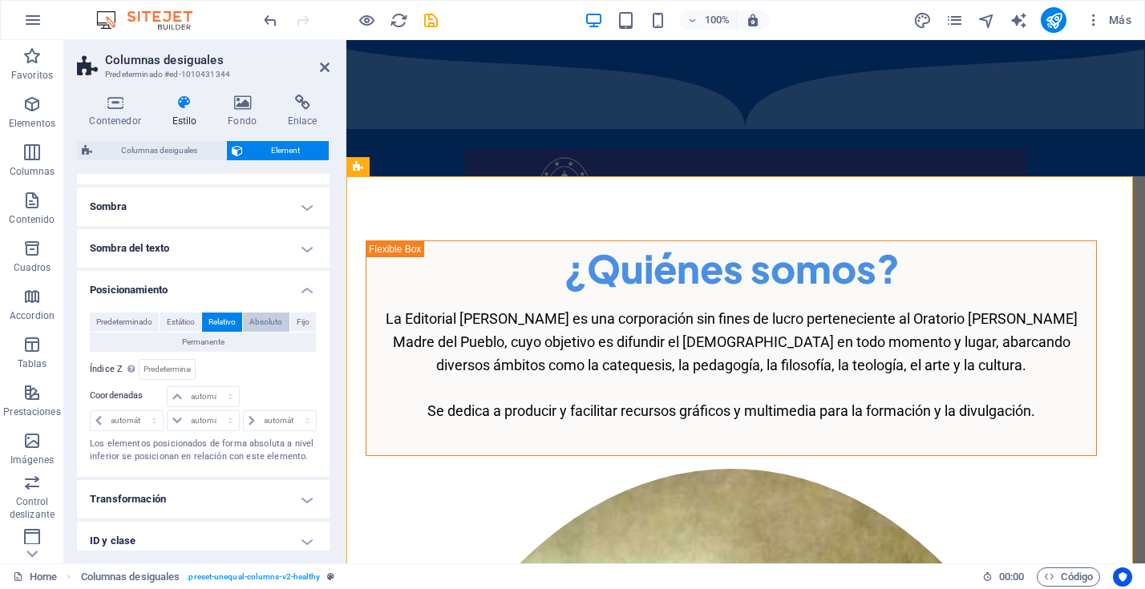
click at [278, 319] on span "Absoluto" at bounding box center [265, 322] width 33 height 19
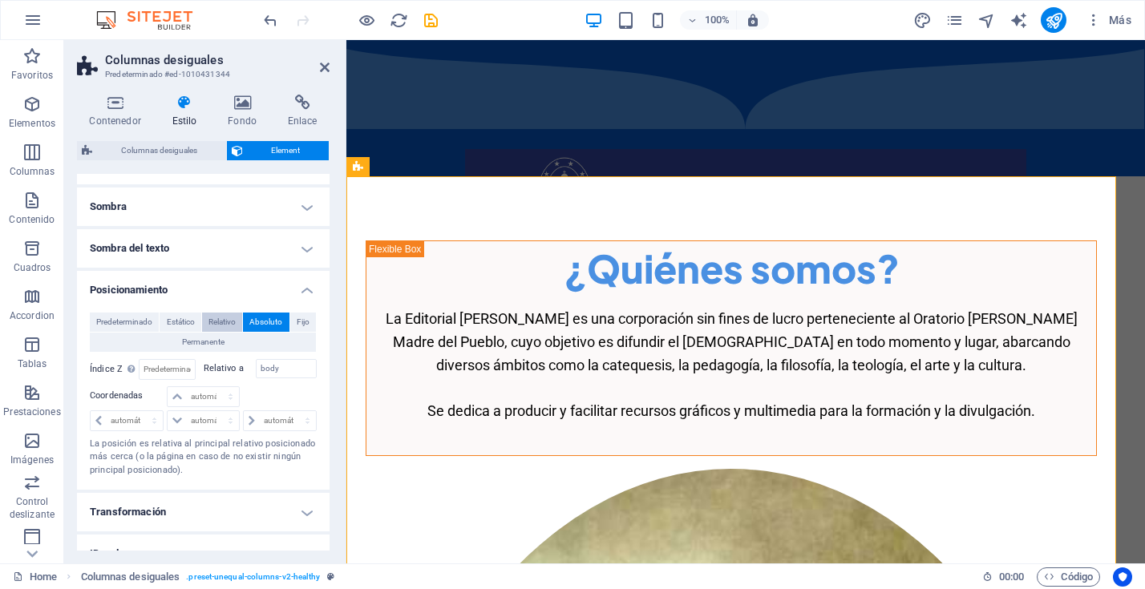
click at [218, 319] on span "Relativo" at bounding box center [222, 322] width 27 height 19
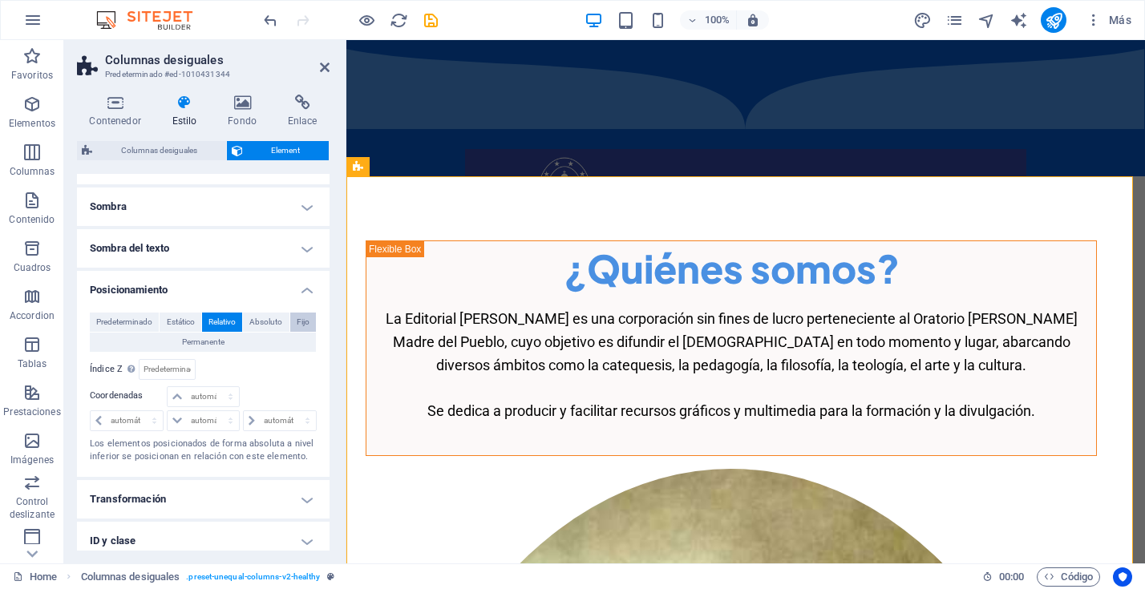
click at [298, 319] on span "Fijo" at bounding box center [303, 322] width 13 height 19
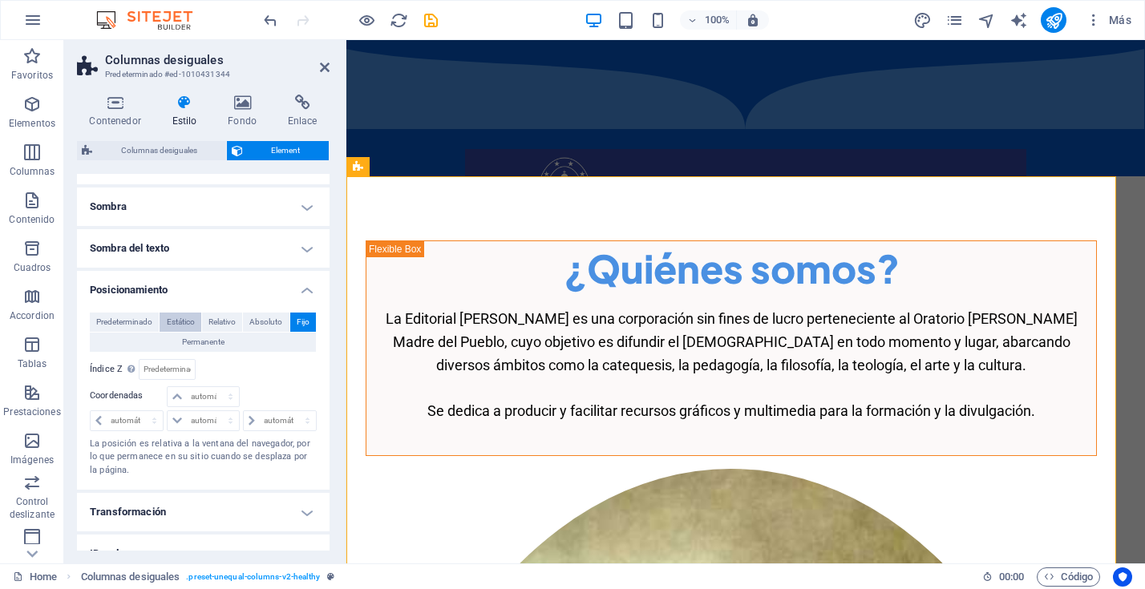
click at [192, 321] on span "Estático" at bounding box center [181, 322] width 28 height 19
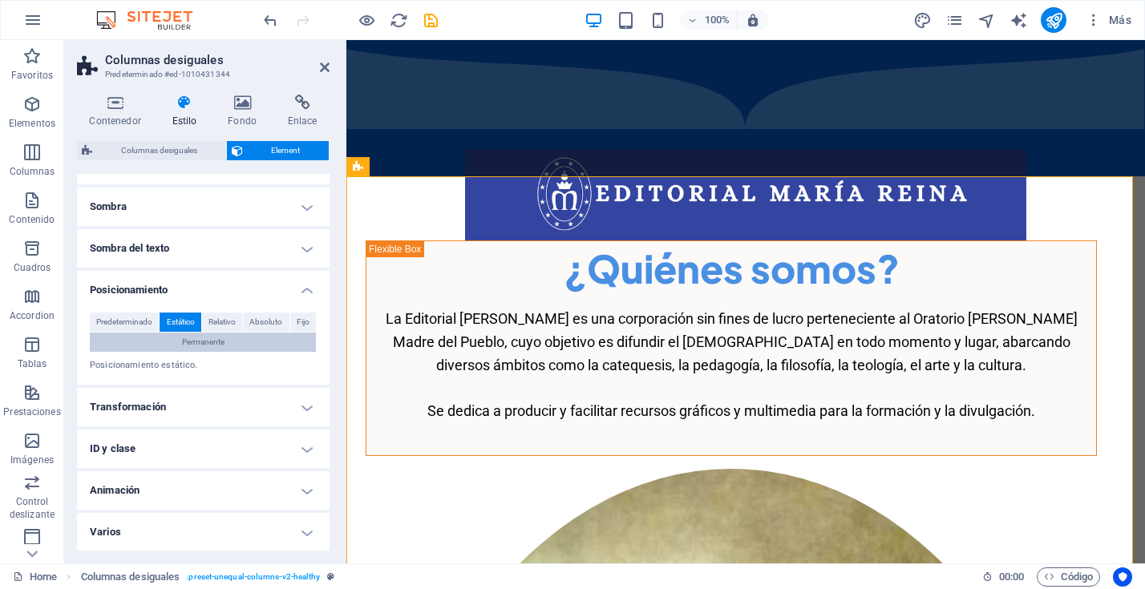
click at [193, 340] on span "Permanente" at bounding box center [203, 342] width 43 height 19
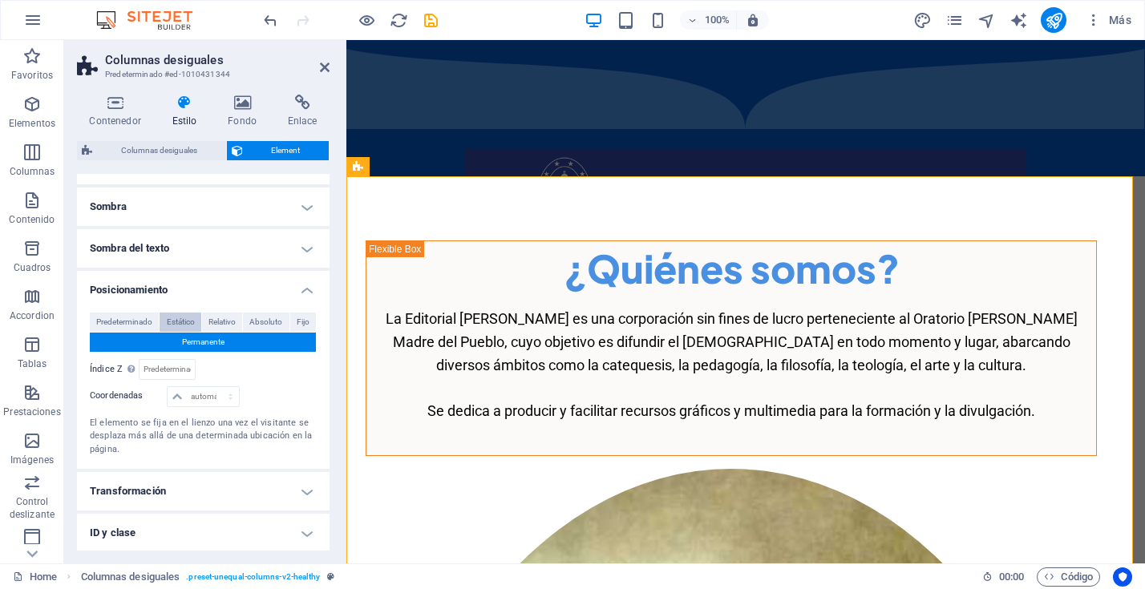
click at [187, 320] on span "Estático" at bounding box center [181, 322] width 28 height 19
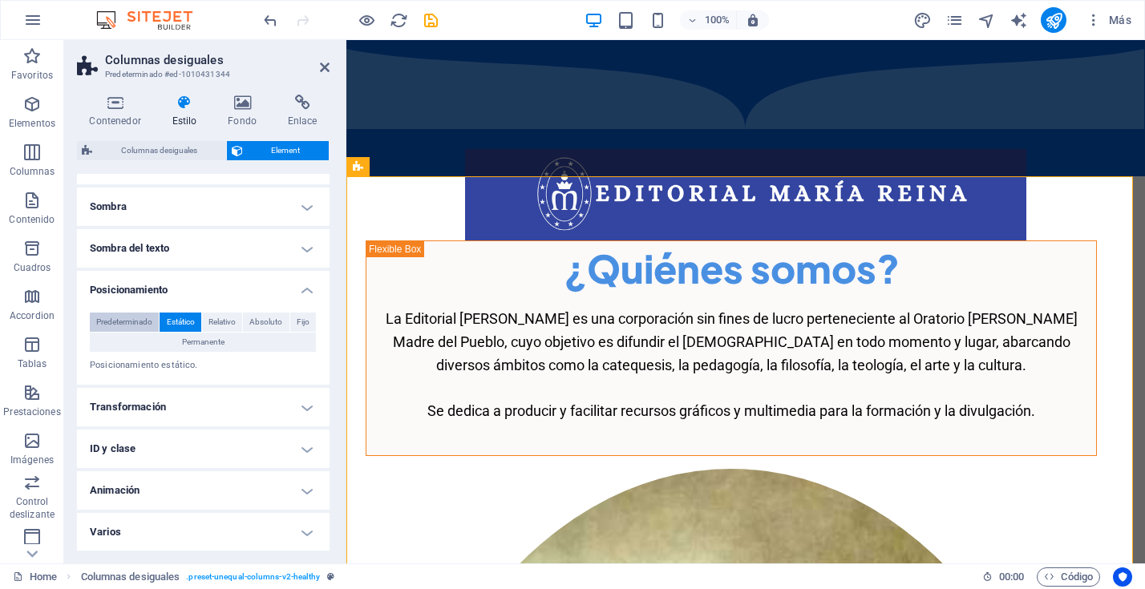
click at [136, 319] on span "Predeterminado" at bounding box center [124, 322] width 56 height 19
click at [180, 318] on span "Estático" at bounding box center [181, 322] width 28 height 19
click at [310, 401] on h4 "Transformación" at bounding box center [203, 407] width 253 height 38
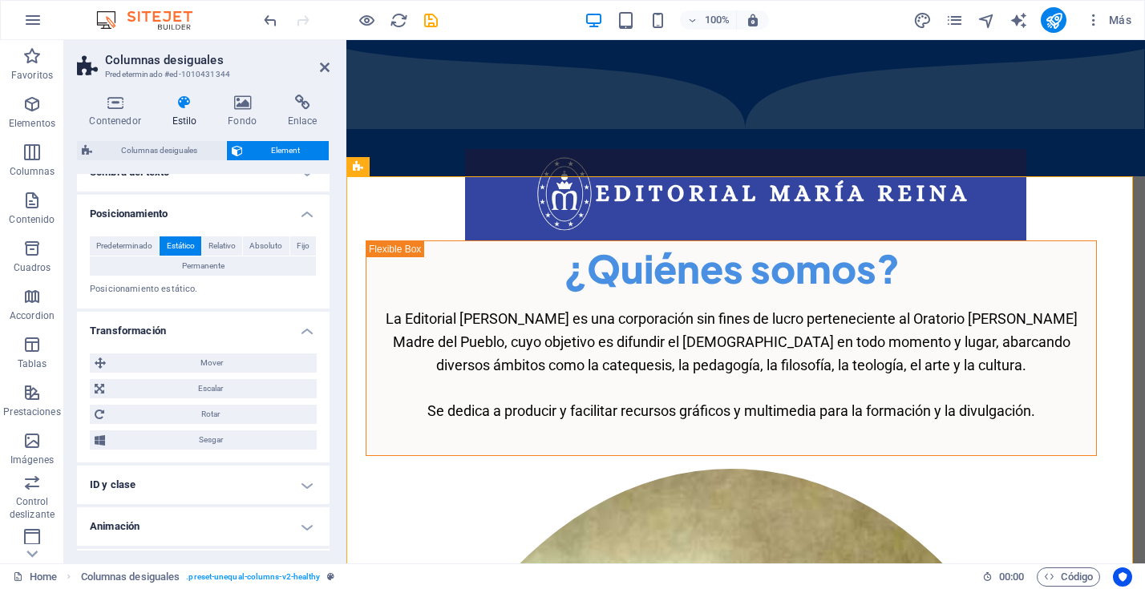
scroll to position [431, 0]
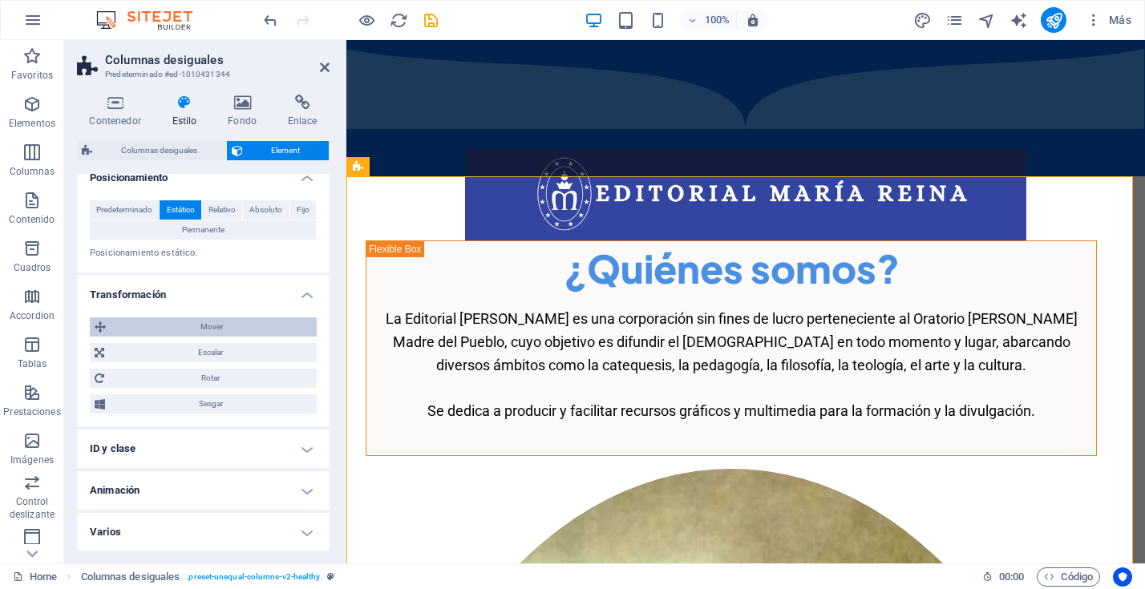
click at [205, 329] on span "Mover" at bounding box center [211, 327] width 201 height 19
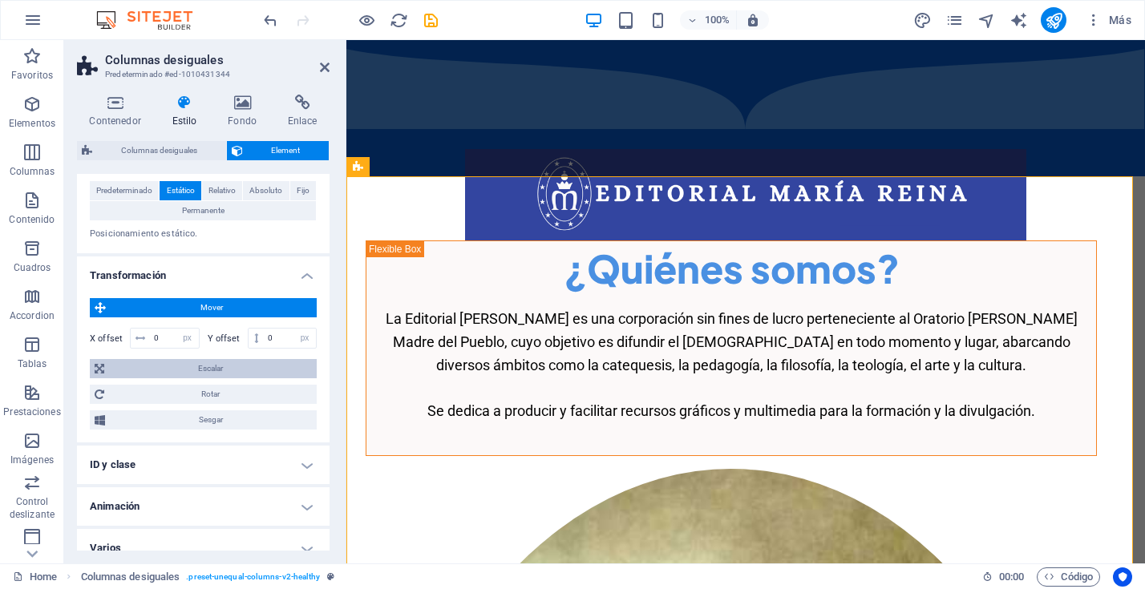
scroll to position [451, 0]
click at [196, 387] on span "Rotar" at bounding box center [210, 392] width 203 height 19
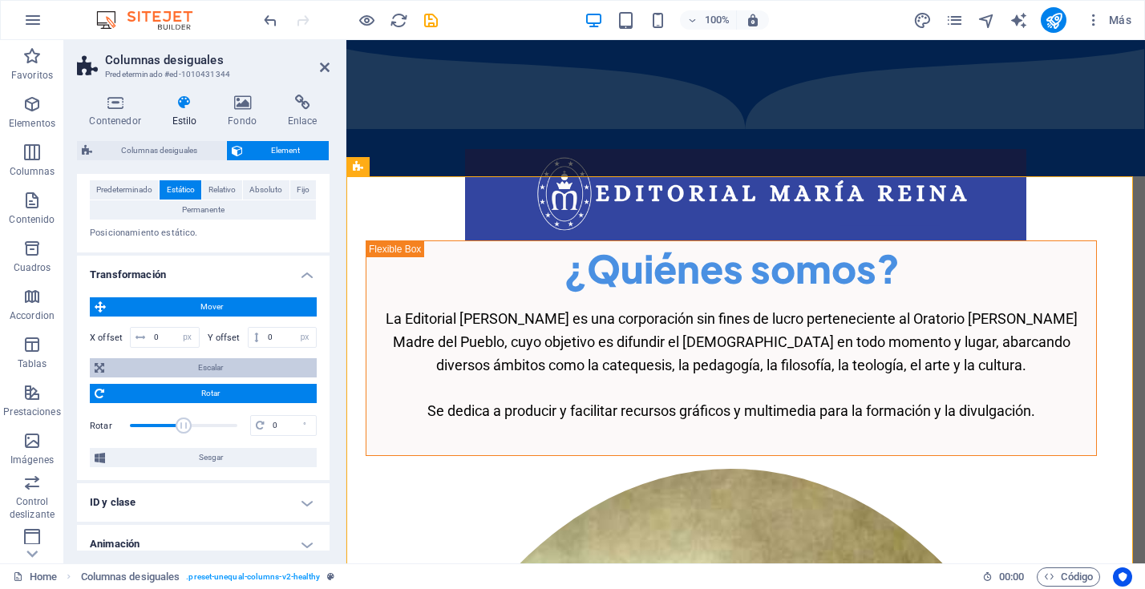
click at [197, 371] on span "Escalar" at bounding box center [210, 368] width 203 height 19
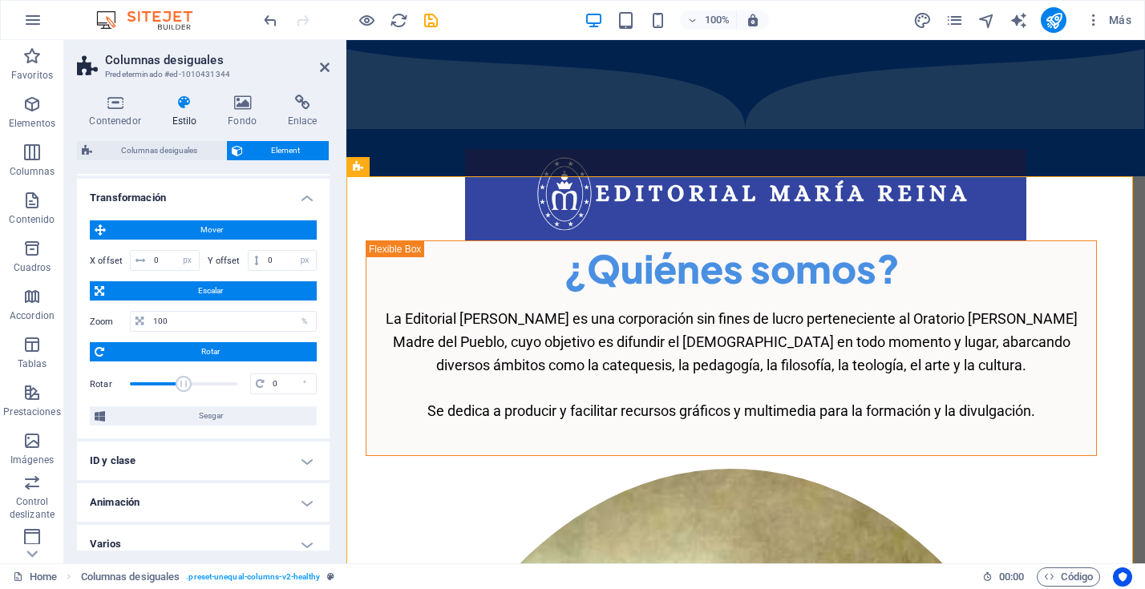
scroll to position [540, 0]
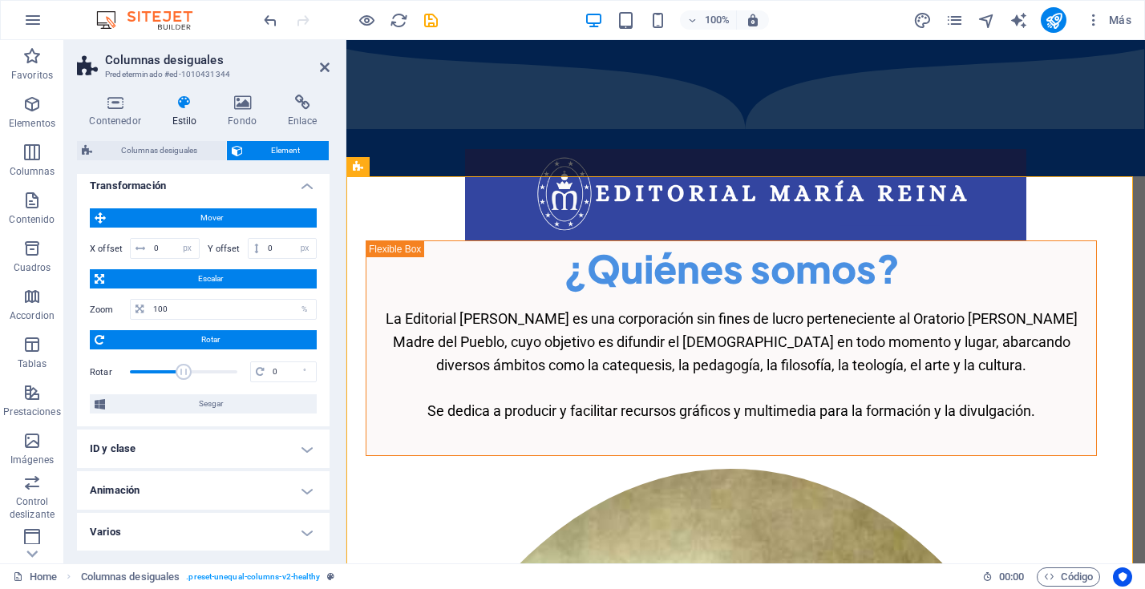
click at [301, 445] on h4 "ID y clase" at bounding box center [203, 449] width 253 height 38
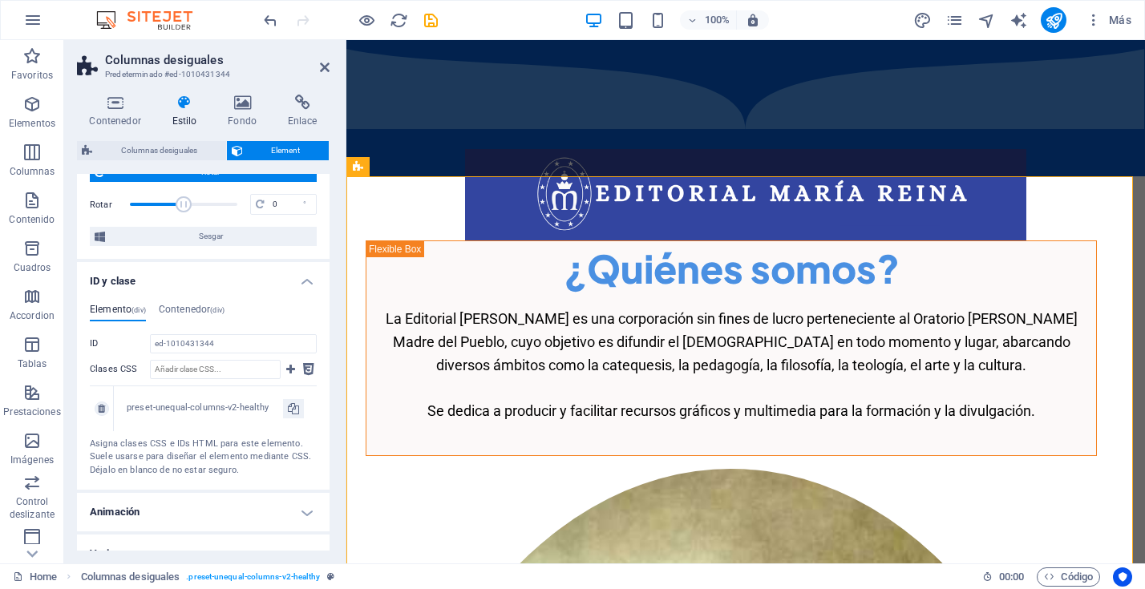
scroll to position [729, 0]
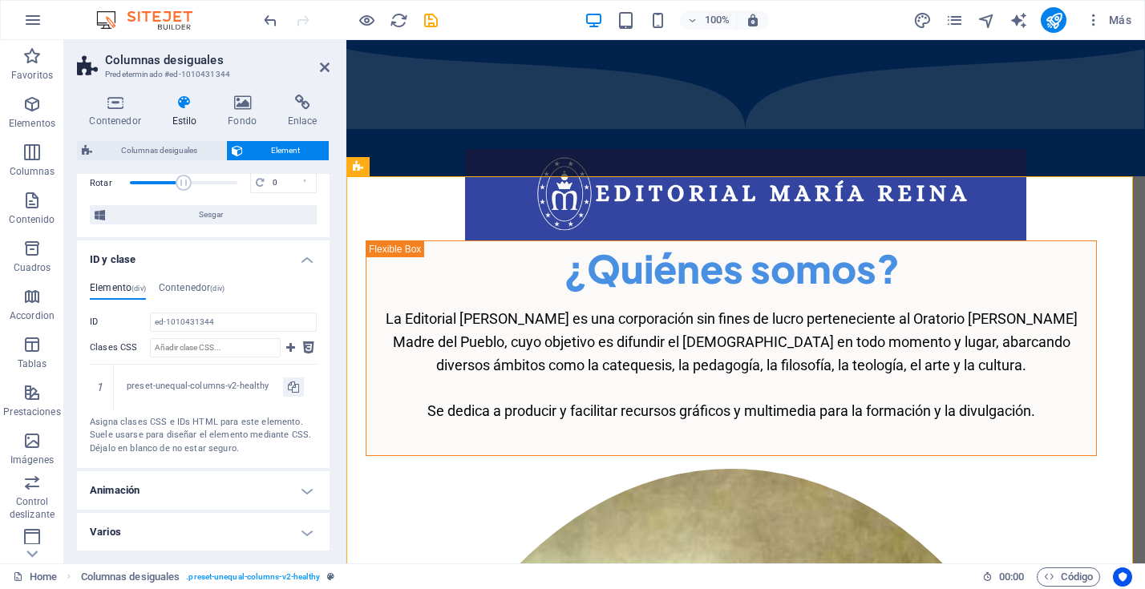
click at [308, 533] on h4 "Varios" at bounding box center [203, 532] width 253 height 38
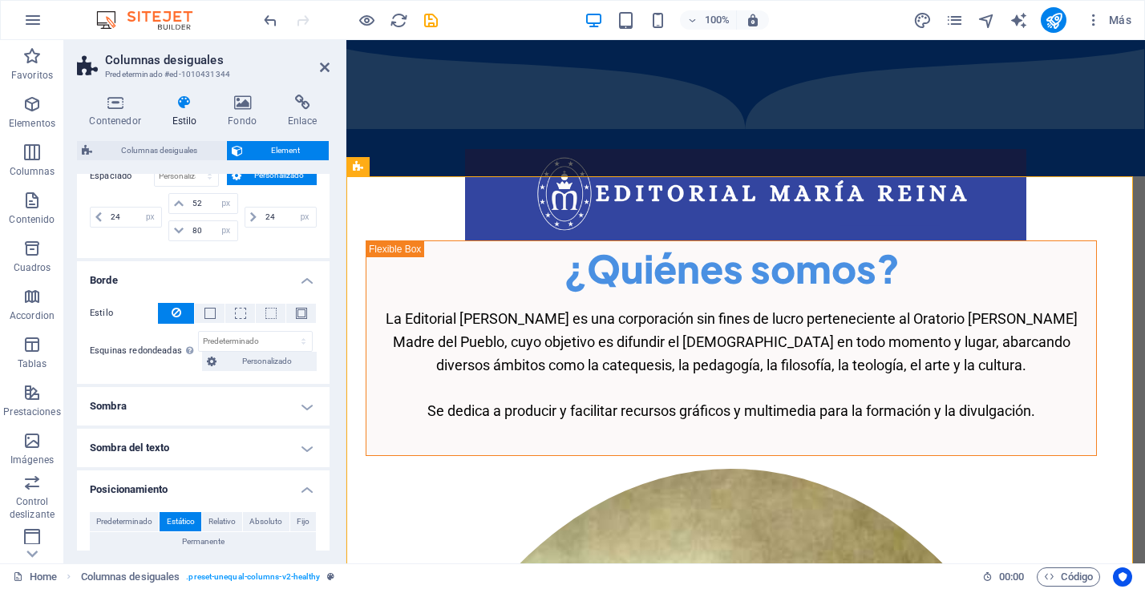
scroll to position [0, 0]
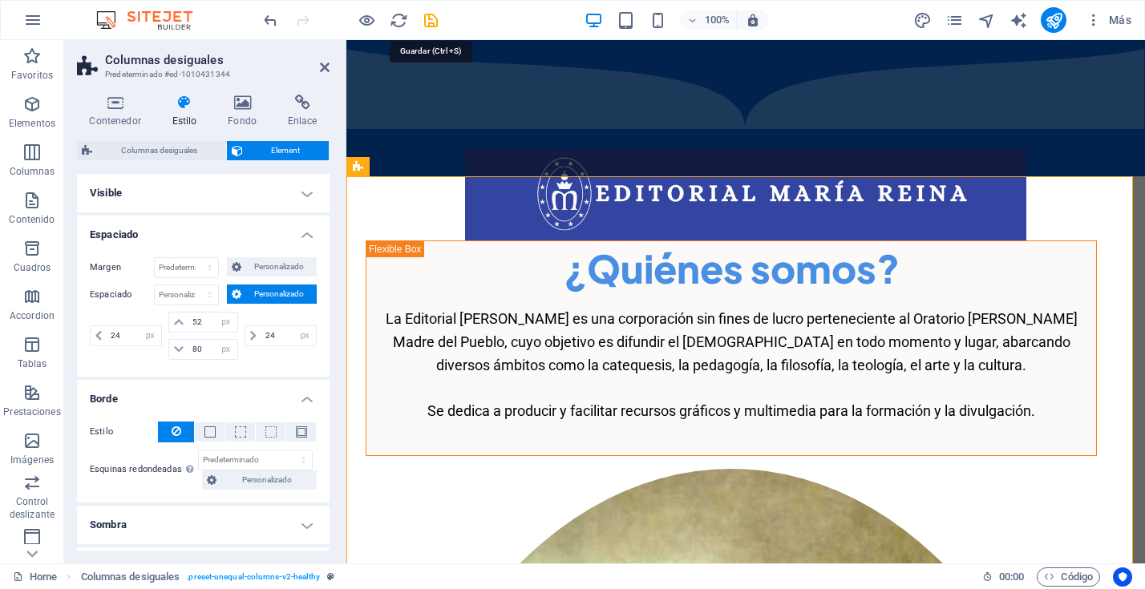
drag, startPoint x: 431, startPoint y: 17, endPoint x: 400, endPoint y: 37, distance: 36.5
click at [431, 17] on icon "save" at bounding box center [431, 20] width 18 height 18
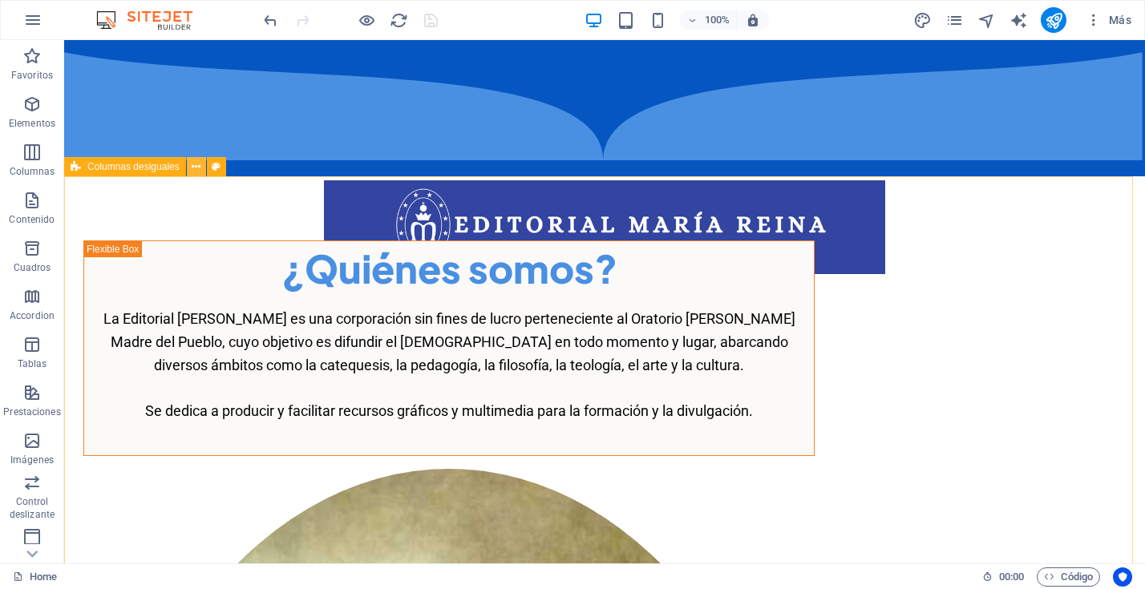
click at [198, 169] on icon at bounding box center [196, 167] width 9 height 17
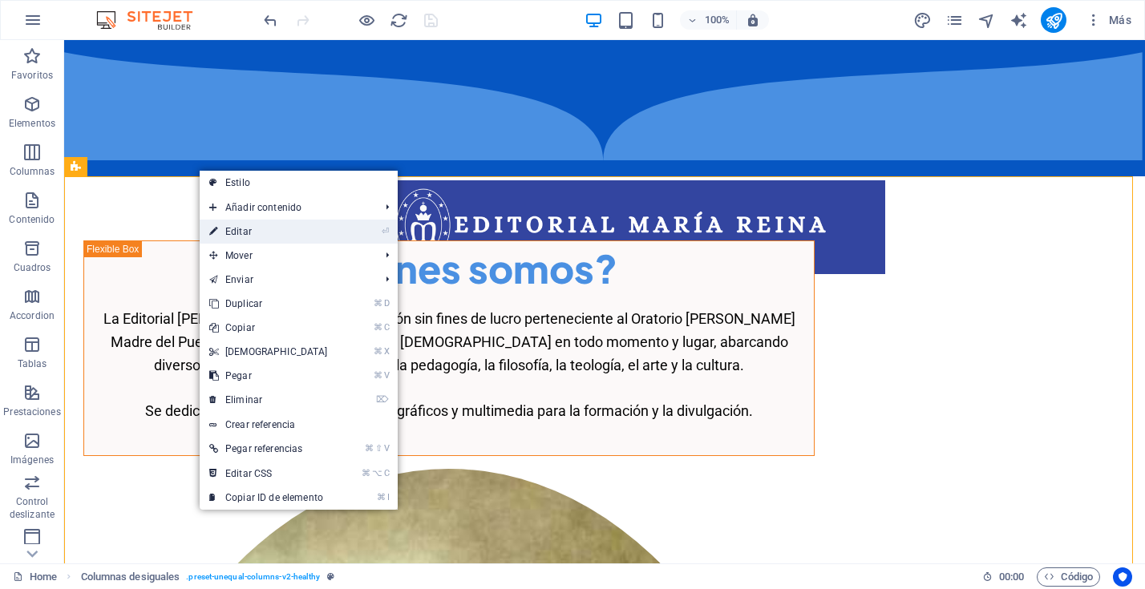
click at [330, 229] on link "⏎ Editar" at bounding box center [269, 232] width 138 height 24
select select "px"
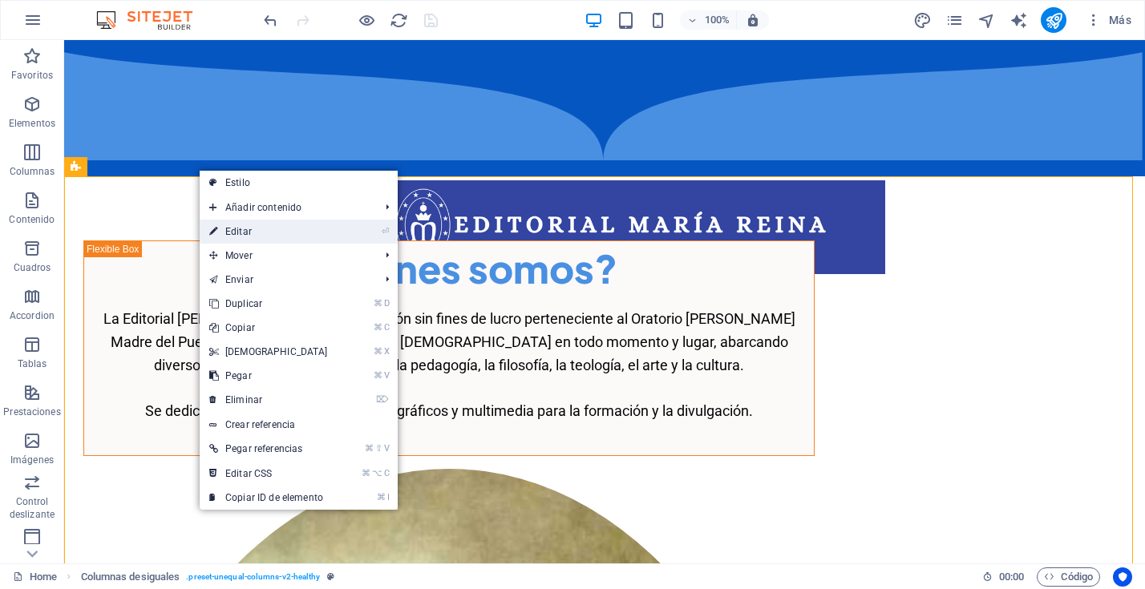
select select "px"
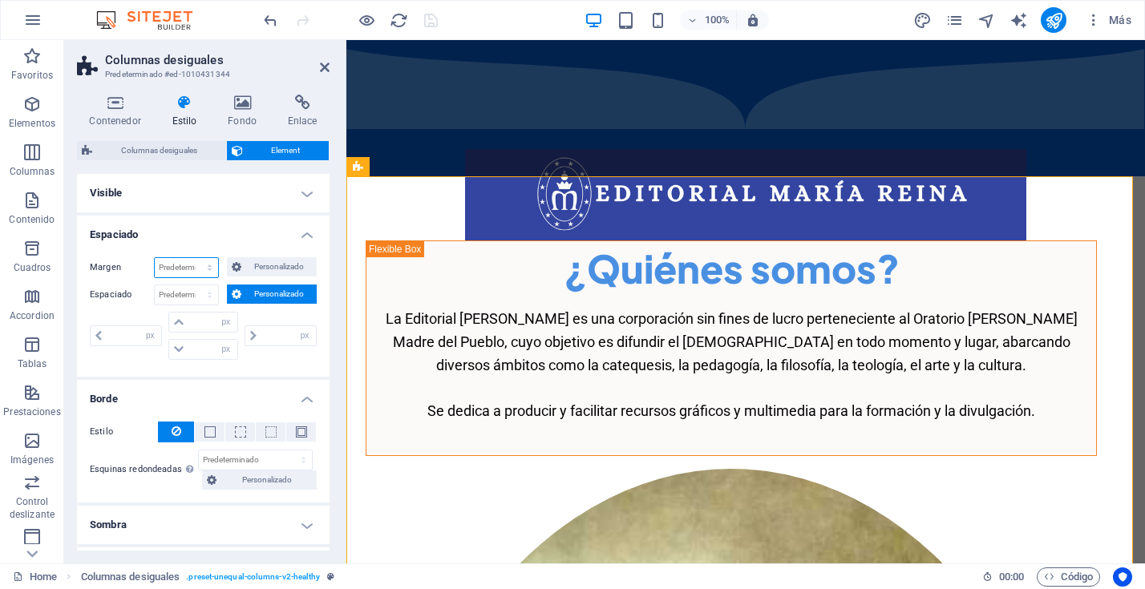
click at [176, 265] on select "Predeterminado automático px % rem vw vh Personalizado" at bounding box center [186, 267] width 63 height 19
click at [155, 258] on select "Predeterminado automático px % rem vw vh Personalizado" at bounding box center [186, 267] width 63 height 19
select select "DISABLED_OPTION_VALUE"
click at [180, 298] on select "Predeterminado px rem % vh vw Personalizado" at bounding box center [186, 295] width 63 height 19
click at [155, 286] on select "Predeterminado px rem % vh vw Personalizado" at bounding box center [186, 295] width 63 height 19
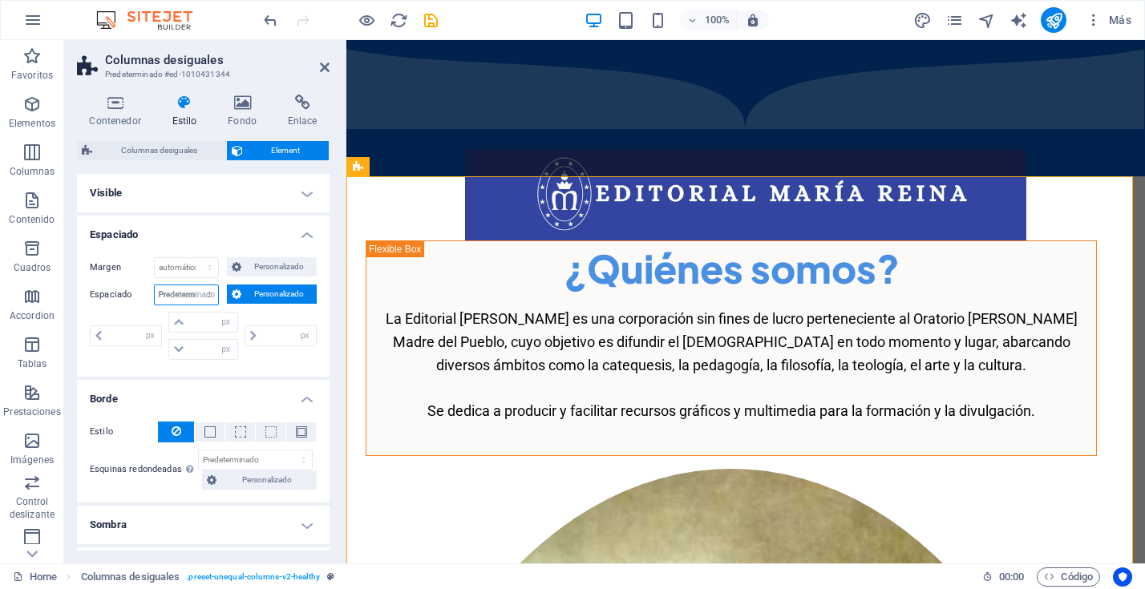
select select "DISABLED_OPTION_VALUE"
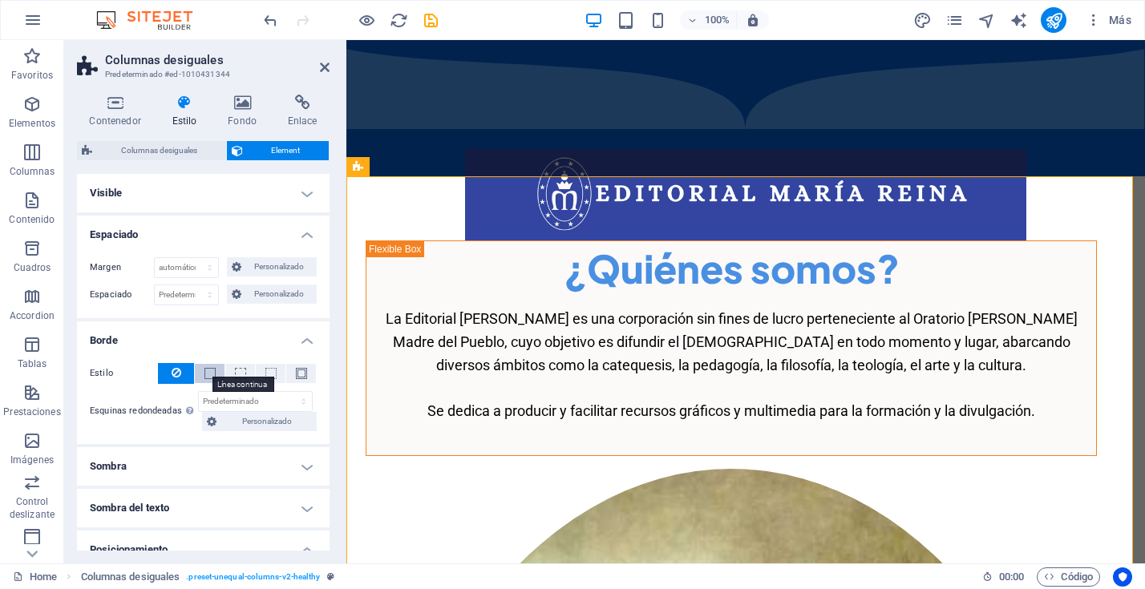
click at [209, 372] on span at bounding box center [210, 373] width 11 height 11
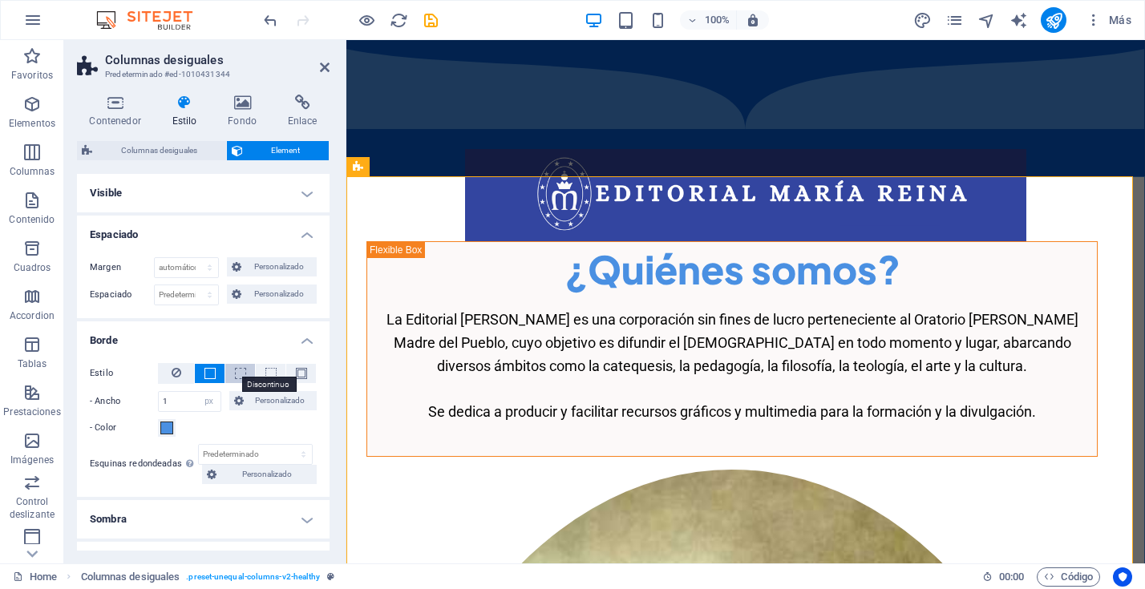
click at [239, 374] on span at bounding box center [240, 373] width 11 height 11
click at [265, 373] on span at bounding box center [270, 373] width 11 height 11
click at [304, 375] on button at bounding box center [301, 373] width 30 height 19
click at [272, 376] on span at bounding box center [270, 373] width 11 height 11
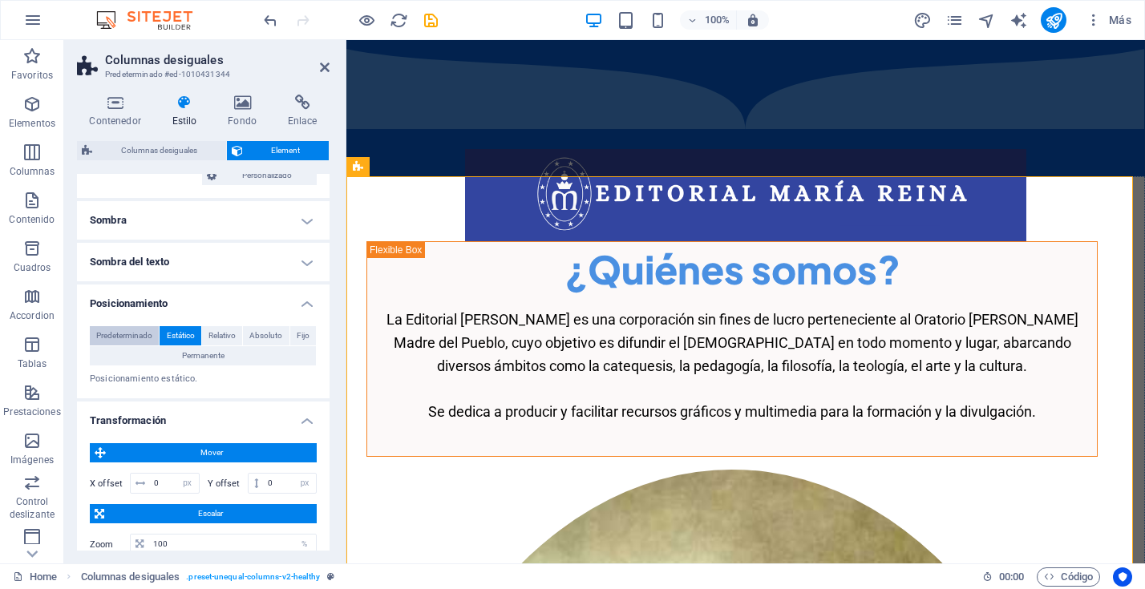
scroll to position [296, 0]
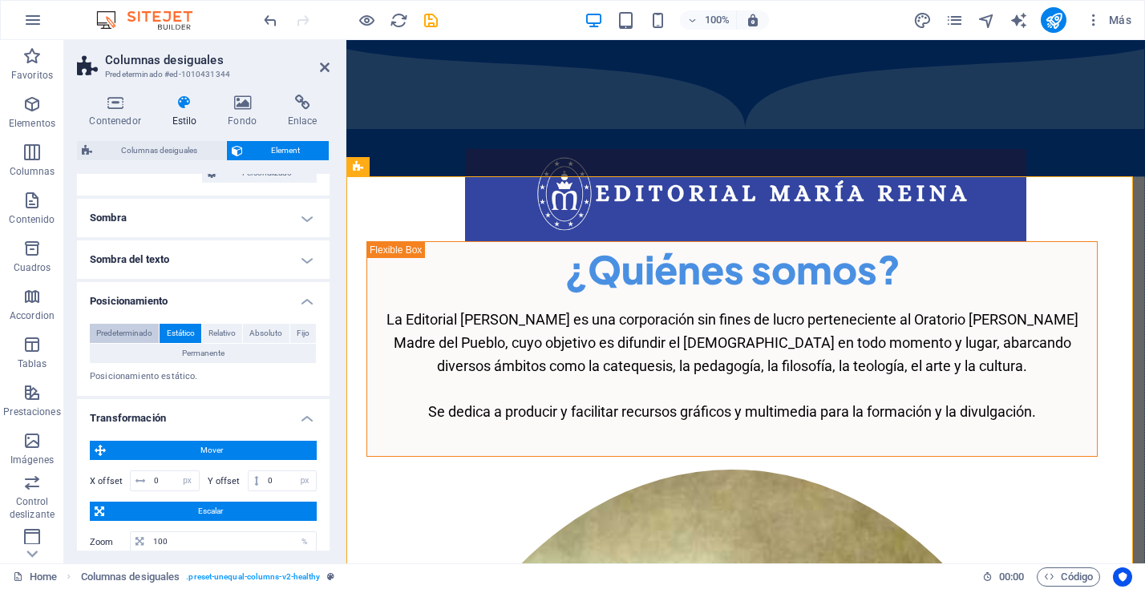
click at [140, 336] on span "Predeterminado" at bounding box center [124, 333] width 56 height 19
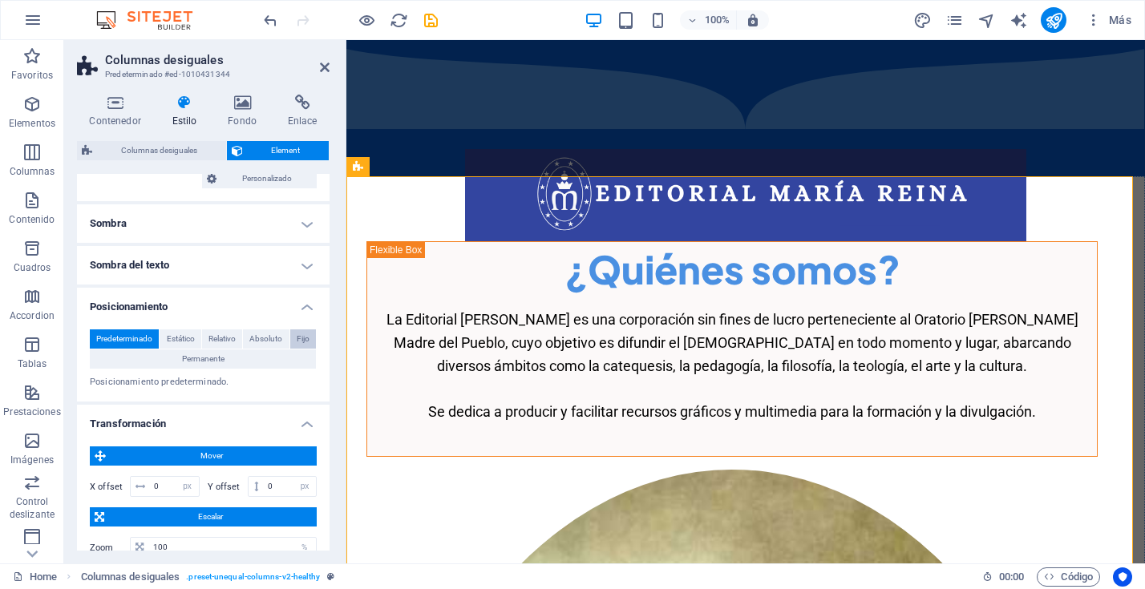
click at [299, 338] on span "Fijo" at bounding box center [303, 339] width 13 height 19
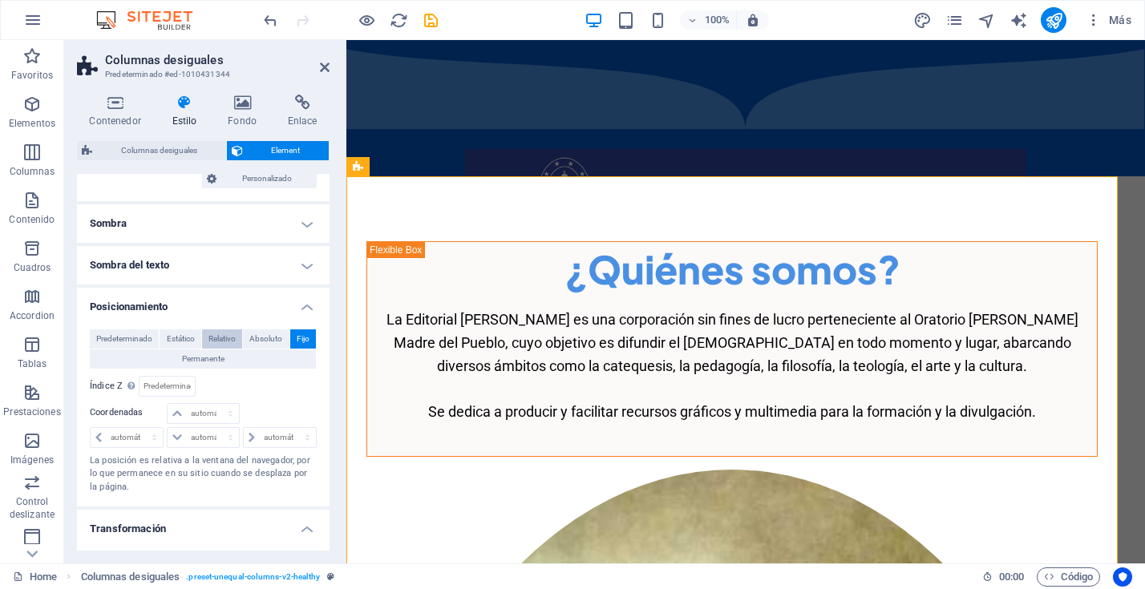
click at [217, 341] on span "Relativo" at bounding box center [222, 339] width 27 height 19
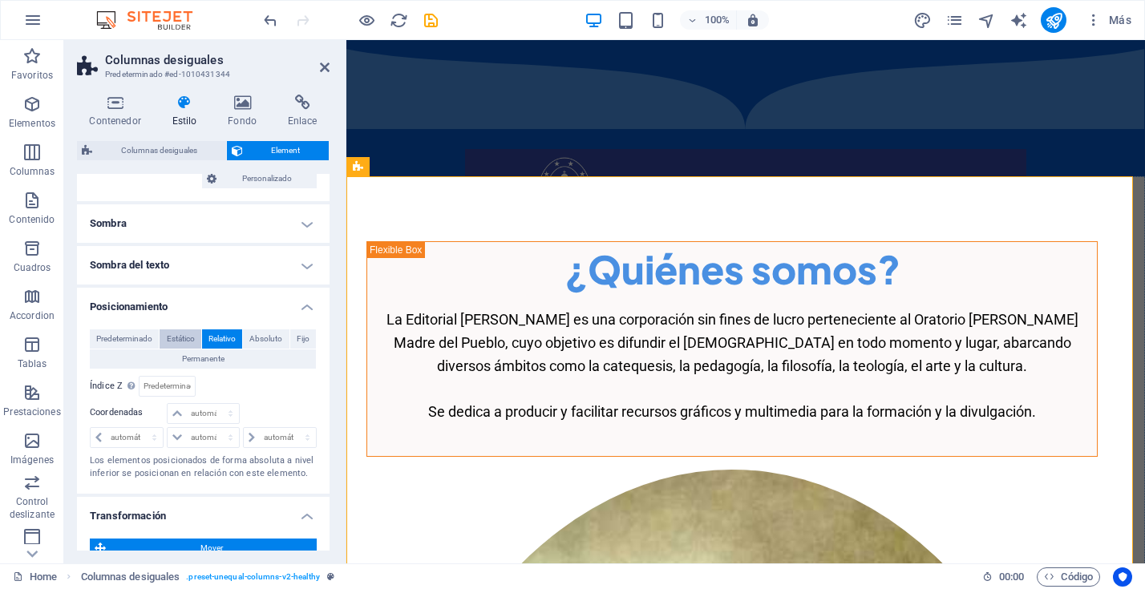
click at [172, 340] on span "Estático" at bounding box center [181, 339] width 28 height 19
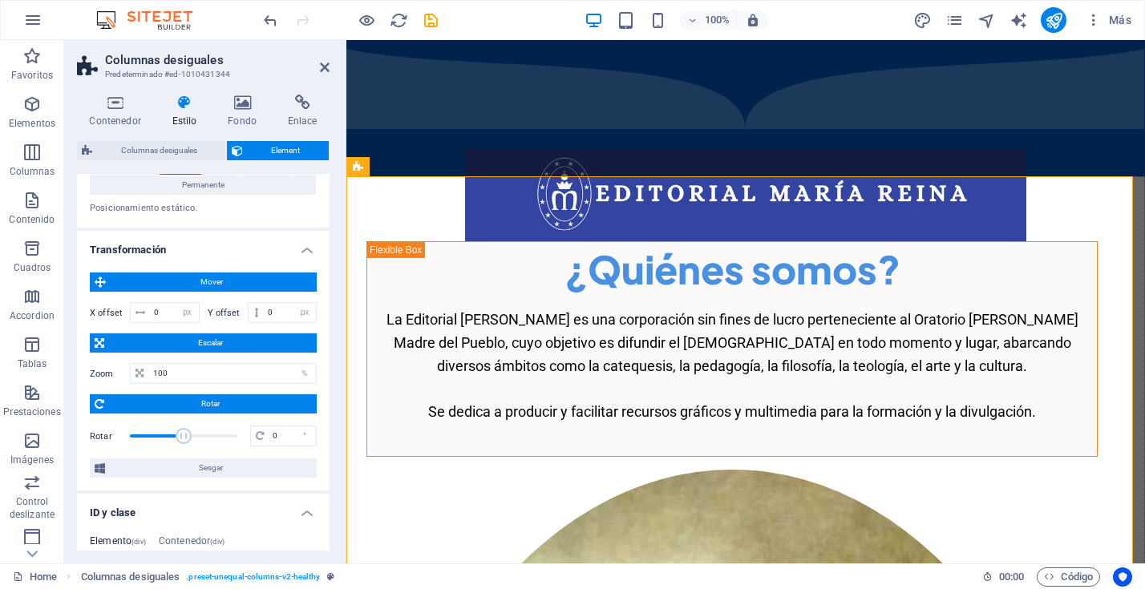
scroll to position [488, 0]
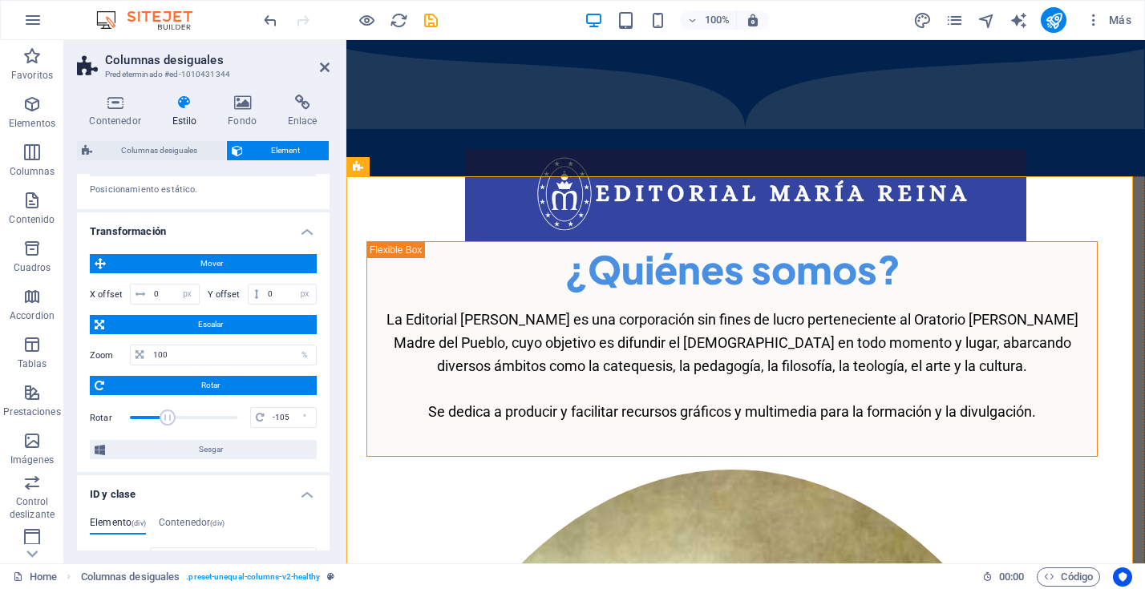
drag, startPoint x: 181, startPoint y: 419, endPoint x: 167, endPoint y: 419, distance: 14.4
click at [167, 419] on span at bounding box center [168, 418] width 16 height 16
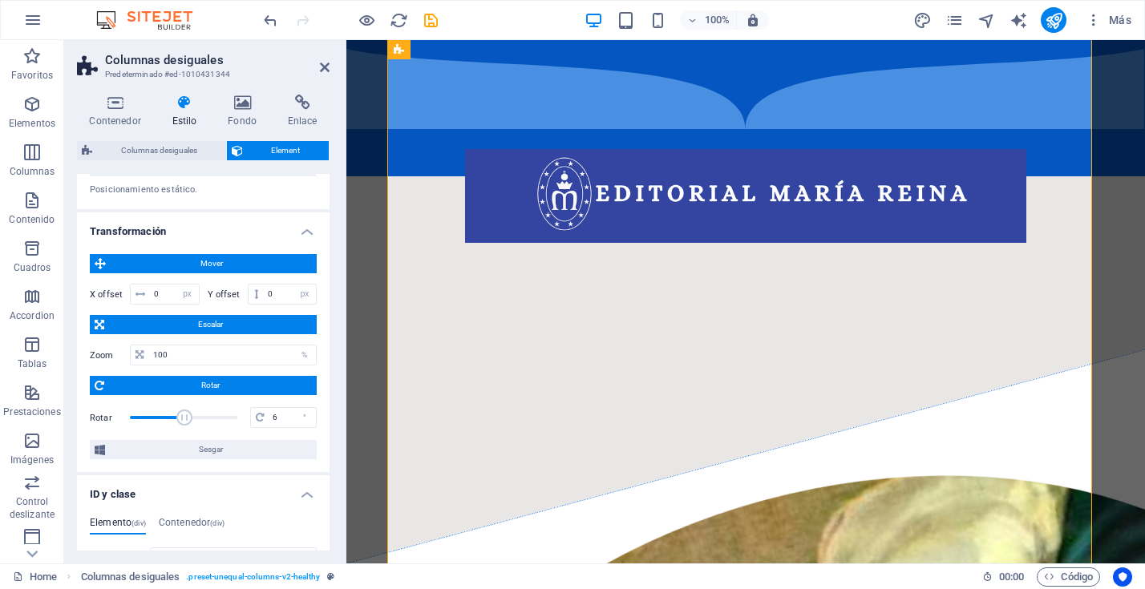
type input "0"
drag, startPoint x: 167, startPoint y: 419, endPoint x: 182, endPoint y: 419, distance: 15.2
click at [182, 419] on span at bounding box center [184, 418] width 16 height 16
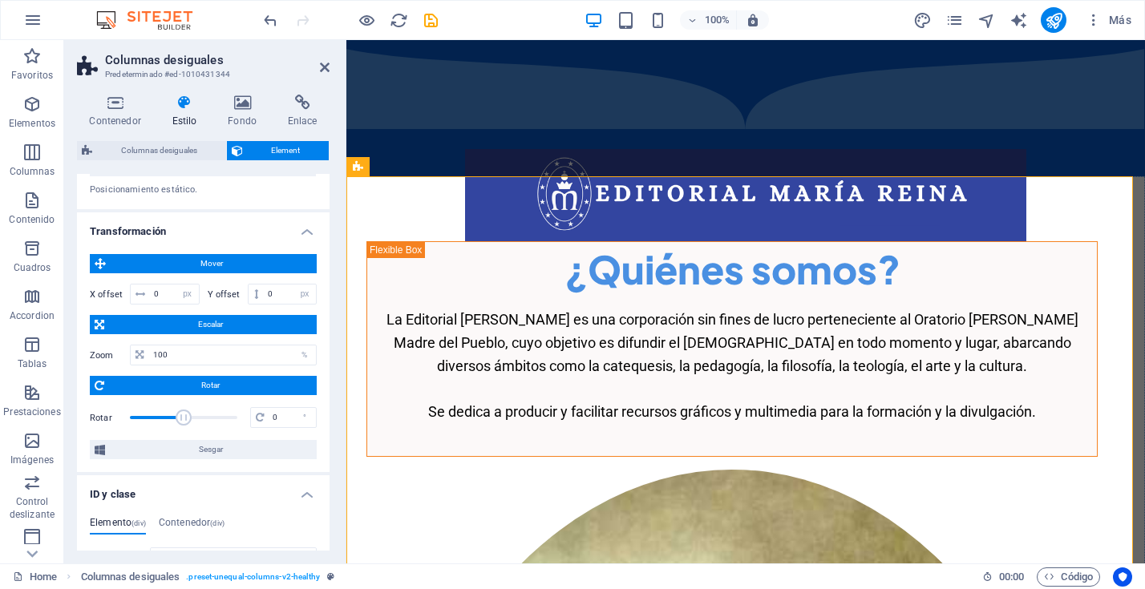
click at [201, 326] on span "Escalar" at bounding box center [210, 324] width 203 height 19
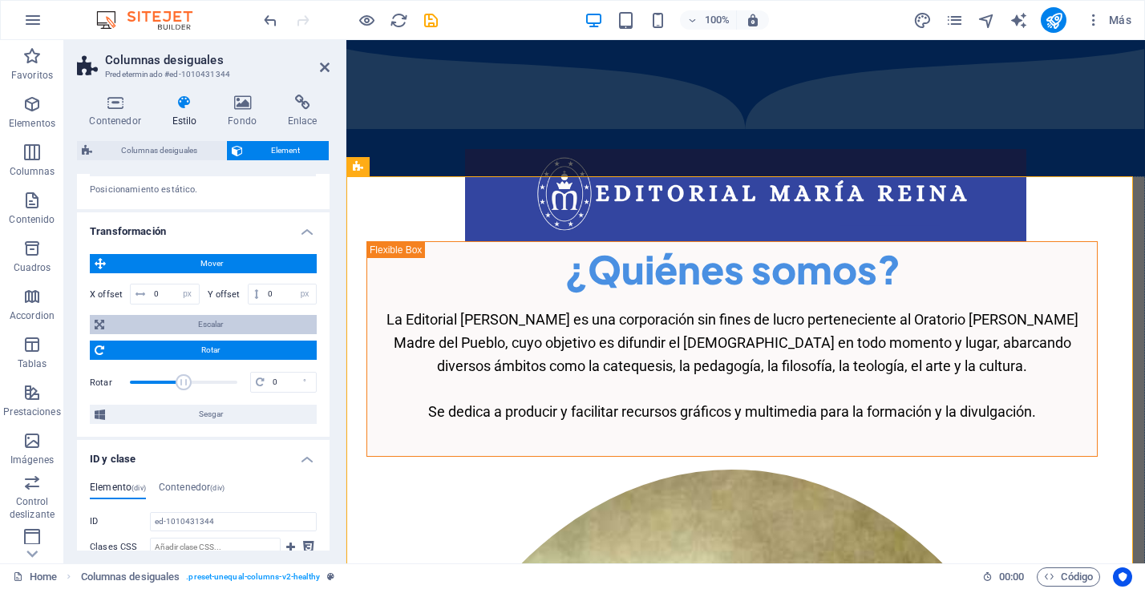
click at [196, 325] on span "Escalar" at bounding box center [210, 324] width 203 height 19
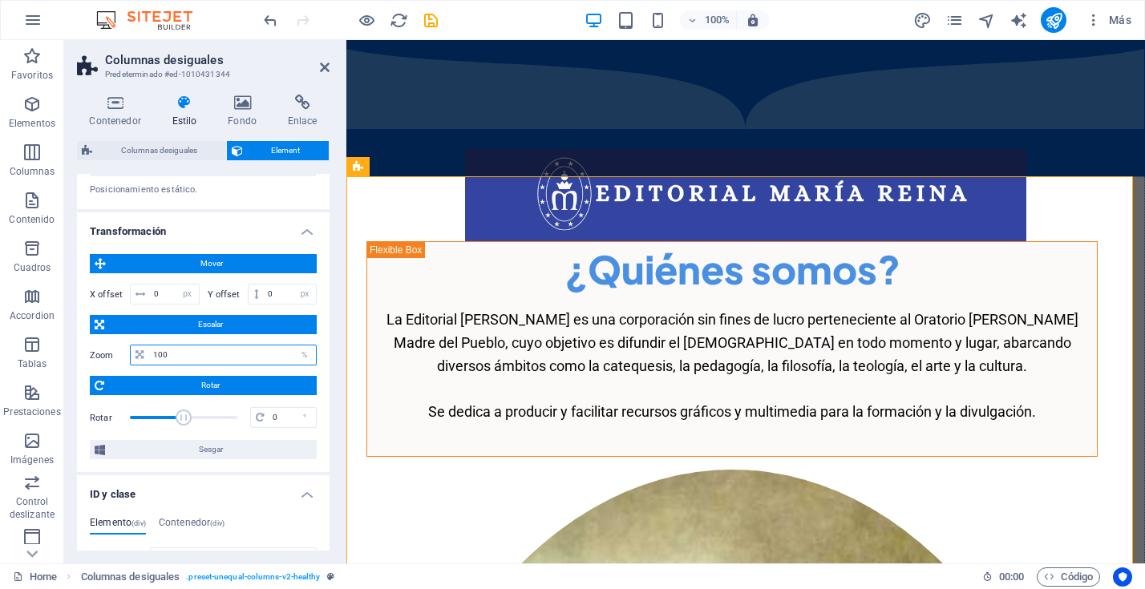
drag, startPoint x: 179, startPoint y: 355, endPoint x: 151, endPoint y: 355, distance: 28.1
click at [151, 355] on input "100" at bounding box center [232, 355] width 167 height 19
type input "200"
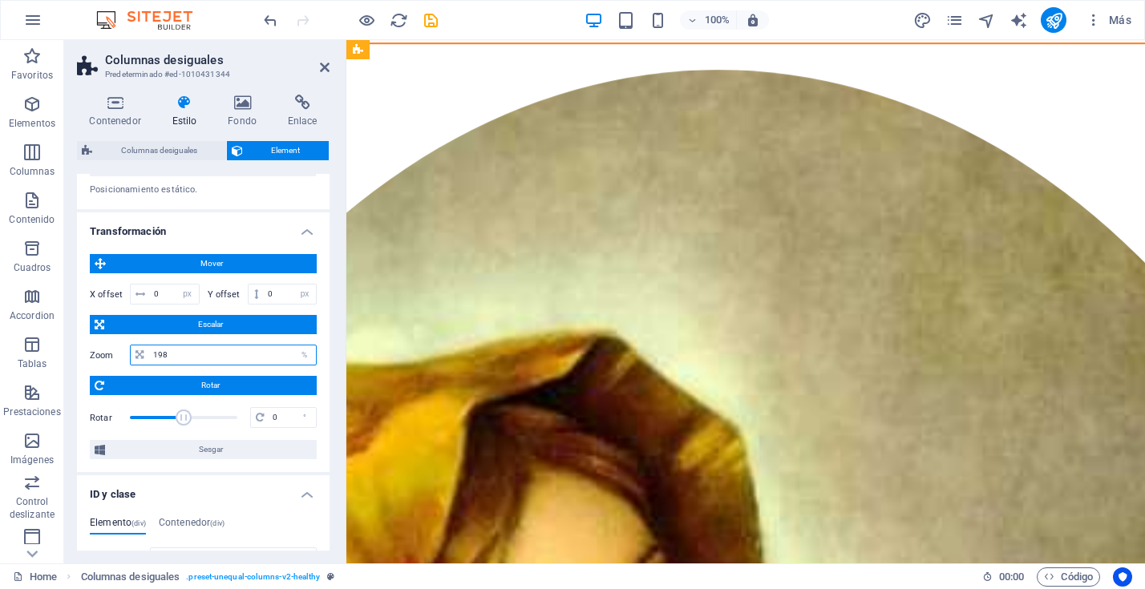
drag, startPoint x: 173, startPoint y: 354, endPoint x: 153, endPoint y: 356, distance: 20.1
click at [153, 356] on input "198" at bounding box center [232, 355] width 167 height 19
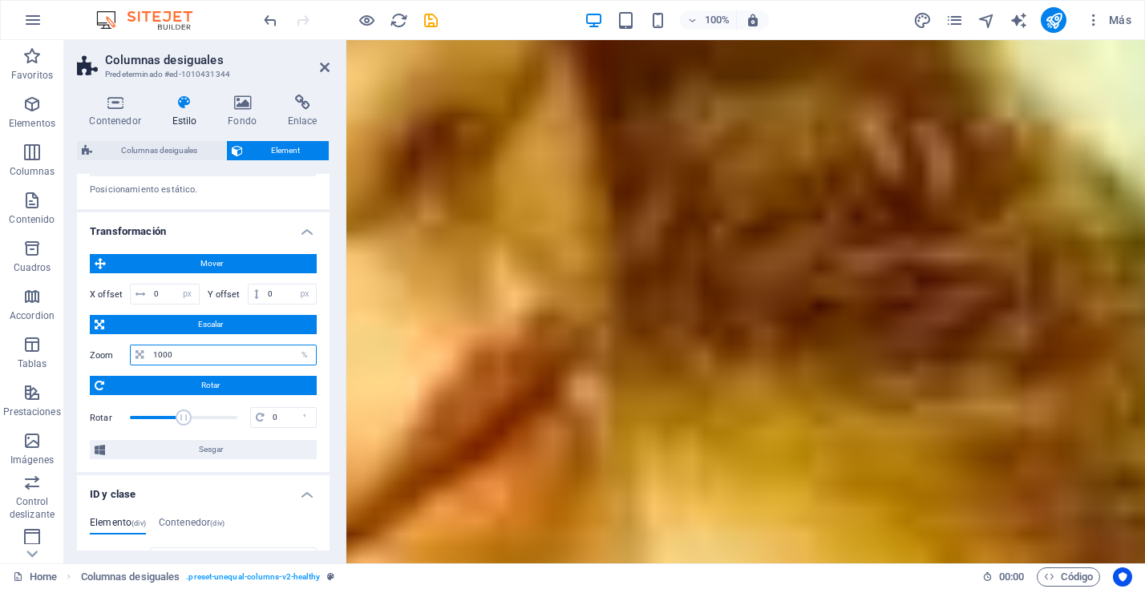
drag, startPoint x: 168, startPoint y: 355, endPoint x: 188, endPoint y: 357, distance: 19.3
click at [180, 356] on input "1000" at bounding box center [232, 355] width 167 height 19
drag, startPoint x: 198, startPoint y: 358, endPoint x: 152, endPoint y: 354, distance: 46.6
click at [152, 354] on input "1000" at bounding box center [232, 355] width 167 height 19
type input "150"
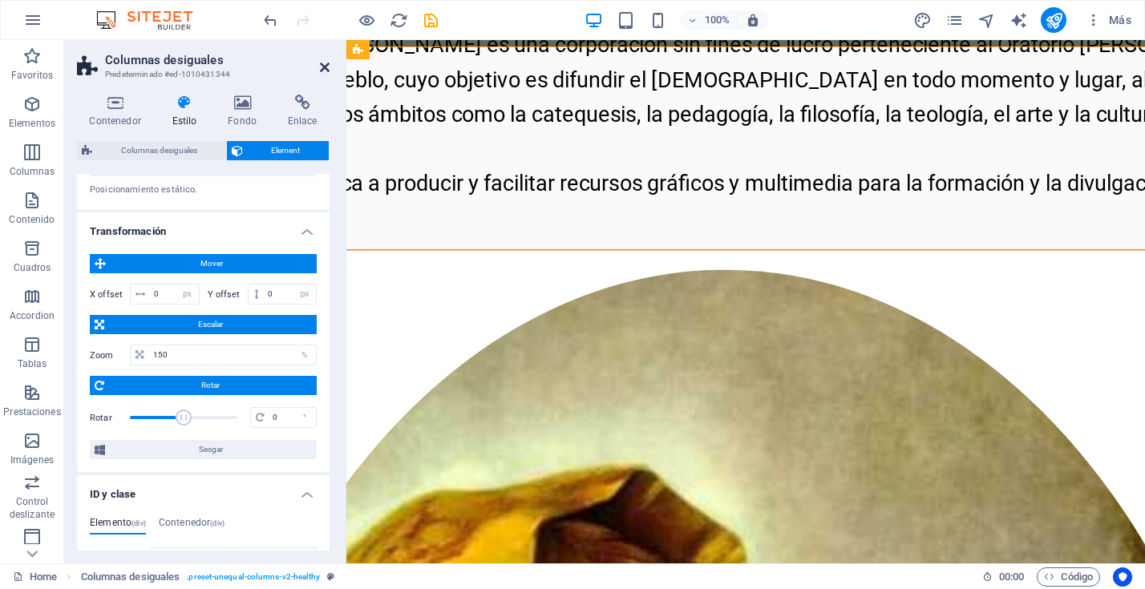
click at [326, 71] on icon at bounding box center [325, 67] width 10 height 13
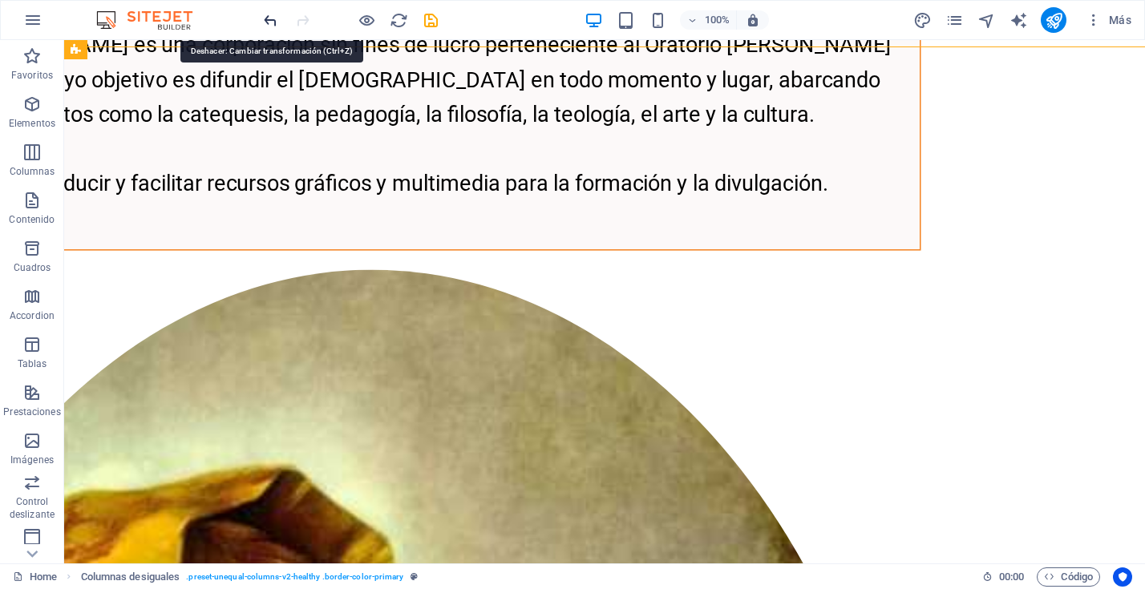
drag, startPoint x: 266, startPoint y: 14, endPoint x: 268, endPoint y: 25, distance: 10.5
click at [266, 14] on icon "undo" at bounding box center [270, 20] width 18 height 18
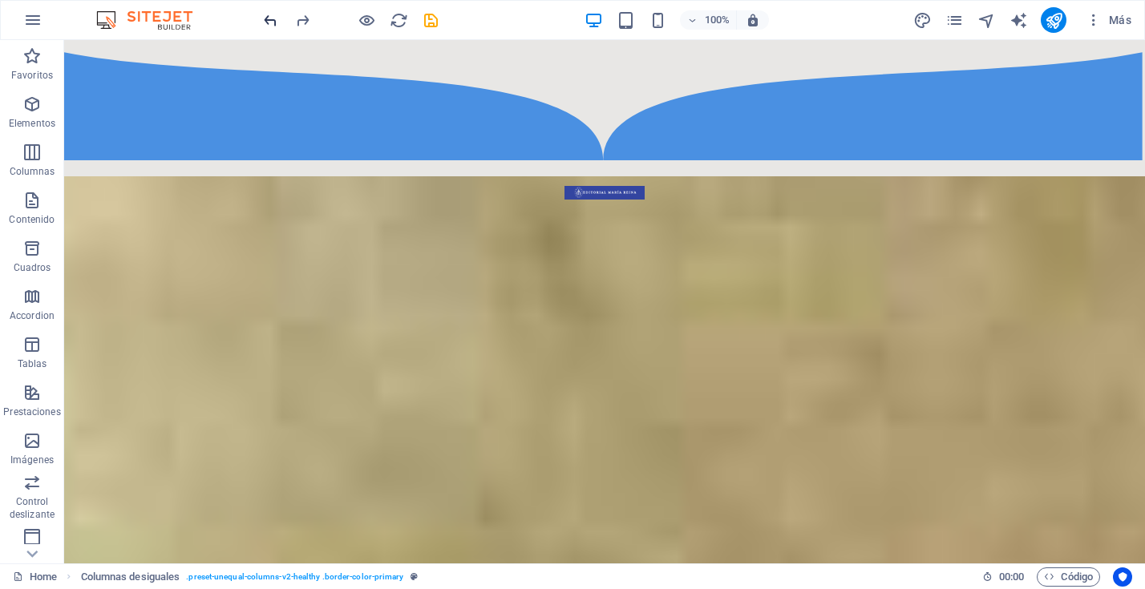
scroll to position [428, 0]
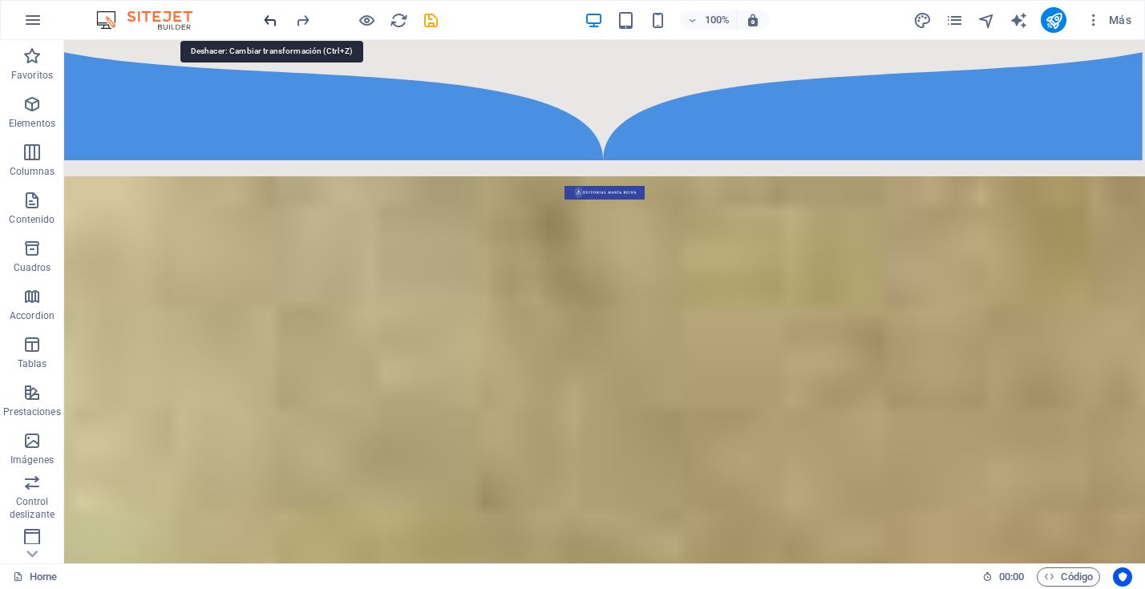
click at [270, 19] on icon "undo" at bounding box center [270, 20] width 18 height 18
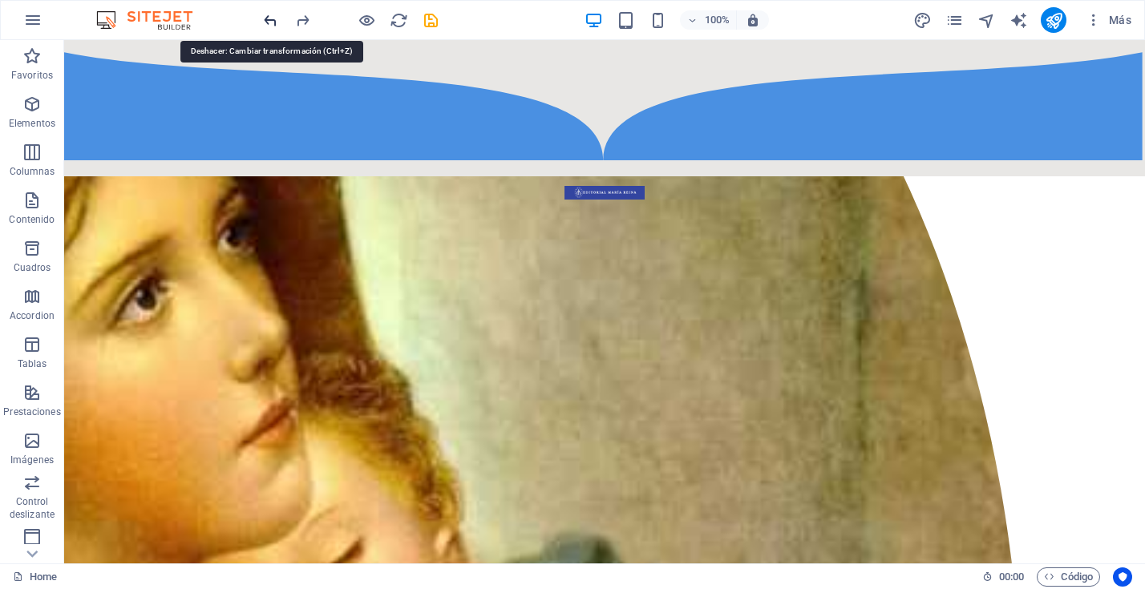
scroll to position [0, 0]
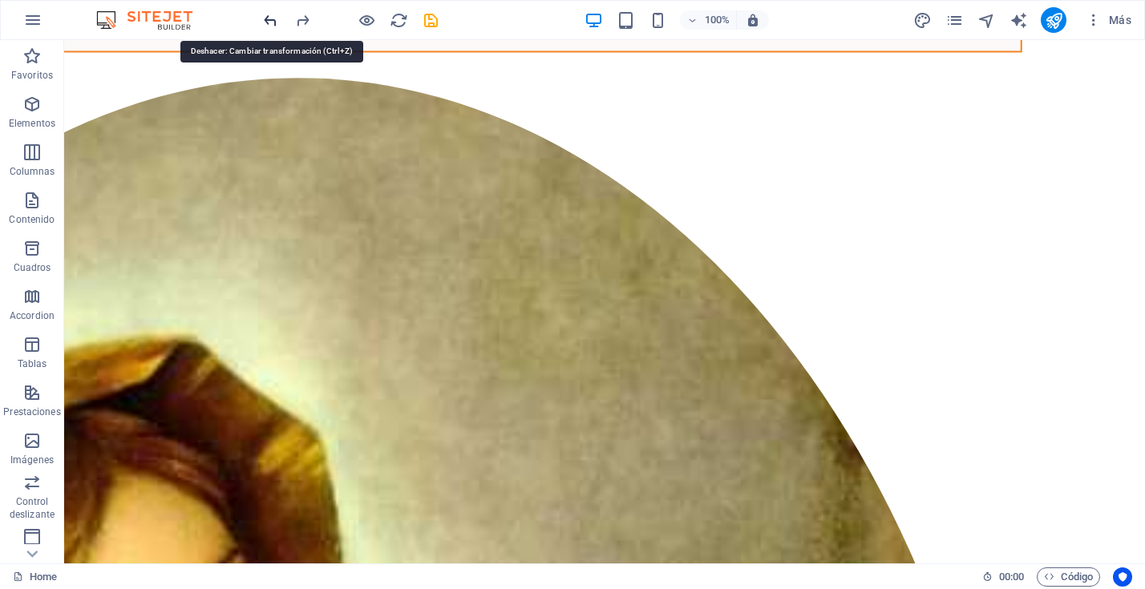
click at [270, 19] on icon "undo" at bounding box center [270, 20] width 18 height 18
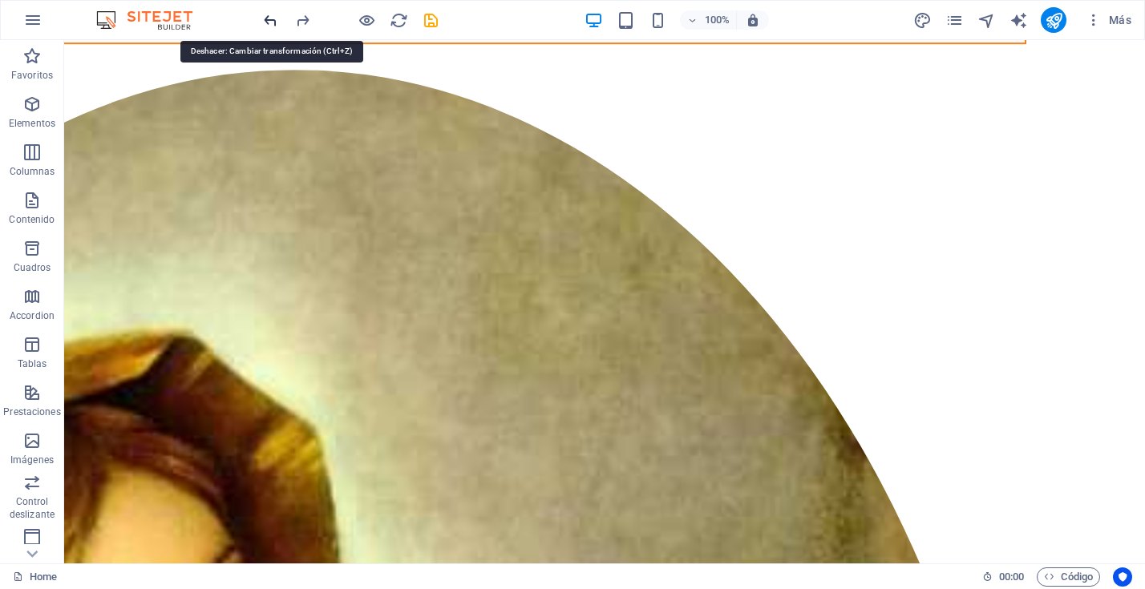
click at [270, 19] on icon "undo" at bounding box center [270, 20] width 18 height 18
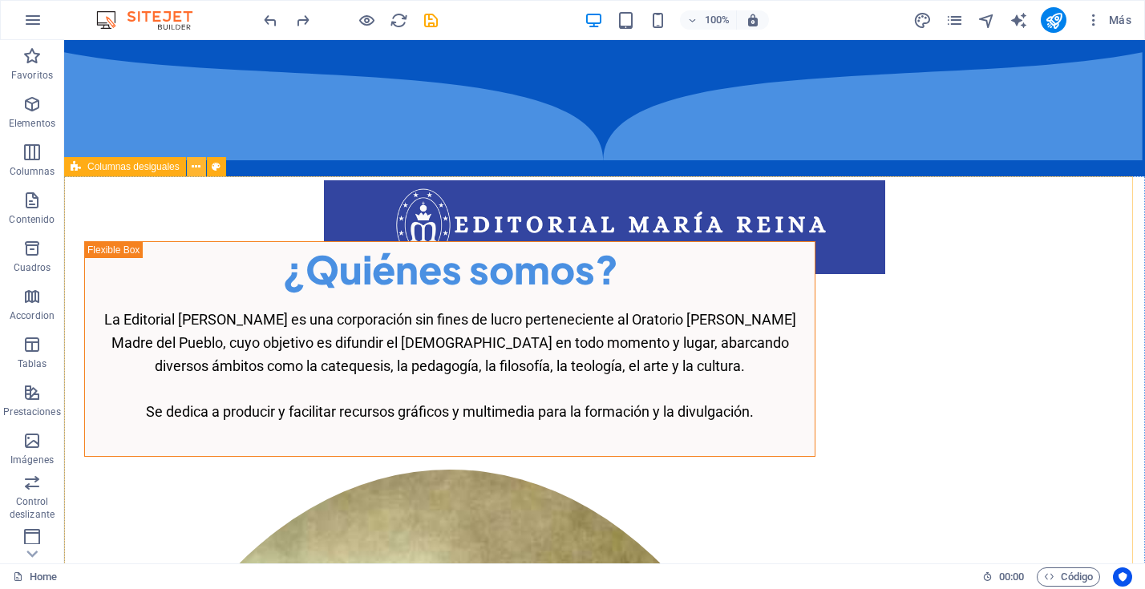
click at [196, 170] on icon at bounding box center [196, 167] width 9 height 17
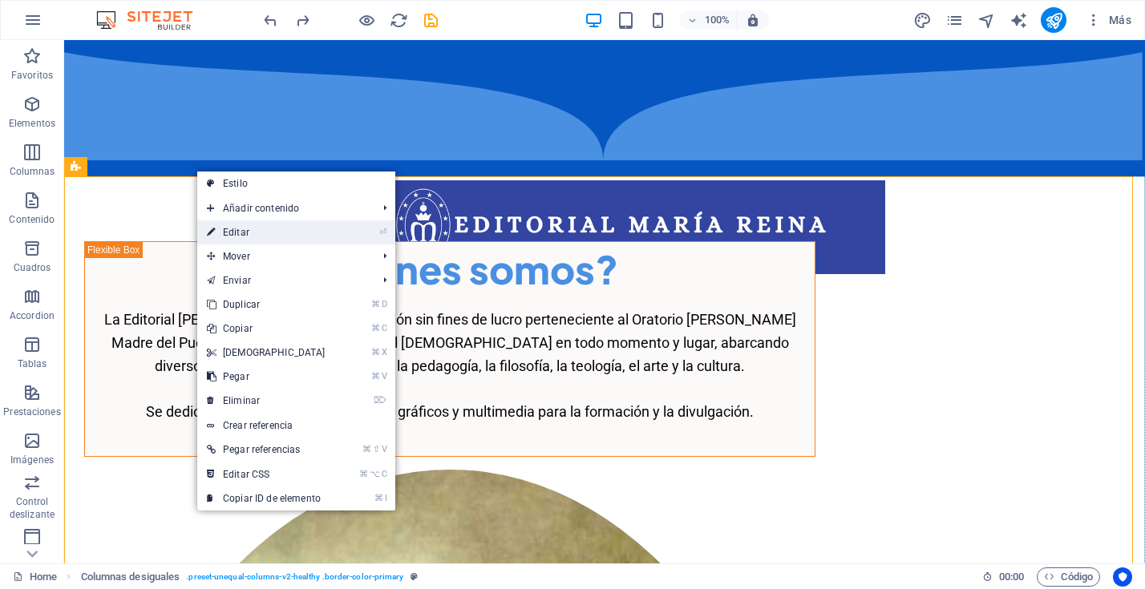
click at [218, 229] on link "⏎ Editar" at bounding box center [266, 233] width 138 height 24
select select "px"
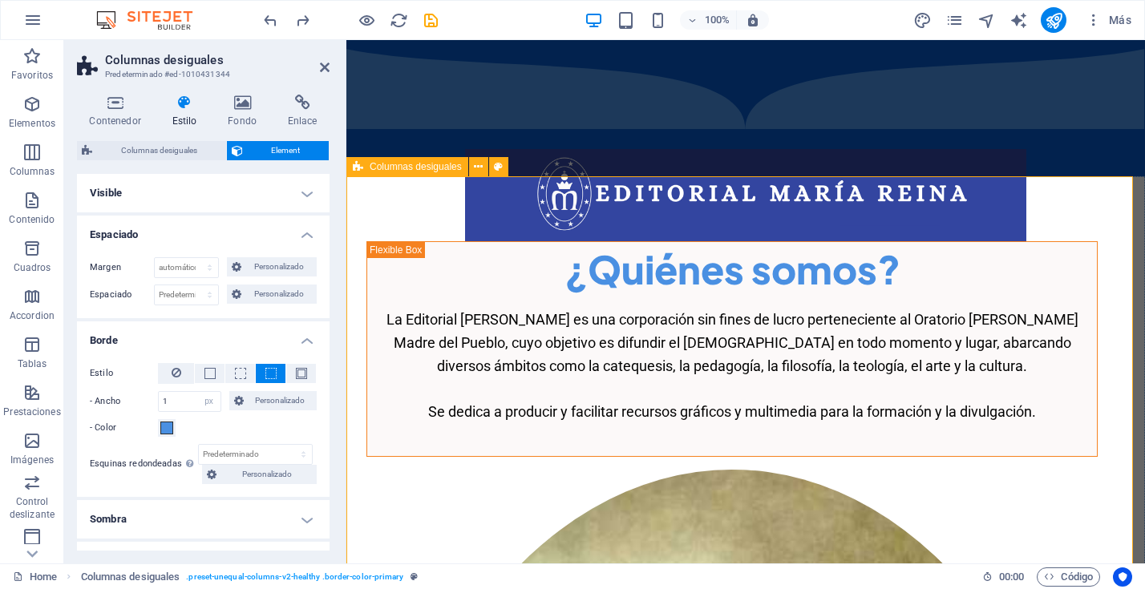
click at [359, 166] on icon at bounding box center [358, 166] width 10 height 19
click at [122, 109] on icon at bounding box center [115, 103] width 76 height 16
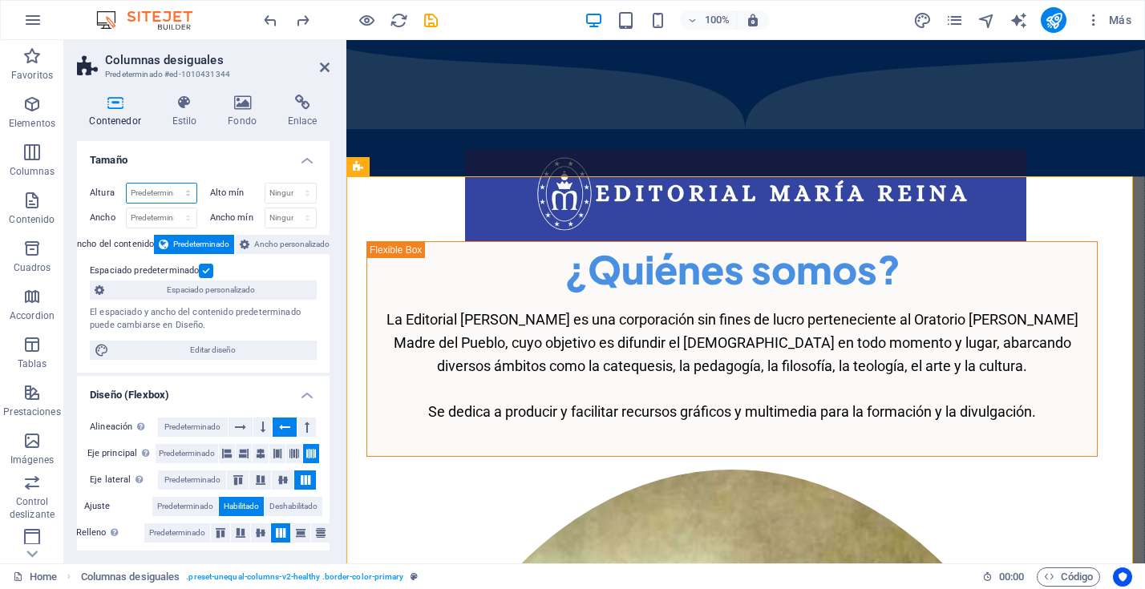
click at [176, 195] on select "Predeterminado px rem % vh vw" at bounding box center [162, 193] width 70 height 19
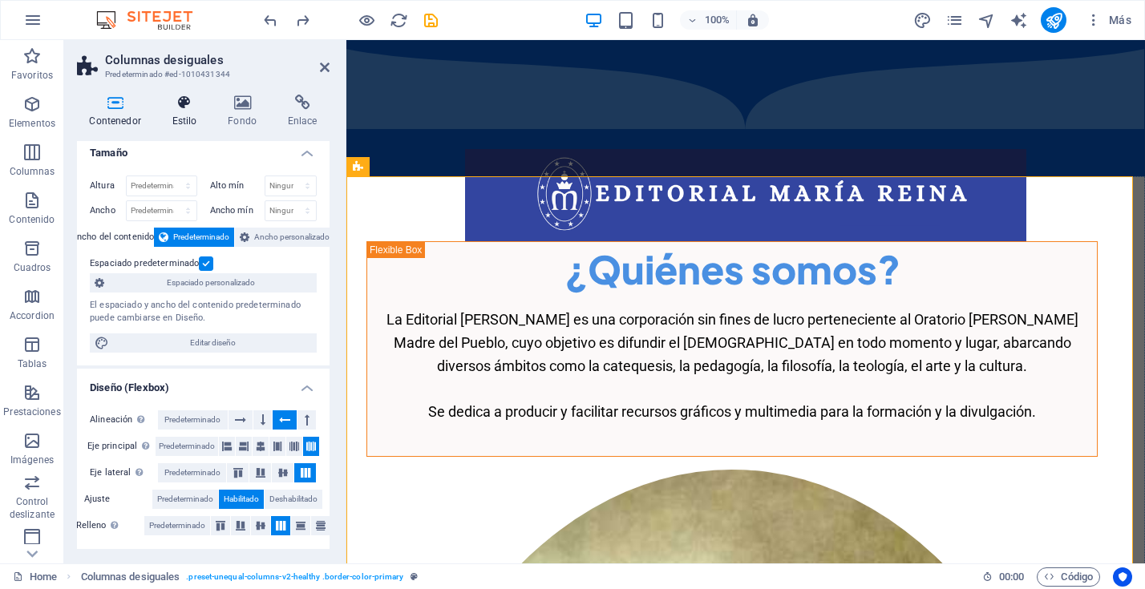
click at [184, 110] on icon at bounding box center [185, 103] width 50 height 16
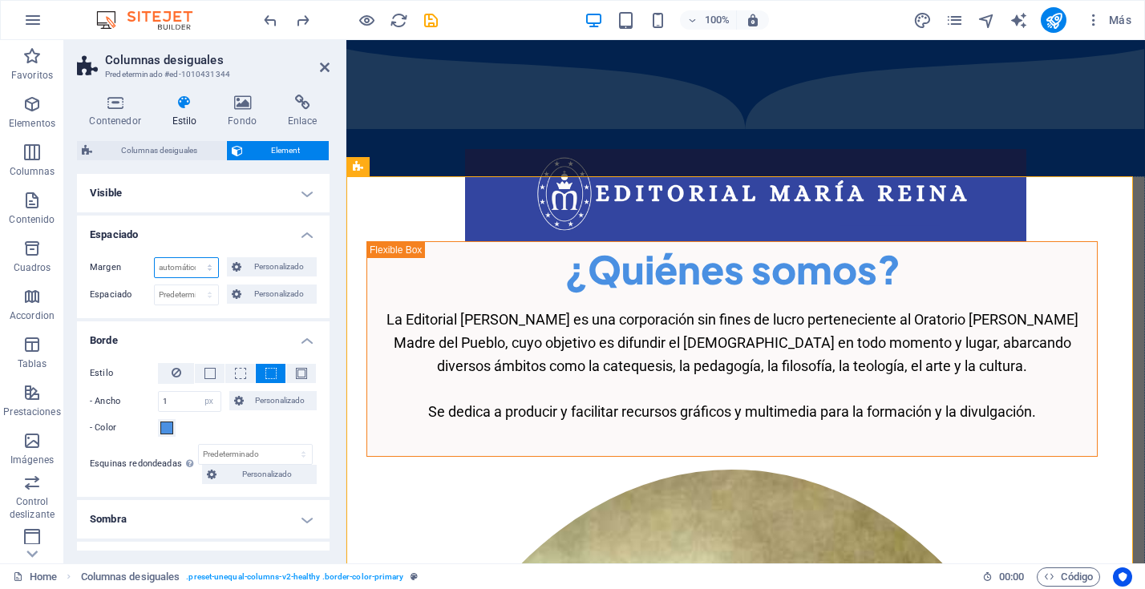
click at [208, 269] on select "Predeterminado automático px % rem vw vh Personalizado" at bounding box center [186, 267] width 63 height 19
click at [201, 296] on select "Predeterminado px rem % vh vw Personalizado" at bounding box center [186, 295] width 63 height 19
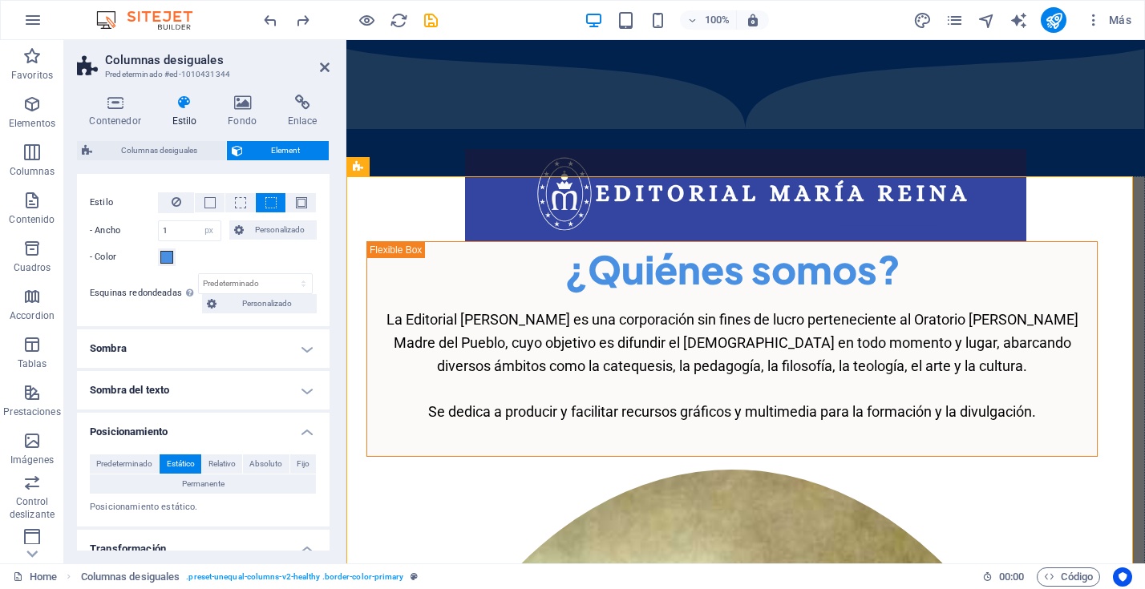
scroll to position [0, 0]
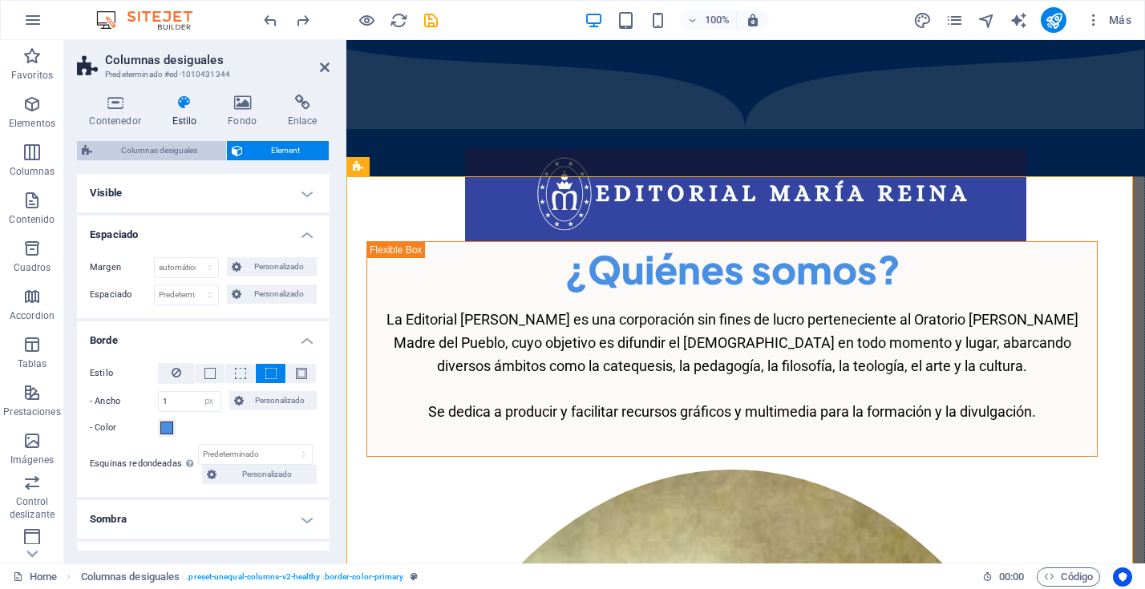
click at [171, 152] on span "Columnas desiguales" at bounding box center [159, 150] width 124 height 19
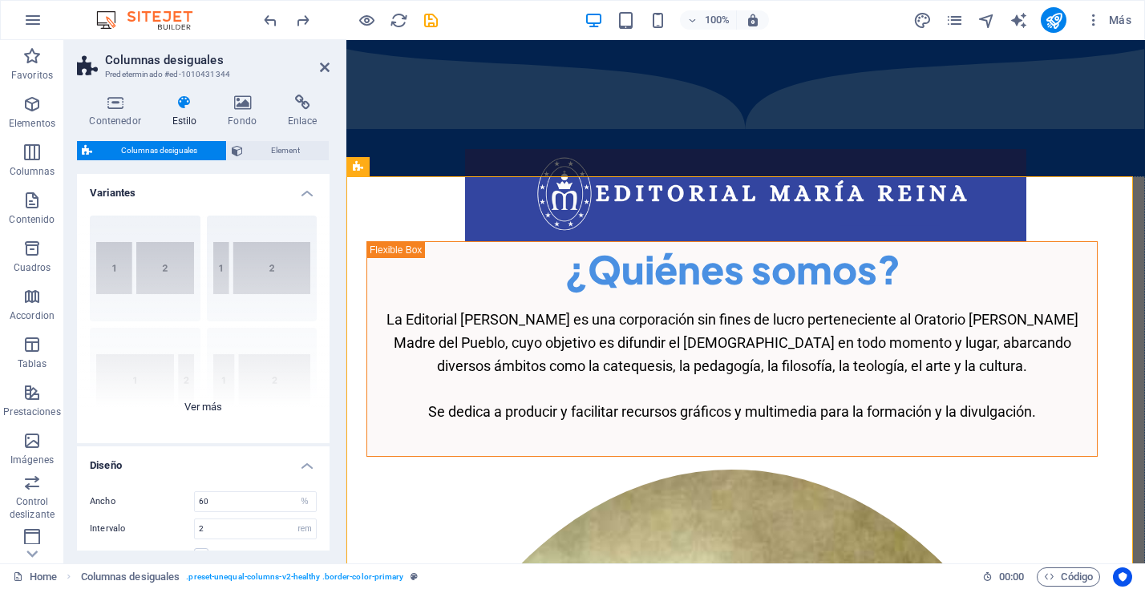
click at [235, 268] on div "[PHONE_NUMBER] [PHONE_NUMBER] 70-30 Predeterminado" at bounding box center [203, 323] width 253 height 241
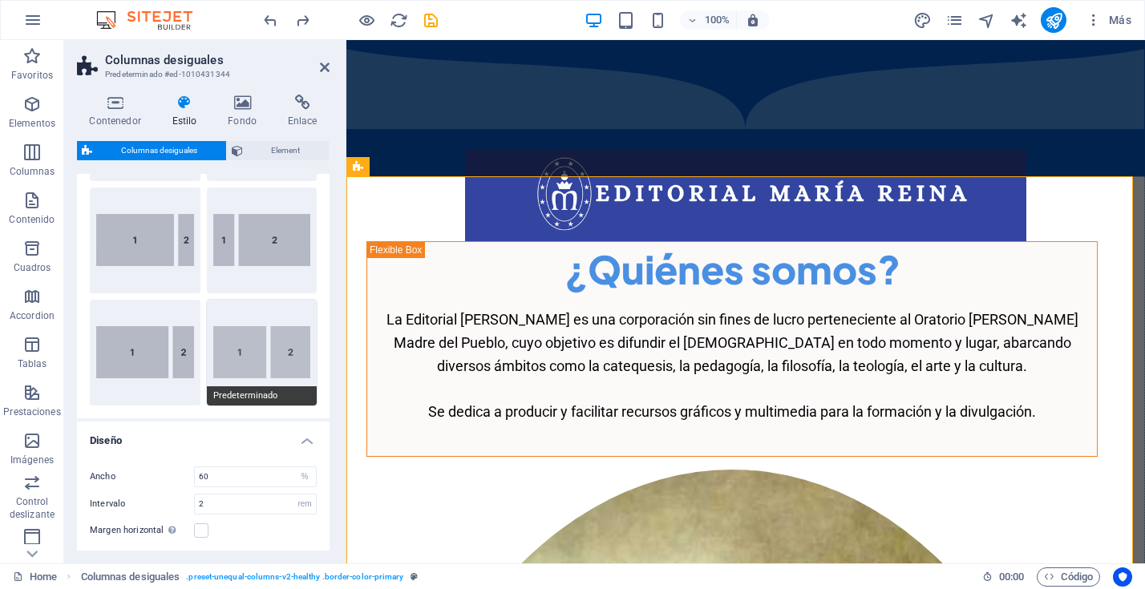
scroll to position [152, 0]
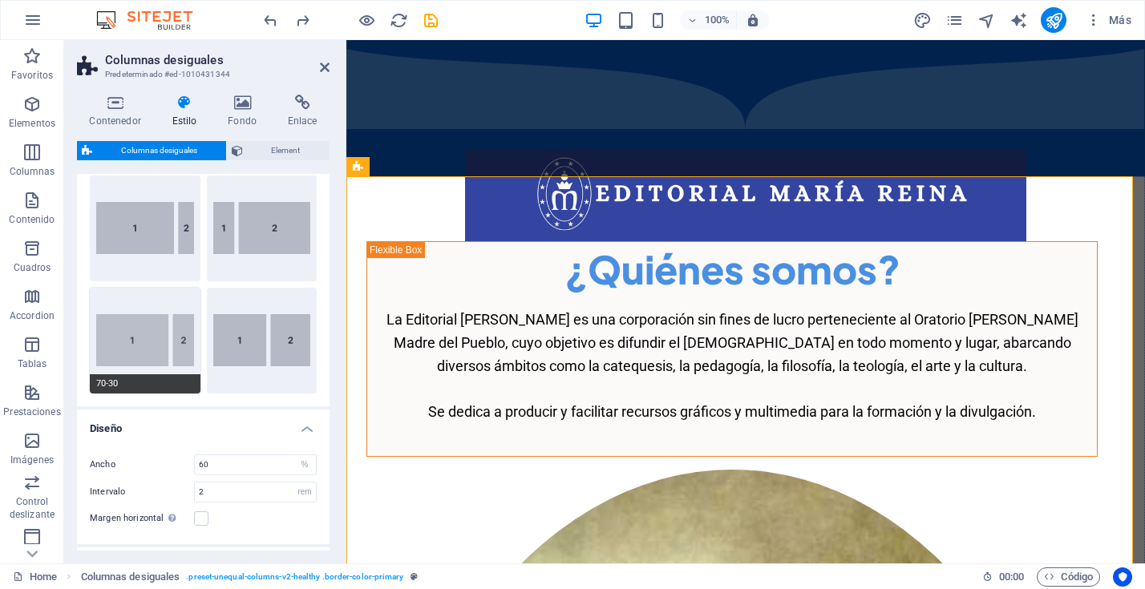
click at [157, 345] on button "70-30" at bounding box center [145, 341] width 111 height 106
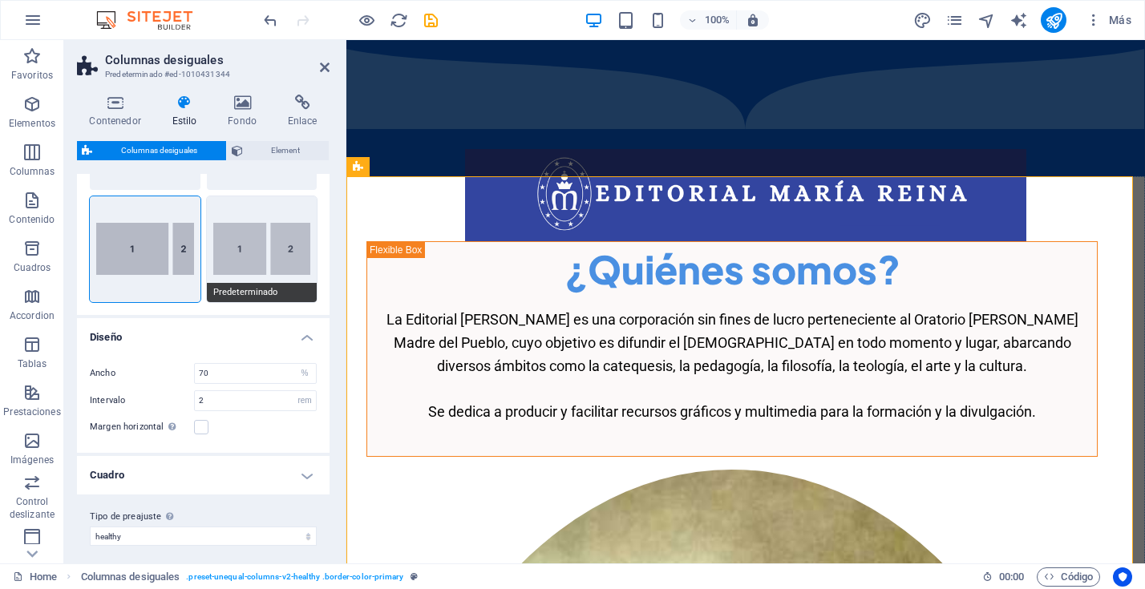
scroll to position [251, 0]
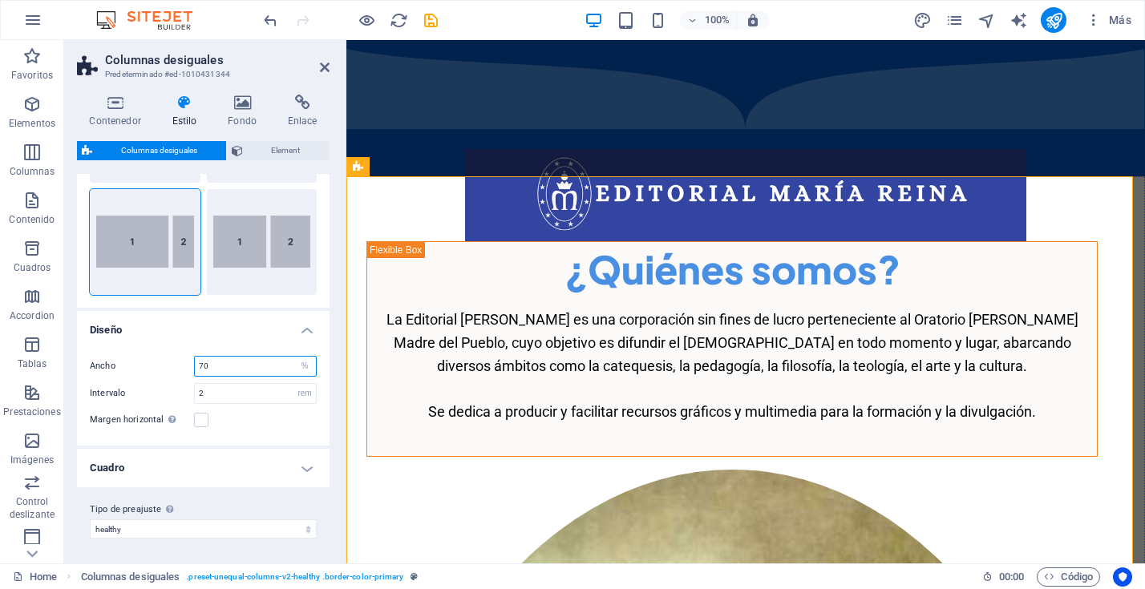
drag, startPoint x: 219, startPoint y: 369, endPoint x: 186, endPoint y: 367, distance: 32.9
click at [186, 367] on div "Ancho 70 px rem % vh vw" at bounding box center [203, 366] width 227 height 21
click at [215, 395] on input "2" at bounding box center [255, 393] width 121 height 19
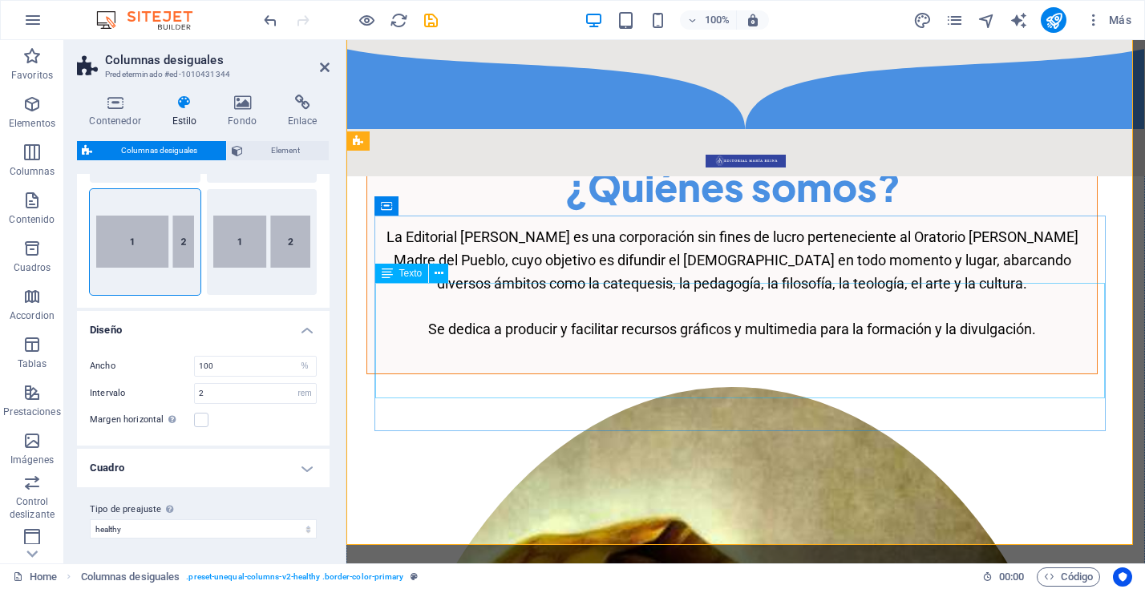
scroll to position [0, 0]
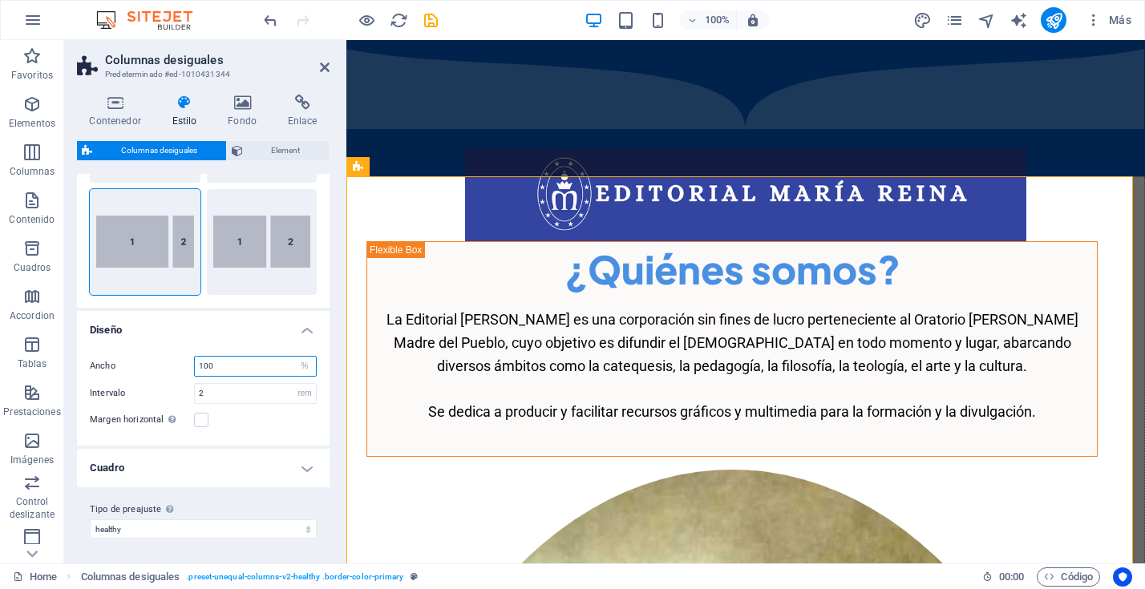
drag, startPoint x: 223, startPoint y: 367, endPoint x: 188, endPoint y: 365, distance: 35.4
click at [188, 365] on div "Ancho 100 px rem % vh vw" at bounding box center [203, 366] width 227 height 21
click at [263, 255] on button "Predeterminado" at bounding box center [262, 242] width 111 height 106
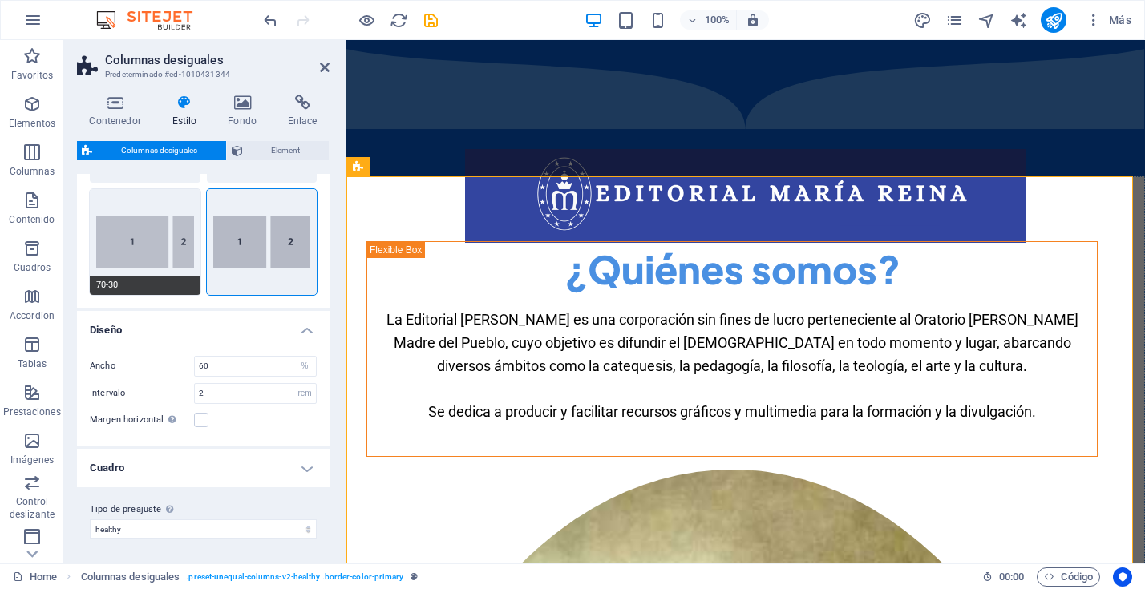
click at [159, 253] on button "70-30" at bounding box center [145, 242] width 111 height 106
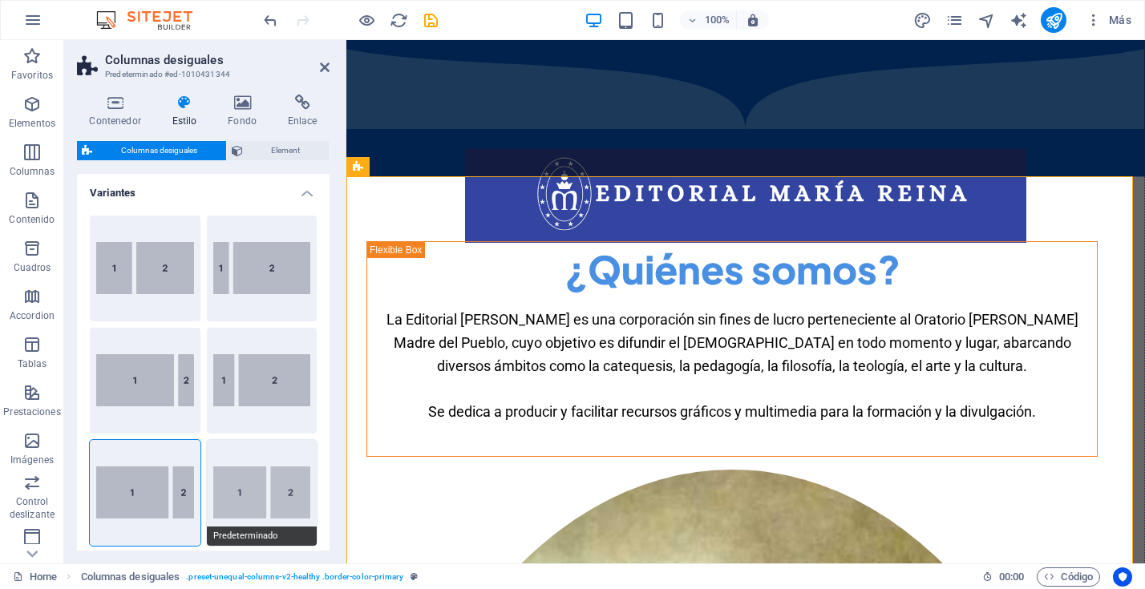
click at [265, 492] on button "Predeterminado" at bounding box center [262, 493] width 111 height 106
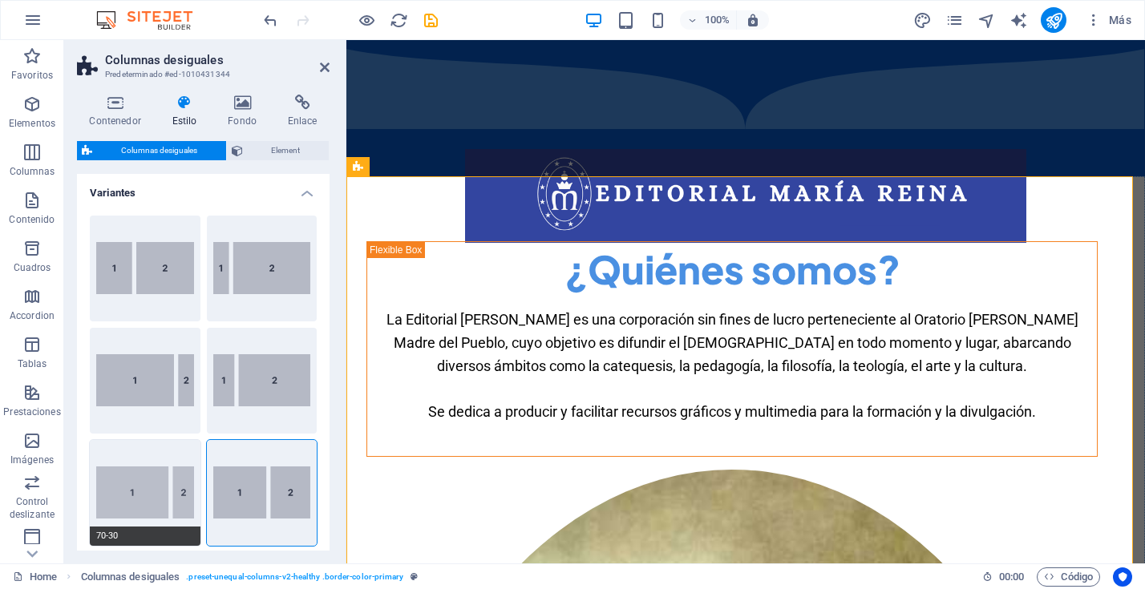
click at [172, 492] on button "70-30" at bounding box center [145, 493] width 111 height 106
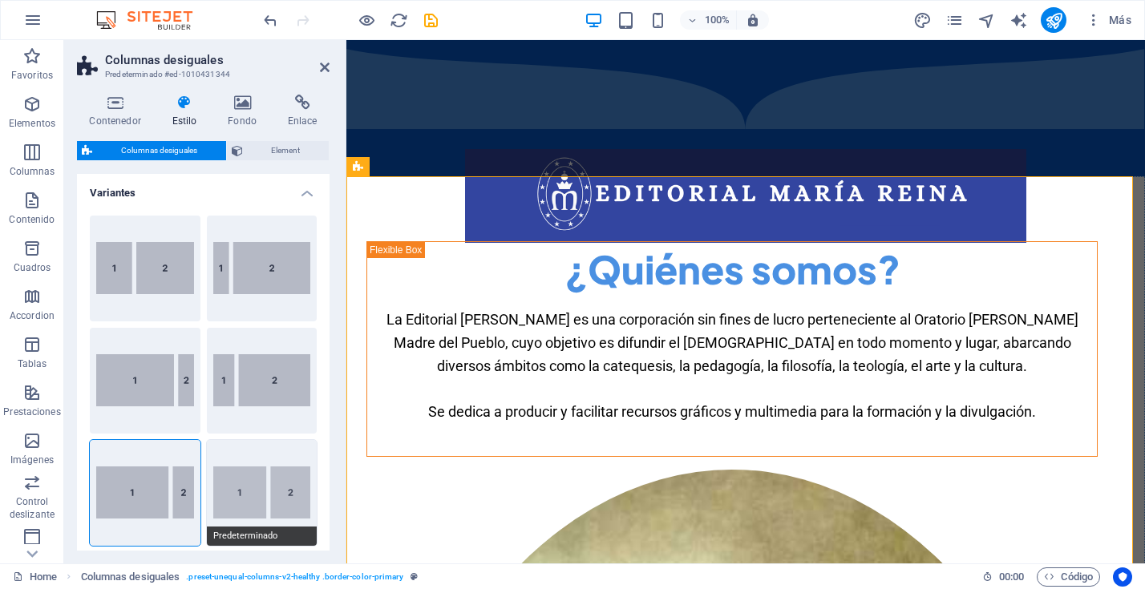
click at [284, 492] on button "Predeterminado" at bounding box center [262, 493] width 111 height 106
type input "60"
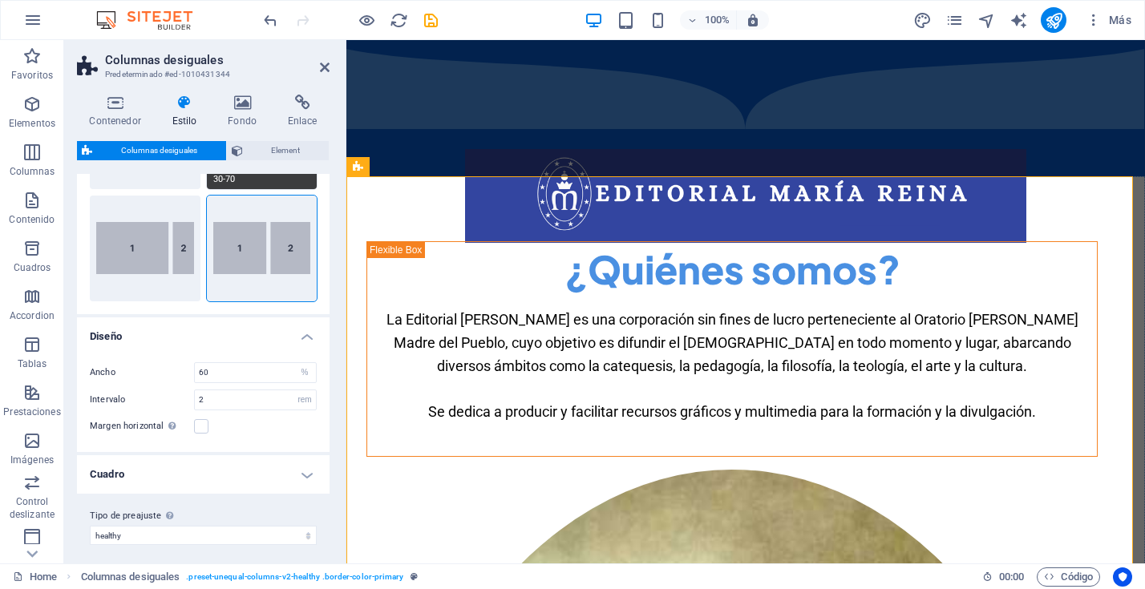
scroll to position [251, 0]
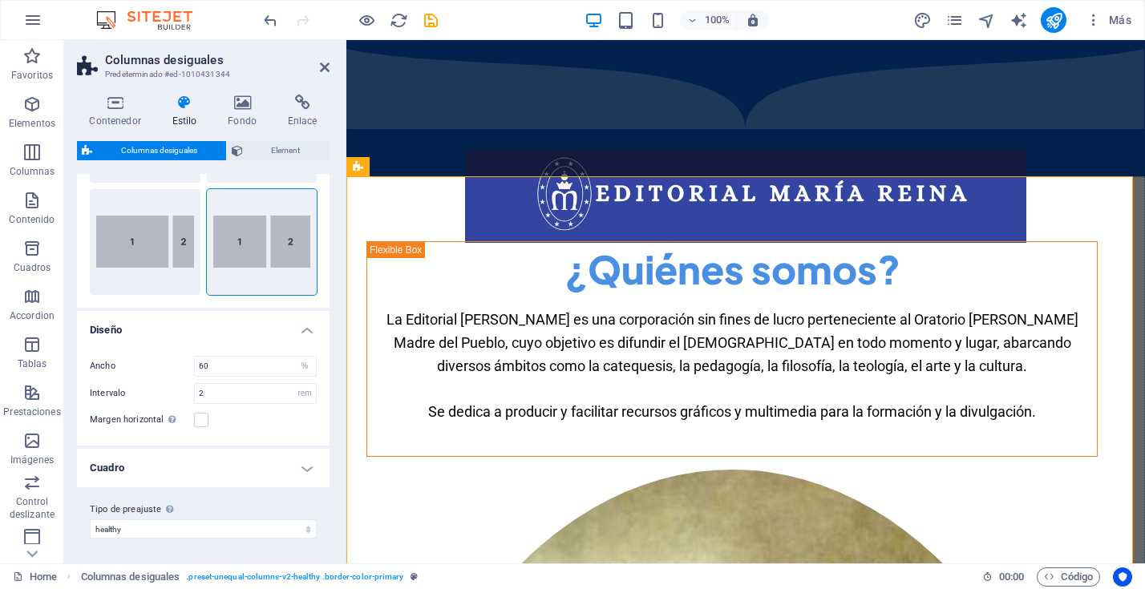
click at [301, 469] on h4 "Cuadro" at bounding box center [203, 468] width 253 height 38
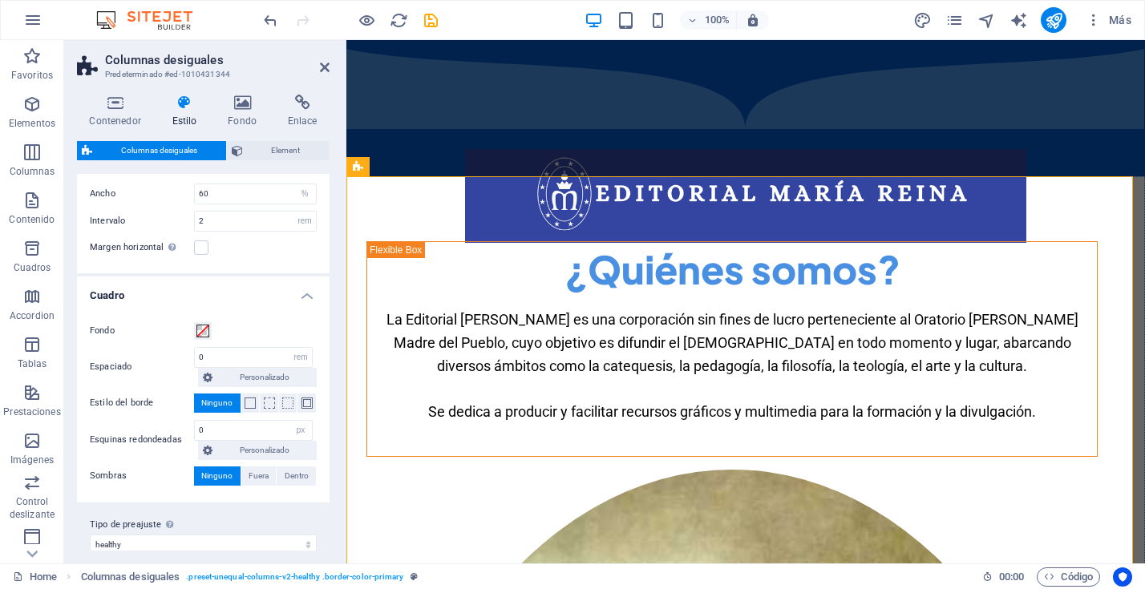
scroll to position [439, 0]
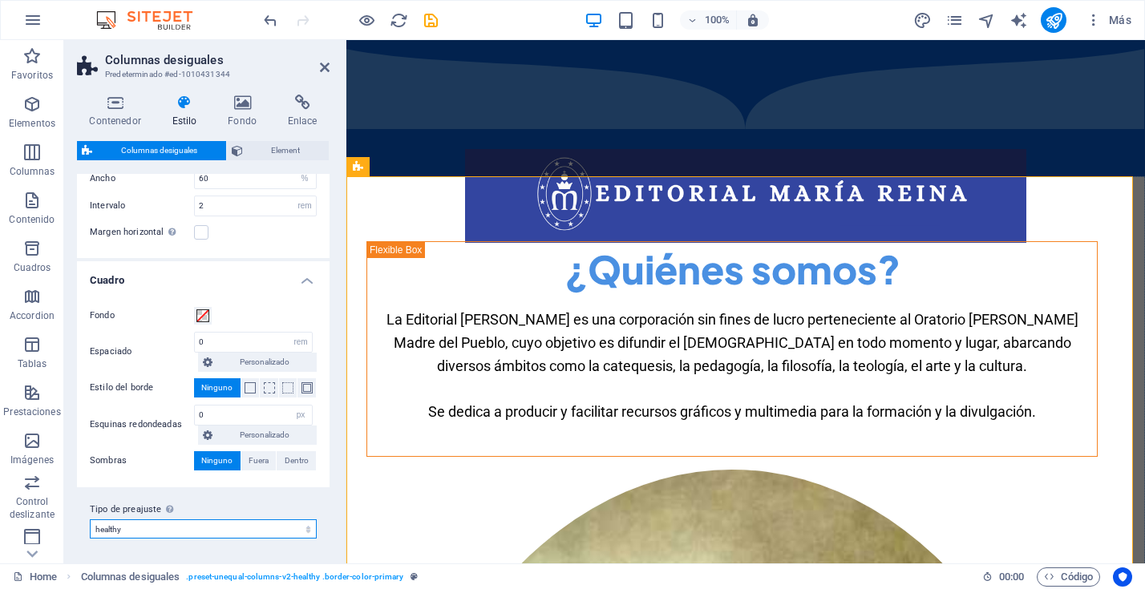
click at [286, 532] on select "healthy healthy2 Añadir tipo de preajuste" at bounding box center [203, 529] width 227 height 19
select select "preset-unequal-columns-v2-healthy2"
click at [90, 520] on select "healthy healthy2 Añadir tipo de preajuste" at bounding box center [203, 529] width 227 height 19
type input "48"
type input "100"
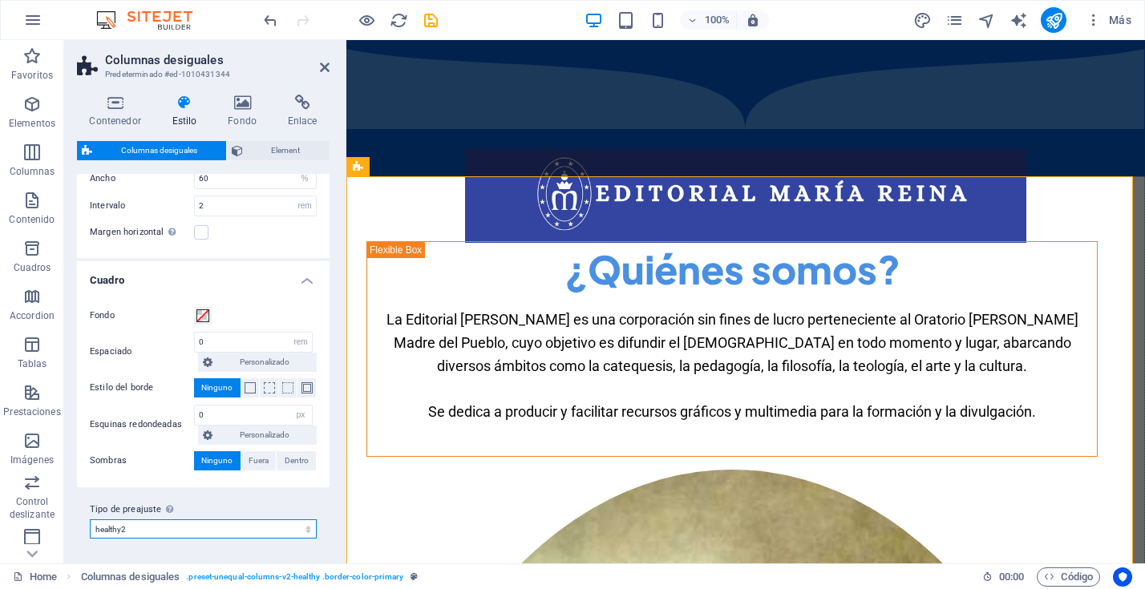
select select "px"
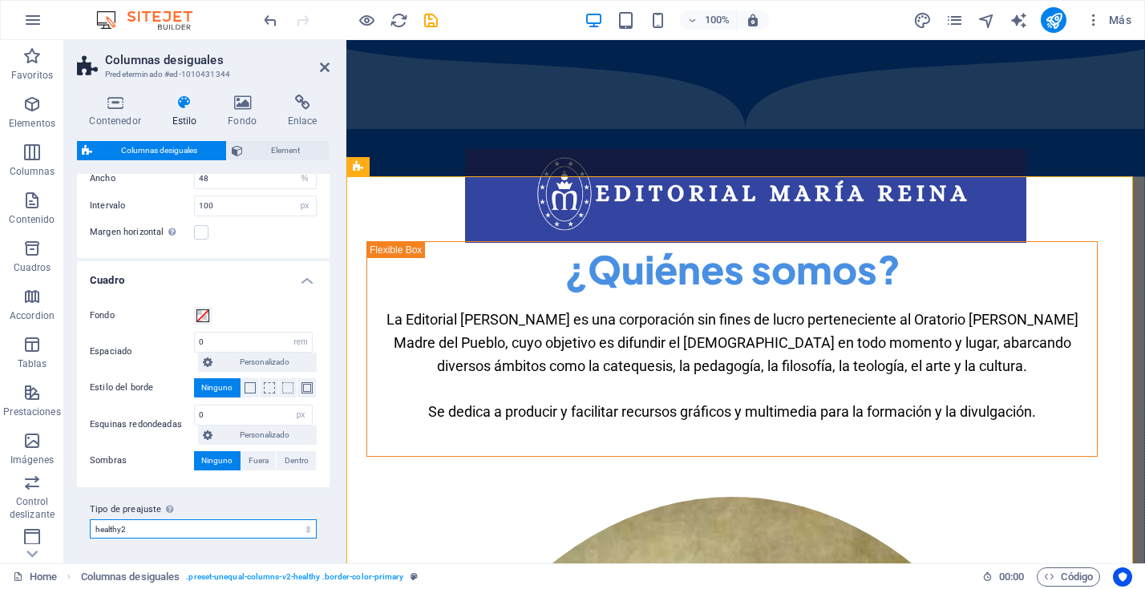
select select "preset-unequal-columns-v2-healthy2"
click at [292, 530] on select "healthy healthy2 Añadir tipo de preajuste" at bounding box center [203, 529] width 227 height 19
click at [90, 520] on select "healthy healthy2 Añadir tipo de preajuste" at bounding box center [203, 529] width 227 height 19
select select "preset-unequal-columns-v2-healthy2"
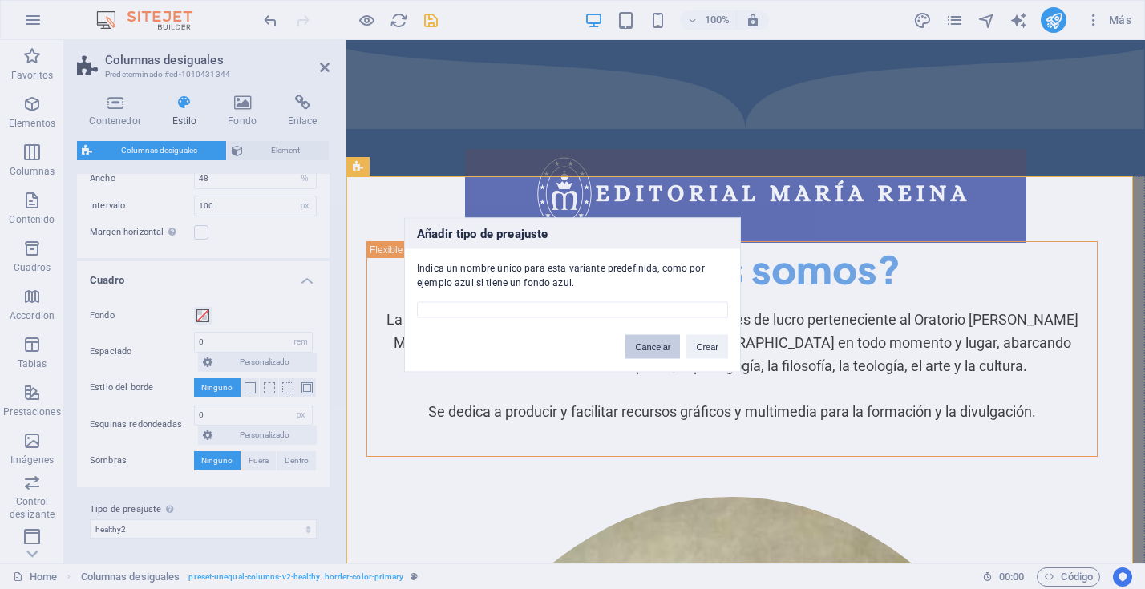
drag, startPoint x: 658, startPoint y: 337, endPoint x: 74, endPoint y: 419, distance: 589.7
click at [658, 337] on button "Cancelar" at bounding box center [653, 346] width 55 height 24
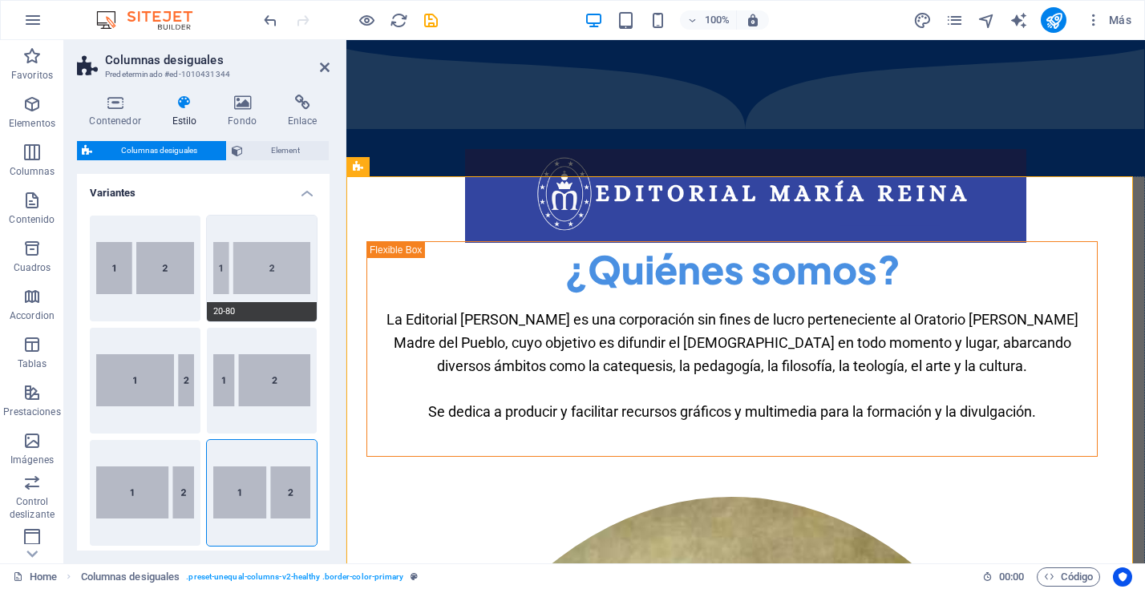
scroll to position [39, 0]
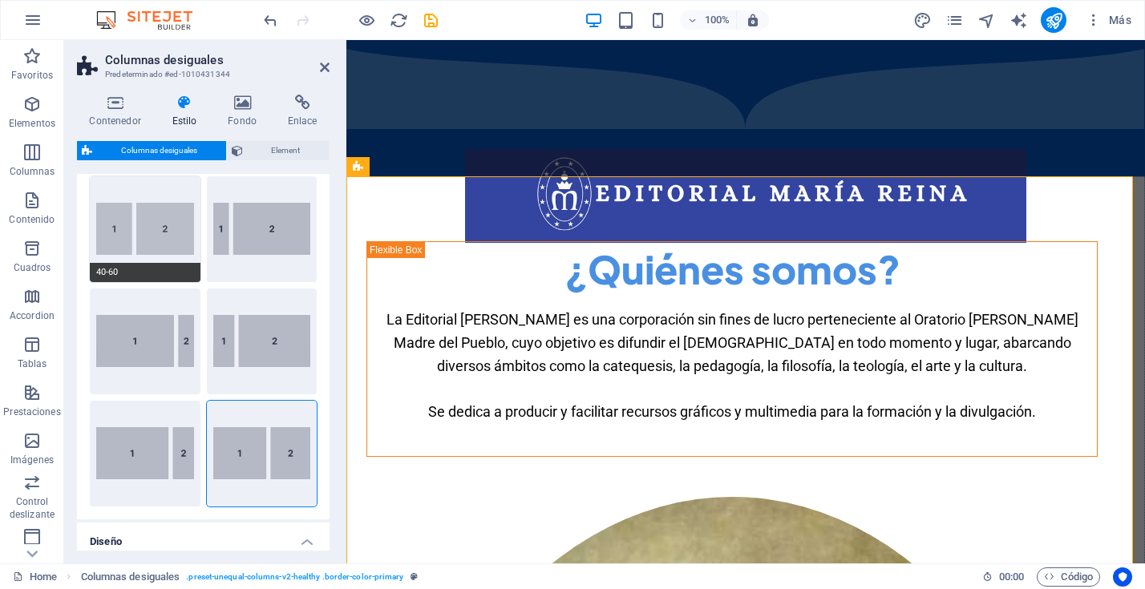
click at [144, 239] on button "40-60" at bounding box center [145, 229] width 111 height 106
type input "40"
type input "2"
select select "rem"
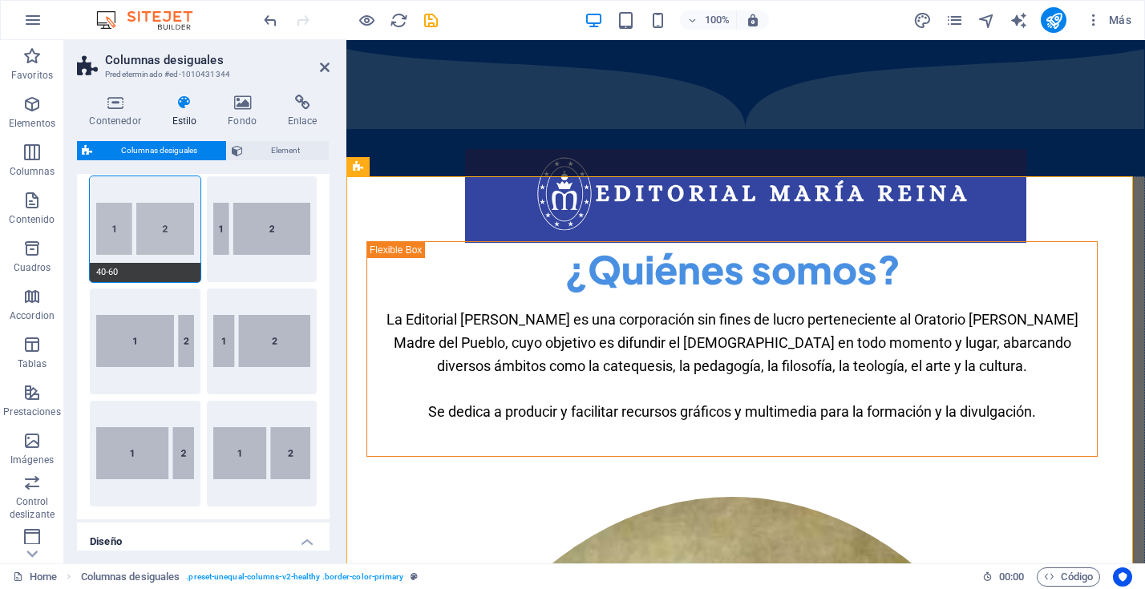
type input "100"
select select "px"
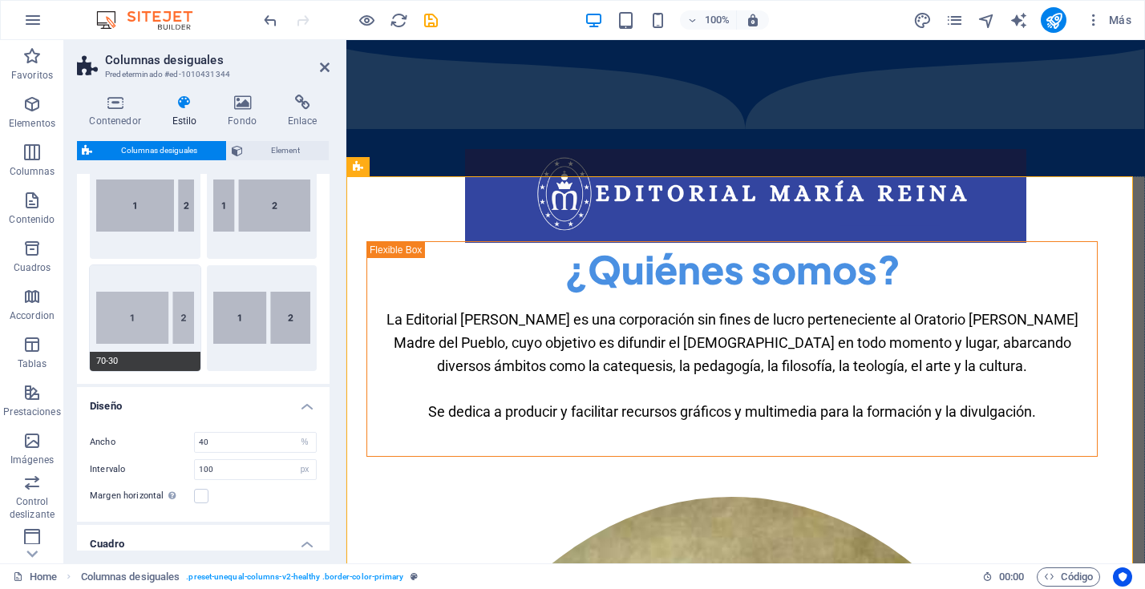
scroll to position [173, 0]
click at [258, 310] on button "Predeterminado" at bounding box center [262, 320] width 111 height 106
type input "60"
type input "2"
select select "rem"
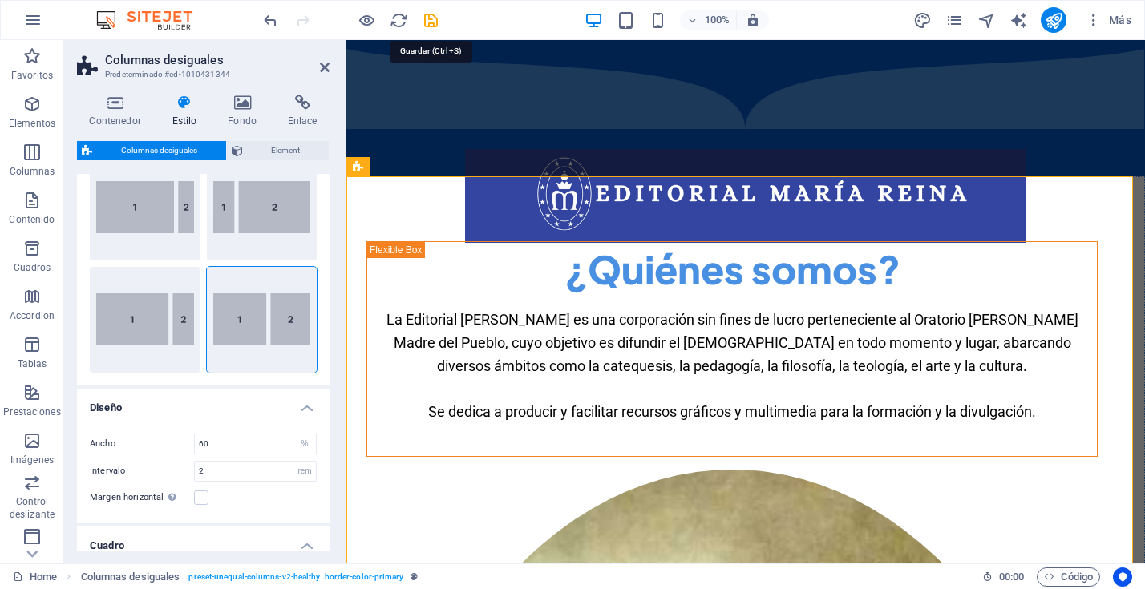
drag, startPoint x: 429, startPoint y: 18, endPoint x: 432, endPoint y: 26, distance: 8.6
click at [429, 18] on icon "save" at bounding box center [431, 20] width 18 height 18
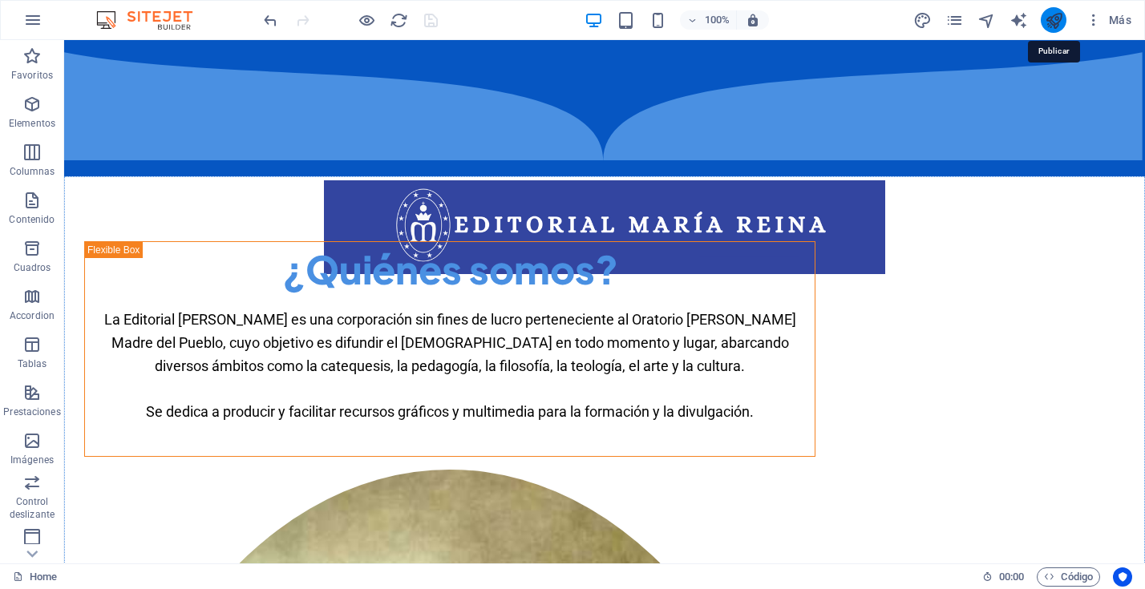
click at [1055, 21] on icon "publish" at bounding box center [1054, 20] width 18 height 18
